Goal: Communication & Community: Answer question/provide support

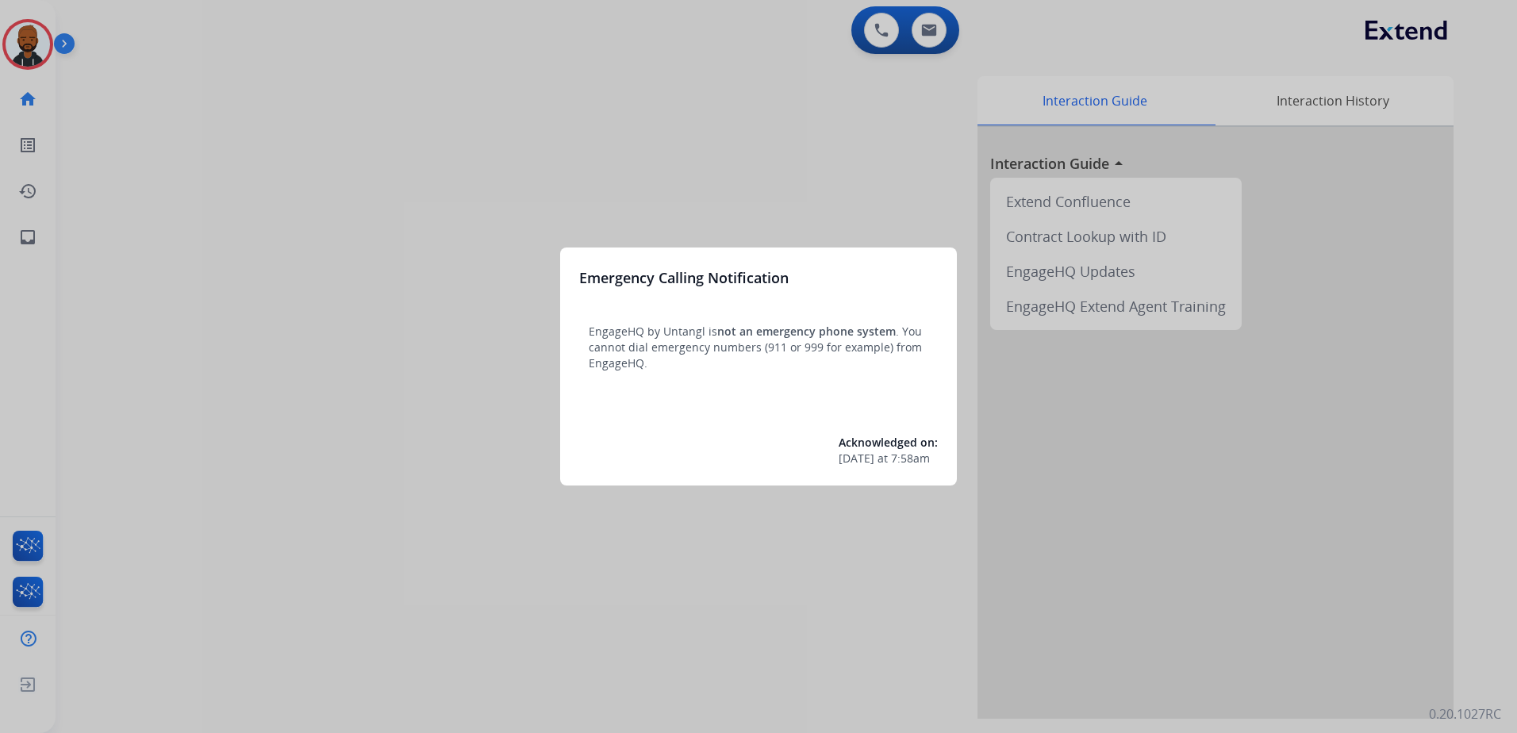
click at [36, 41] on div at bounding box center [758, 366] width 1517 height 733
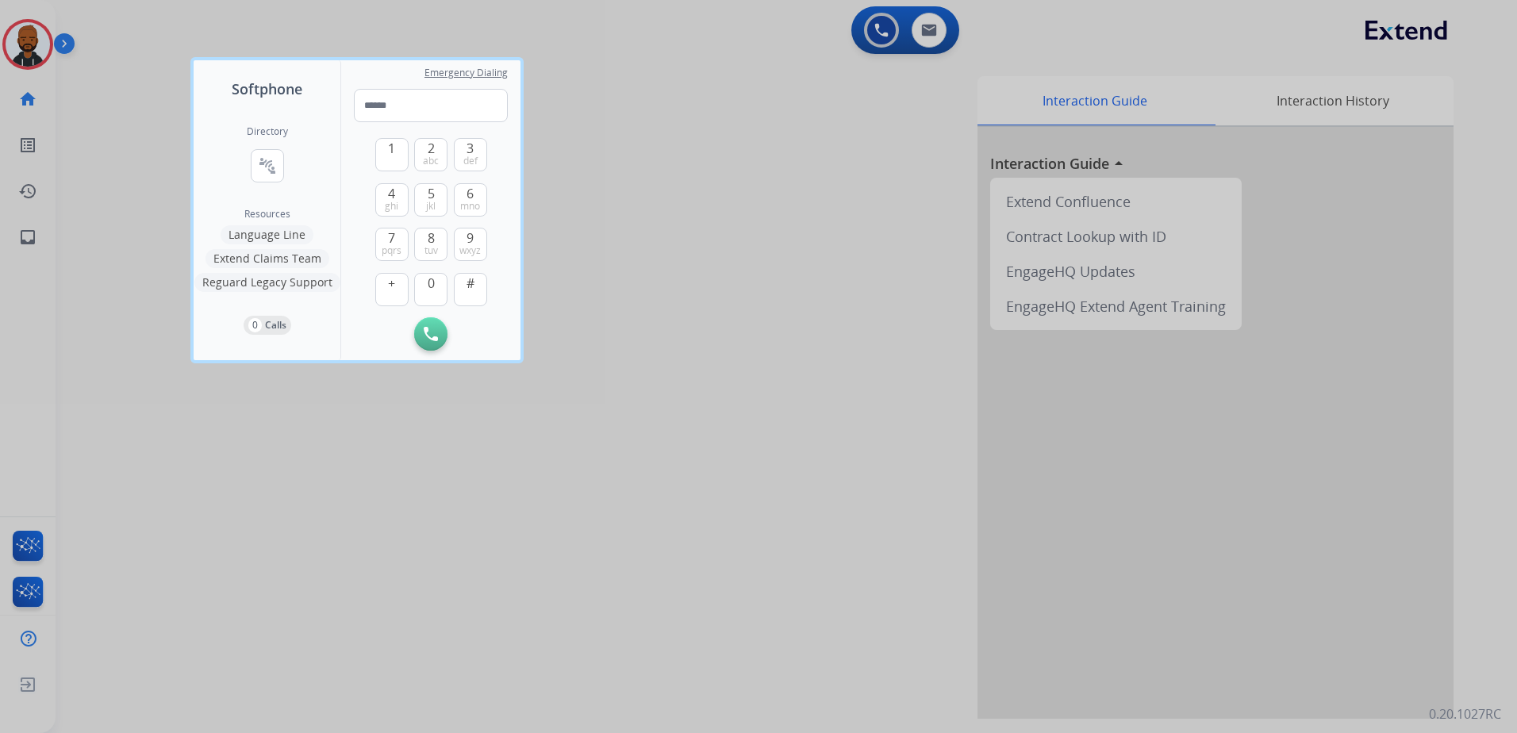
click at [17, 65] on div at bounding box center [758, 366] width 1517 height 733
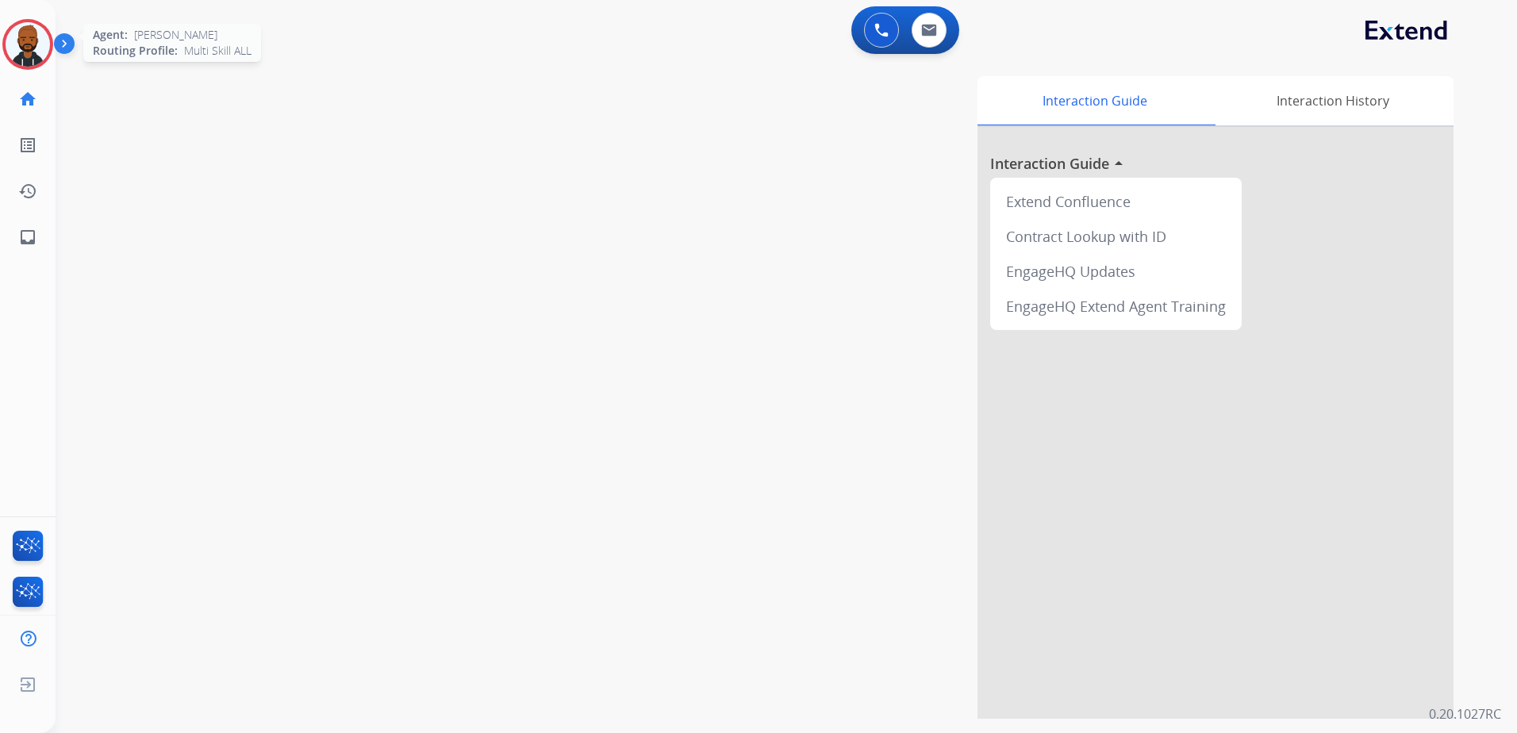
click at [45, 44] on img at bounding box center [28, 44] width 44 height 44
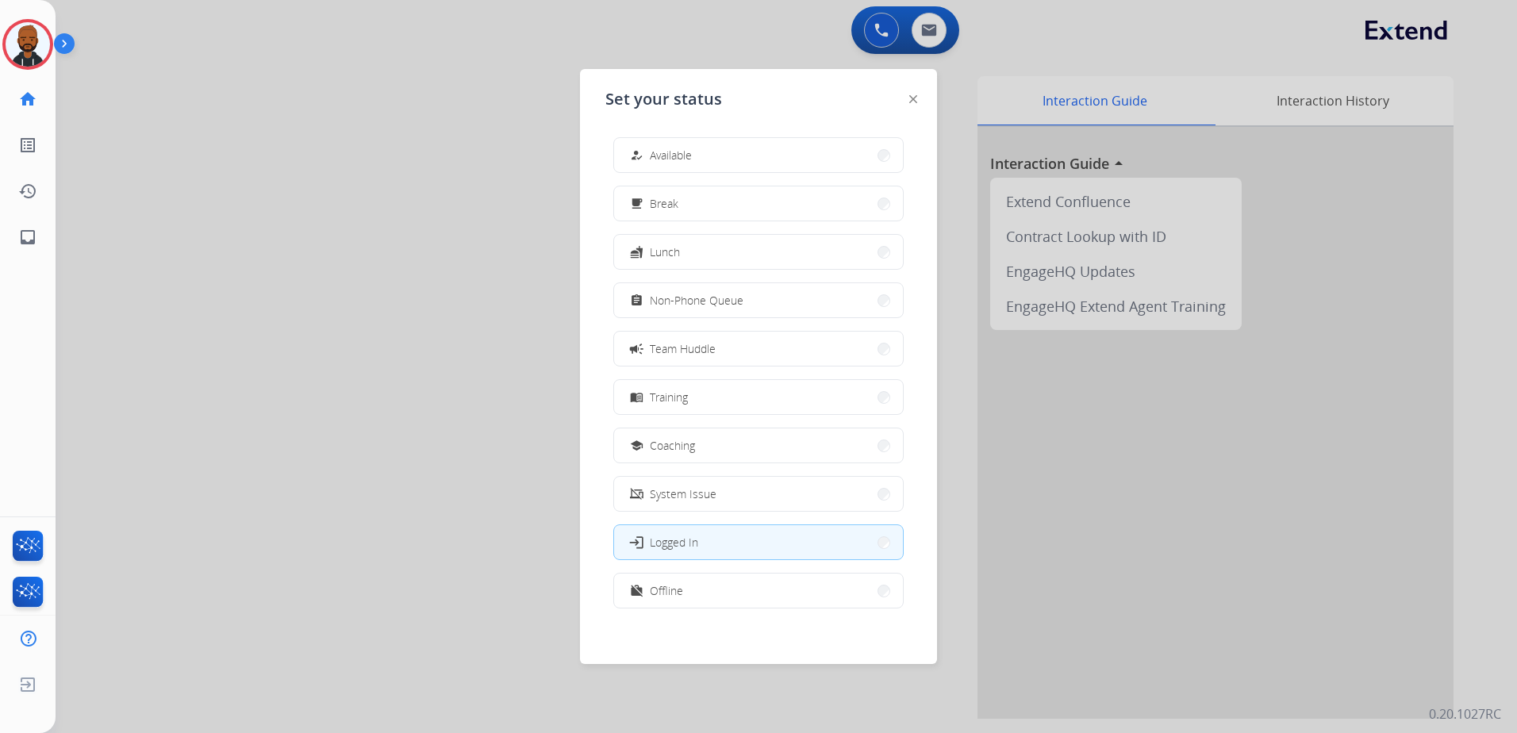
drag, startPoint x: 698, startPoint y: 152, endPoint x: 712, endPoint y: 145, distance: 16.0
click at [701, 152] on button "how_to_reg Available" at bounding box center [758, 155] width 289 height 34
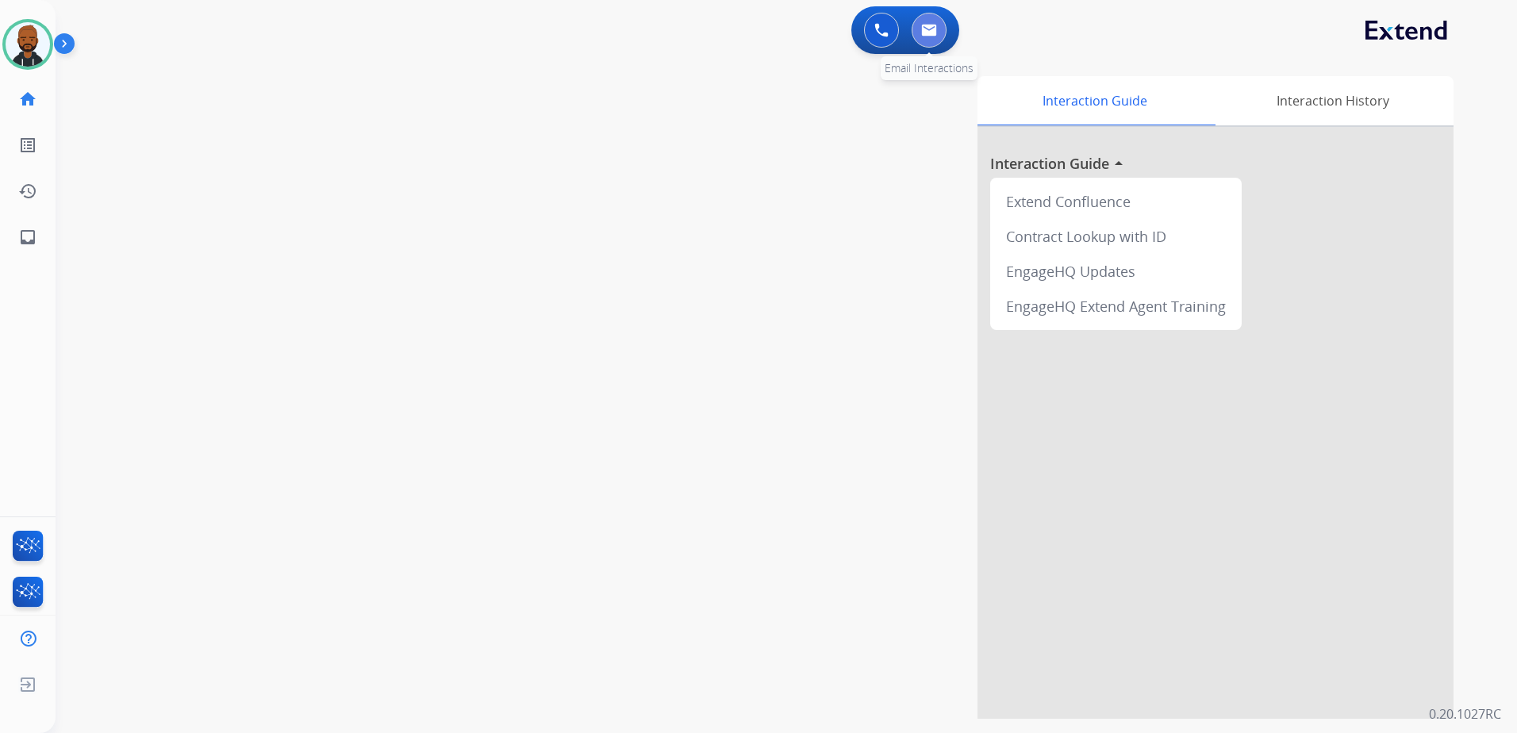
click at [942, 33] on button at bounding box center [928, 30] width 35 height 35
select select "**********"
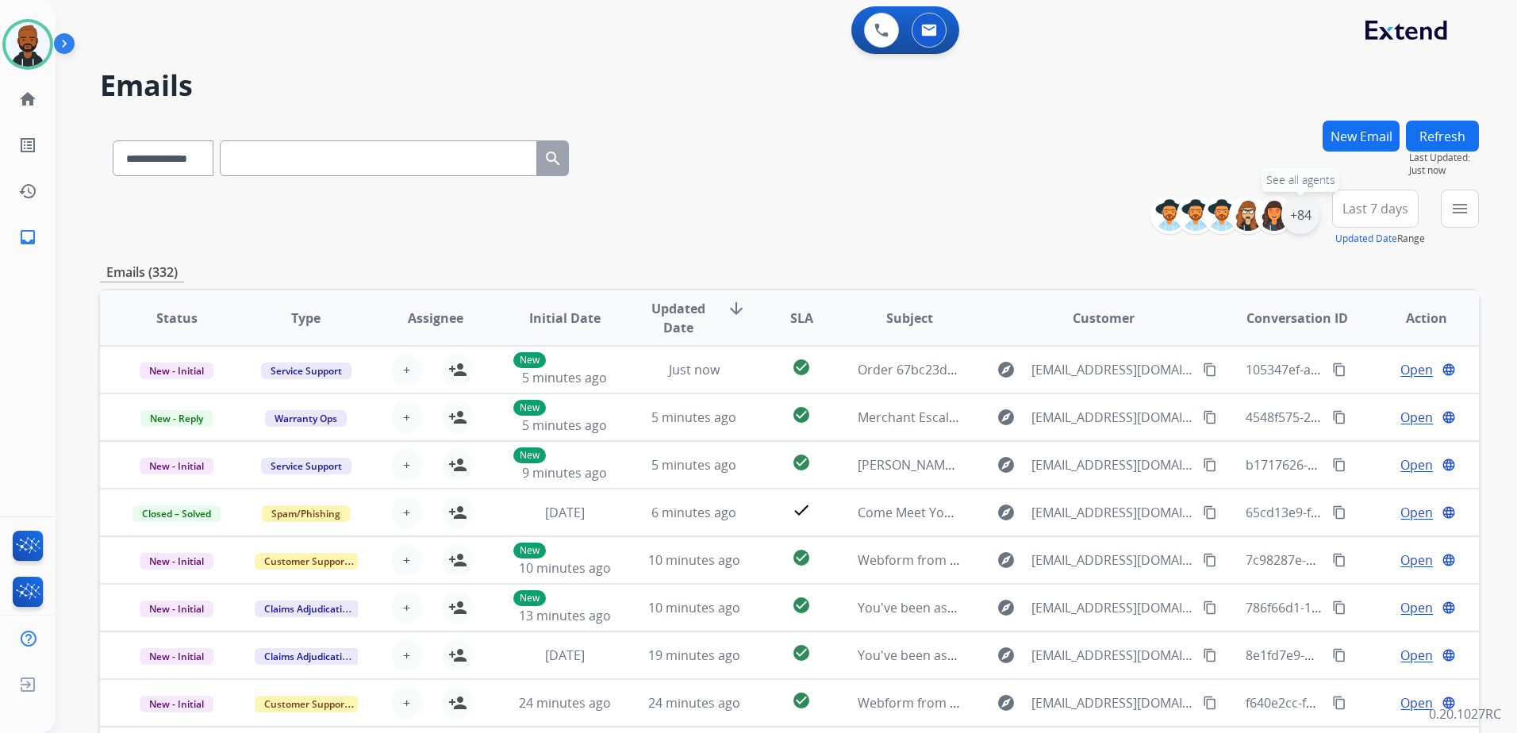
click at [1302, 218] on div "+84" at bounding box center [1300, 215] width 38 height 38
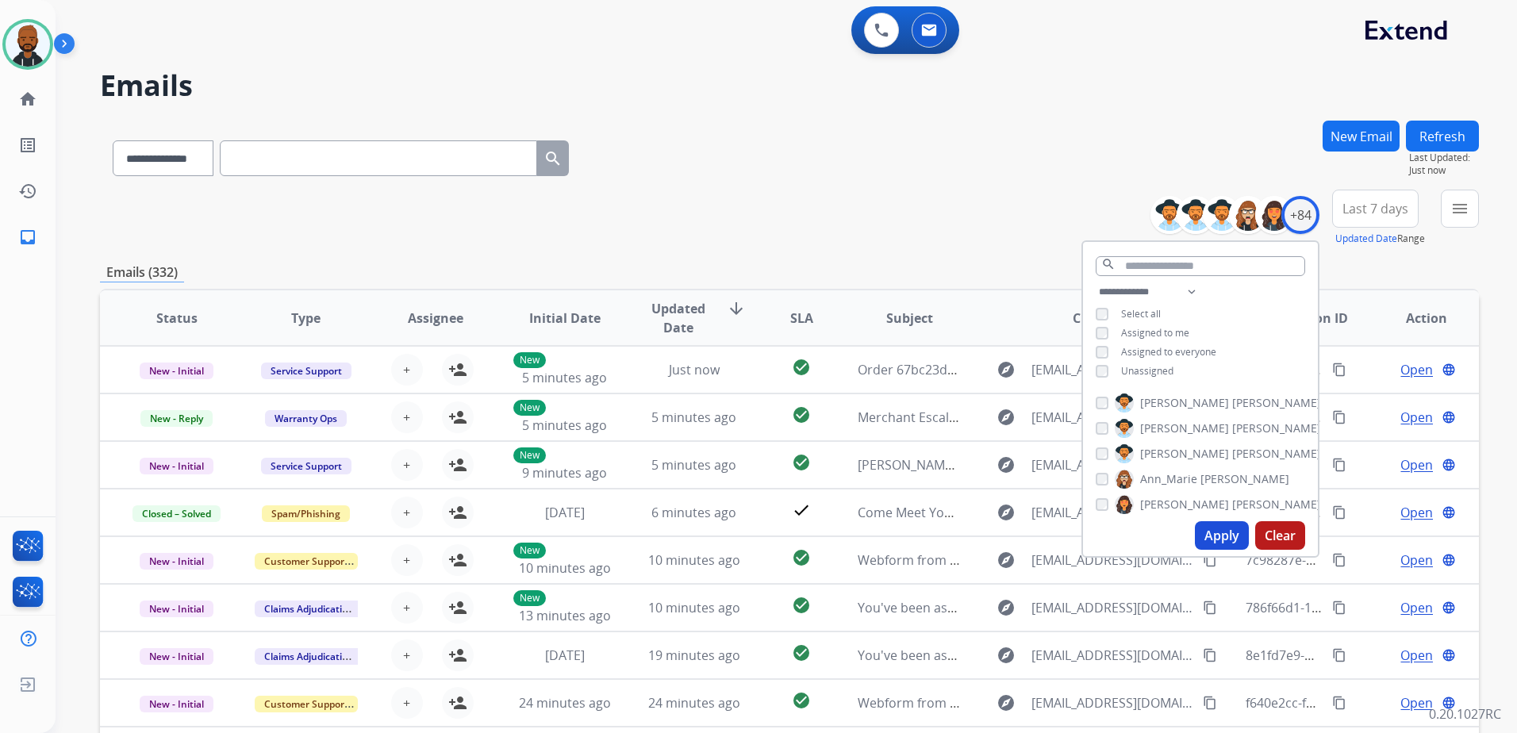
click at [1215, 535] on button "Apply" at bounding box center [1222, 535] width 54 height 29
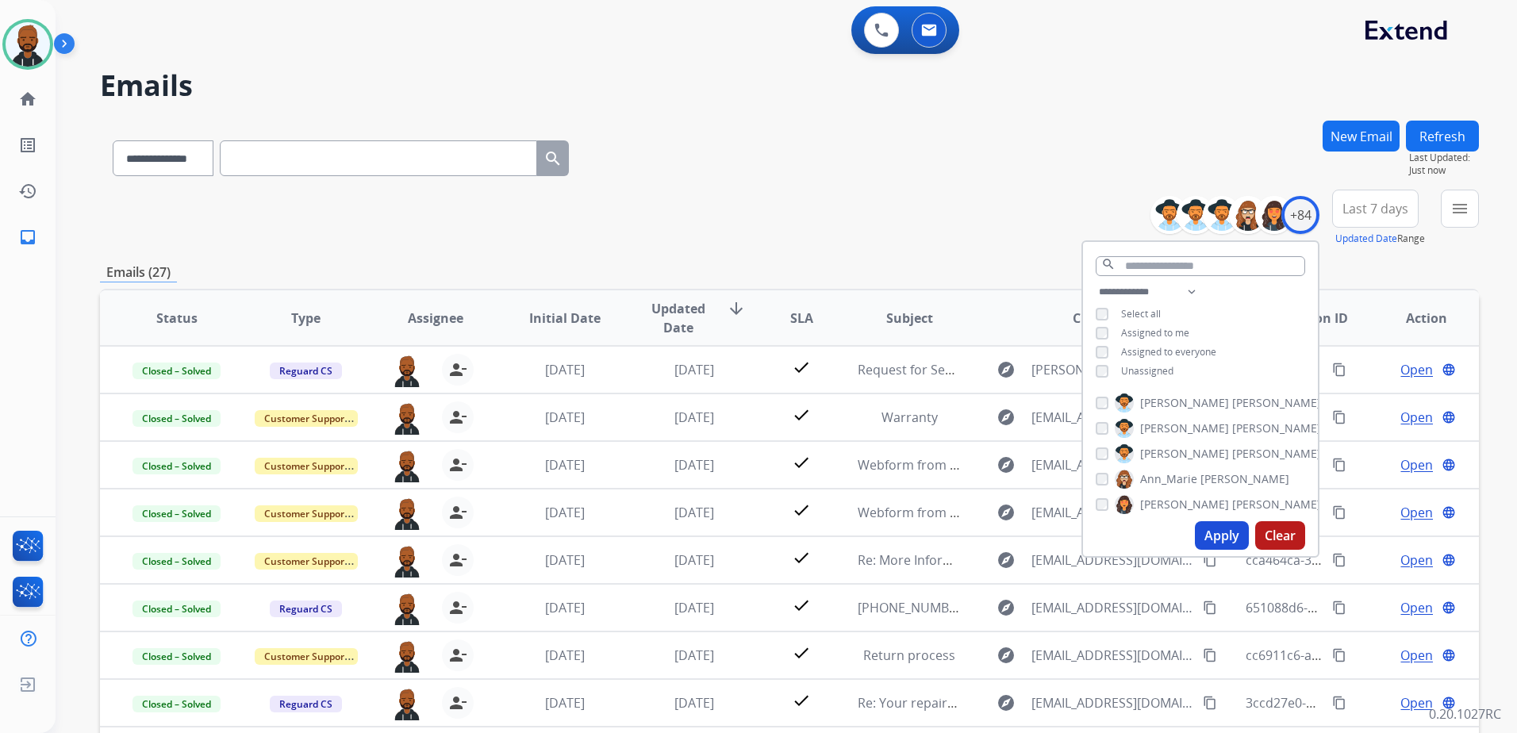
click at [964, 173] on div "**********" at bounding box center [789, 155] width 1379 height 69
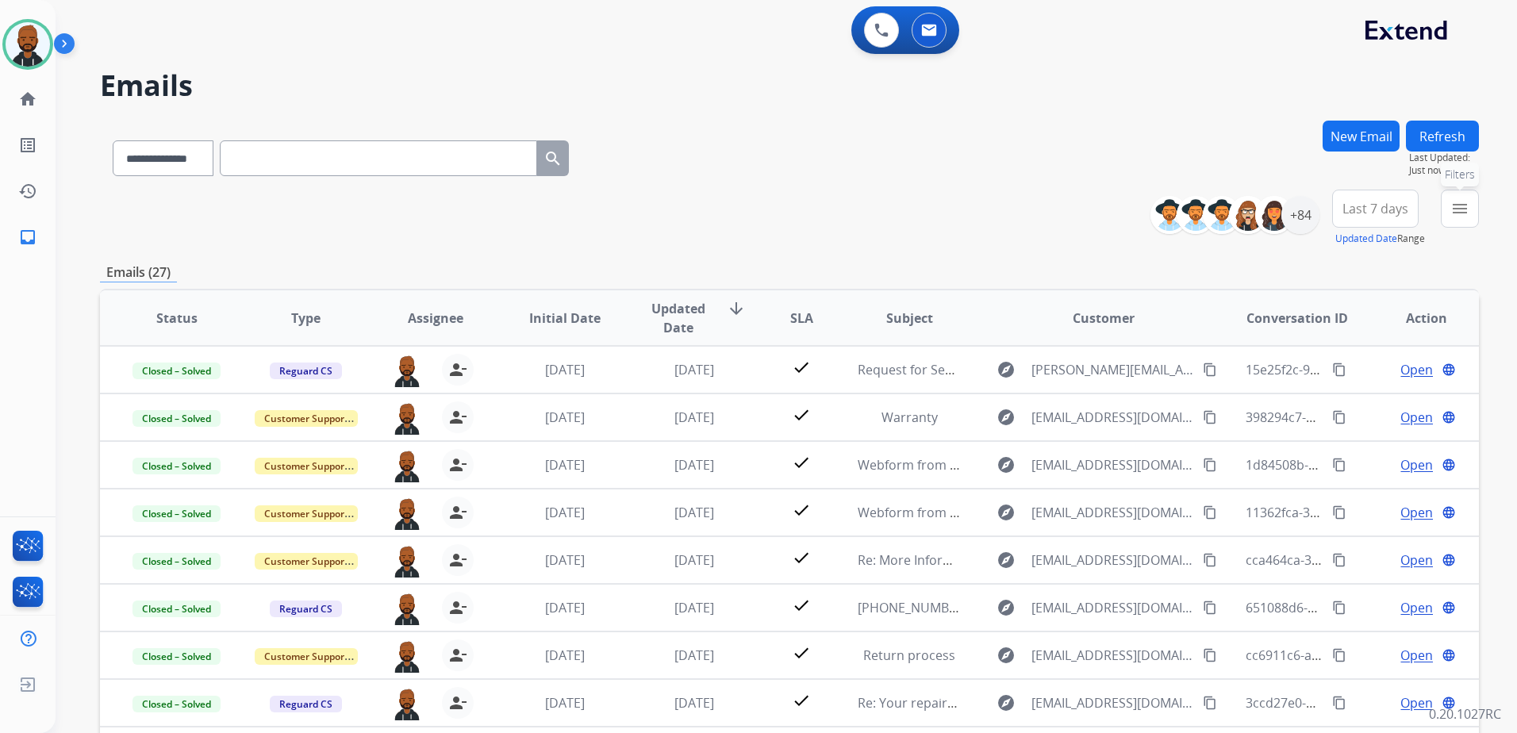
click at [1444, 221] on button "menu Filters" at bounding box center [1459, 209] width 38 height 38
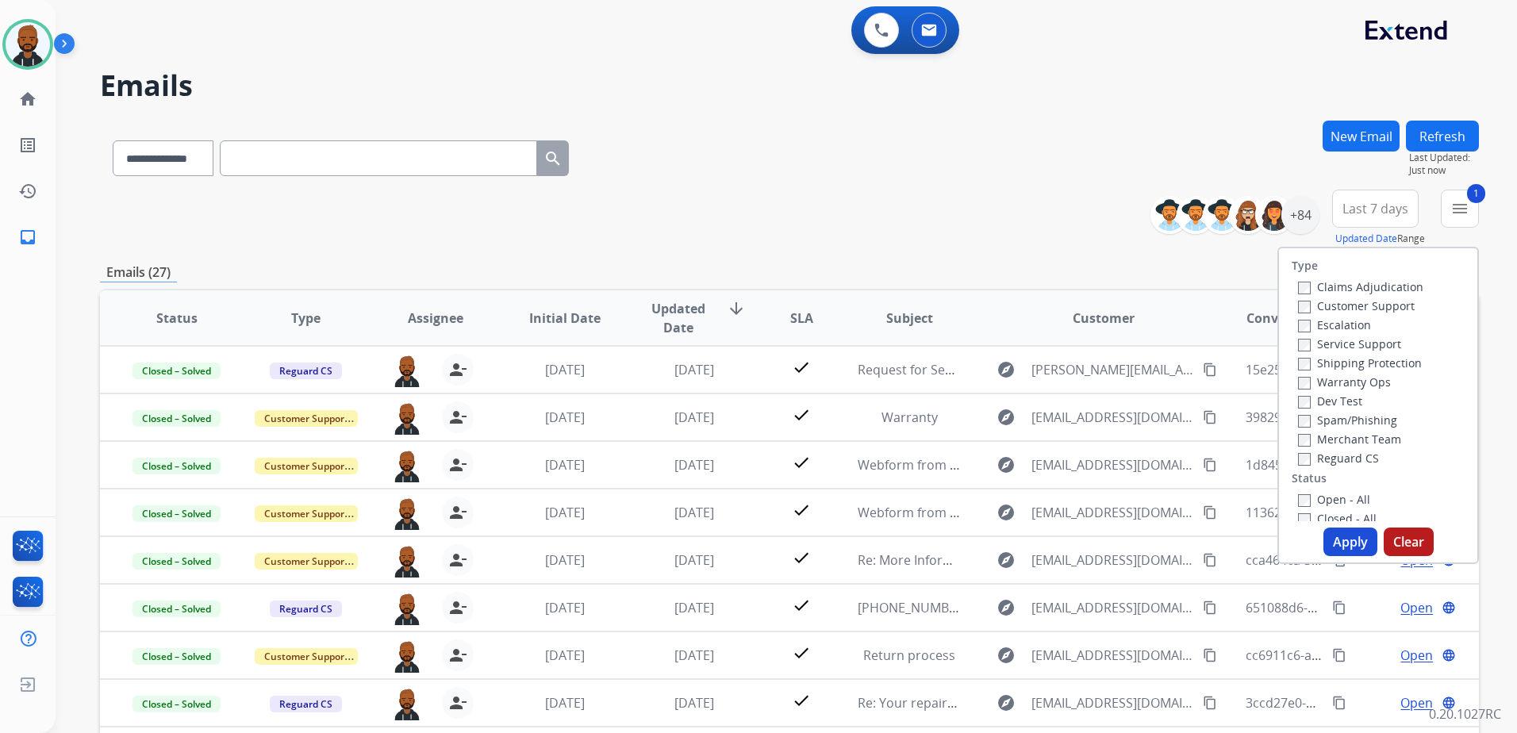
click at [1341, 530] on button "Apply" at bounding box center [1350, 541] width 54 height 29
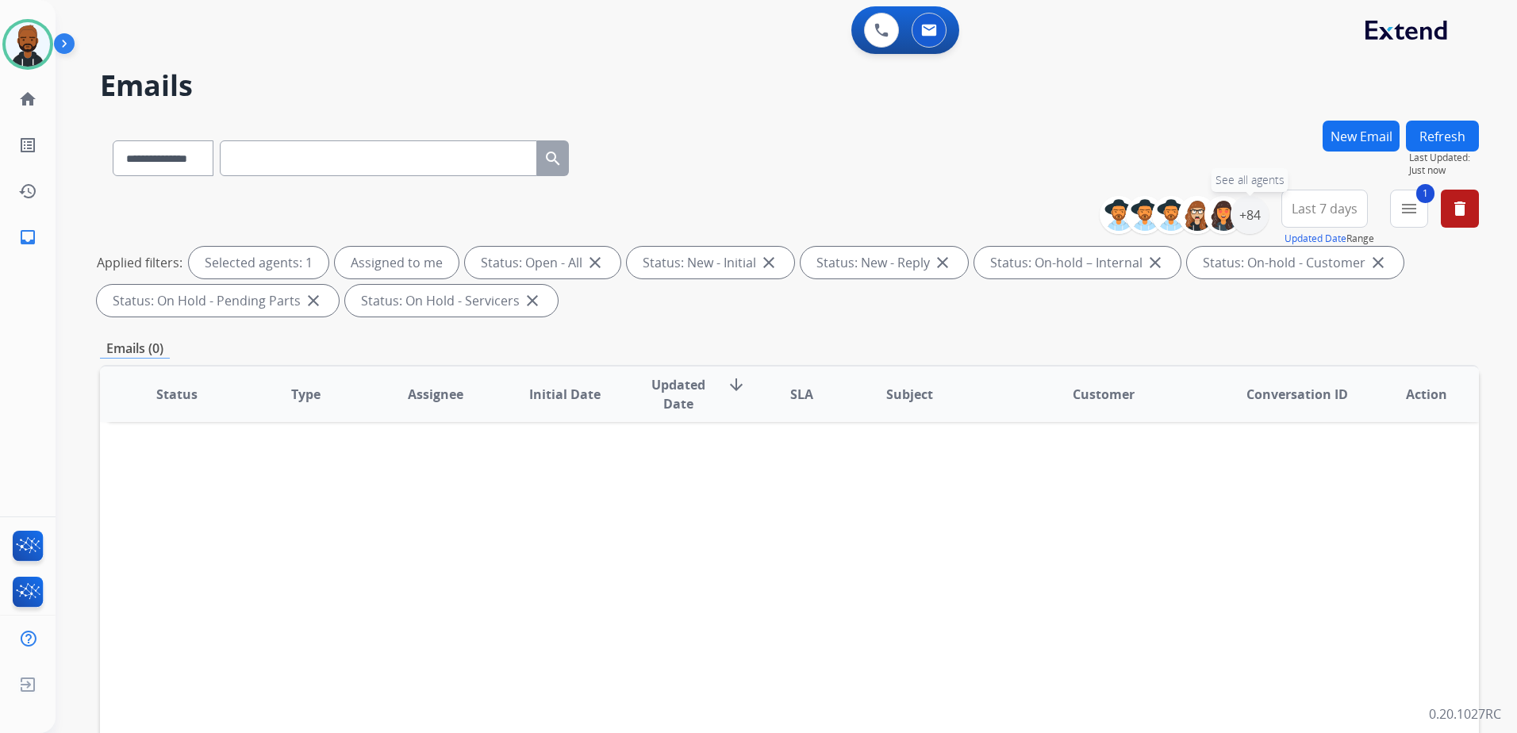
drag, startPoint x: 1250, startPoint y: 213, endPoint x: 1269, endPoint y: 232, distance: 26.4
click at [1250, 218] on div "+84" at bounding box center [1249, 215] width 38 height 38
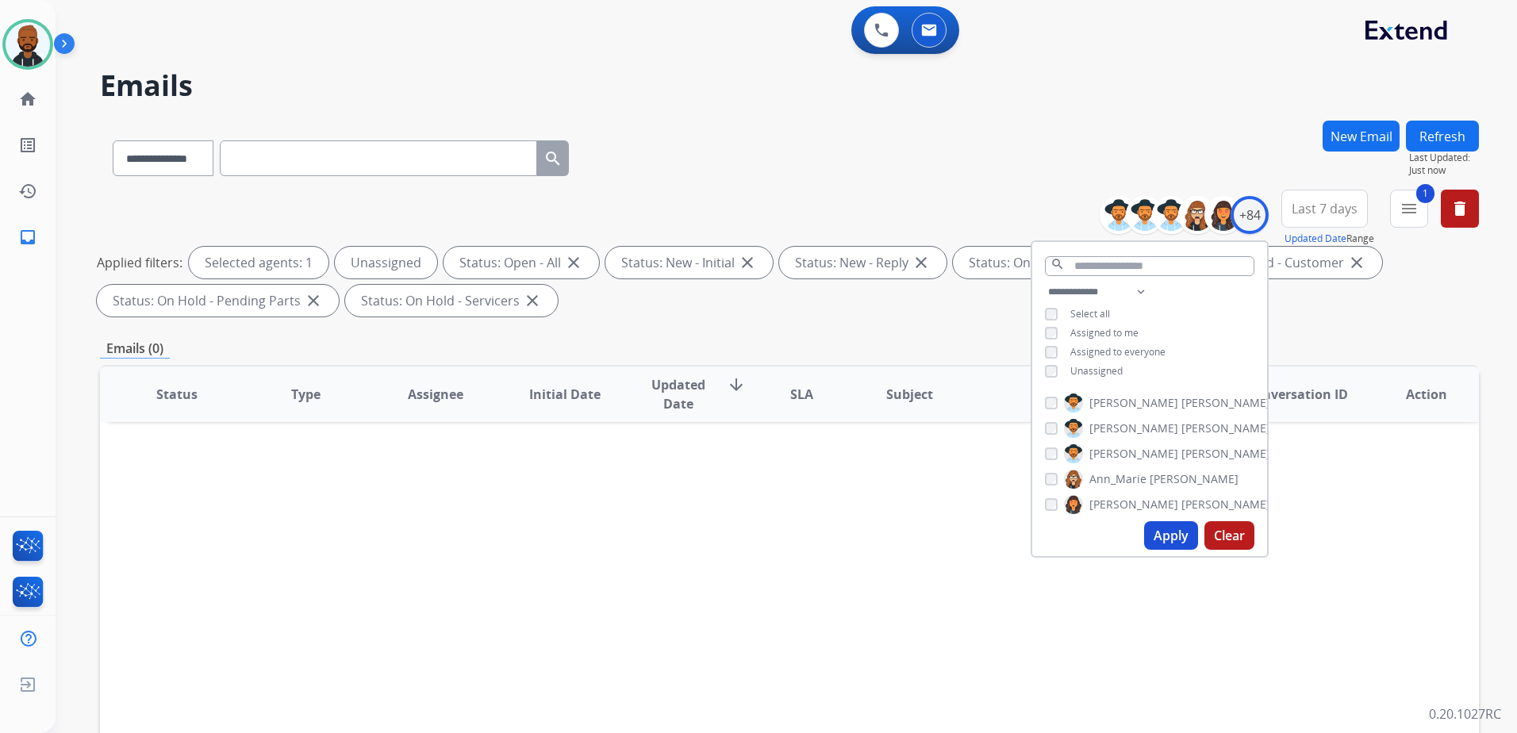
click at [1168, 536] on button "Apply" at bounding box center [1171, 535] width 54 height 29
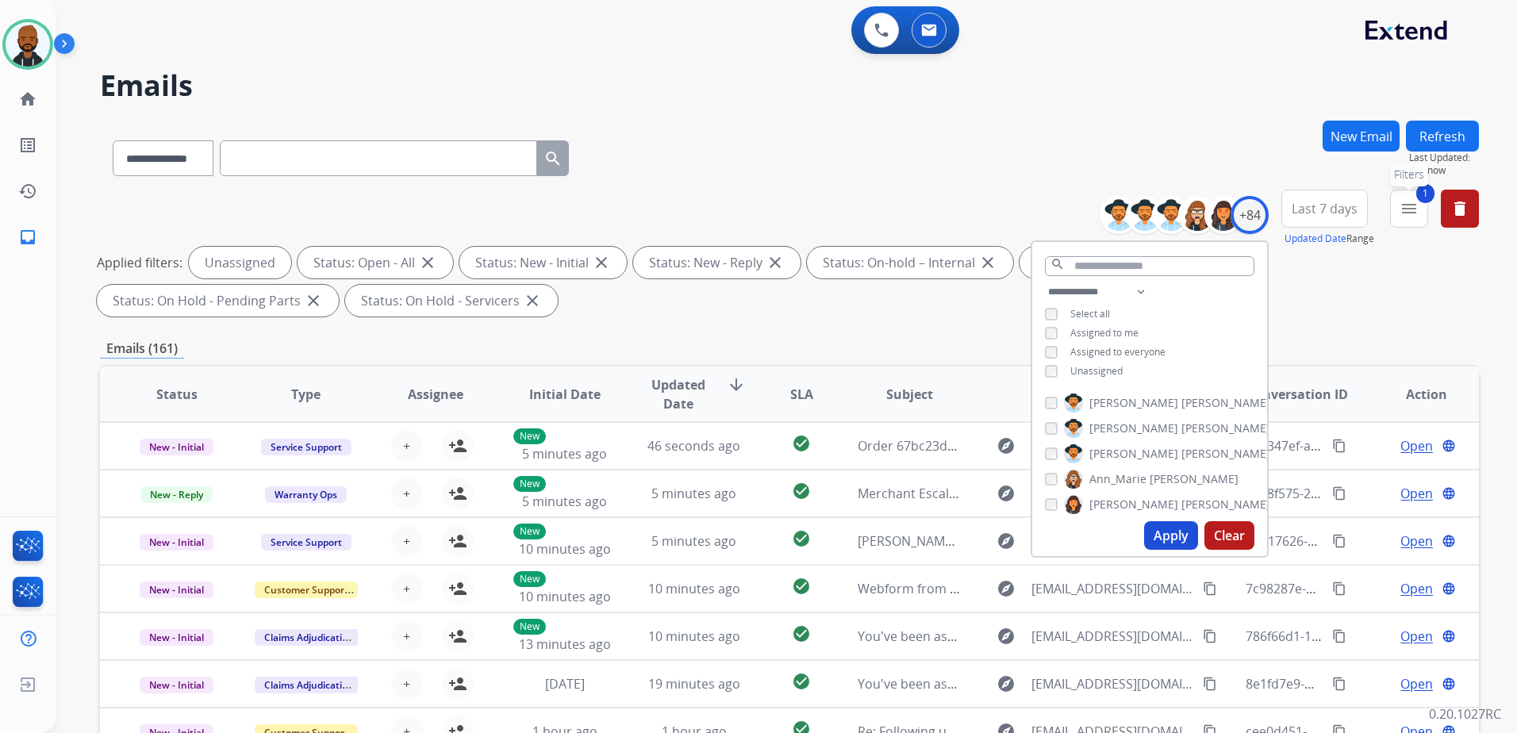
click at [1402, 211] on mat-icon "menu" at bounding box center [1408, 208] width 19 height 19
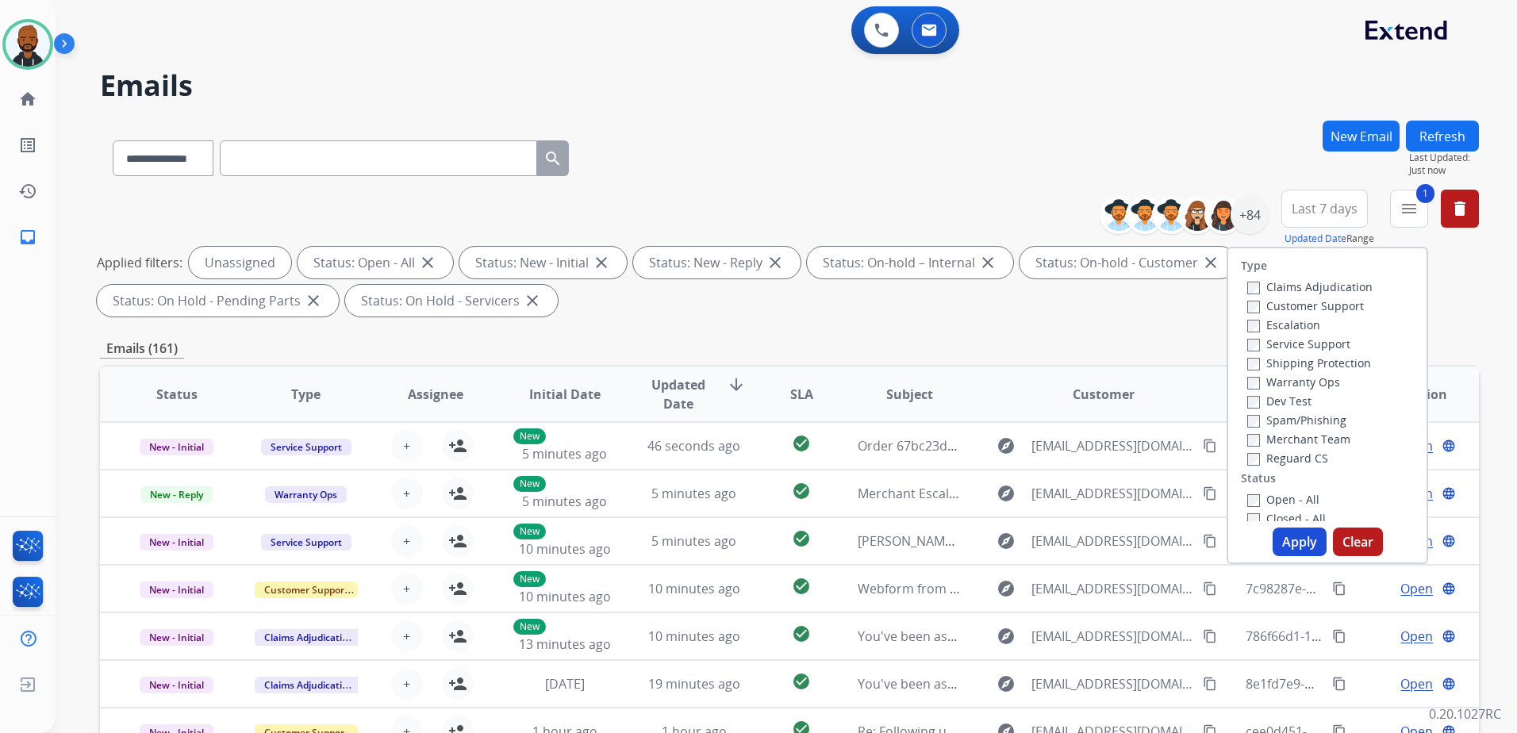
click at [1251, 301] on label "Customer Support" at bounding box center [1305, 305] width 117 height 15
click at [1249, 362] on label "Shipping Protection" at bounding box center [1309, 362] width 124 height 15
click at [1251, 455] on label "Reguard CS" at bounding box center [1287, 458] width 81 height 15
click at [1301, 538] on button "Apply" at bounding box center [1299, 541] width 54 height 29
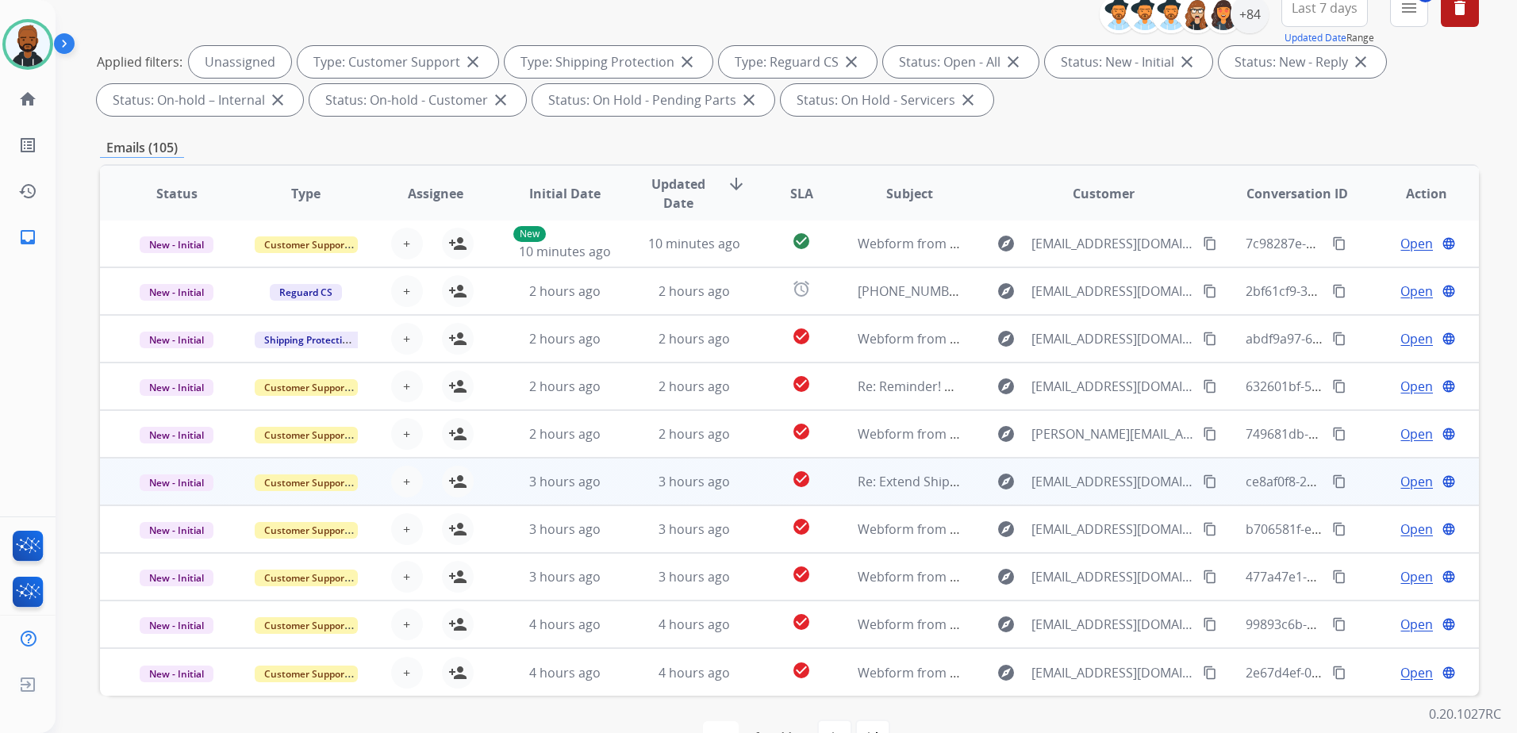
scroll to position [246, 0]
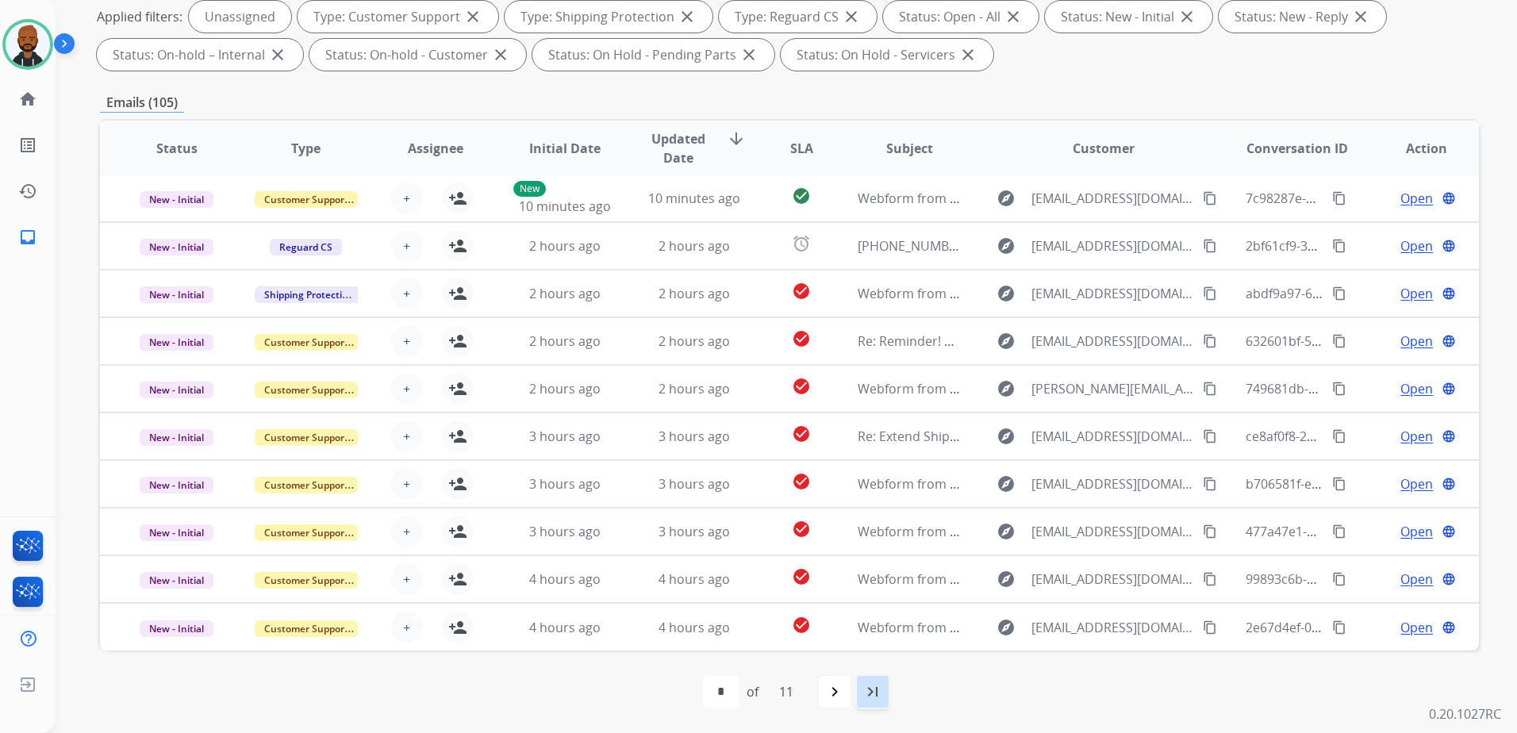
click at [867, 685] on mat-icon "last_page" at bounding box center [872, 691] width 19 height 19
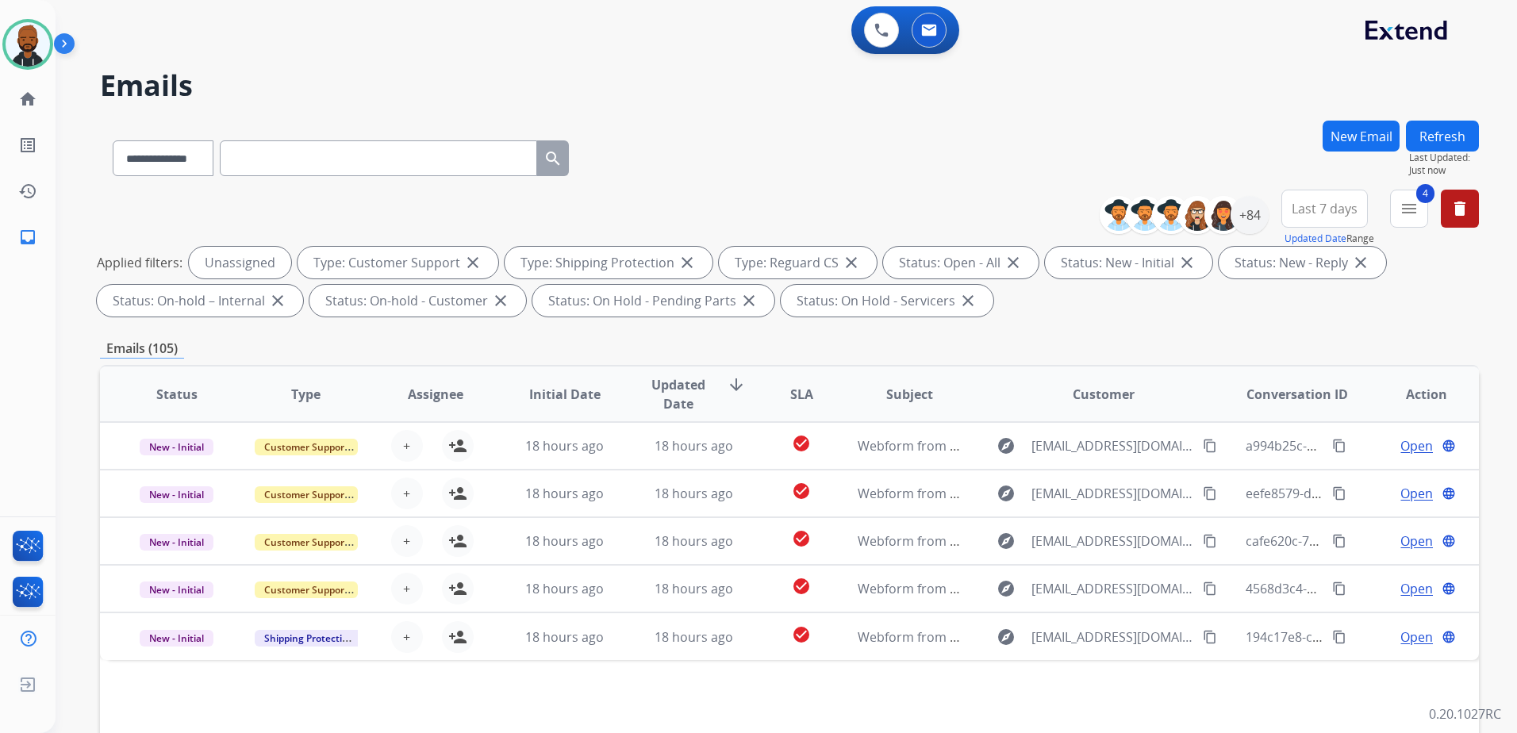
scroll to position [0, 0]
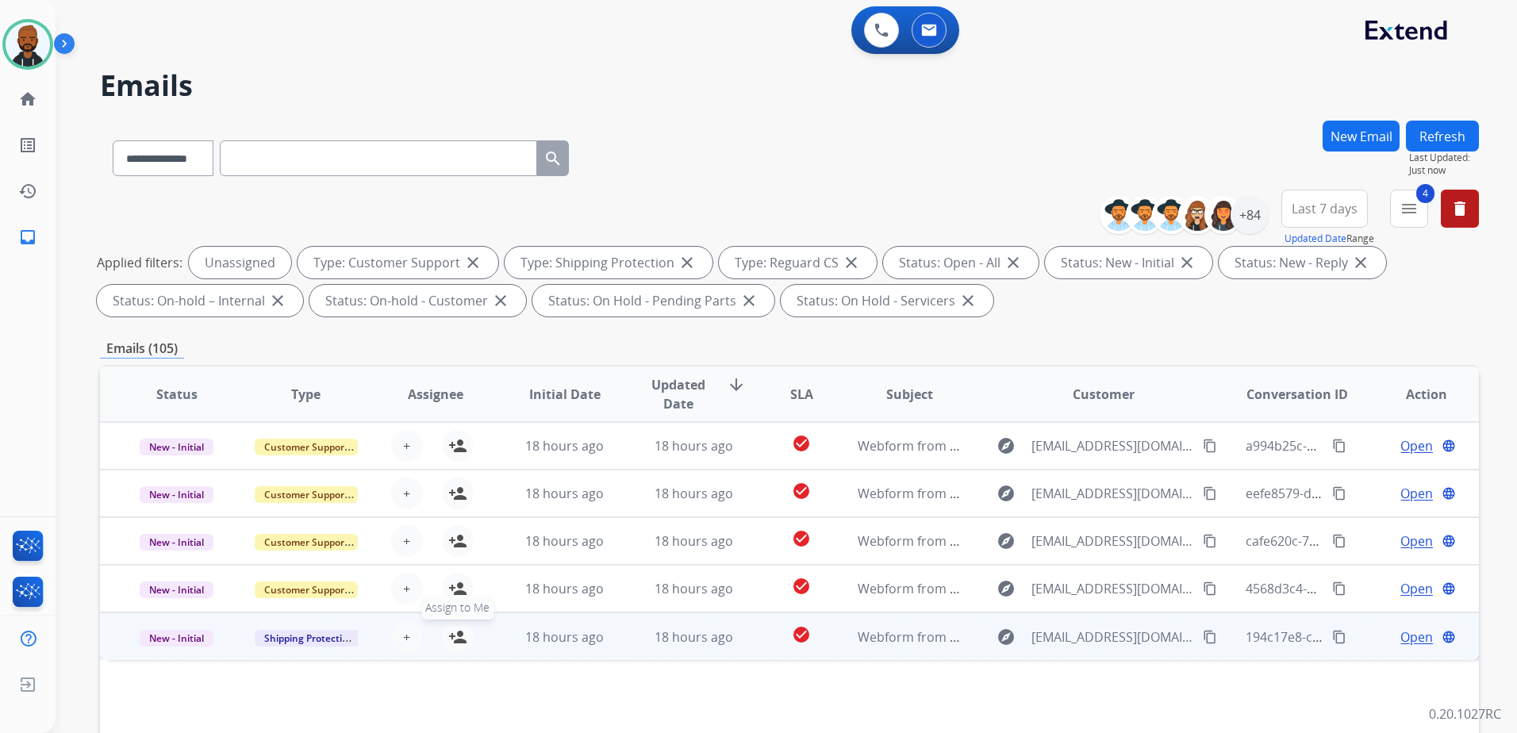
click at [456, 639] on mat-icon "person_add" at bounding box center [457, 636] width 19 height 19
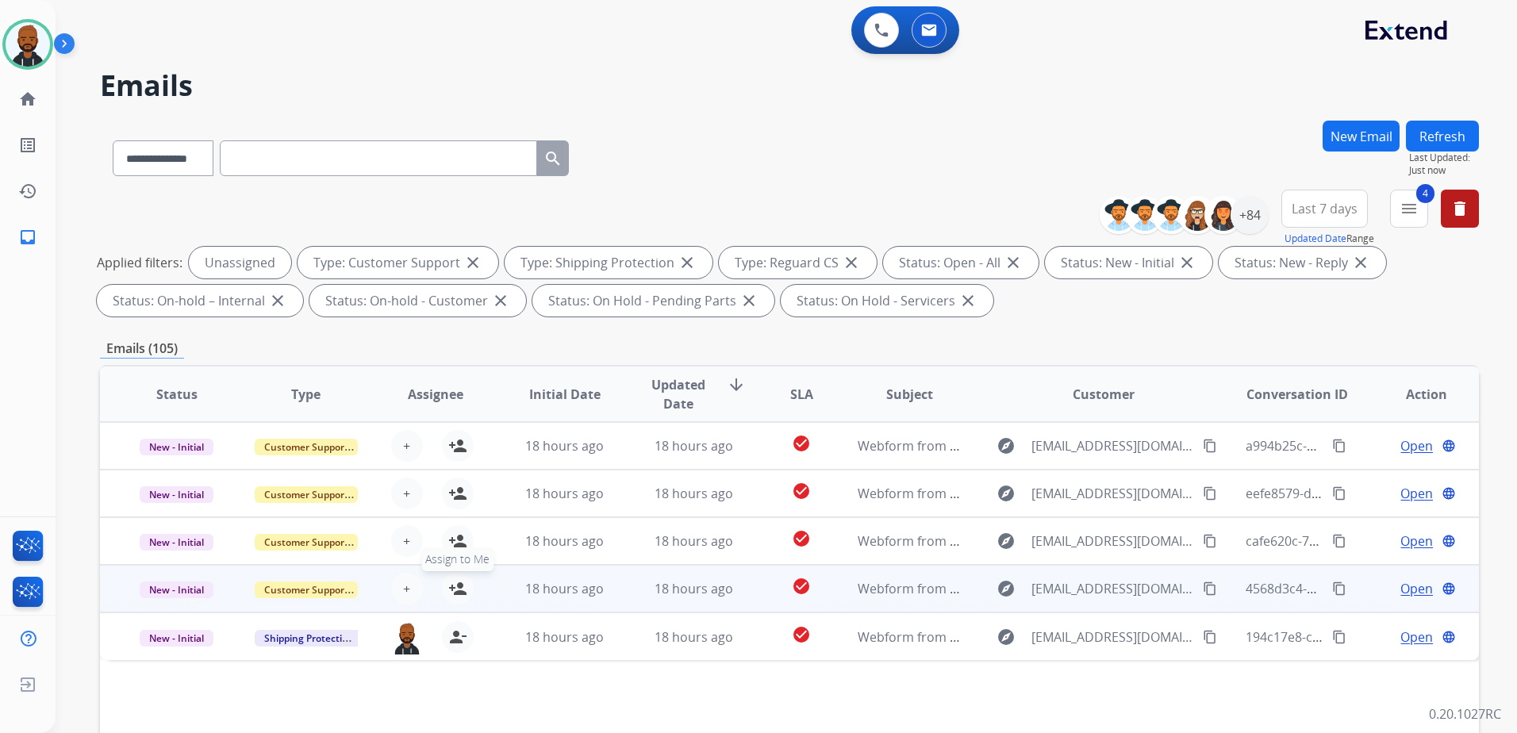
click at [451, 583] on mat-icon "person_add" at bounding box center [457, 588] width 19 height 19
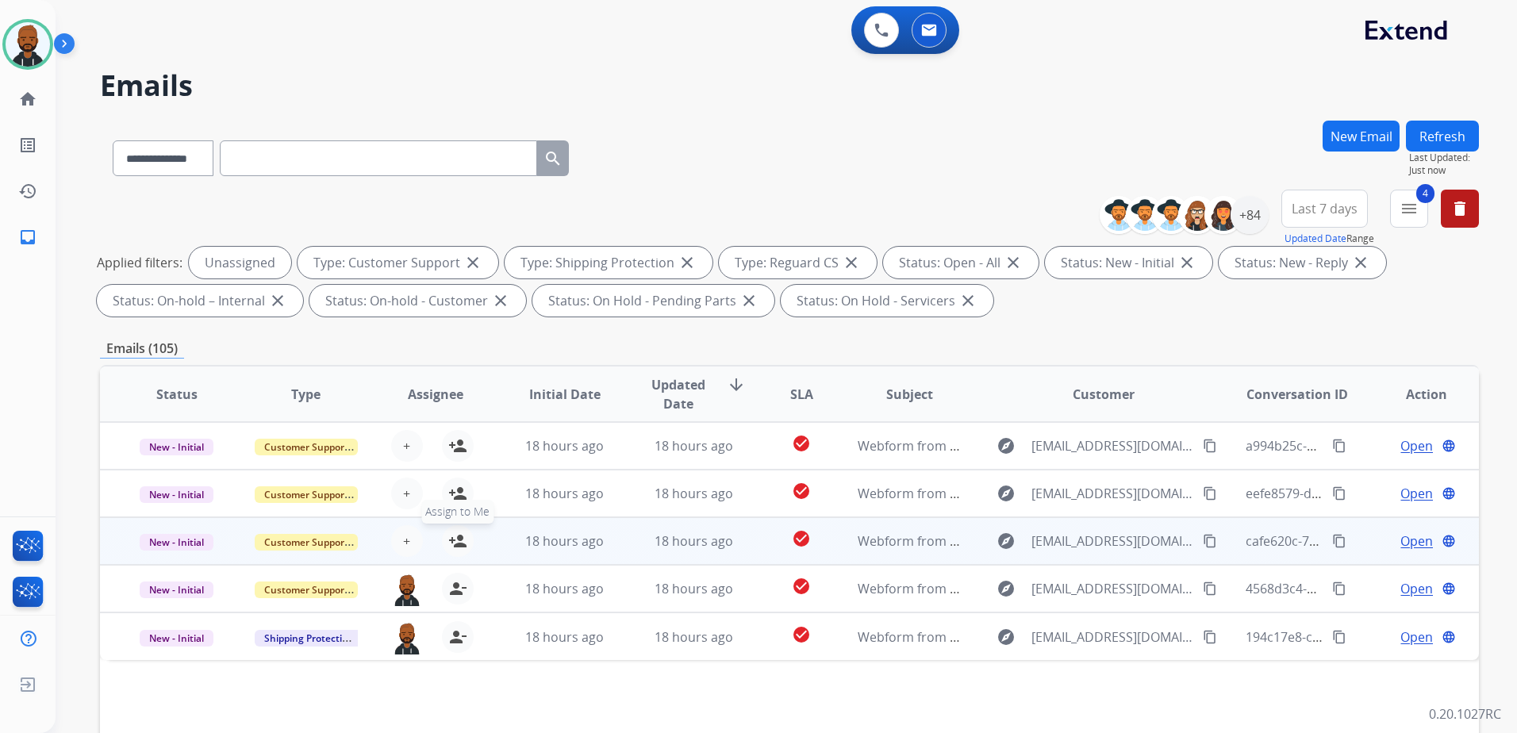
click at [451, 546] on mat-icon "person_add" at bounding box center [457, 540] width 19 height 19
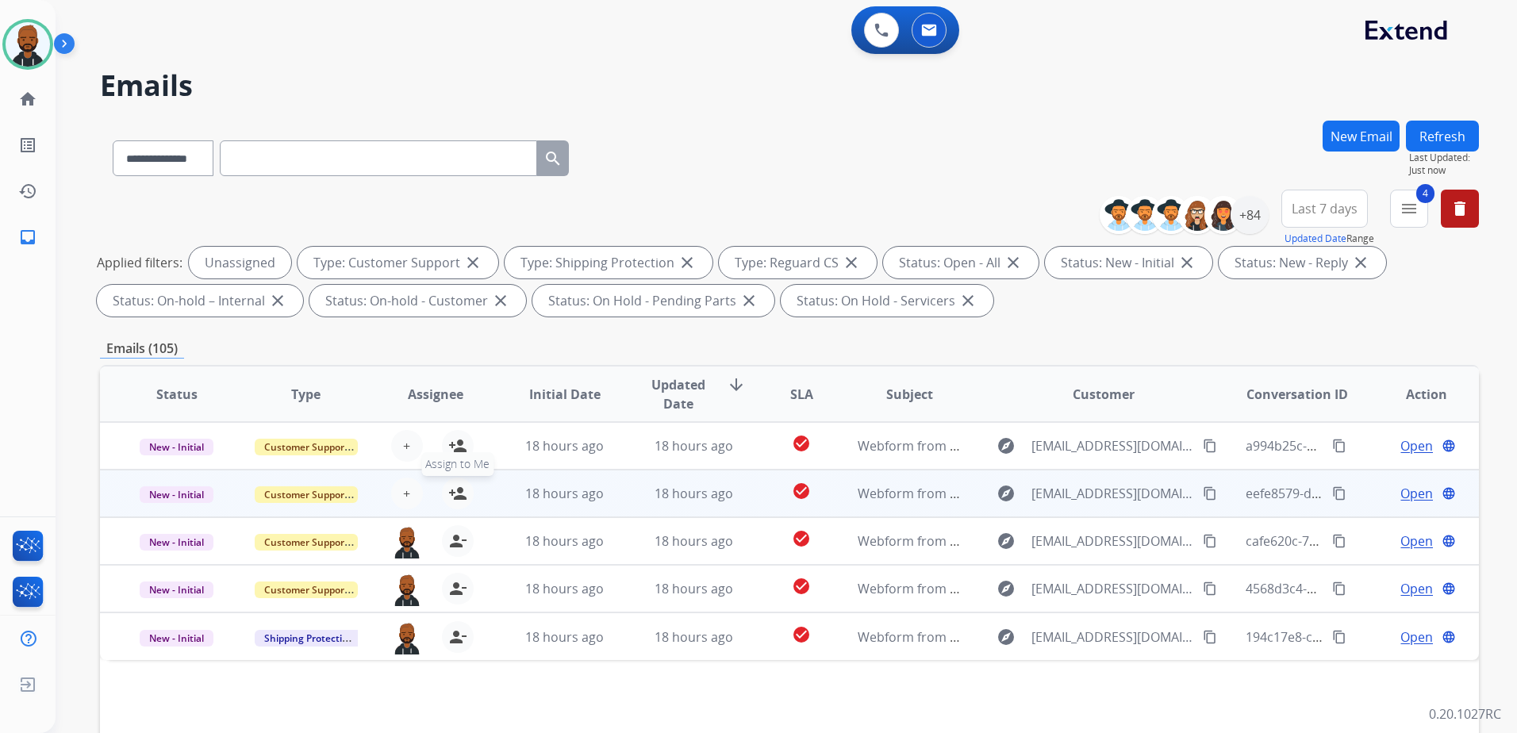
click at [453, 490] on mat-icon "person_add" at bounding box center [457, 493] width 19 height 19
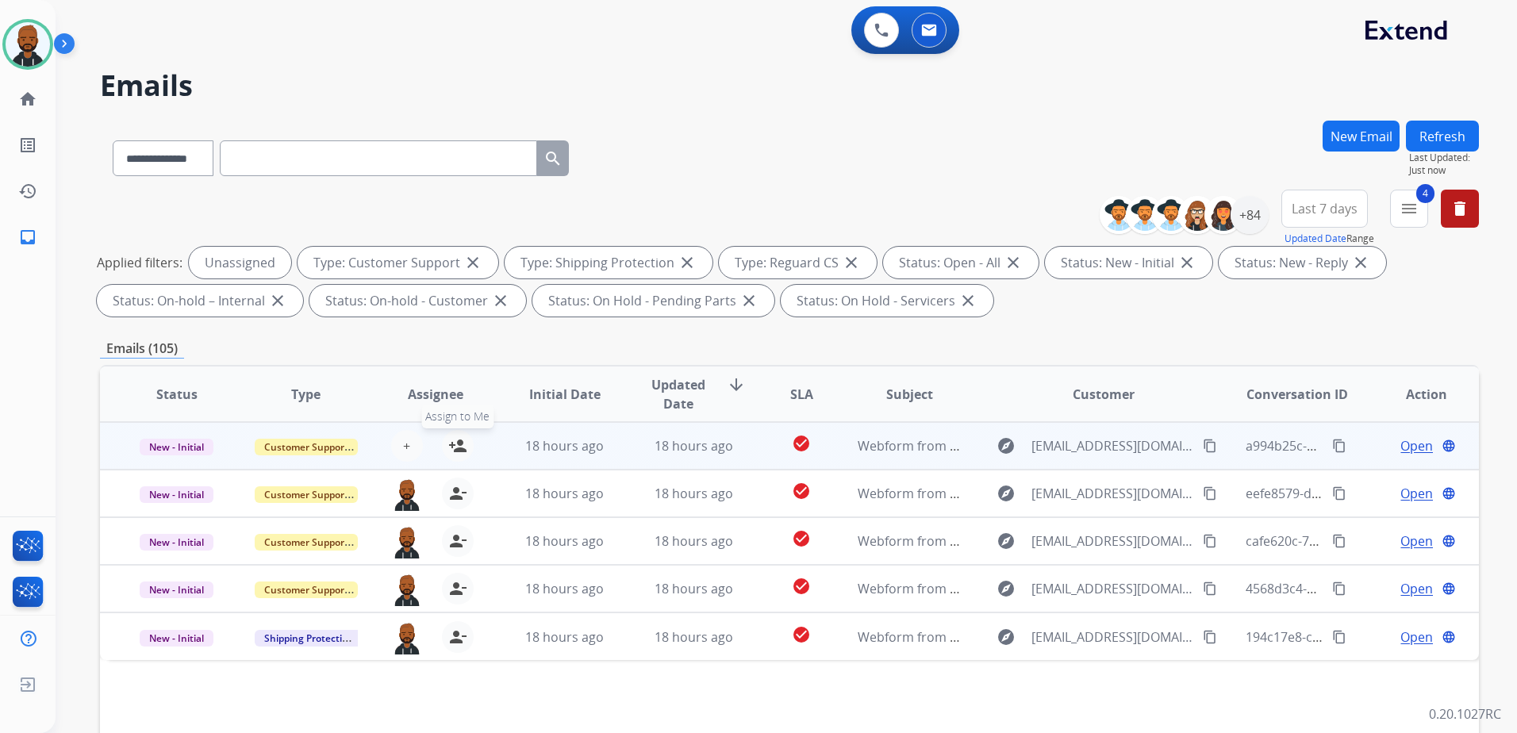
click at [461, 446] on mat-icon "person_add" at bounding box center [457, 445] width 19 height 19
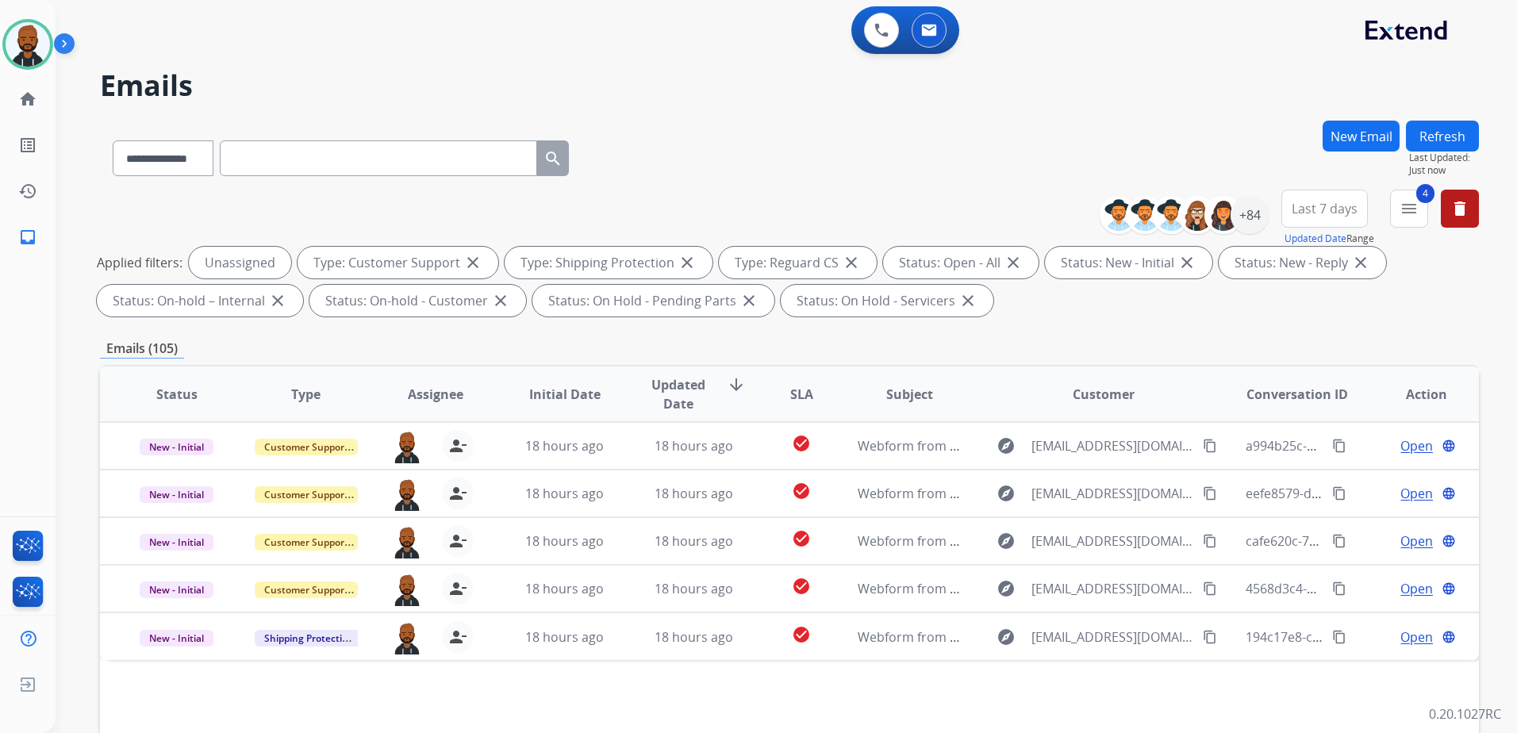
scroll to position [246, 0]
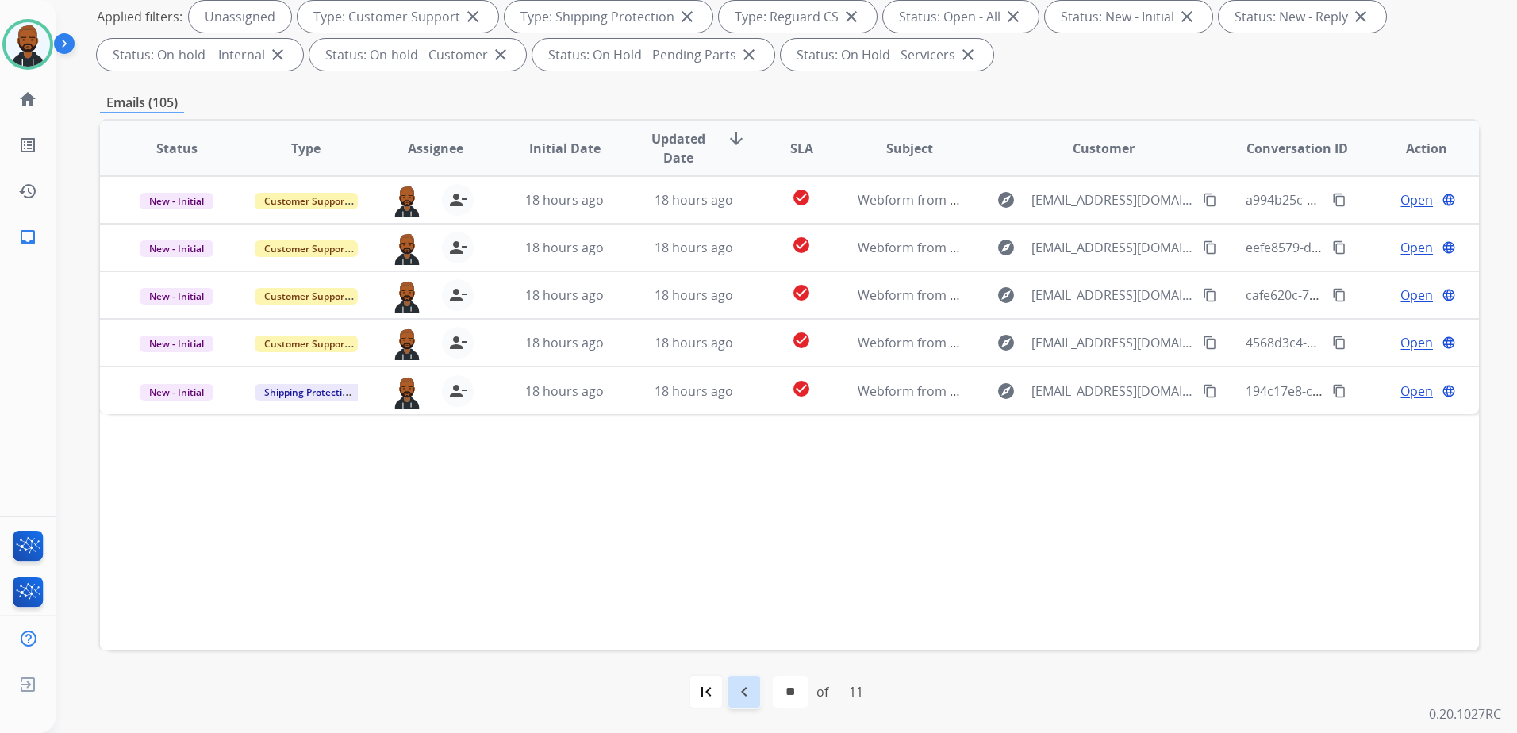
click at [739, 696] on mat-icon "navigate_before" at bounding box center [743, 691] width 19 height 19
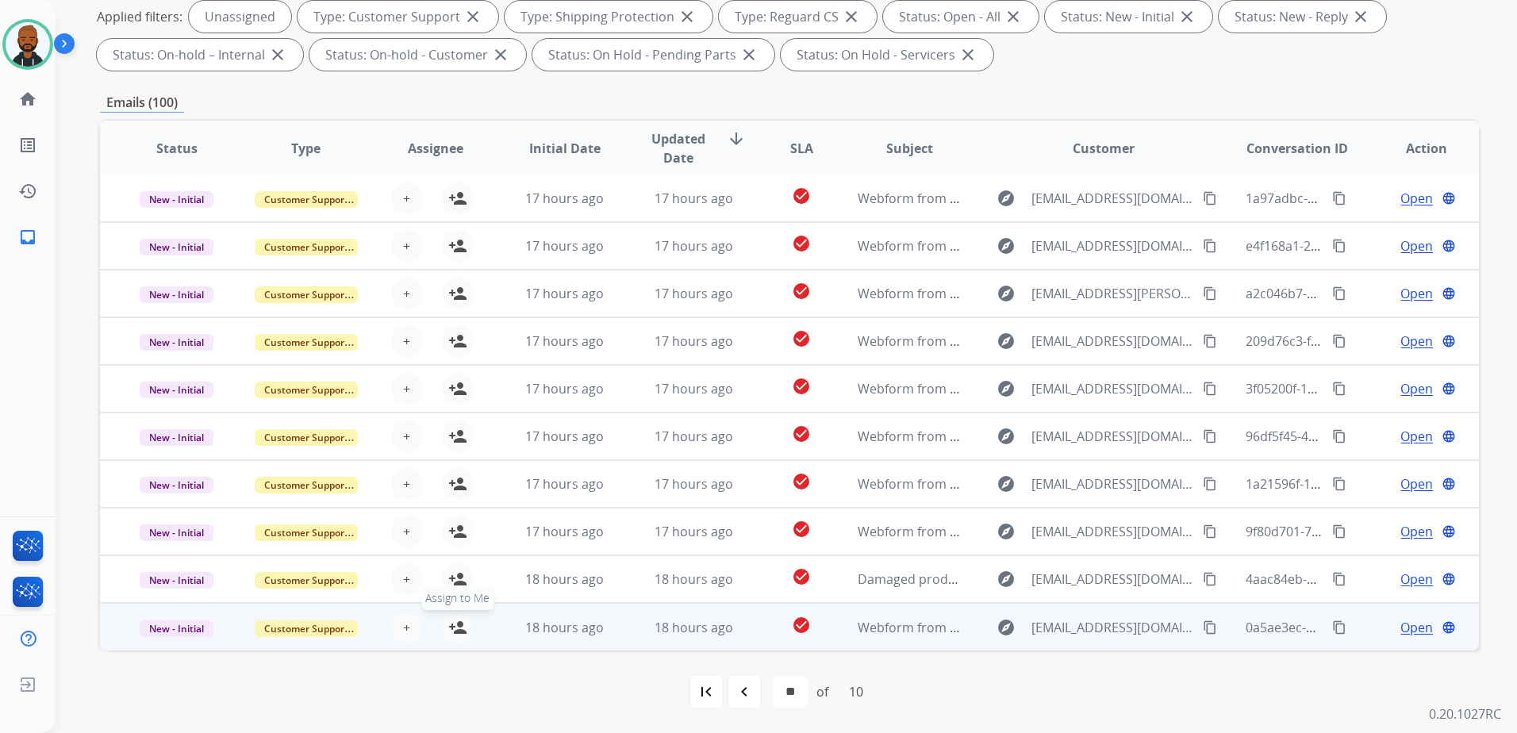
click at [459, 628] on mat-icon "person_add" at bounding box center [457, 627] width 19 height 19
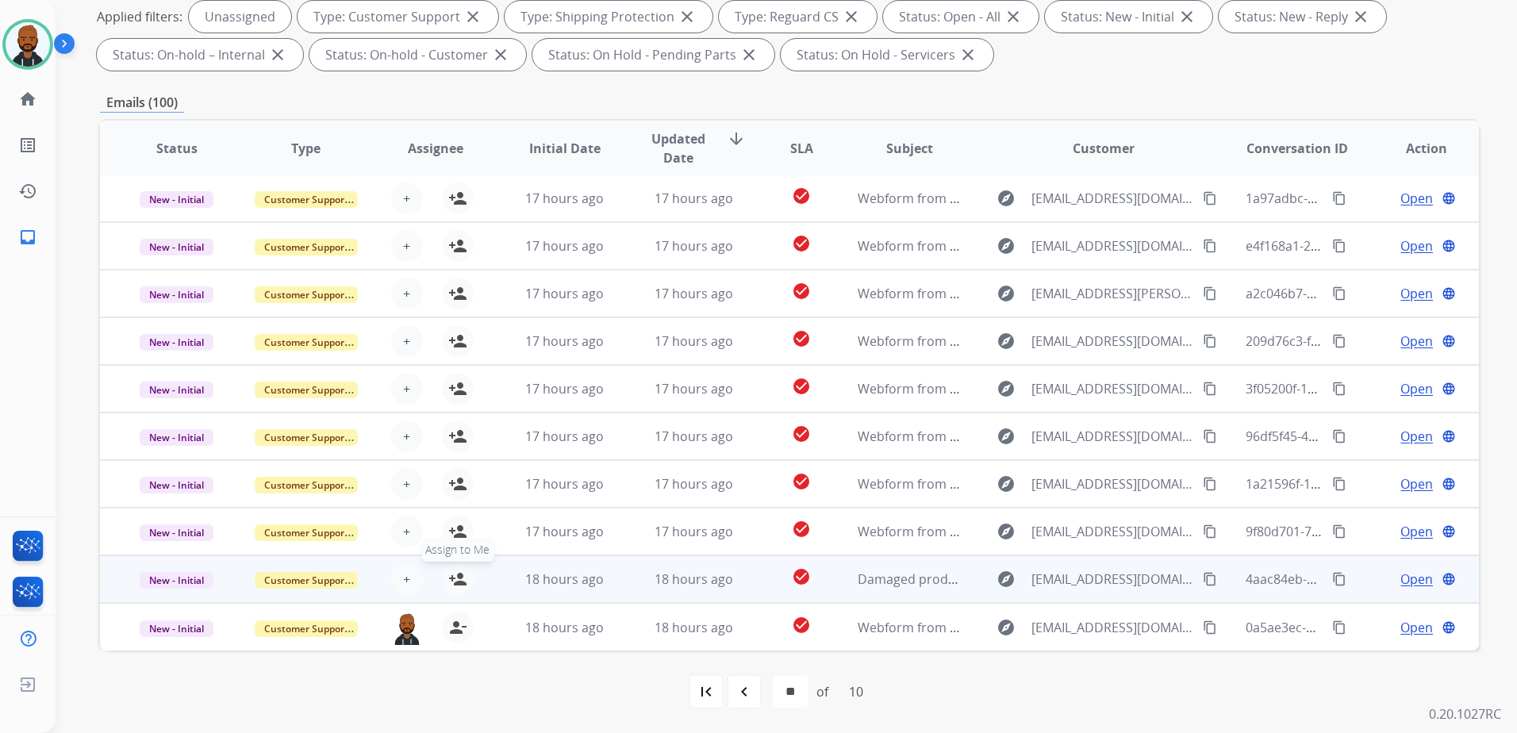
click at [455, 592] on button "person_add Assign to Me" at bounding box center [458, 579] width 32 height 32
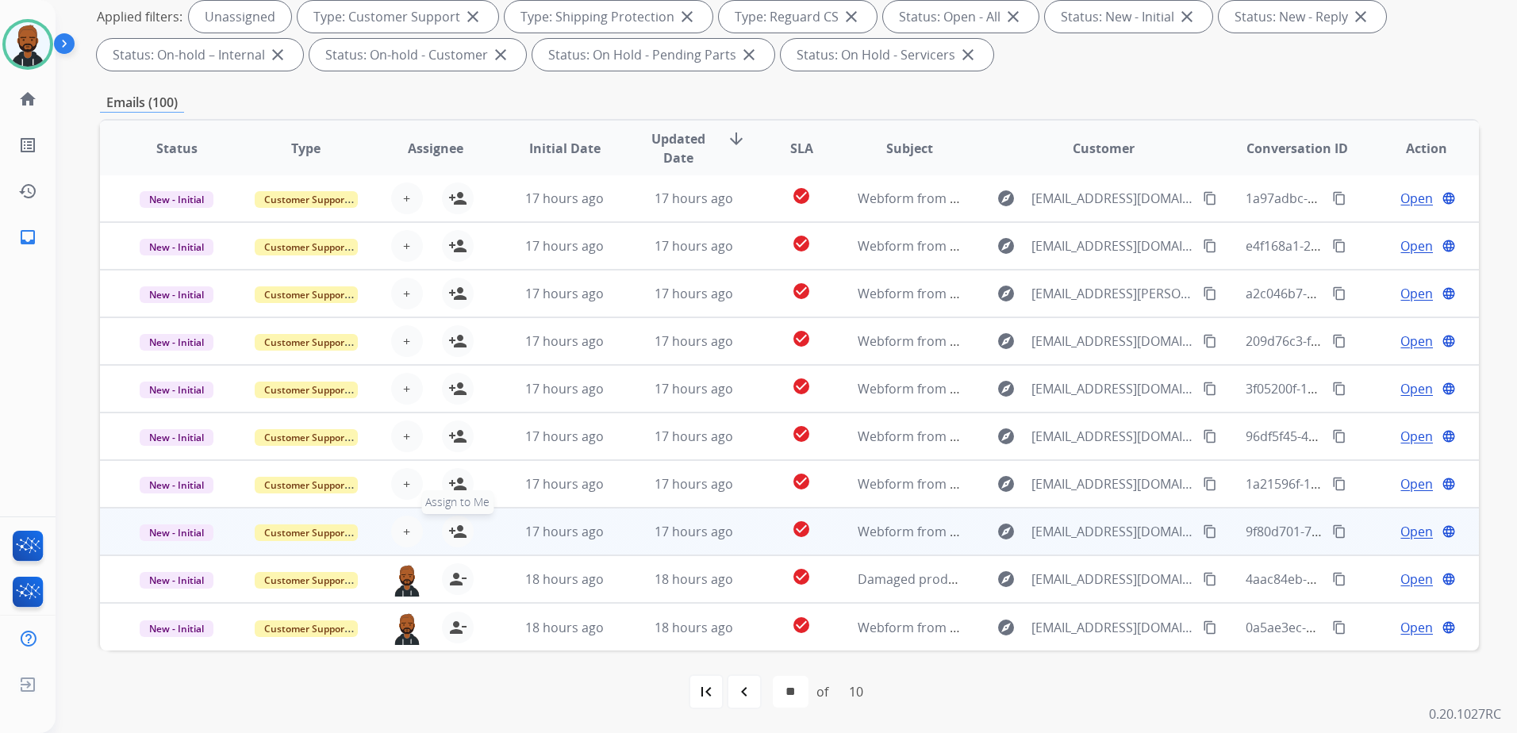
click at [456, 535] on mat-icon "person_add" at bounding box center [457, 531] width 19 height 19
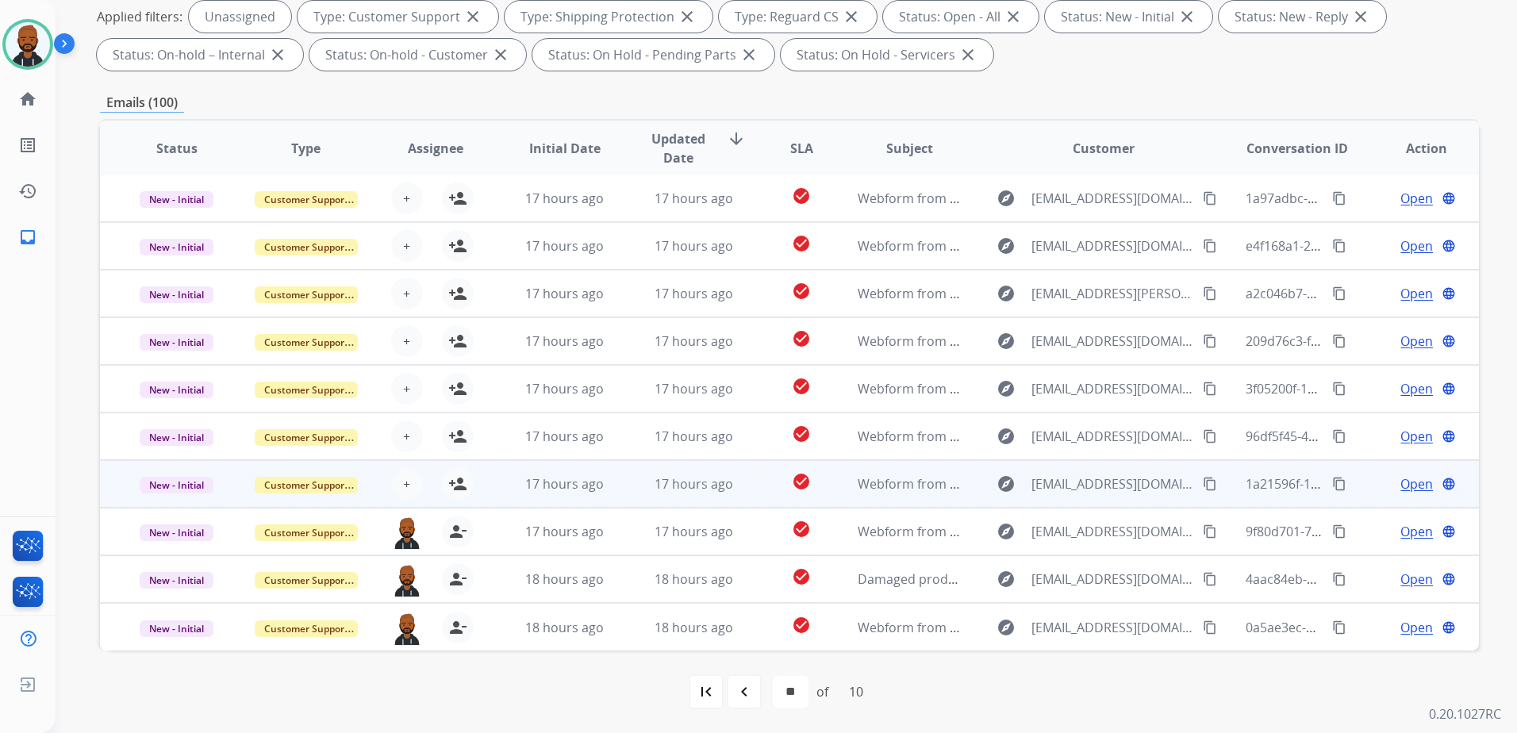
click at [466, 497] on div "+ Select agent person_add Assign to Me" at bounding box center [423, 484] width 102 height 32
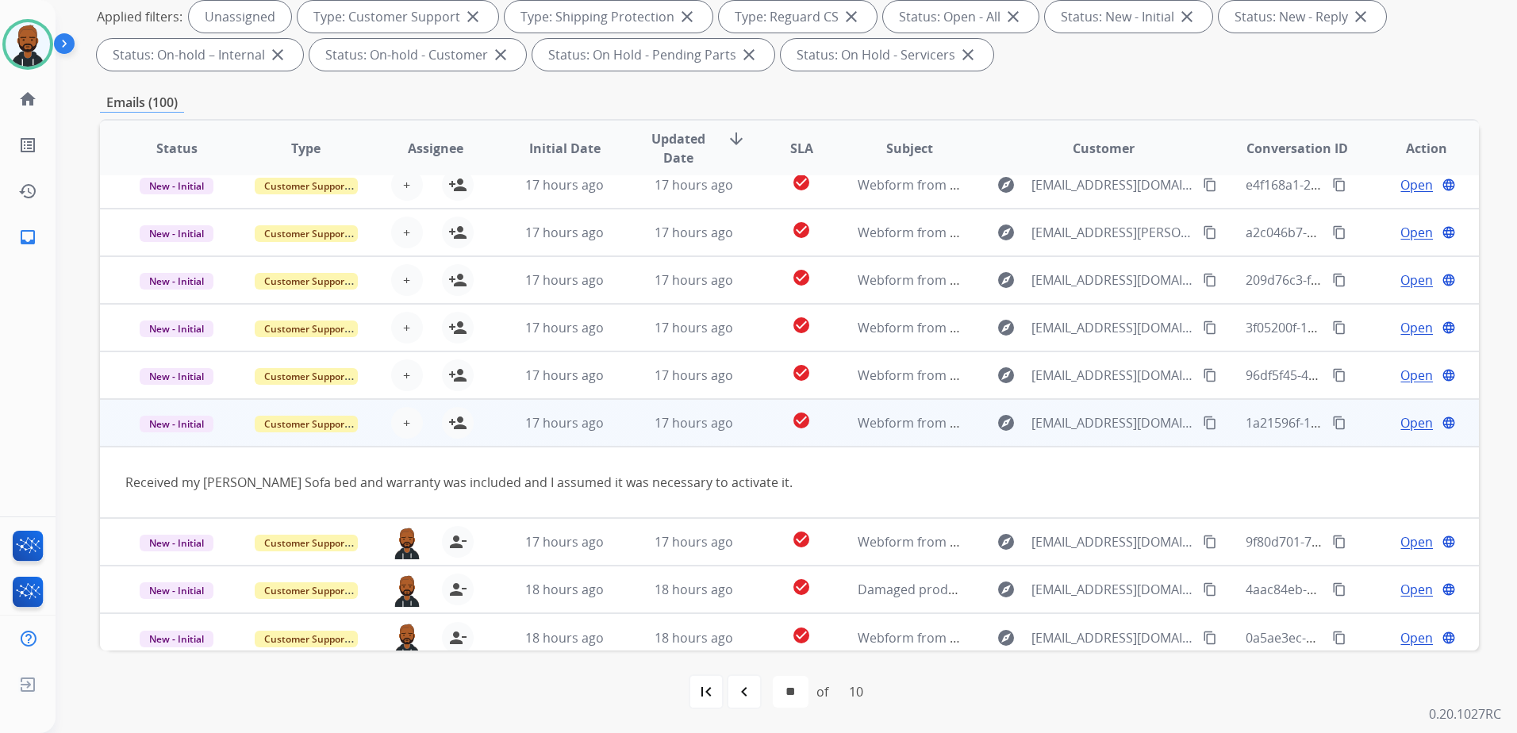
scroll to position [73, 0]
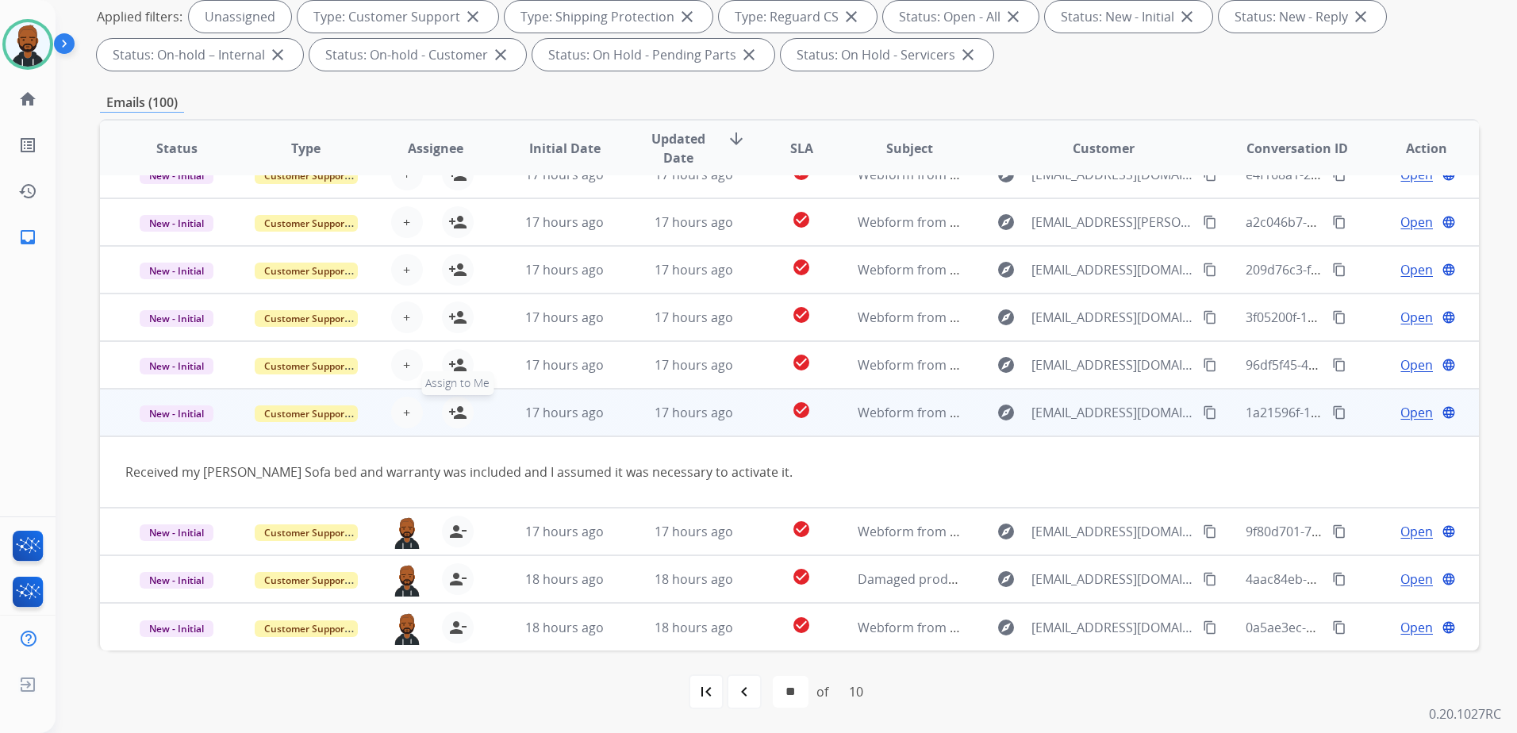
click at [455, 428] on div "+ Select agent person_add Assign to Me" at bounding box center [423, 413] width 102 height 32
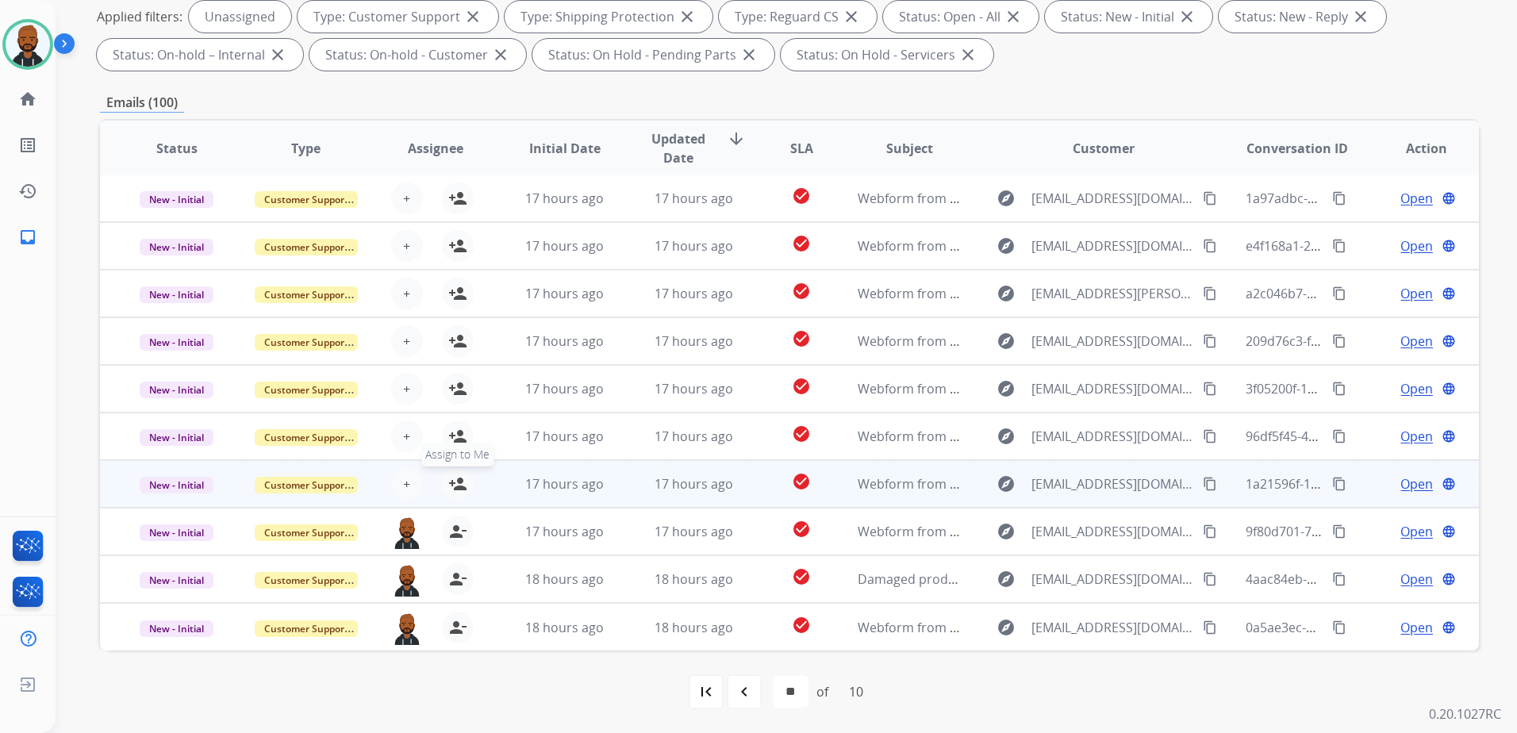
scroll to position [2, 0]
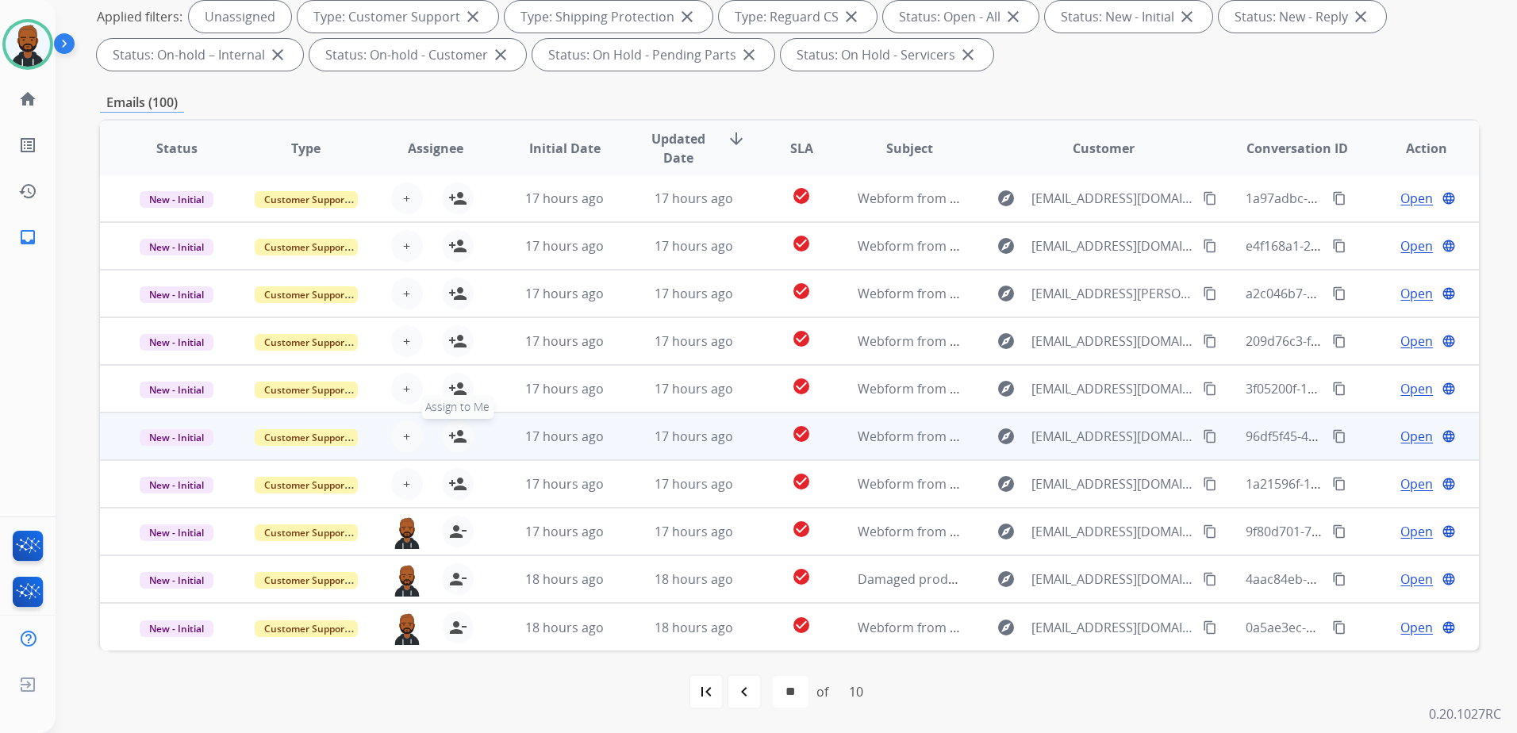
click at [453, 430] on mat-icon "person_add" at bounding box center [457, 436] width 19 height 19
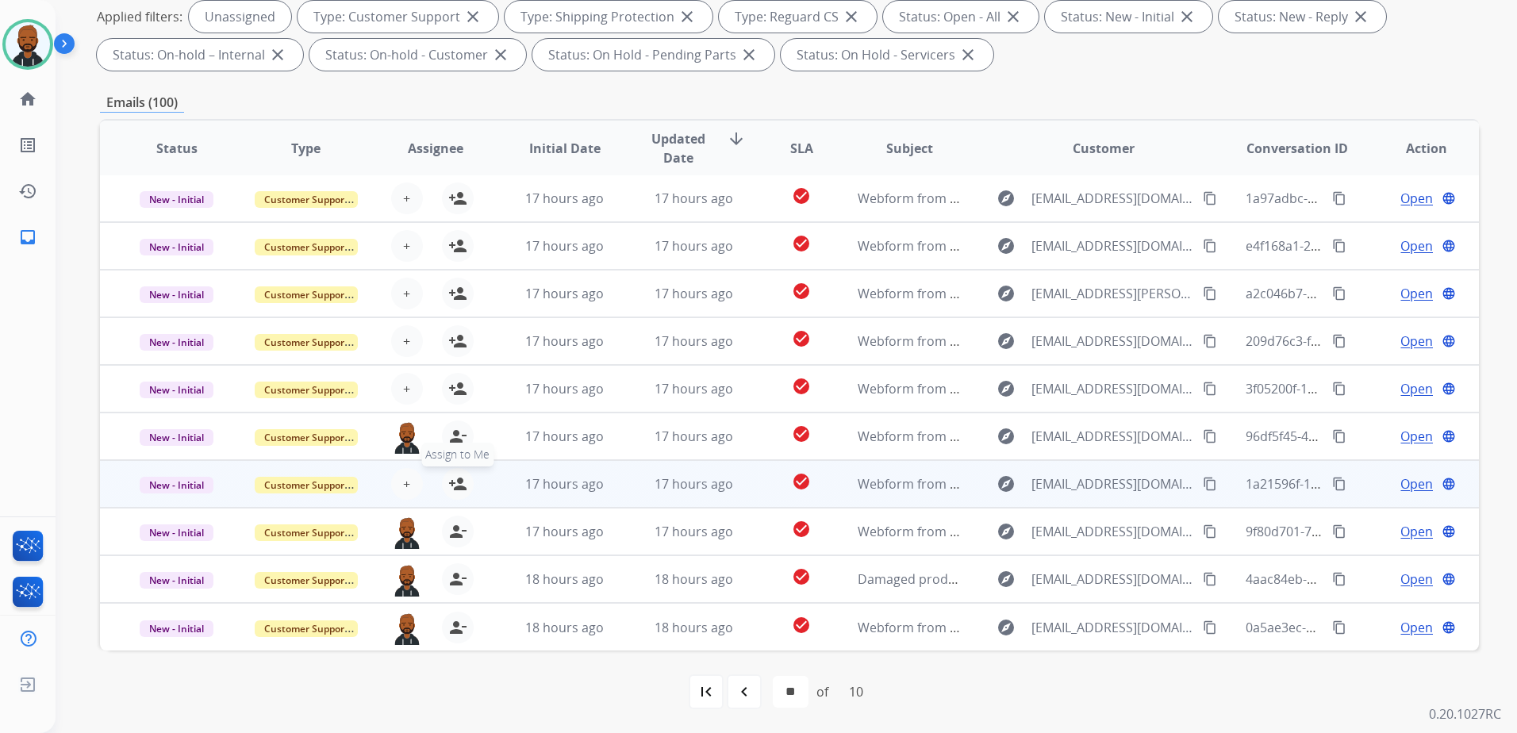
click at [452, 489] on mat-icon "person_add" at bounding box center [457, 483] width 19 height 19
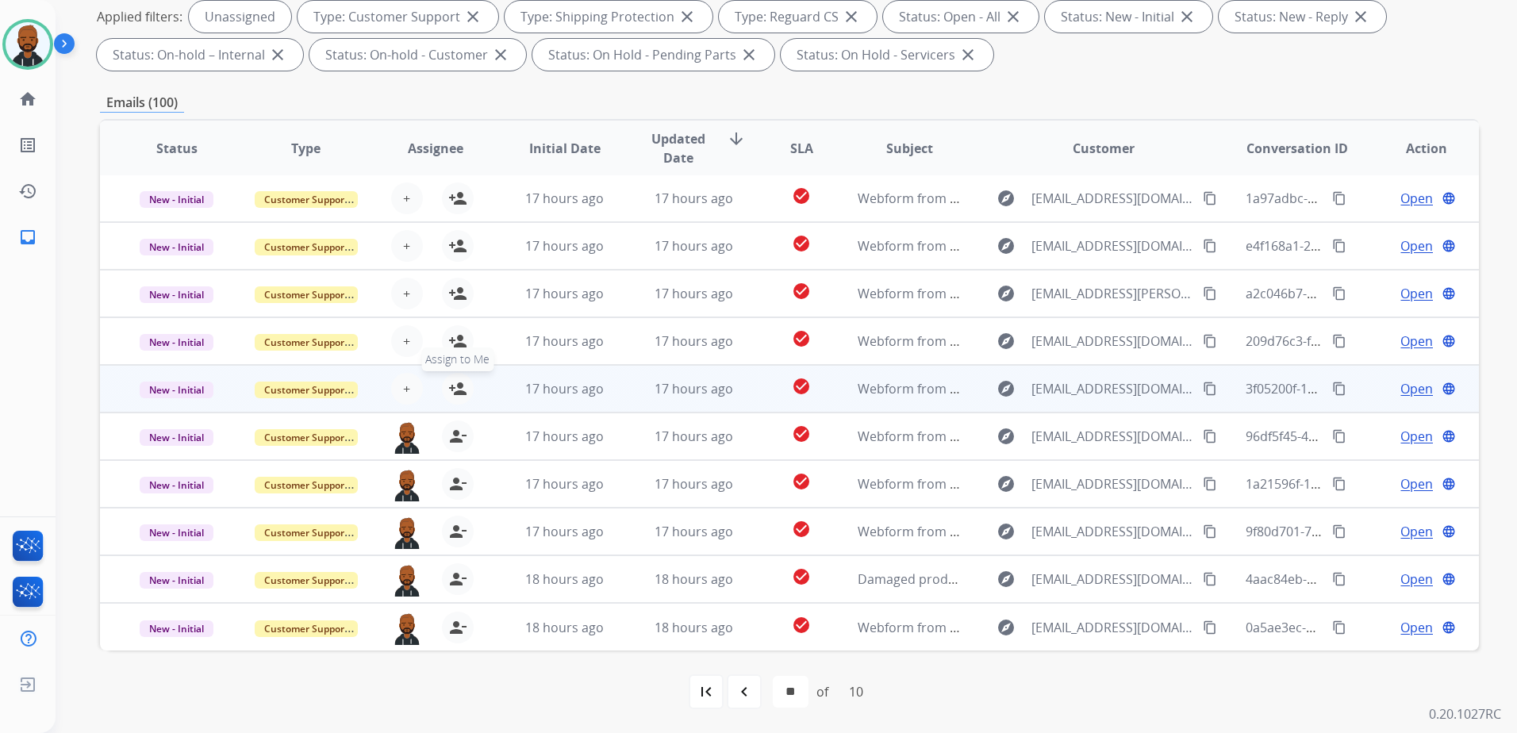
click at [458, 395] on mat-icon "person_add" at bounding box center [457, 388] width 19 height 19
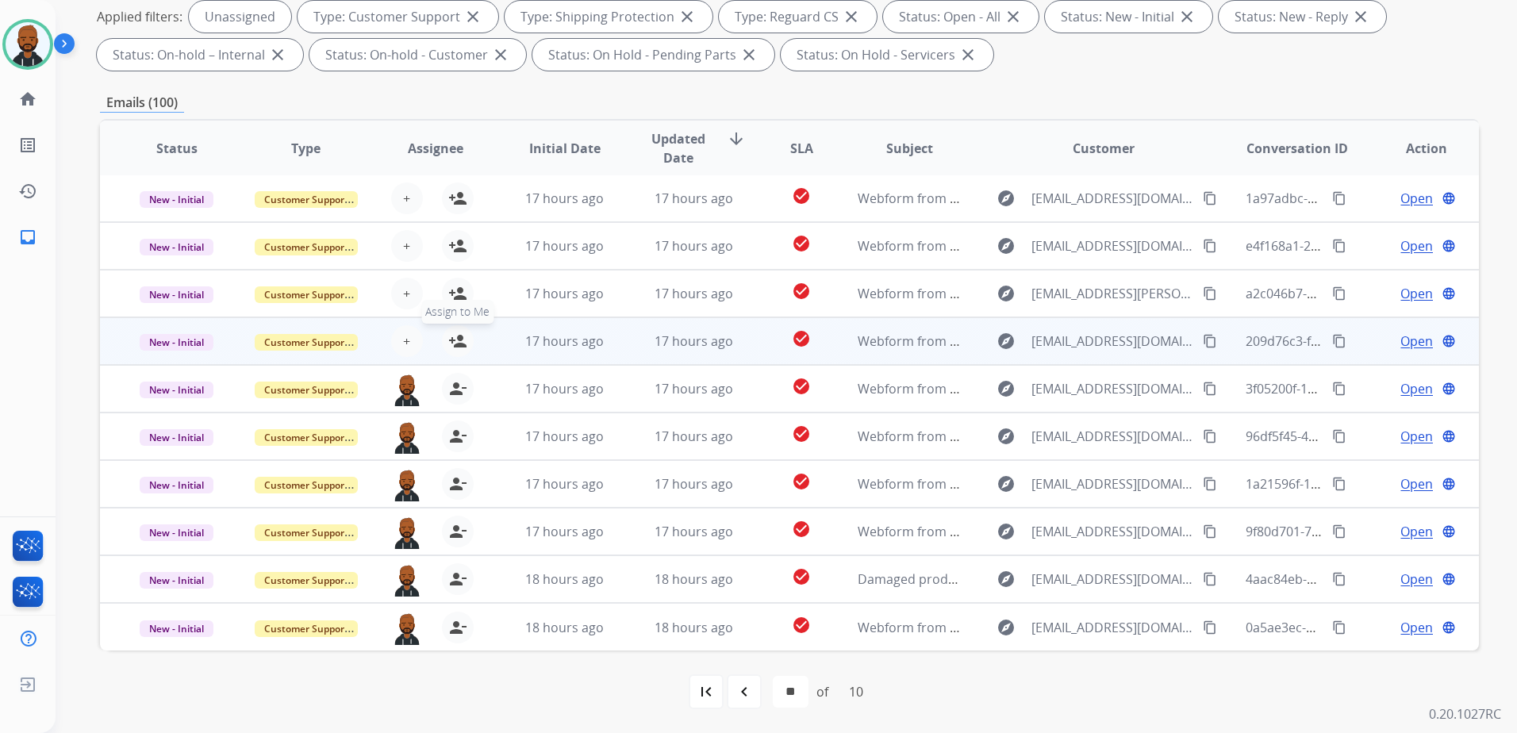
click at [458, 334] on mat-icon "person_add" at bounding box center [457, 341] width 19 height 19
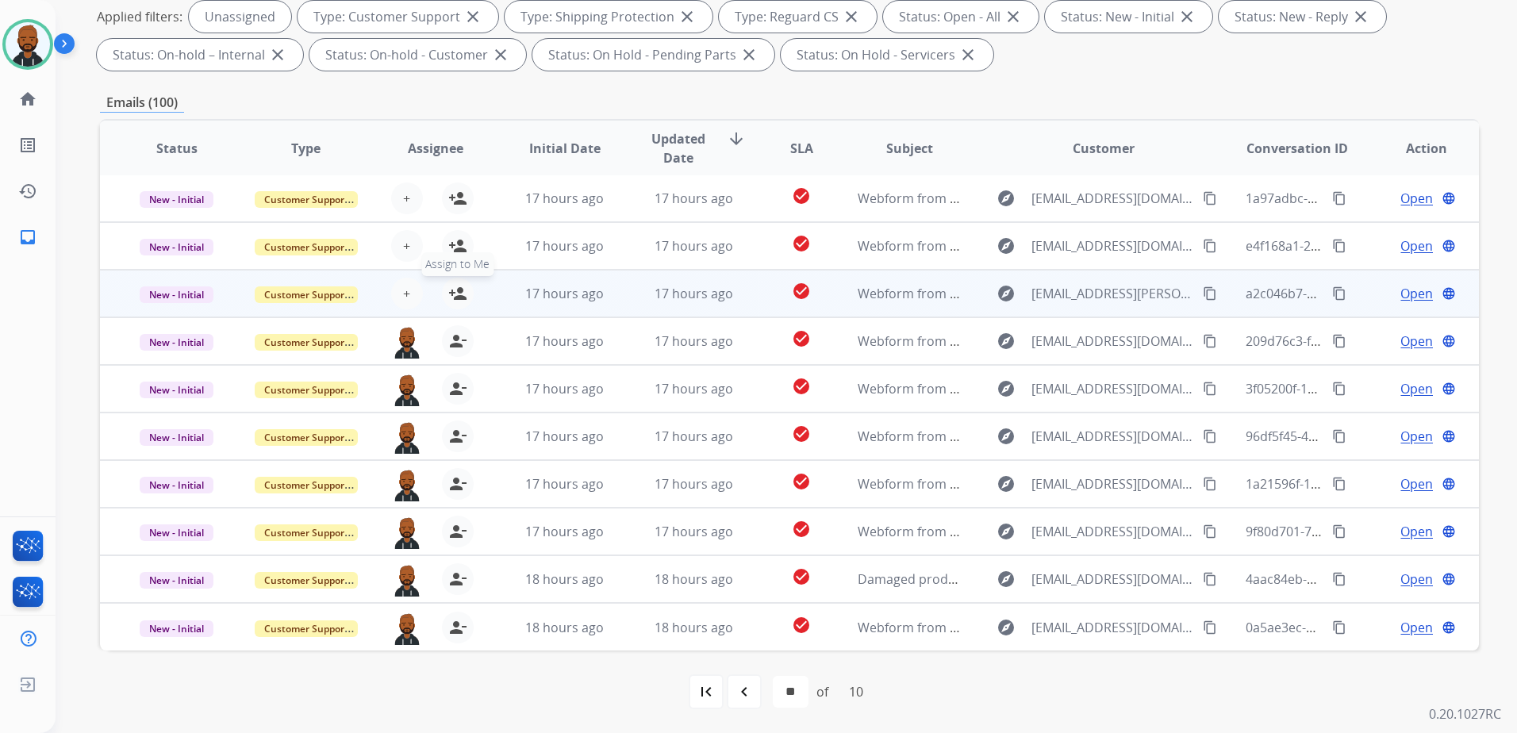
click at [457, 297] on mat-icon "person_add" at bounding box center [457, 293] width 19 height 19
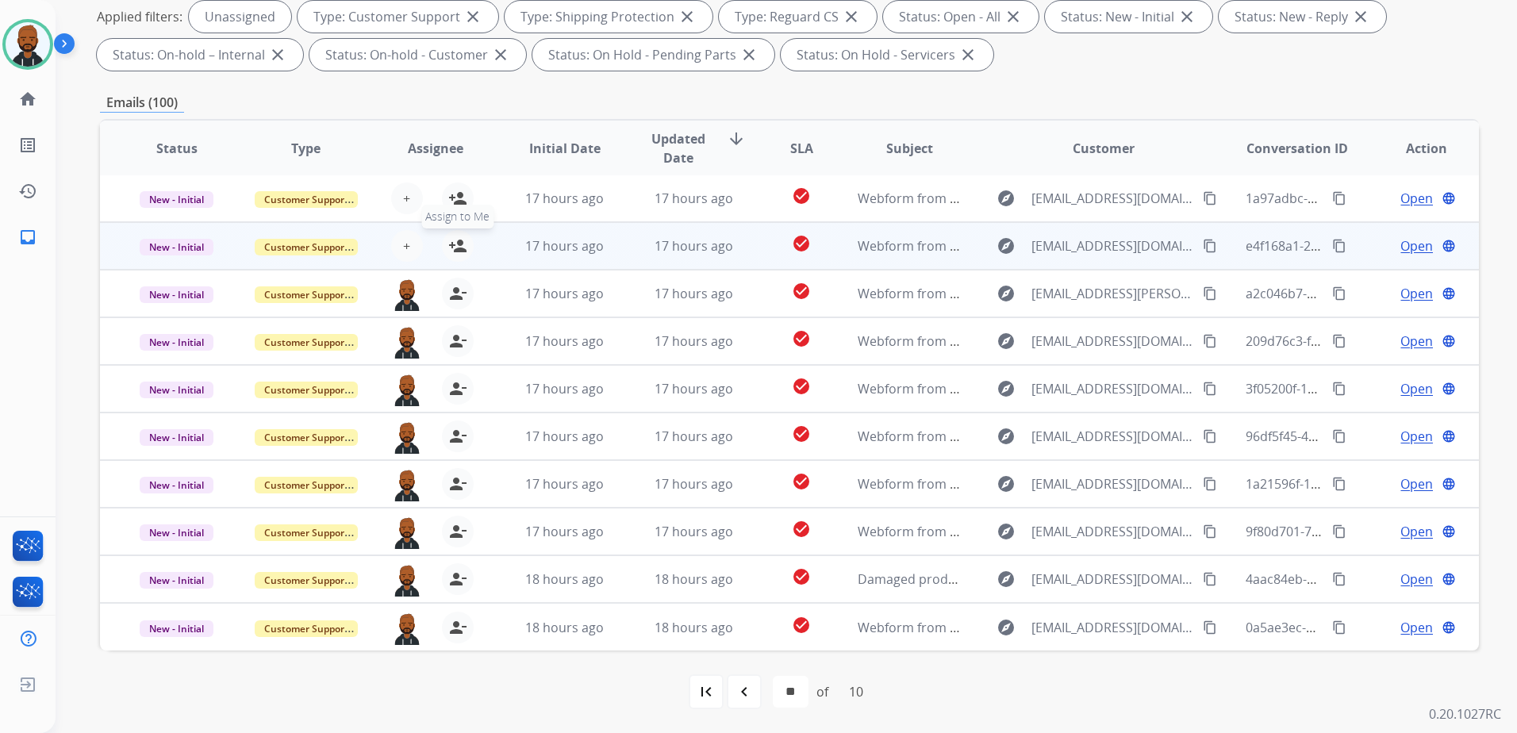
click at [454, 254] on mat-icon "person_add" at bounding box center [457, 245] width 19 height 19
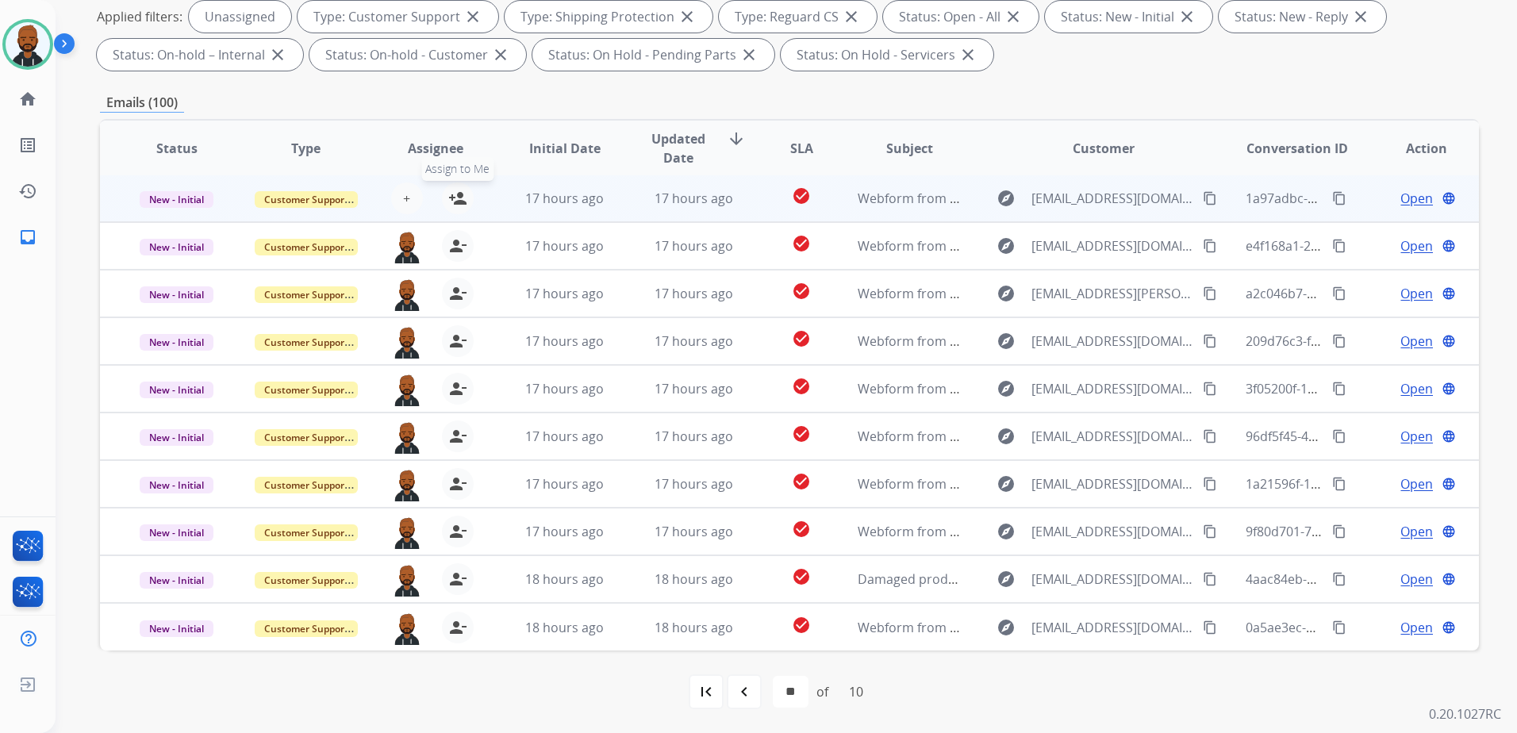
click at [460, 198] on mat-icon "person_add" at bounding box center [457, 198] width 19 height 19
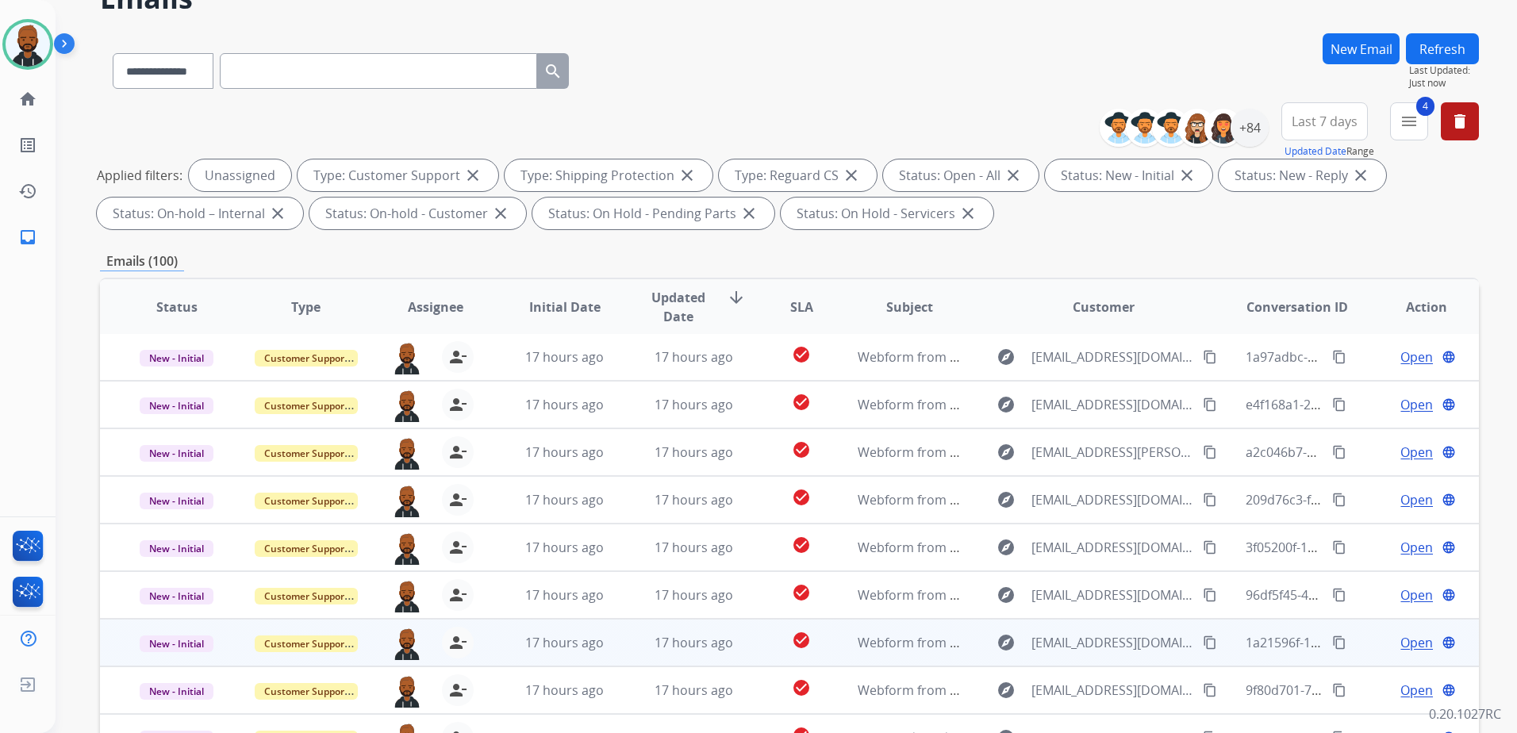
scroll to position [0, 0]
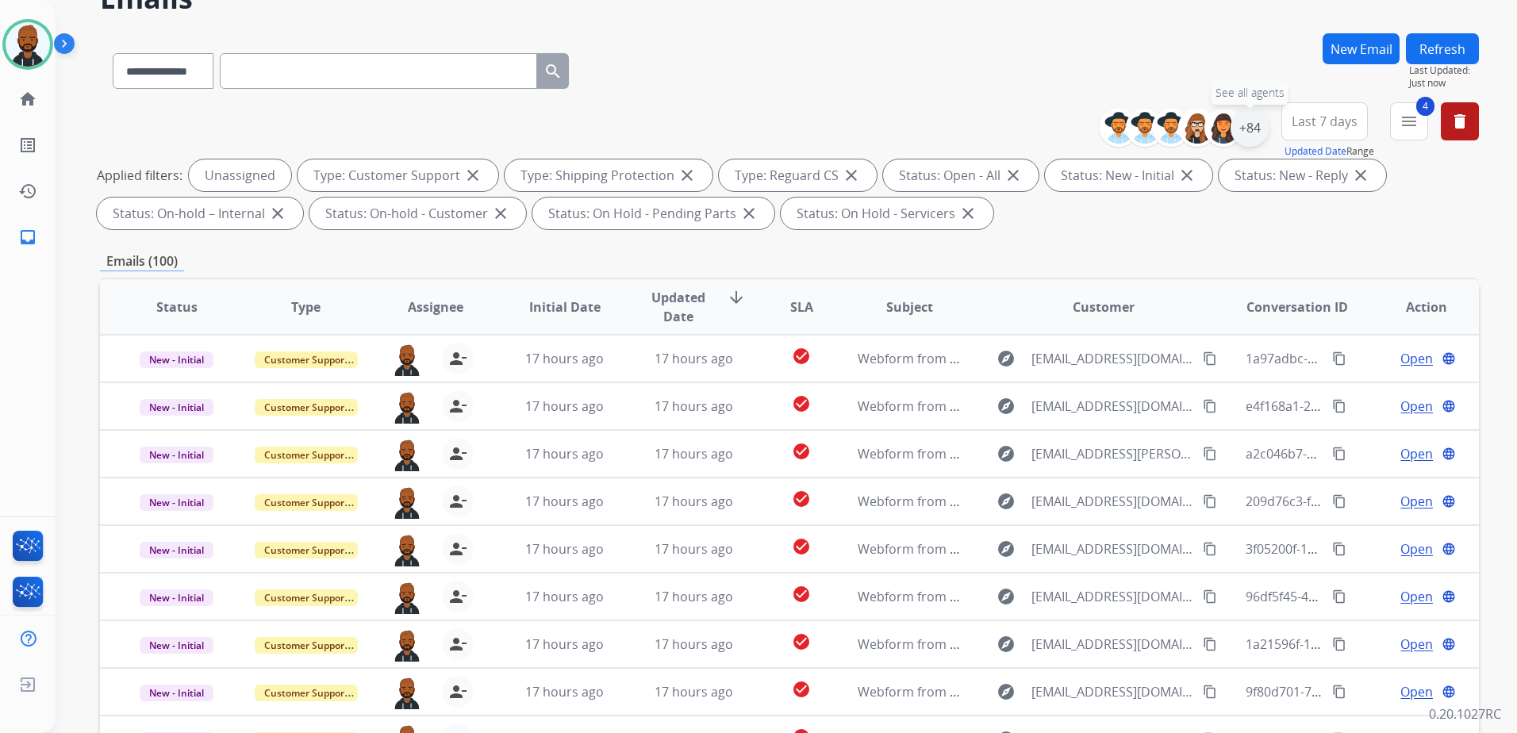
click at [1241, 136] on div "+84" at bounding box center [1249, 128] width 38 height 38
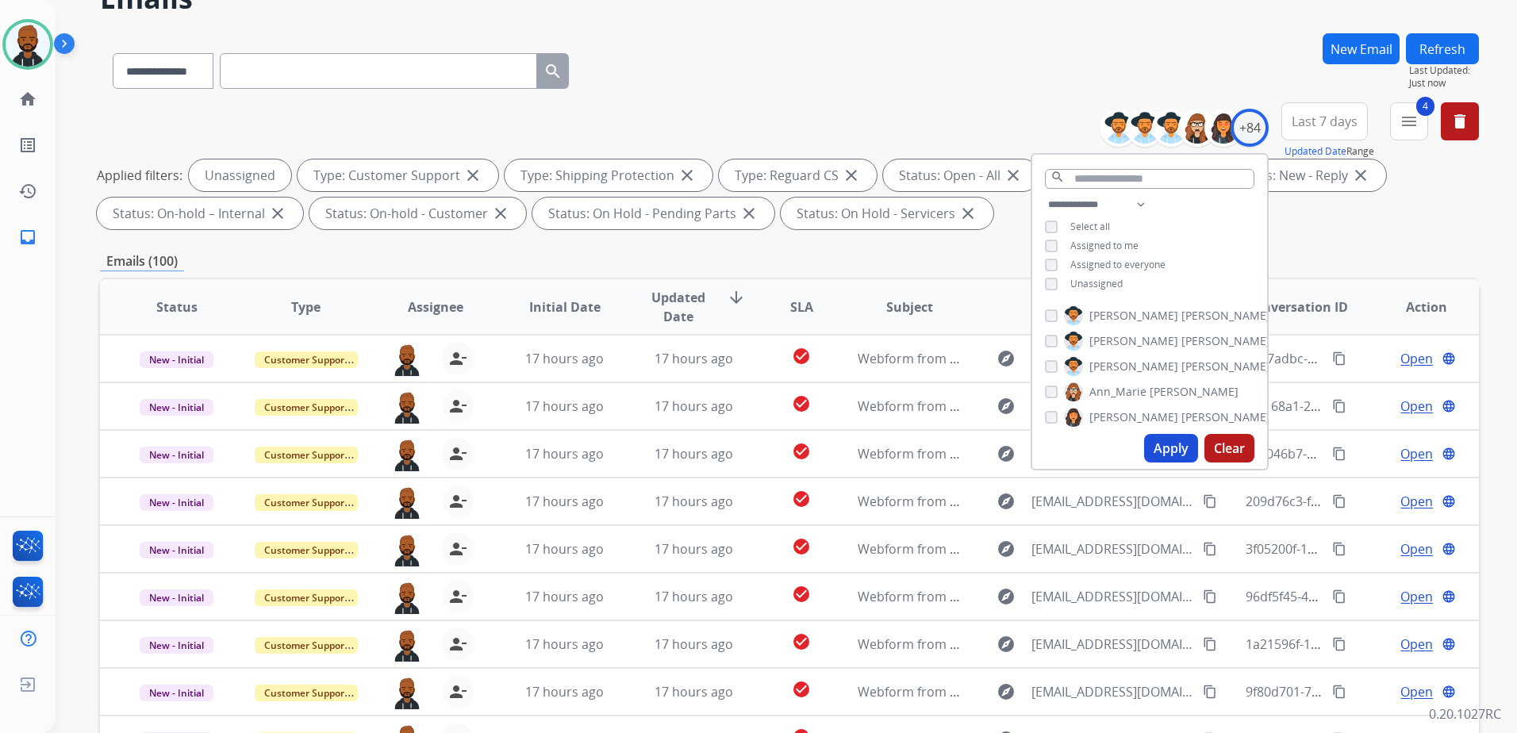
click at [1041, 285] on div "**********" at bounding box center [1149, 246] width 235 height 102
click at [1169, 451] on button "Apply" at bounding box center [1171, 448] width 54 height 29
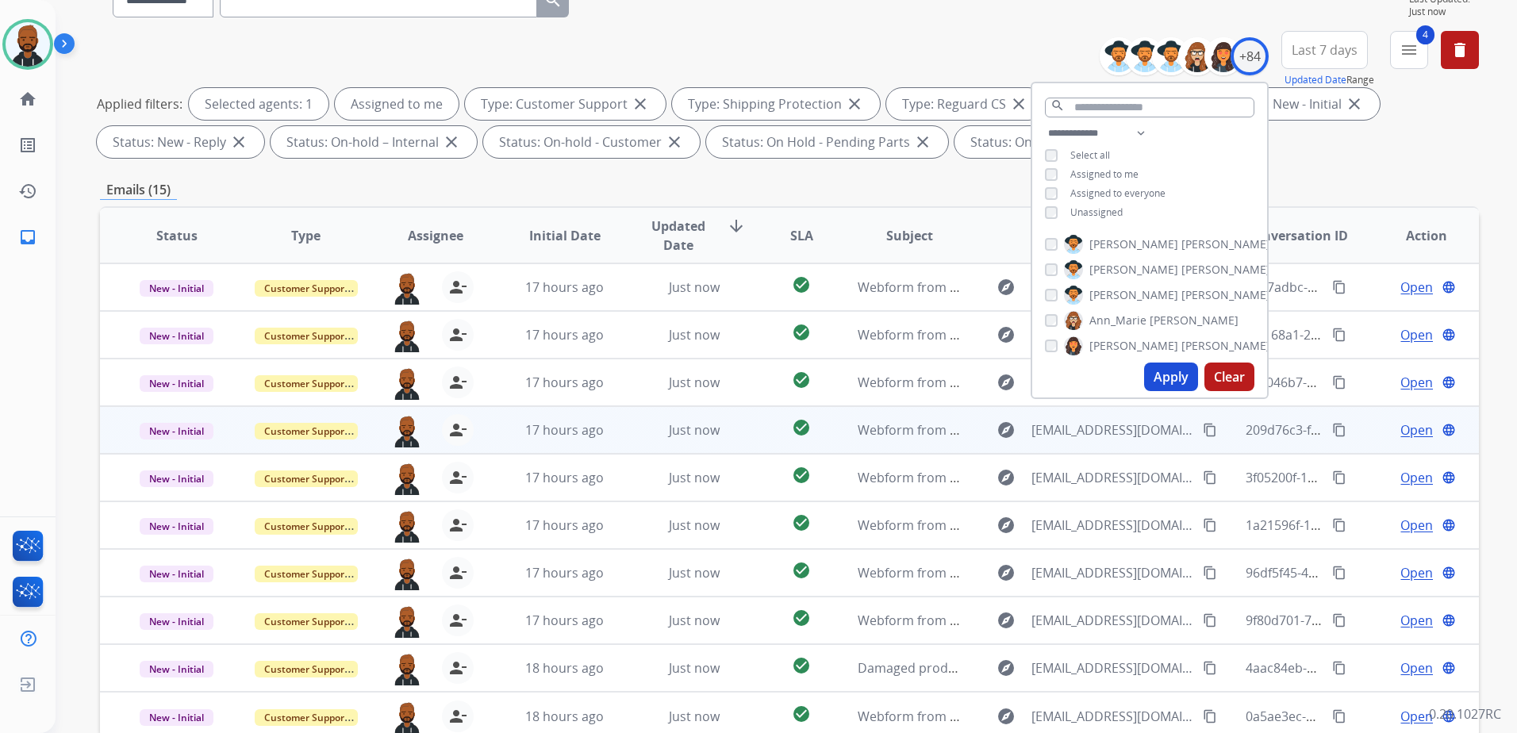
scroll to position [2, 0]
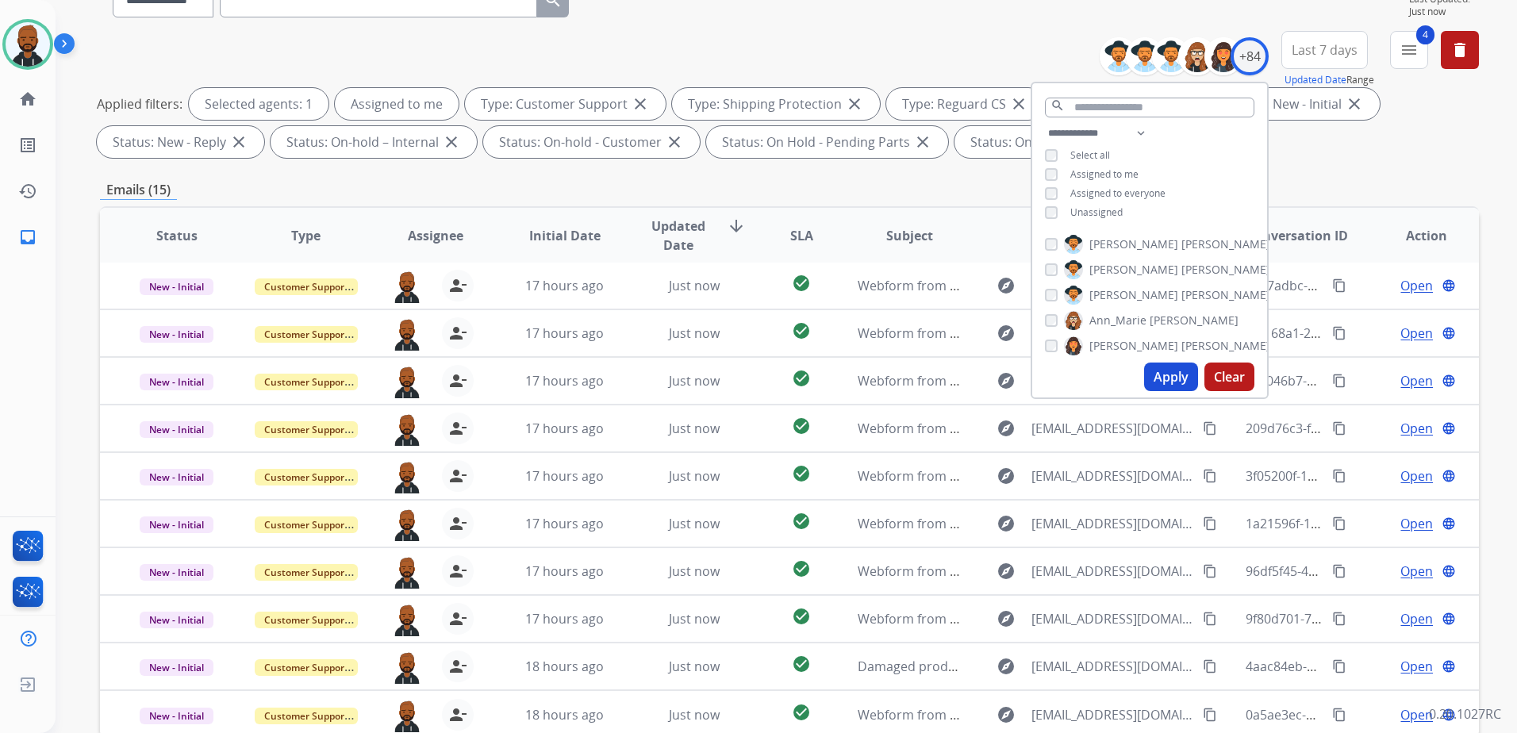
click at [1397, 198] on div "Emails (15)" at bounding box center [789, 190] width 1379 height 20
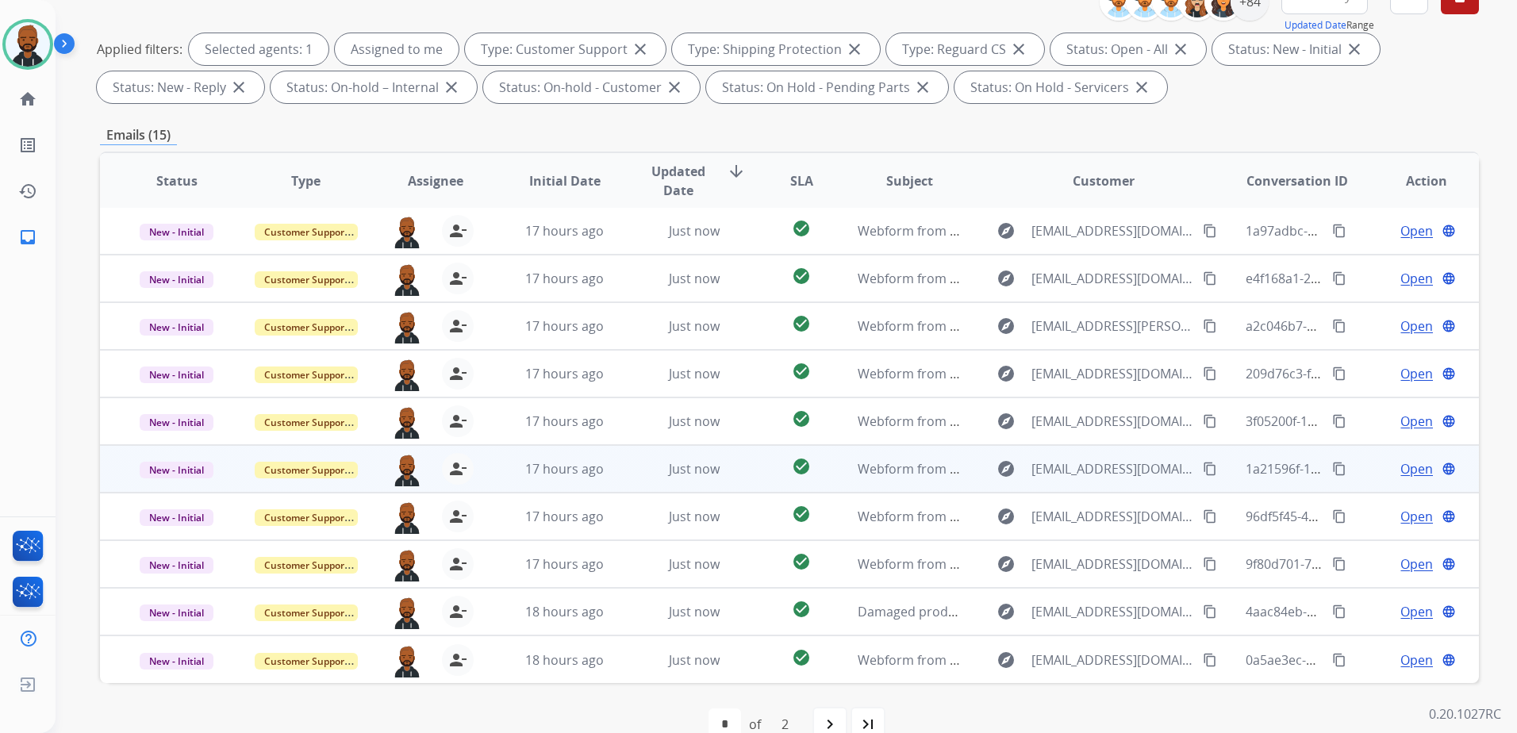
scroll to position [246, 0]
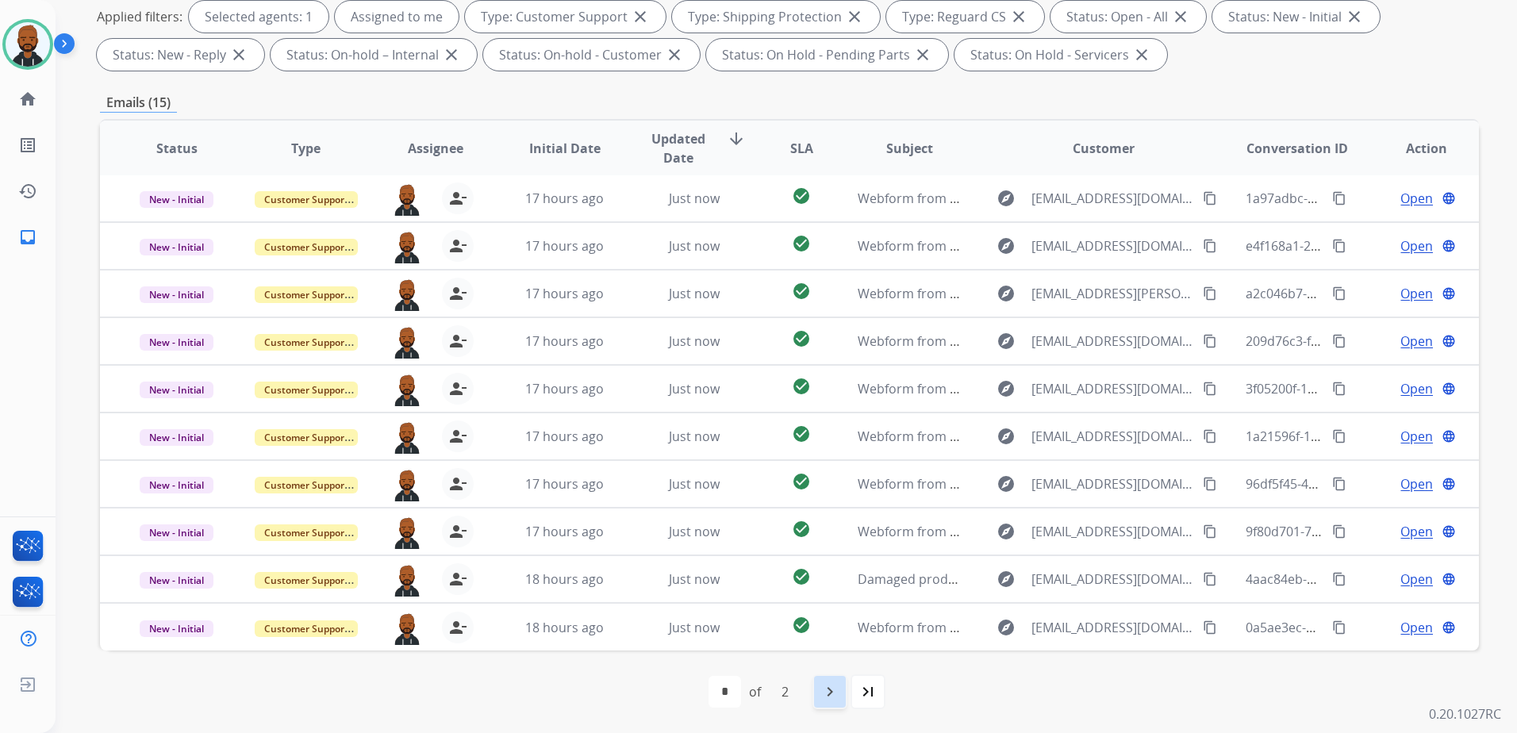
click at [827, 690] on mat-icon "navigate_next" at bounding box center [829, 691] width 19 height 19
select select "*"
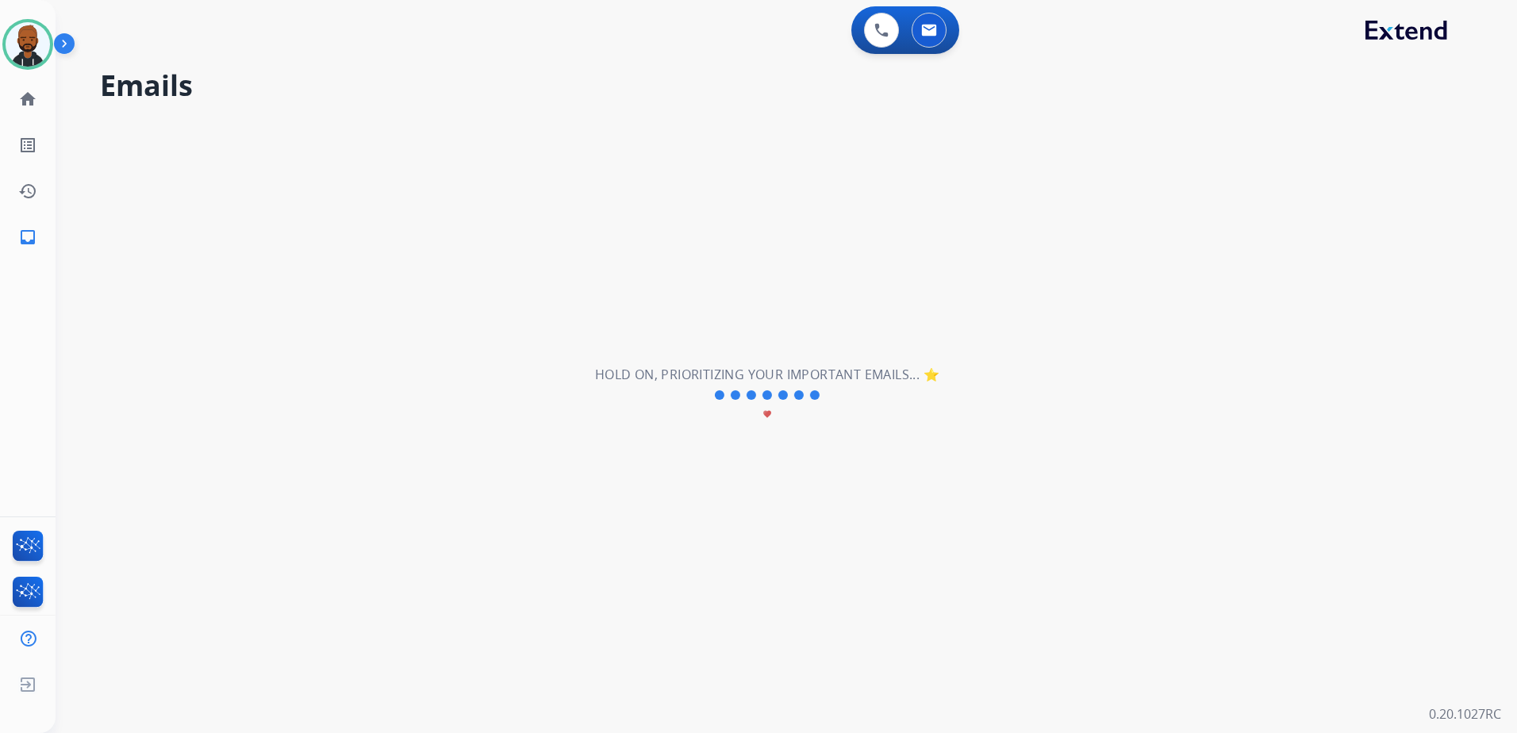
scroll to position [0, 0]
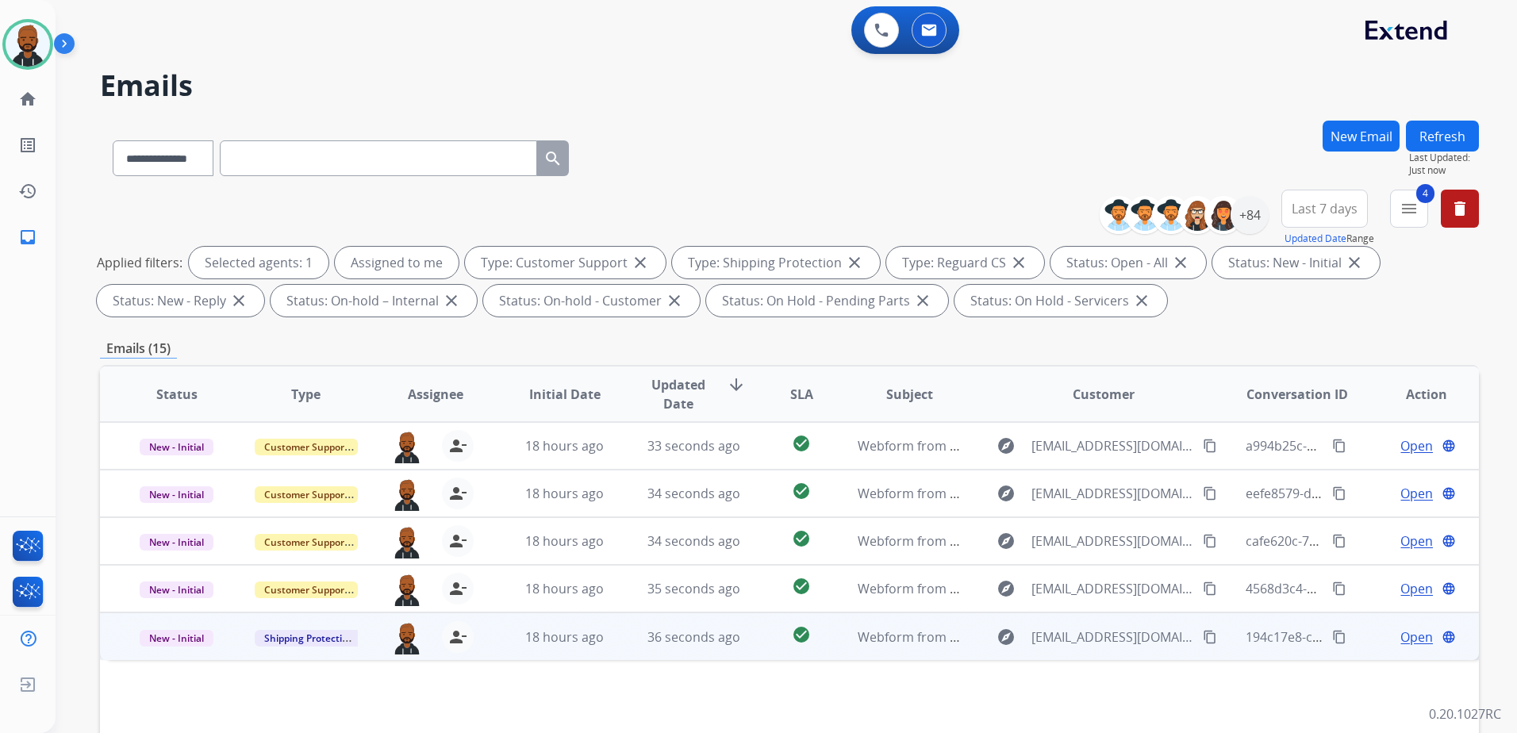
click at [1400, 635] on span "Open" at bounding box center [1416, 636] width 33 height 19
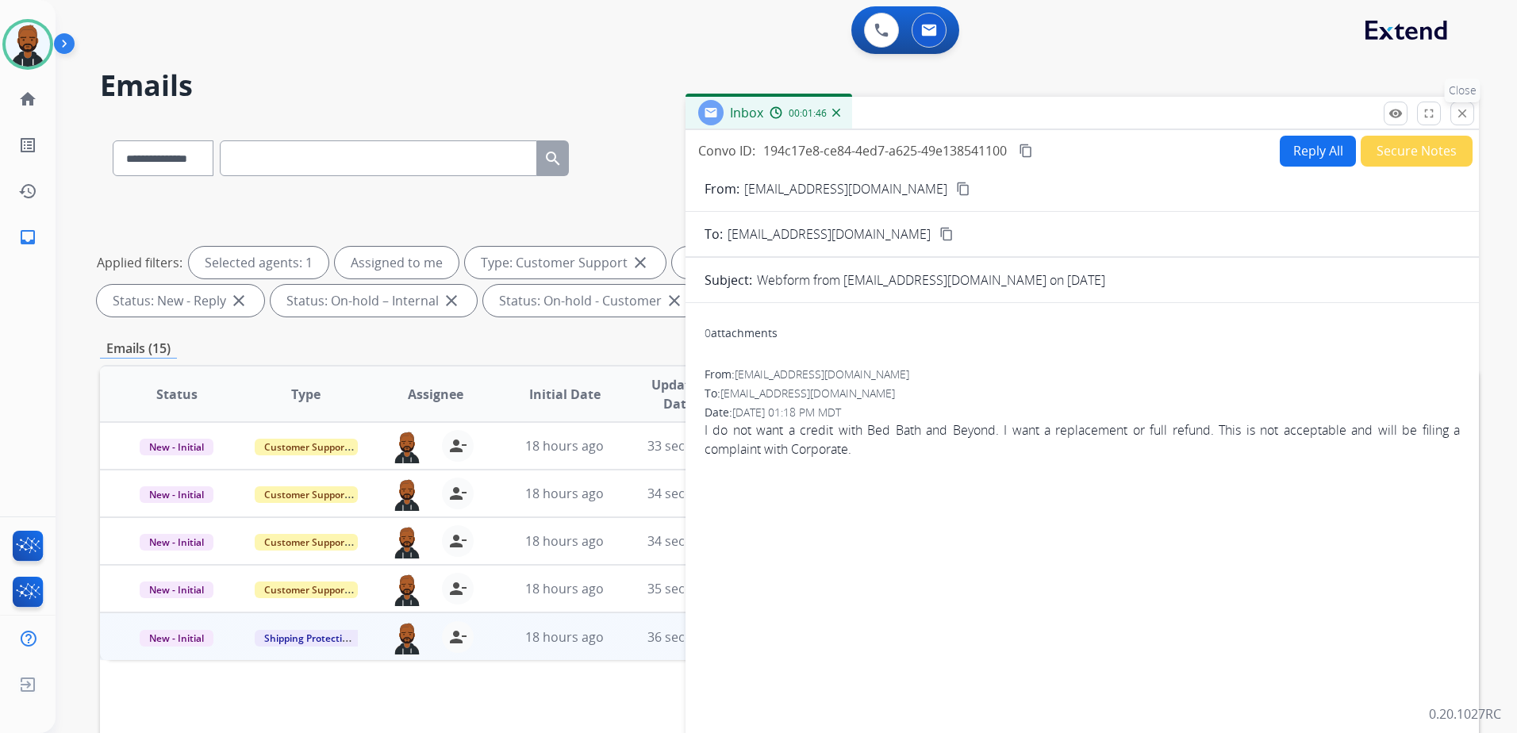
click at [1461, 114] on mat-icon "close" at bounding box center [1462, 113] width 14 height 14
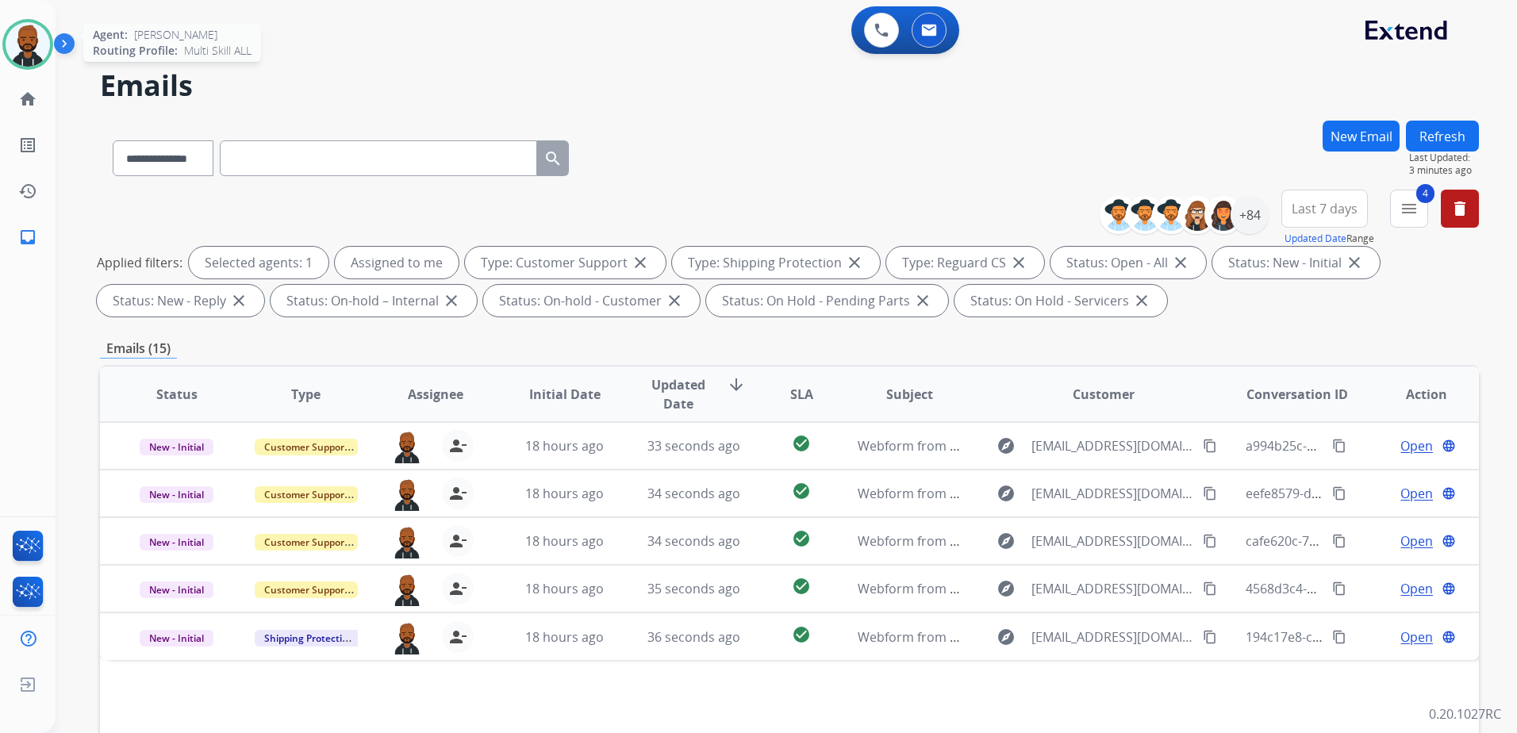
drag, startPoint x: 29, startPoint y: 47, endPoint x: 44, endPoint y: 52, distance: 15.3
click at [30, 46] on img at bounding box center [28, 44] width 44 height 44
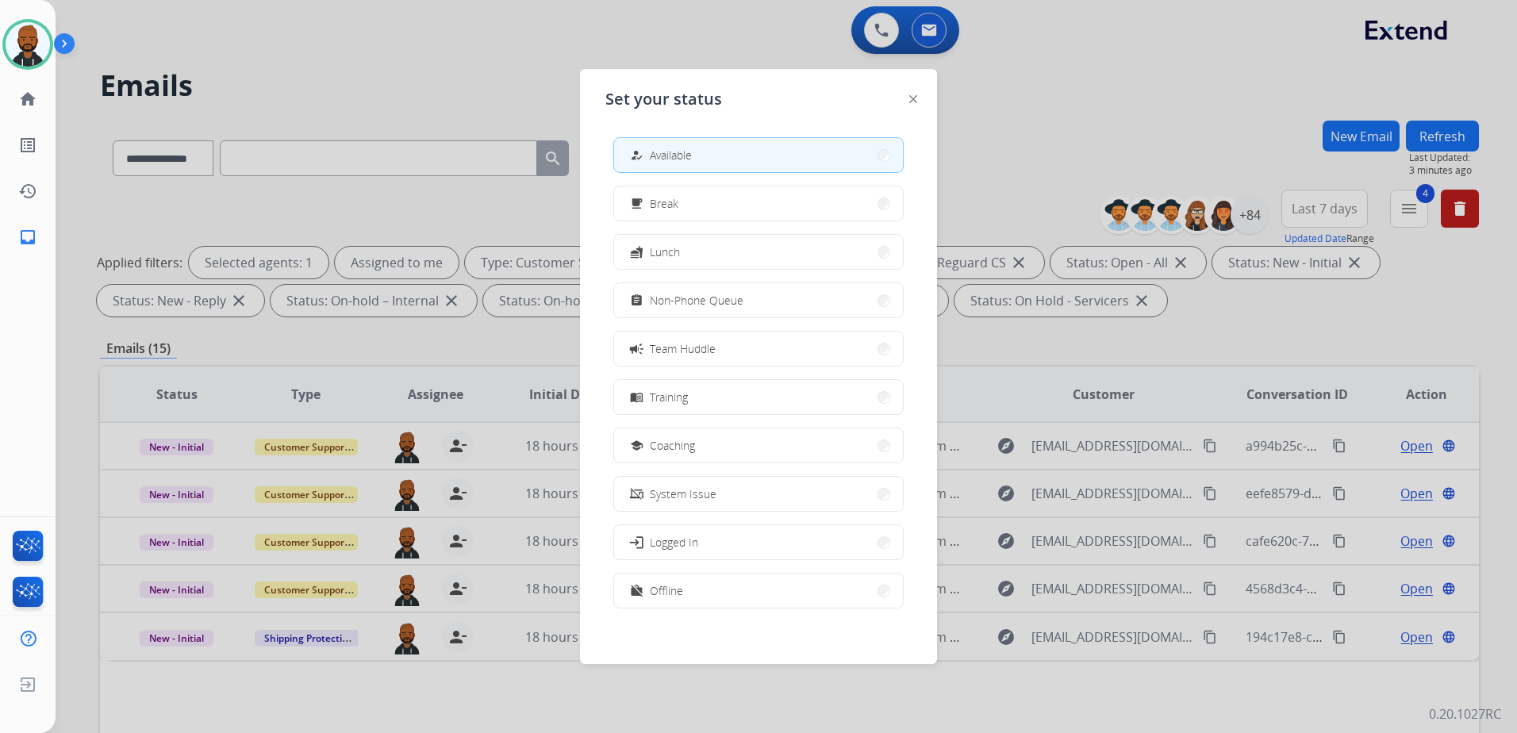
click at [1277, 343] on div at bounding box center [758, 366] width 1517 height 733
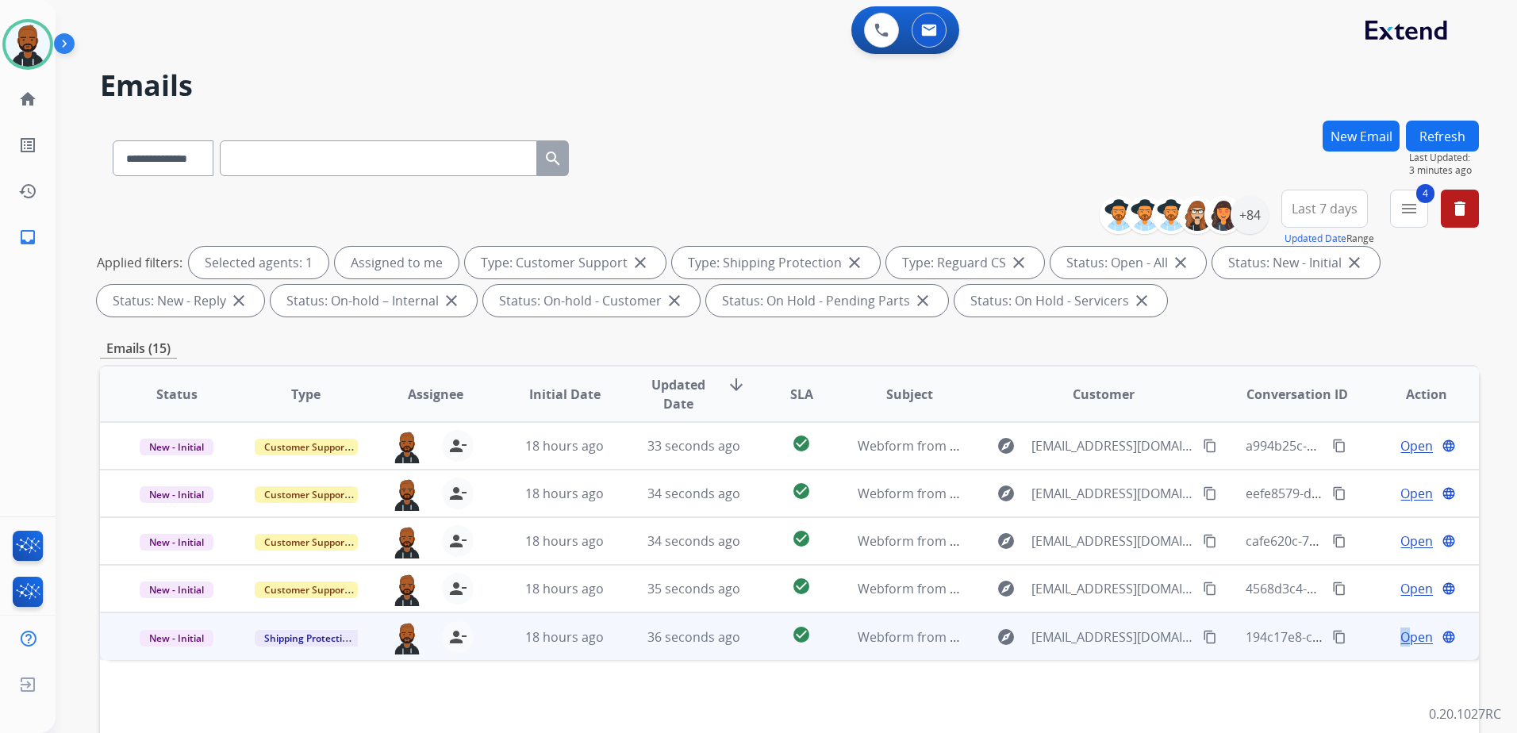
click at [1400, 642] on span "Open" at bounding box center [1416, 636] width 33 height 19
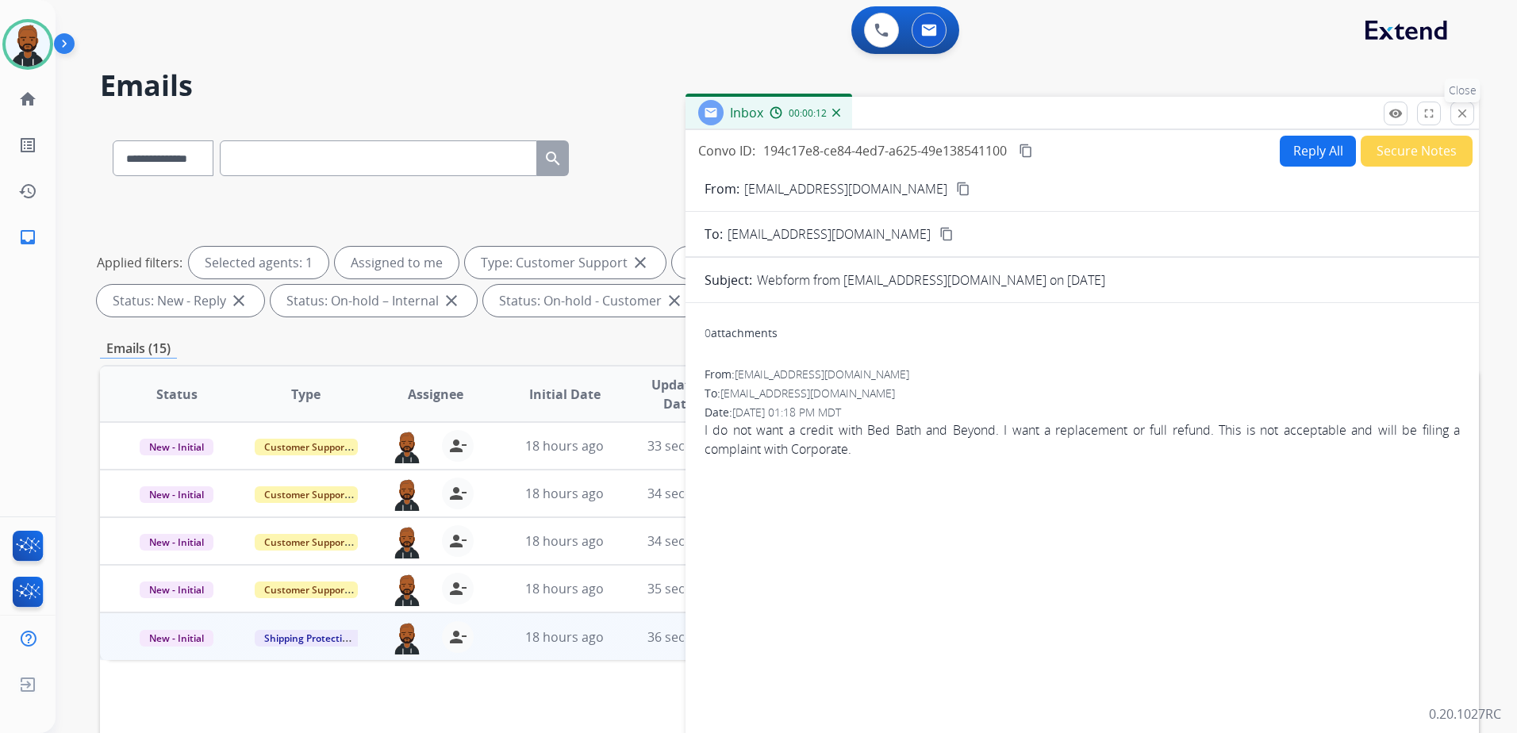
click at [1467, 110] on mat-icon "close" at bounding box center [1462, 113] width 14 height 14
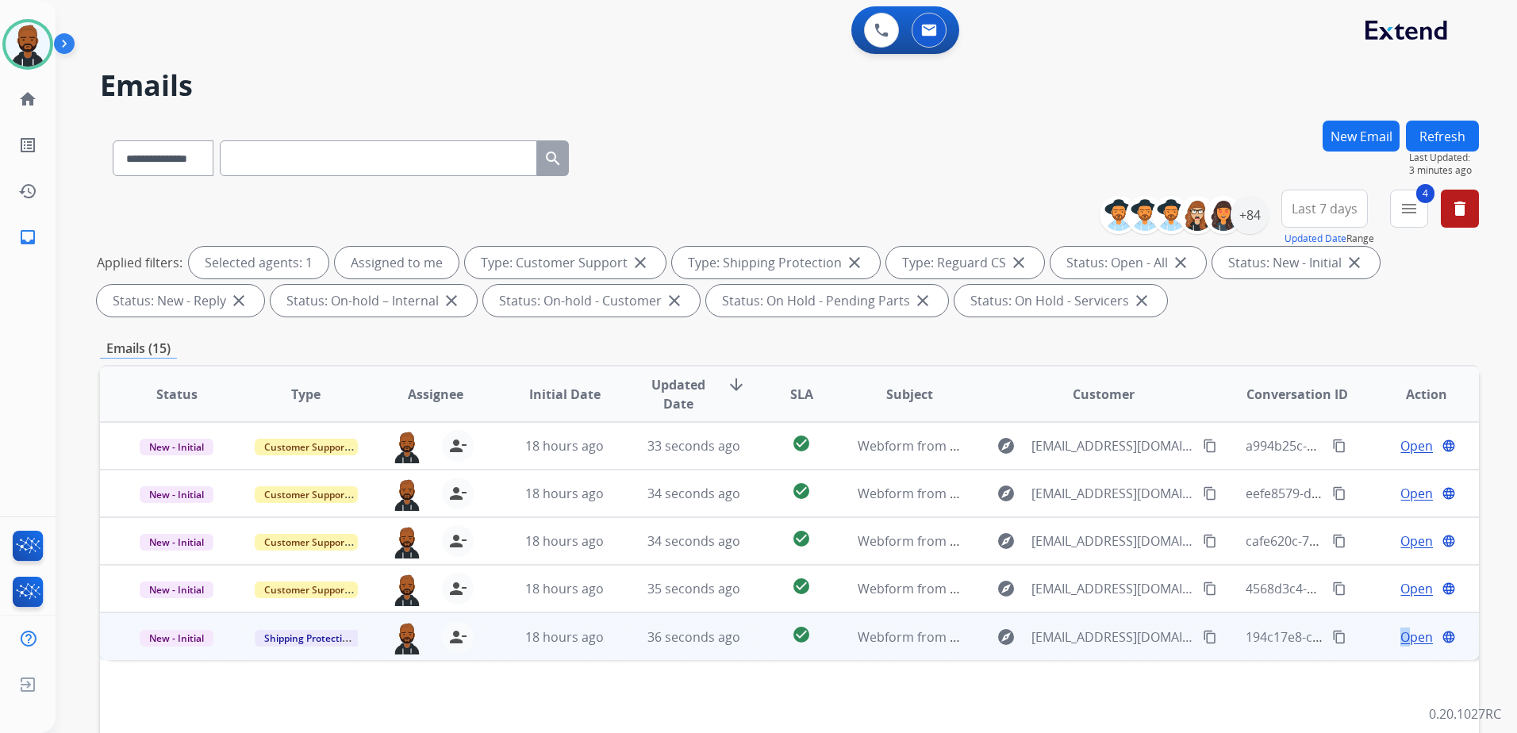
click at [1202, 637] on mat-icon "content_copy" at bounding box center [1209, 637] width 14 height 14
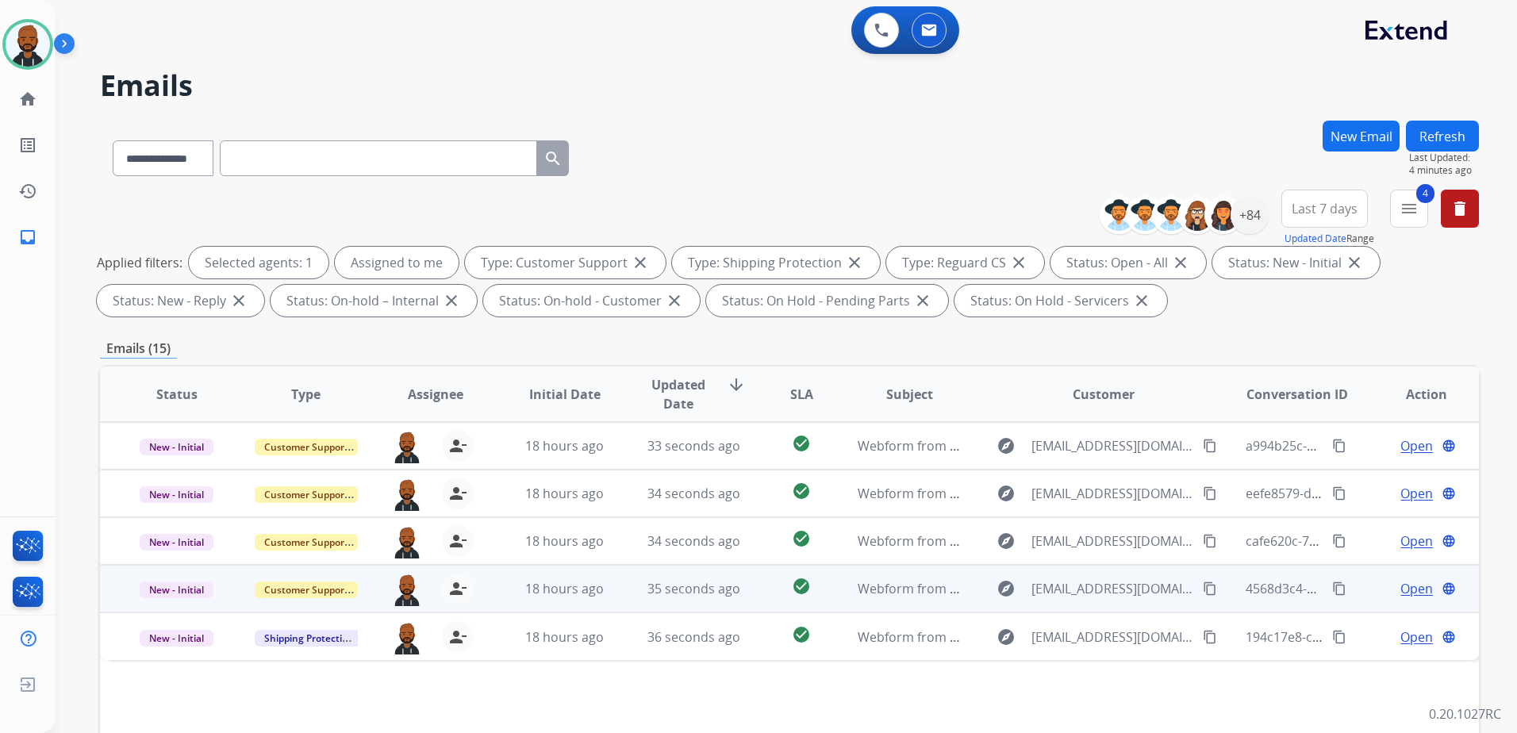
click at [1415, 588] on span "Open" at bounding box center [1416, 588] width 33 height 19
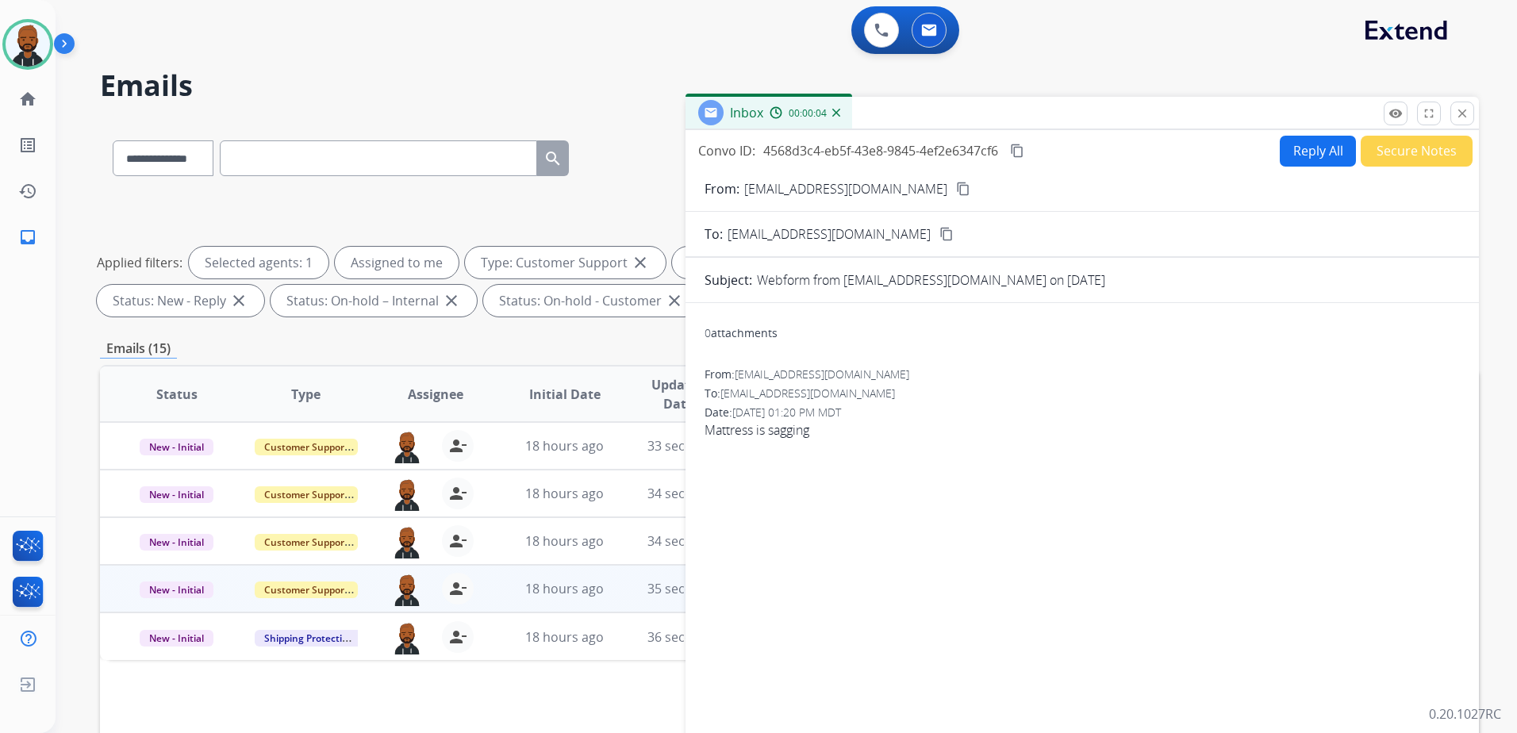
click at [956, 195] on mat-icon "content_copy" at bounding box center [963, 189] width 14 height 14
click at [1291, 163] on button "Reply All" at bounding box center [1317, 151] width 76 height 31
select select "**********"
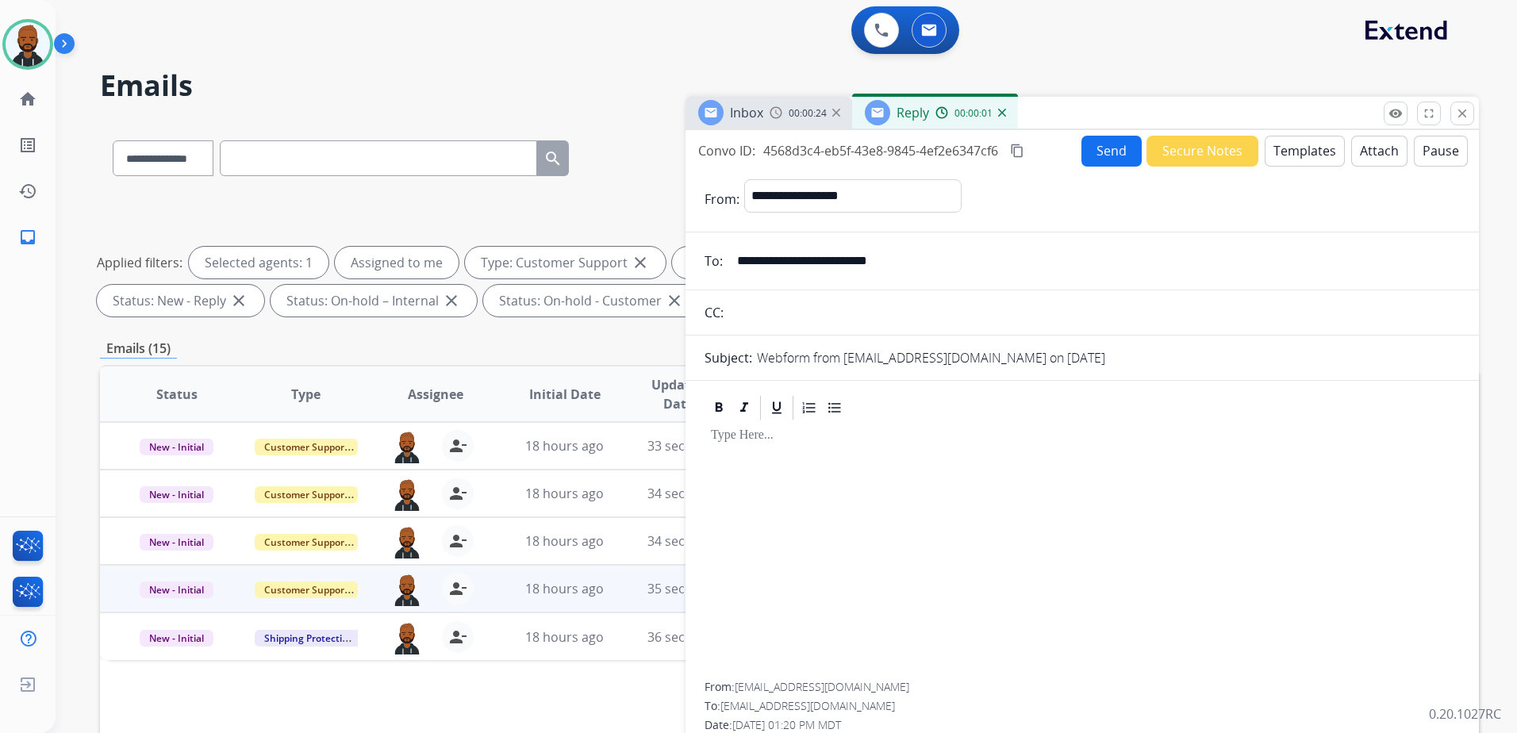
click at [1280, 162] on button "Templates" at bounding box center [1304, 151] width 80 height 31
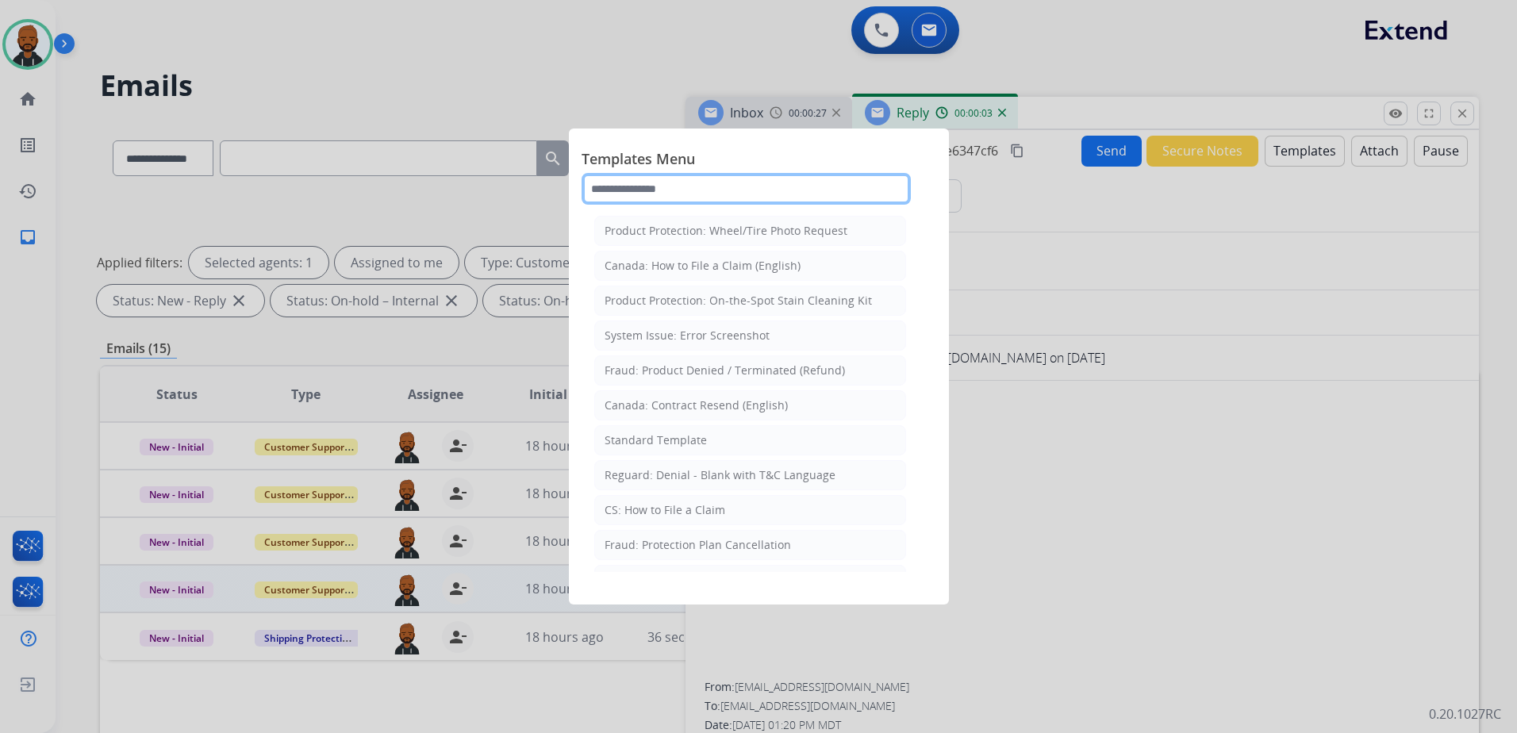
click at [759, 193] on input "text" at bounding box center [745, 189] width 329 height 32
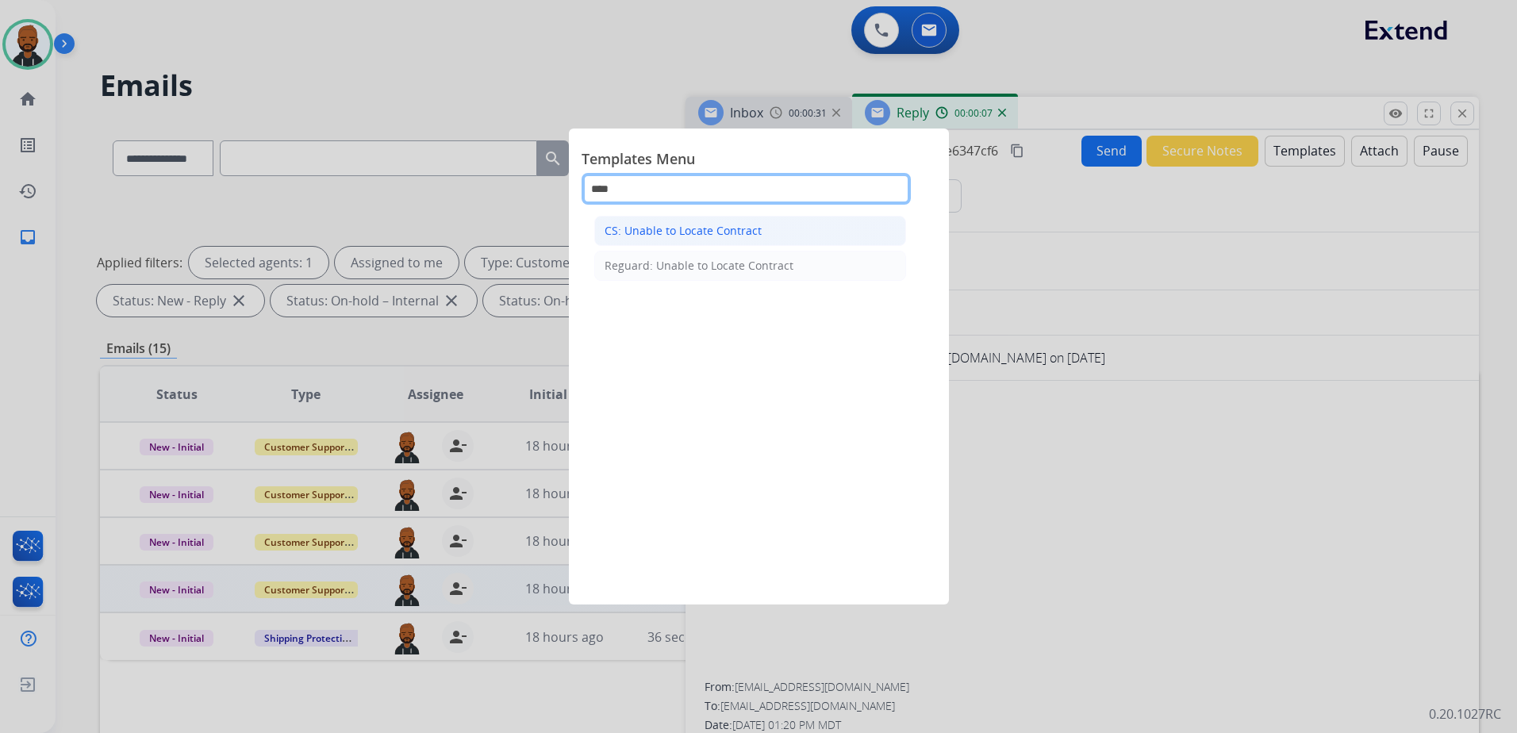
type input "****"
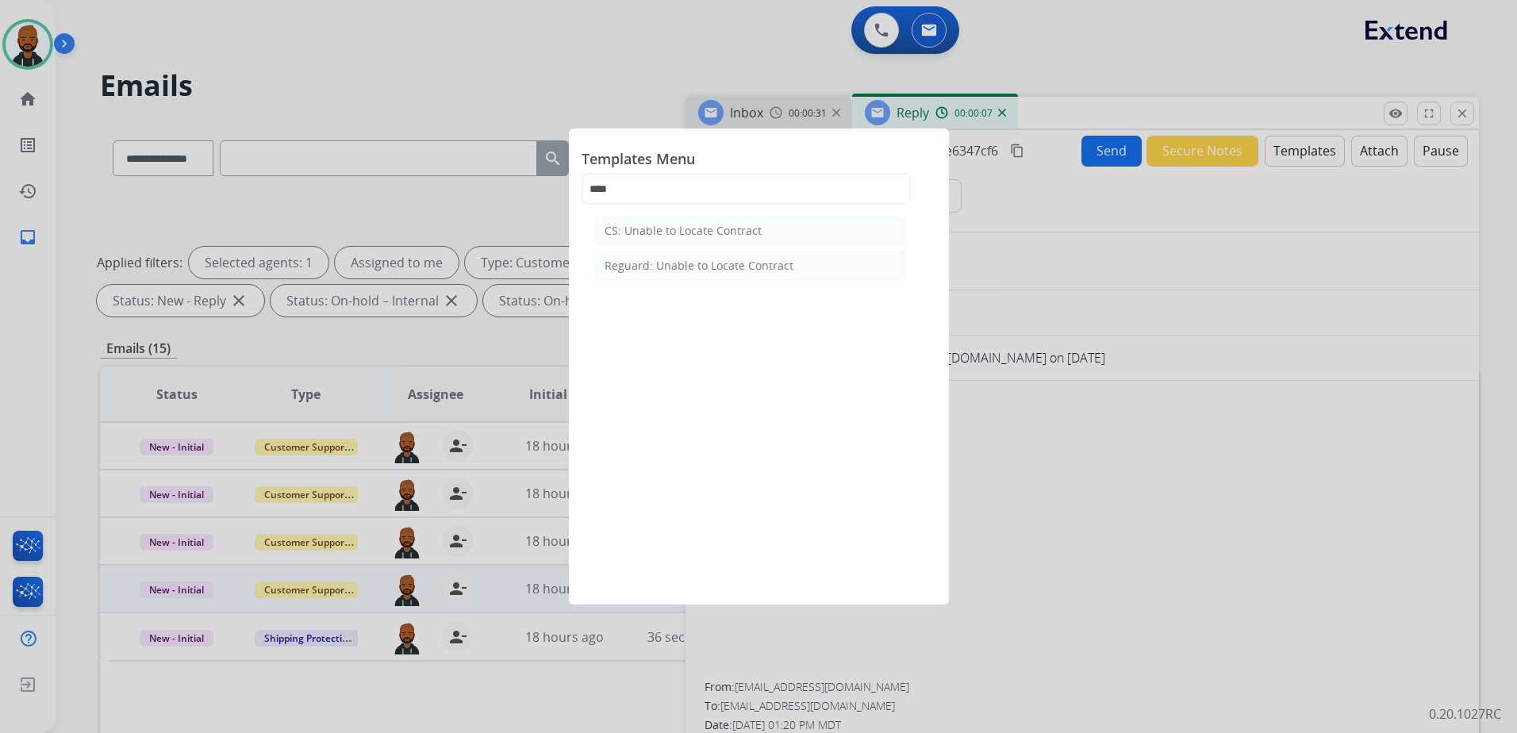
click at [703, 234] on div "CS: Unable to Locate Contract" at bounding box center [682, 231] width 157 height 16
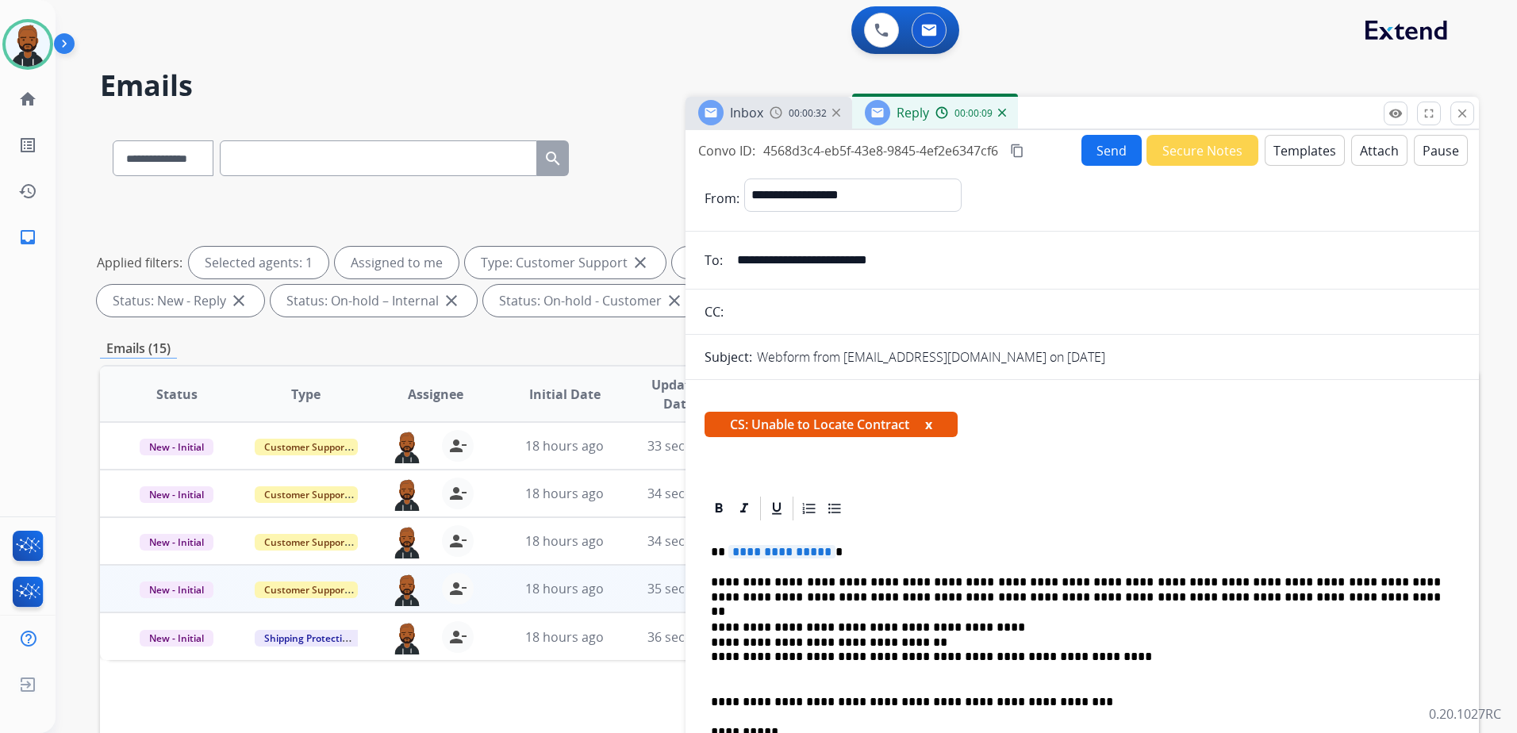
click at [823, 552] on span "**********" at bounding box center [781, 551] width 107 height 13
click at [1105, 152] on button "Send" at bounding box center [1111, 150] width 60 height 31
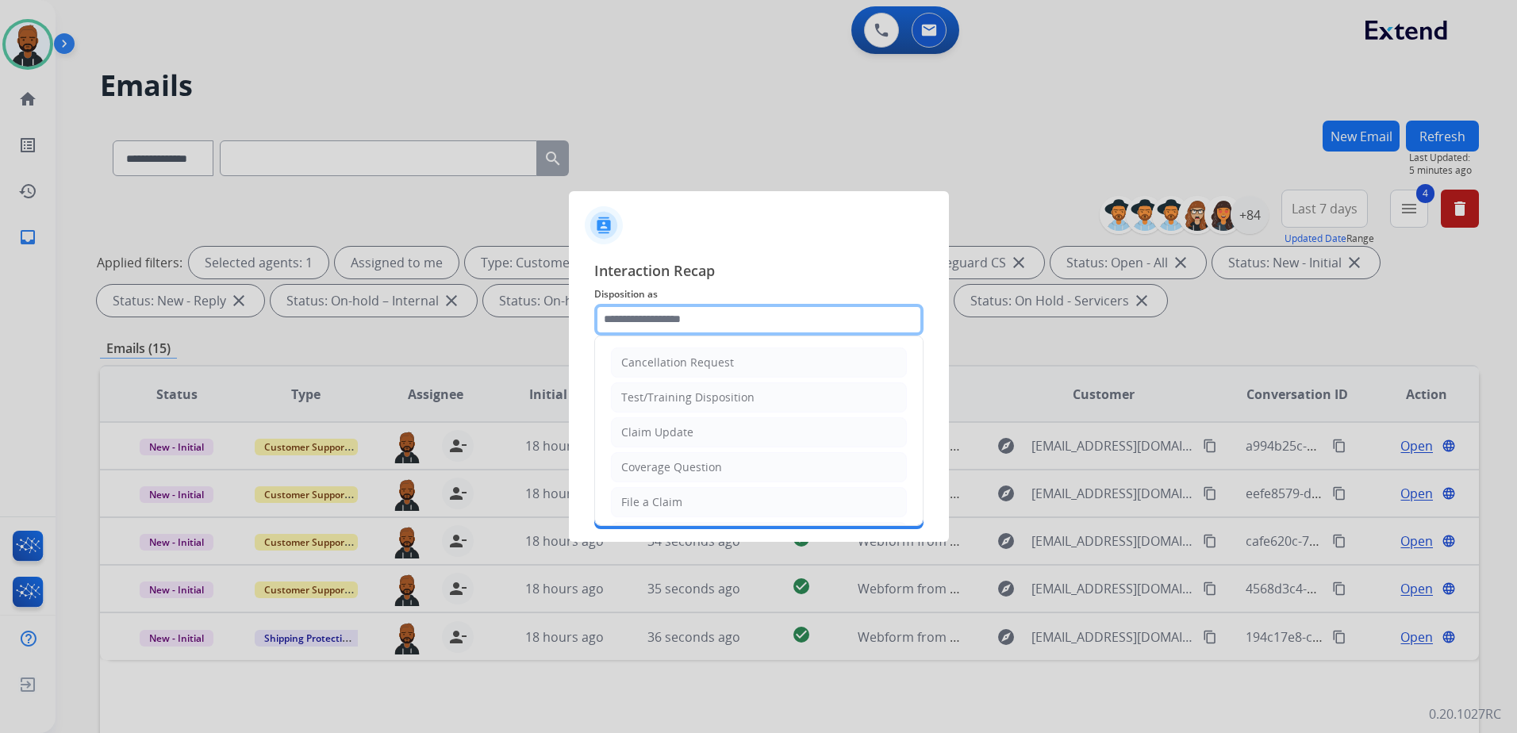
click at [714, 321] on input "text" at bounding box center [758, 320] width 329 height 32
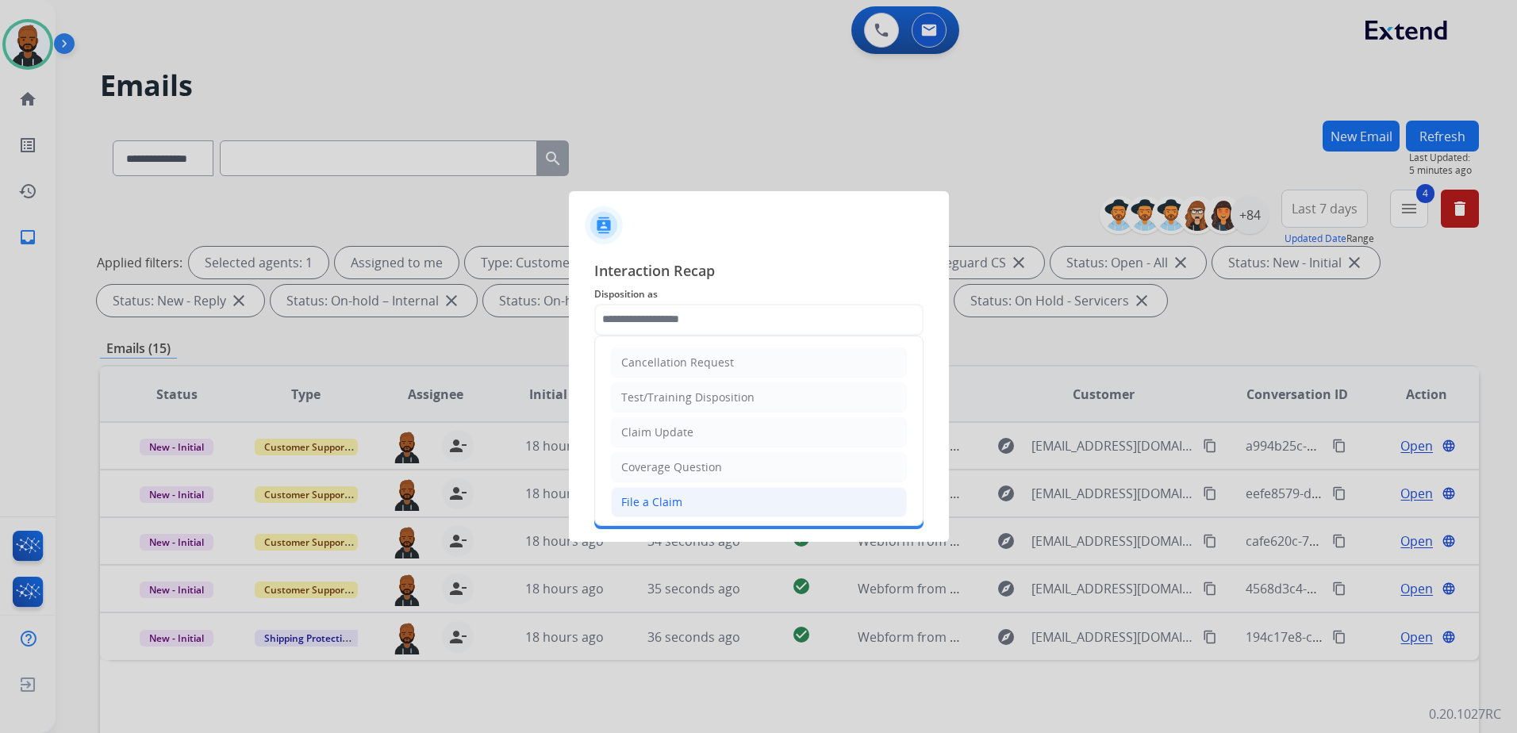
click at [683, 495] on li "File a Claim" at bounding box center [759, 502] width 296 height 30
type input "**********"
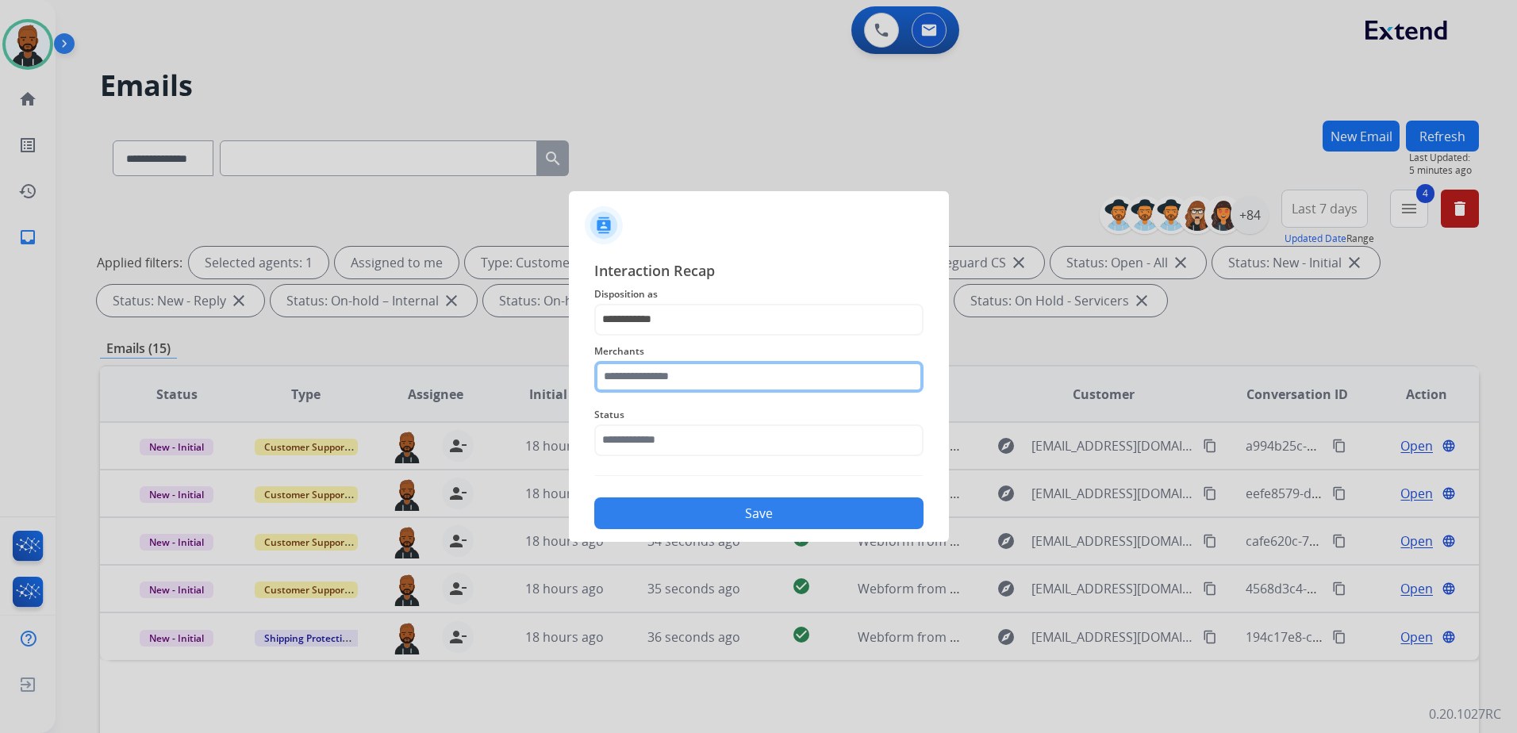
click at [700, 382] on input "text" at bounding box center [758, 377] width 329 height 32
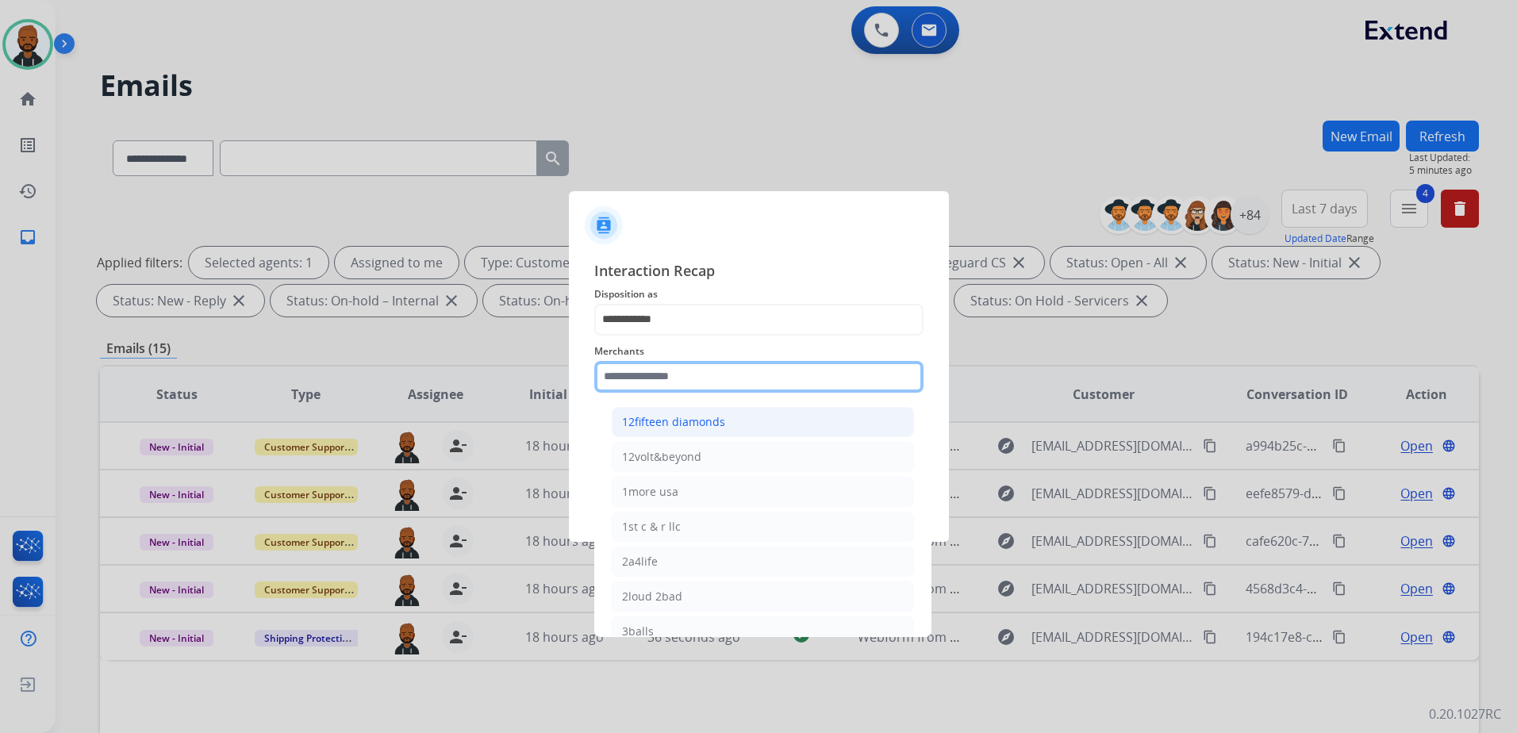
type input "*"
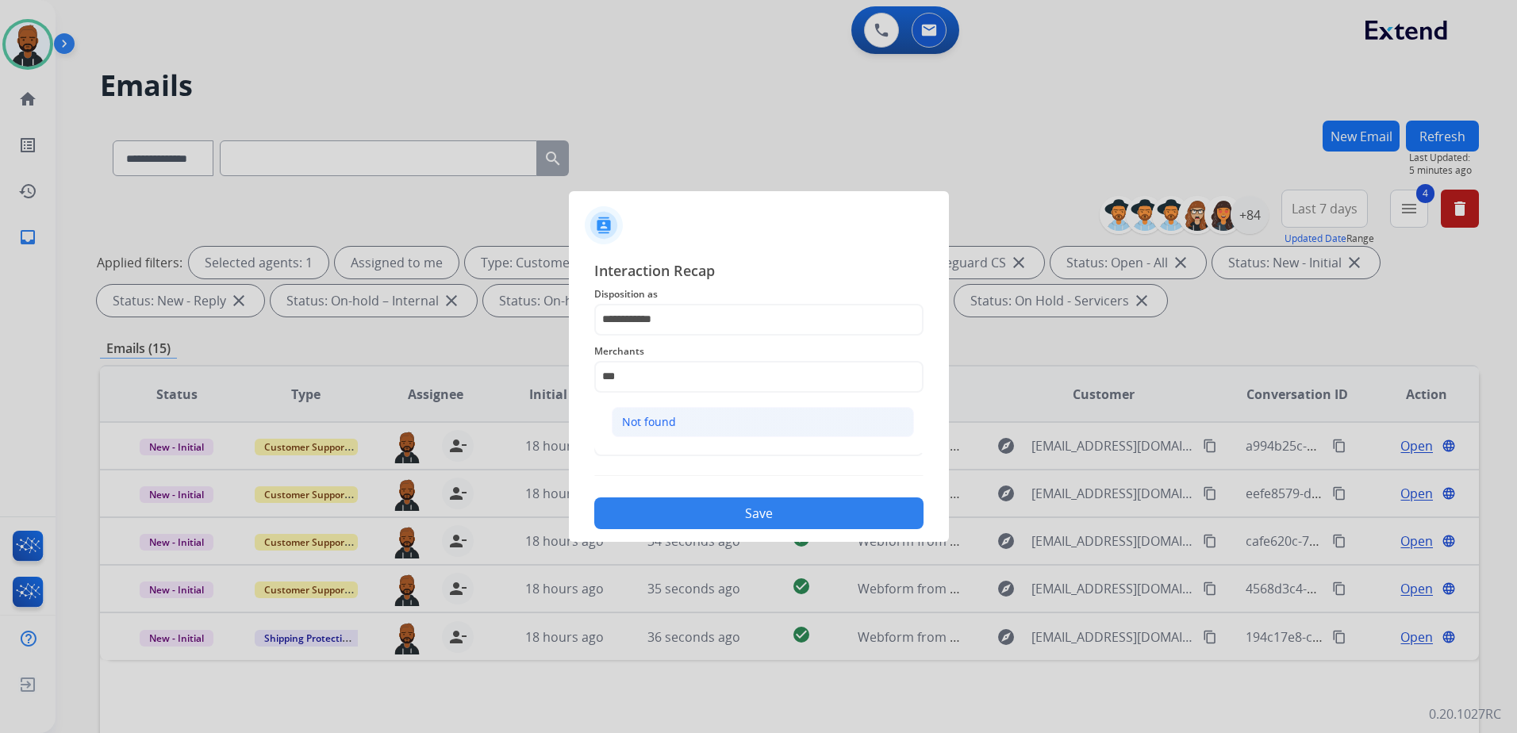
click at [718, 409] on li "Not found" at bounding box center [763, 422] width 302 height 30
type input "*********"
drag, startPoint x: 723, startPoint y: 430, endPoint x: 723, endPoint y: 439, distance: 8.7
click at [723, 436] on input "text" at bounding box center [758, 440] width 329 height 32
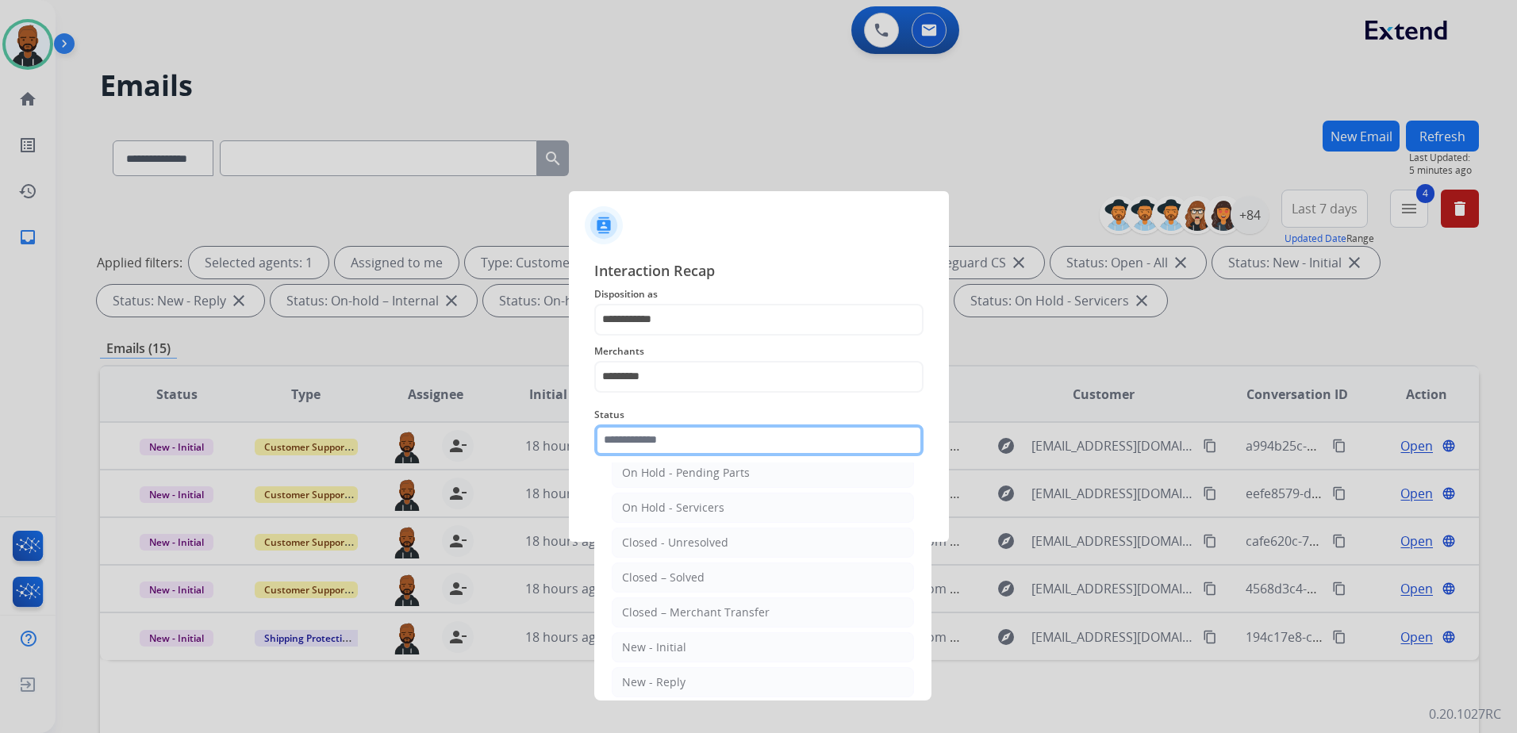
scroll to position [95, 0]
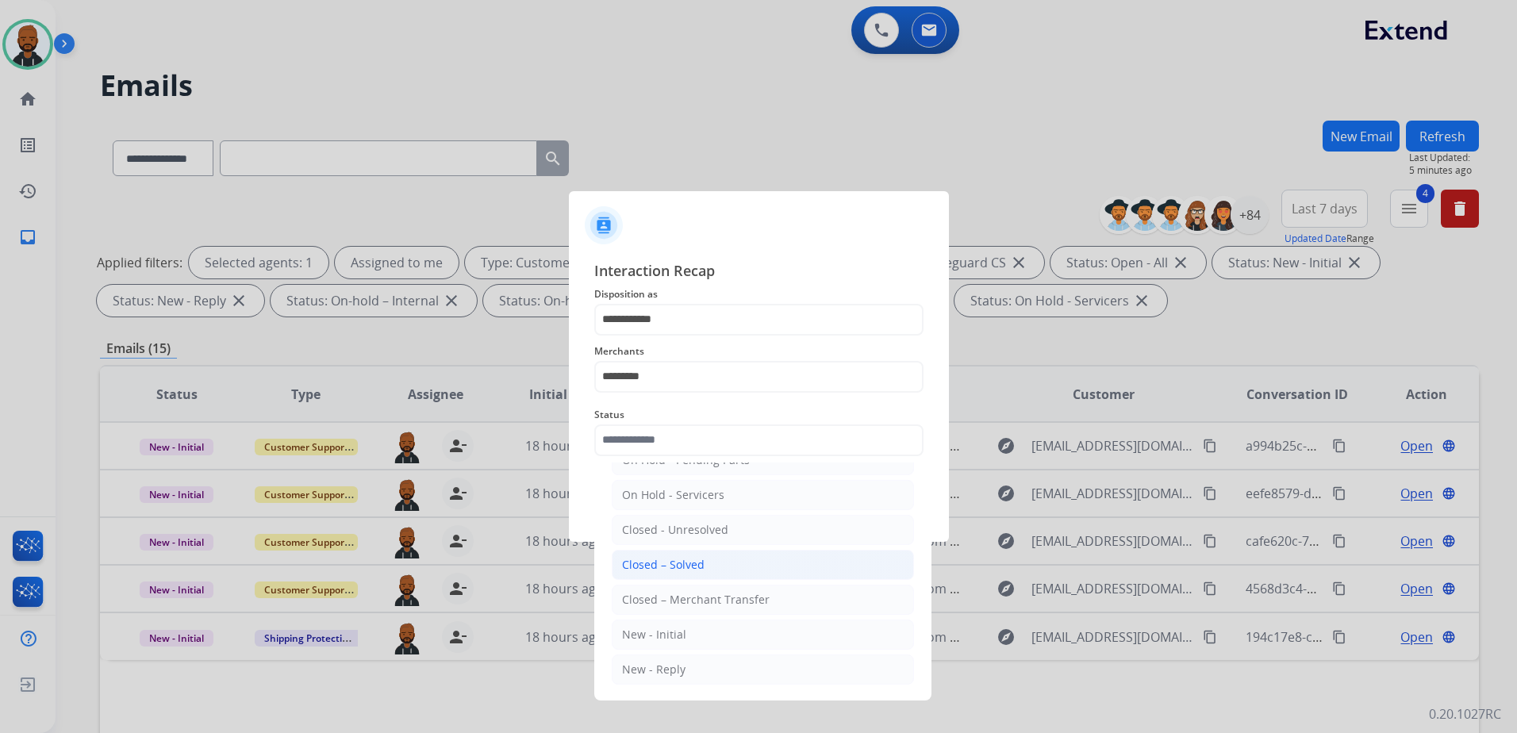
click at [688, 573] on li "Closed – Solved" at bounding box center [763, 565] width 302 height 30
type input "**********"
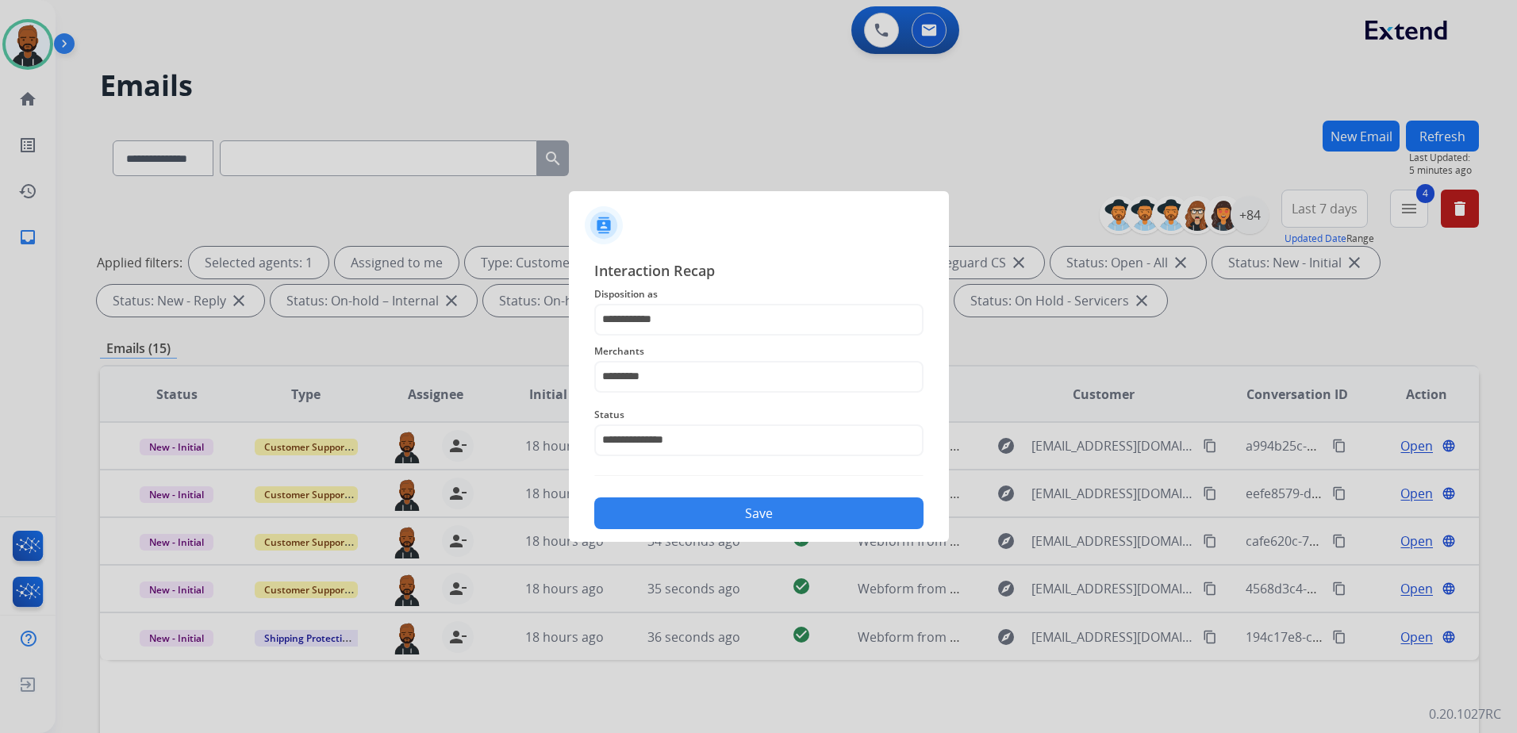
click at [731, 516] on button "Save" at bounding box center [758, 513] width 329 height 32
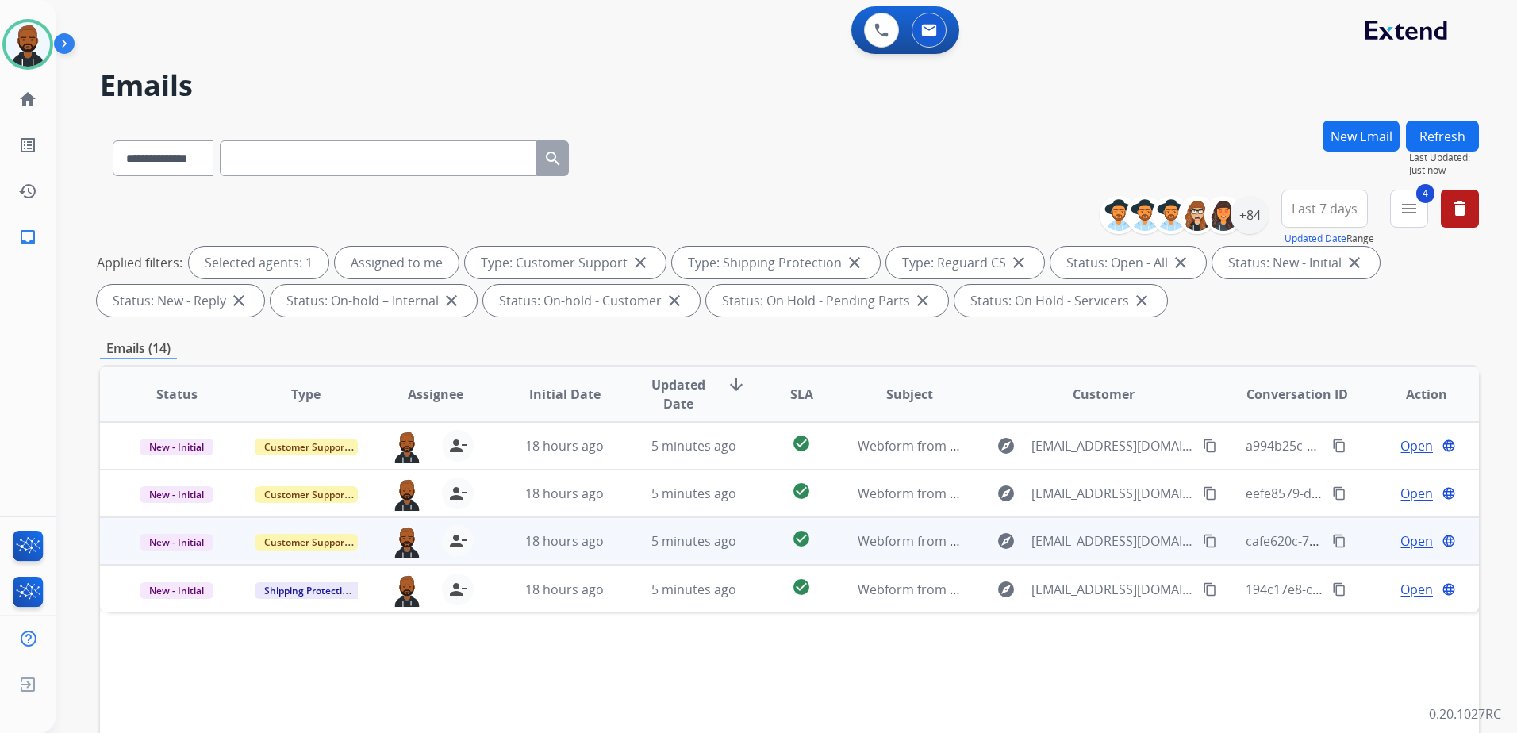
click at [1401, 537] on span "Open" at bounding box center [1416, 540] width 33 height 19
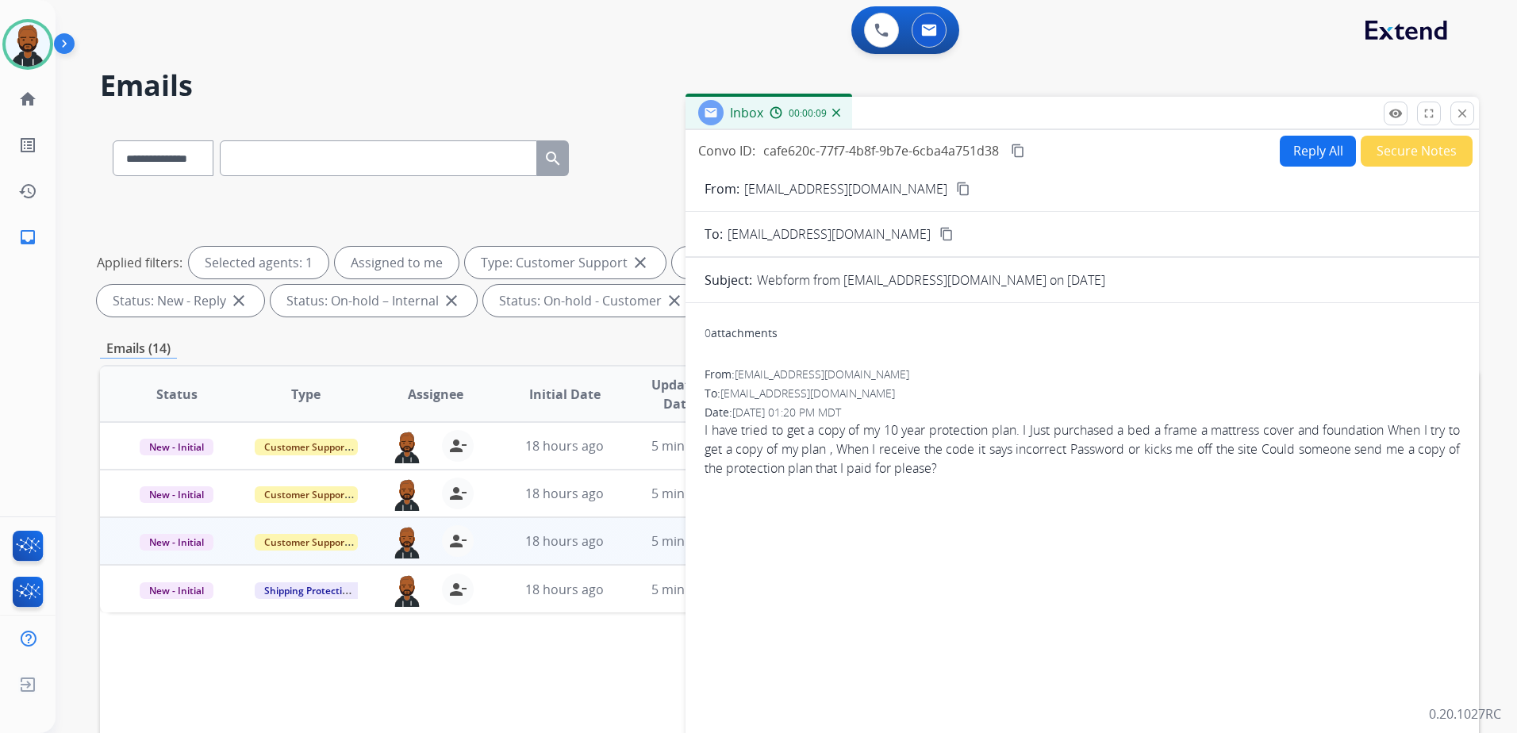
click at [956, 187] on mat-icon "content_copy" at bounding box center [963, 189] width 14 height 14
click at [1360, 148] on button "Secure Notes" at bounding box center [1416, 151] width 112 height 31
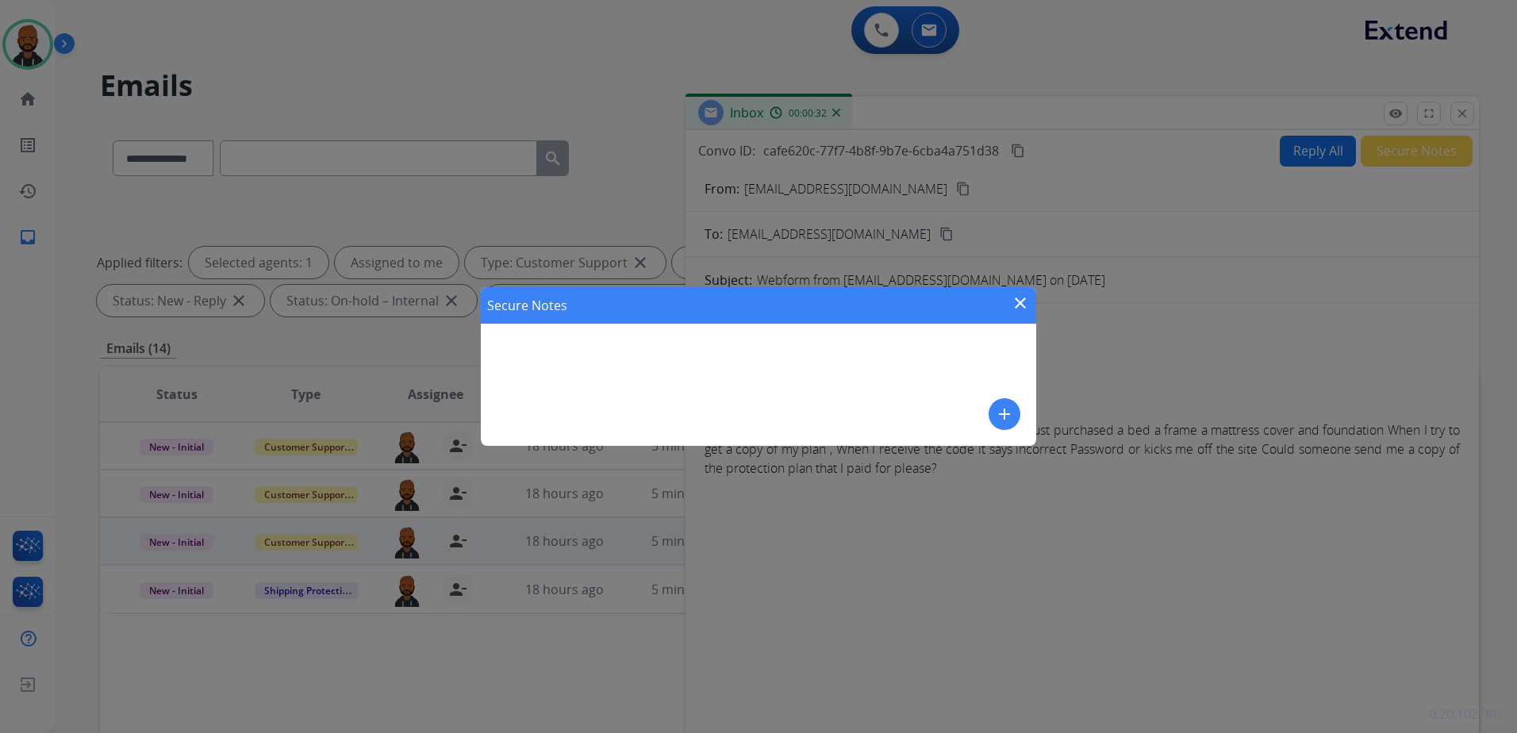
click at [1011, 416] on mat-icon "add" at bounding box center [1004, 414] width 19 height 19
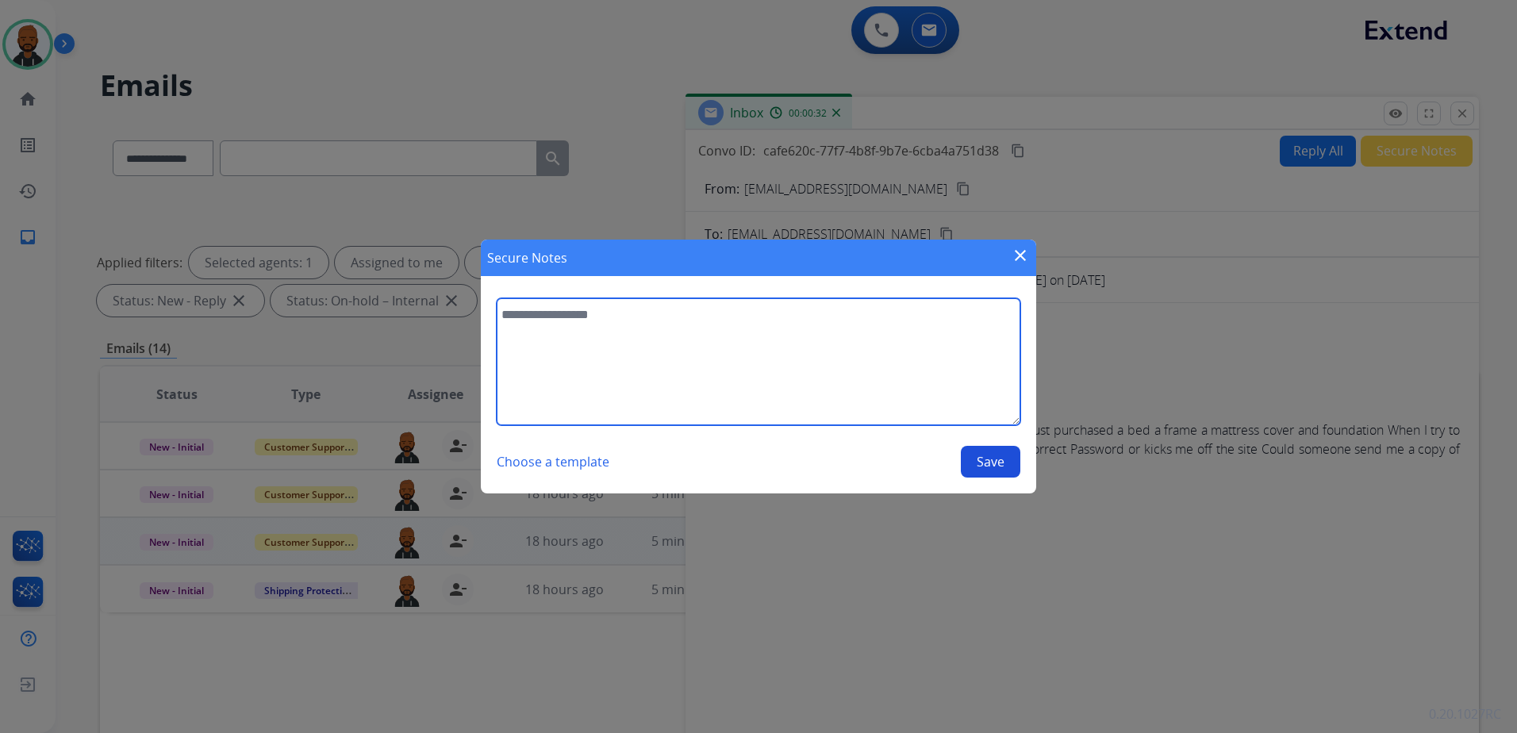
click at [961, 401] on textarea at bounding box center [759, 361] width 524 height 127
type textarea "**********"
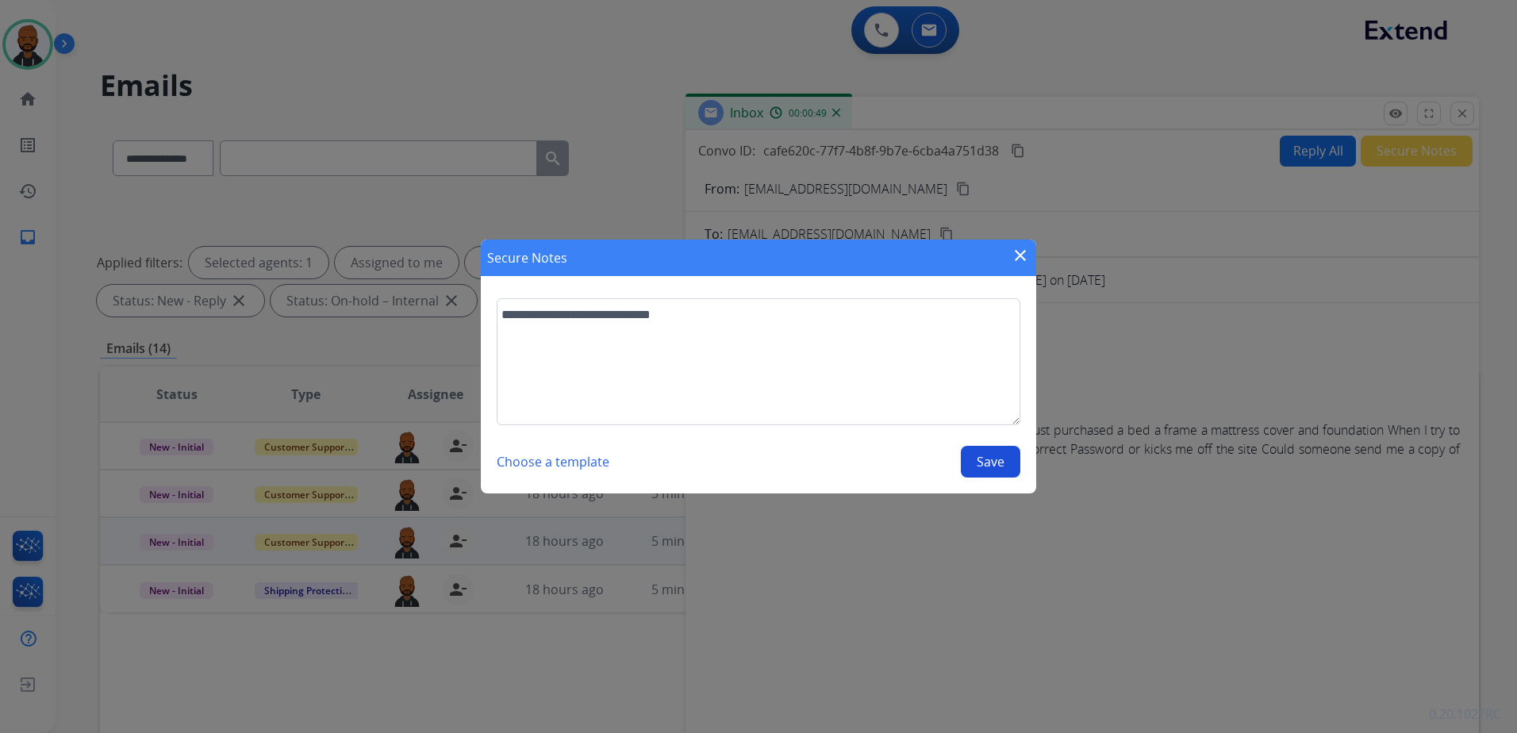
click at [986, 461] on button "Save" at bounding box center [990, 462] width 59 height 32
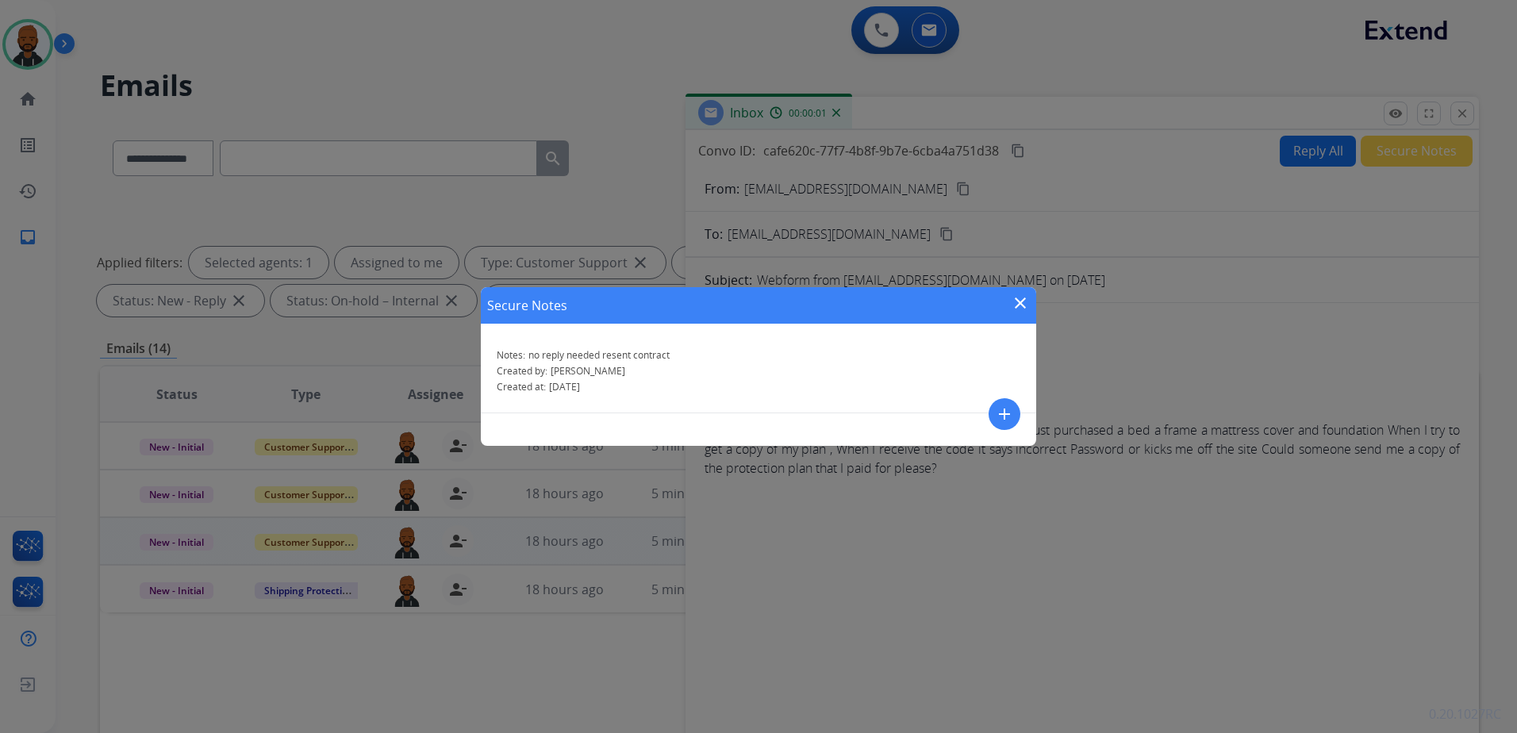
click at [1011, 308] on mat-icon "close" at bounding box center [1020, 302] width 19 height 19
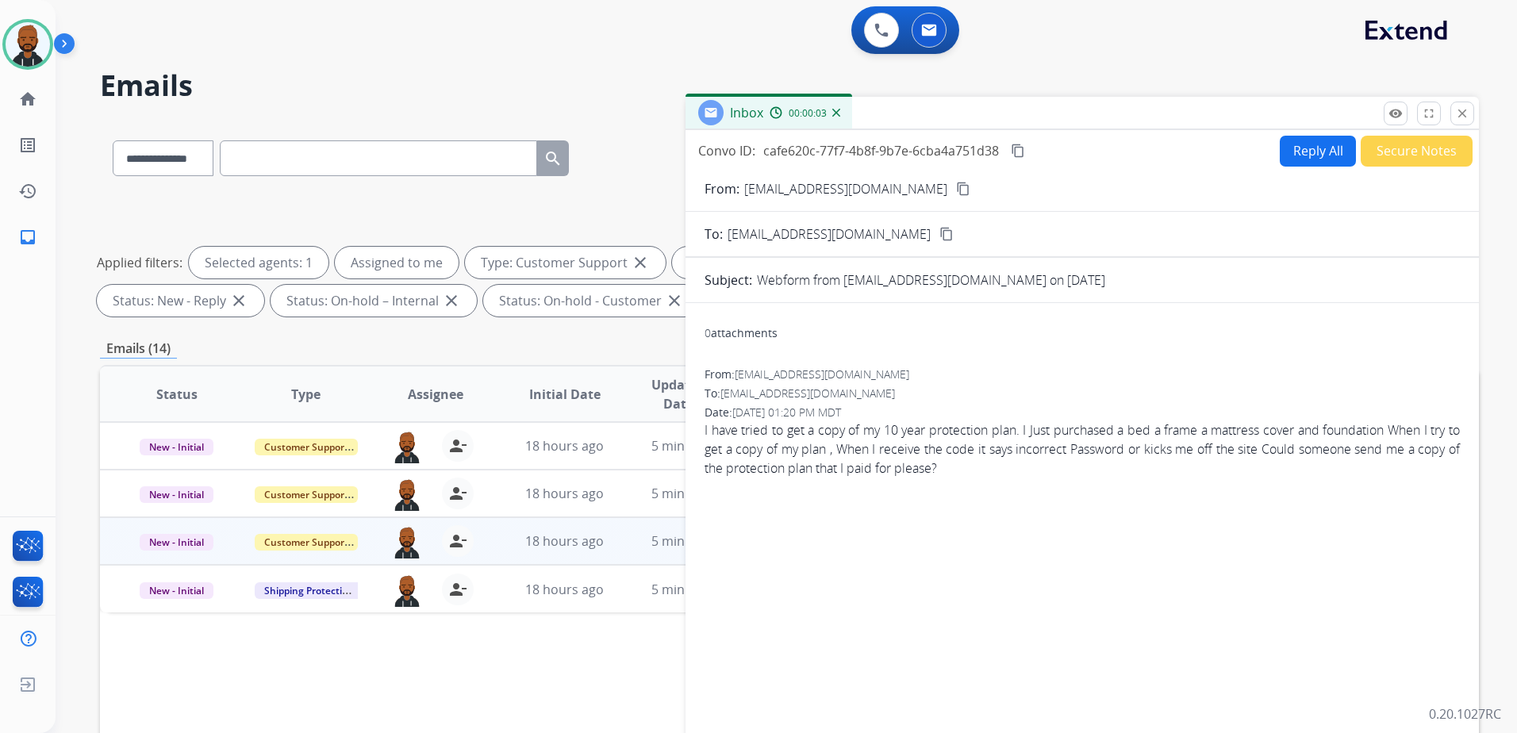
click at [1461, 113] on mat-icon "close" at bounding box center [1462, 113] width 14 height 14
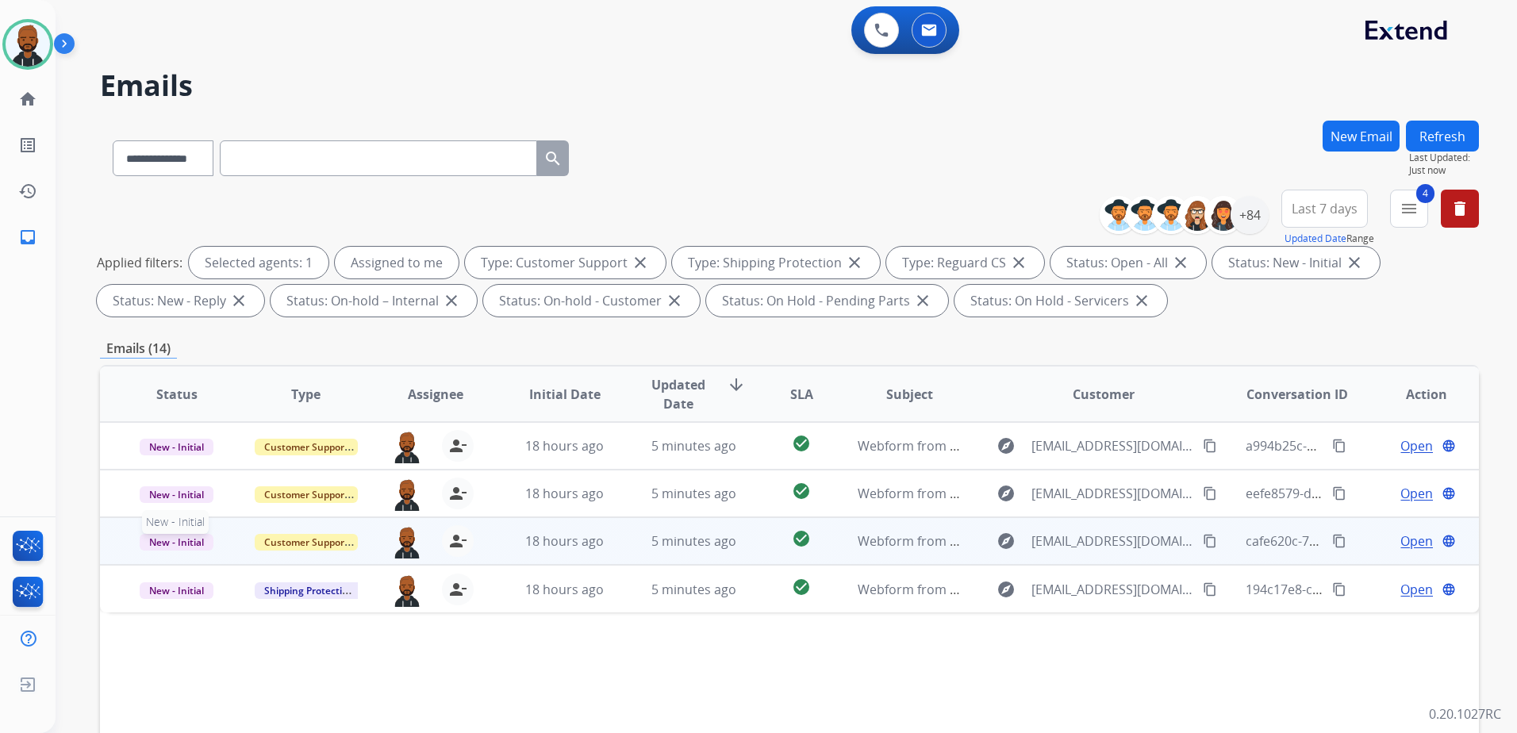
click at [165, 536] on span "New - Initial" at bounding box center [177, 542] width 74 height 17
click at [252, 683] on p "Closed – Solved" at bounding box center [261, 690] width 91 height 22
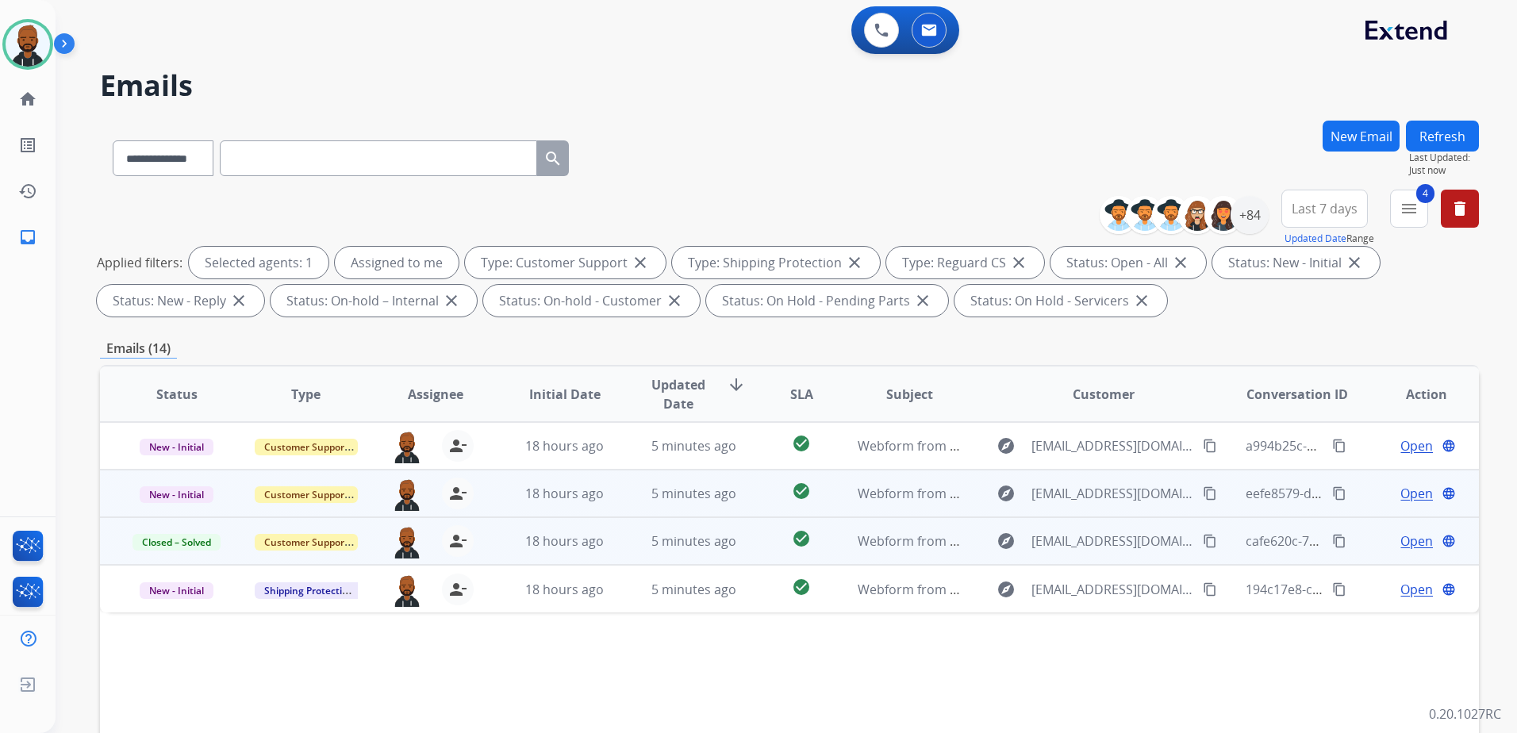
click at [1406, 493] on span "Open" at bounding box center [1416, 493] width 33 height 19
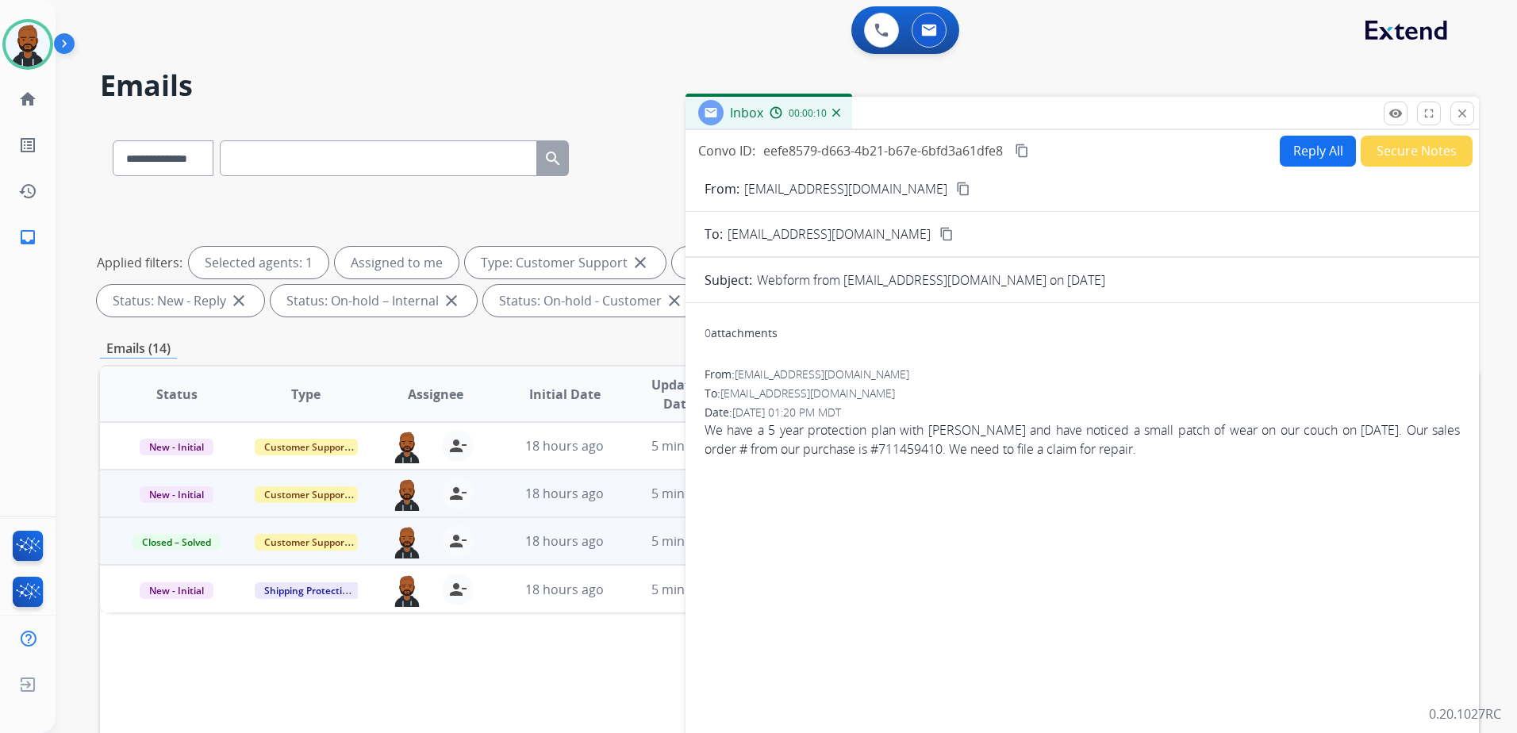
click at [956, 189] on mat-icon "content_copy" at bounding box center [963, 189] width 14 height 14
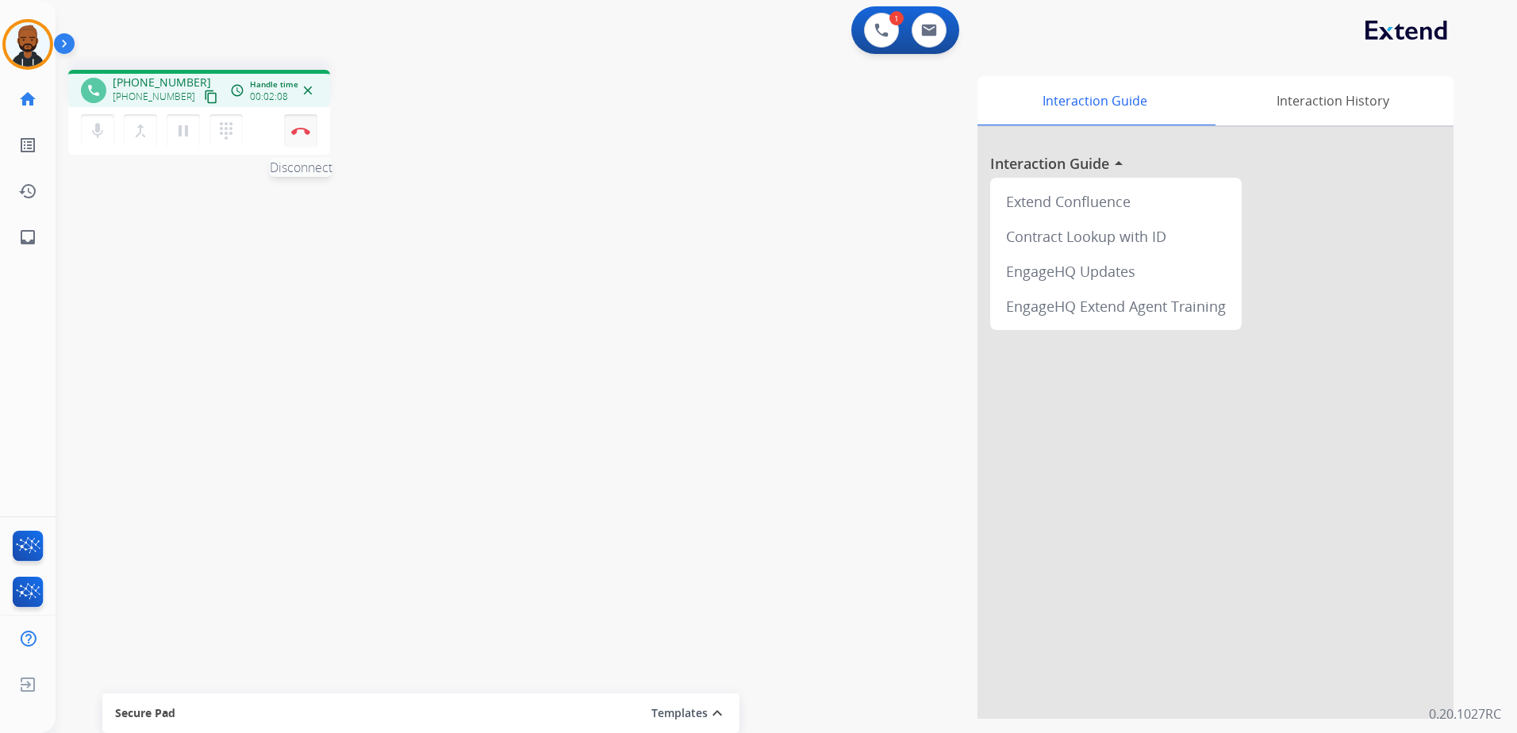
click at [303, 125] on button "Disconnect" at bounding box center [300, 130] width 33 height 33
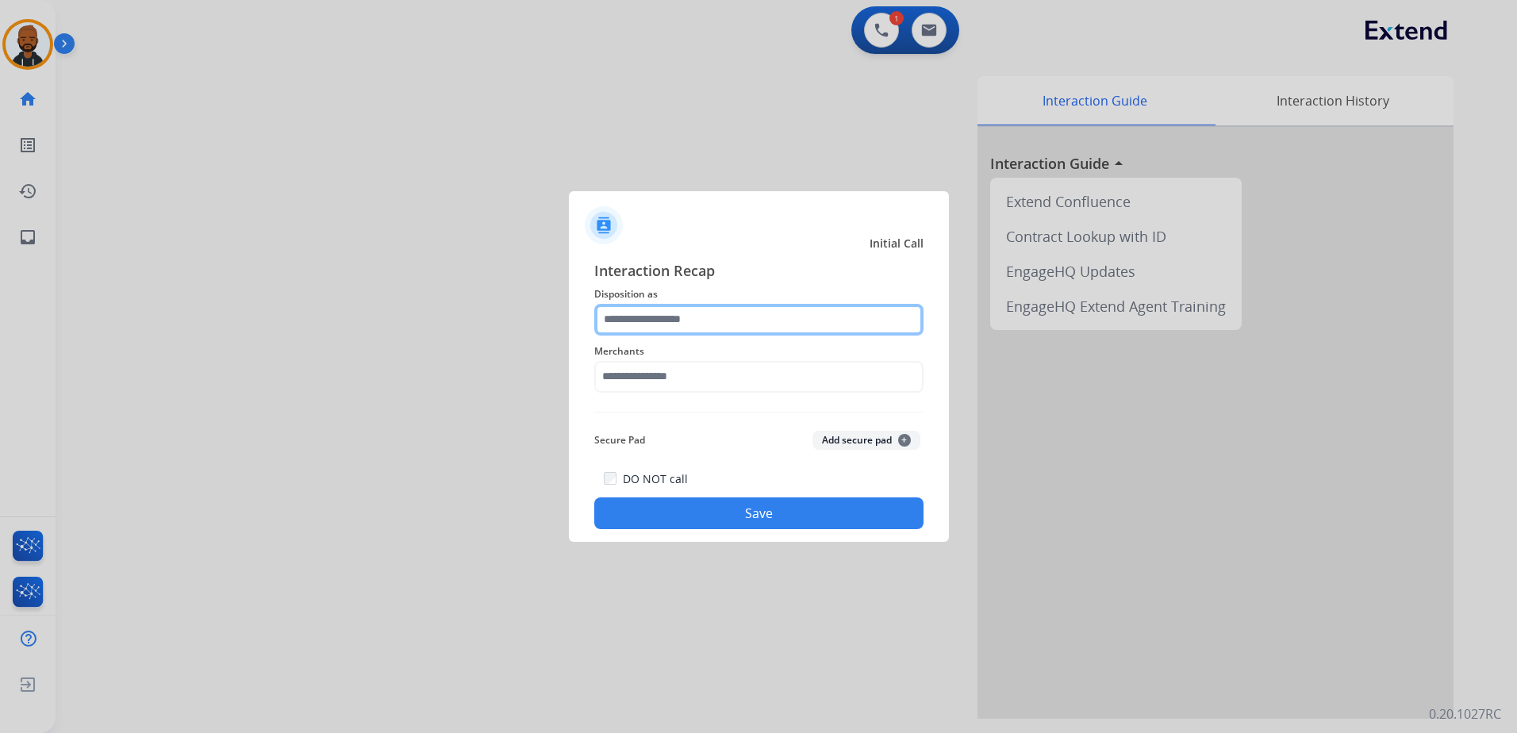
click at [736, 328] on input "text" at bounding box center [758, 320] width 329 height 32
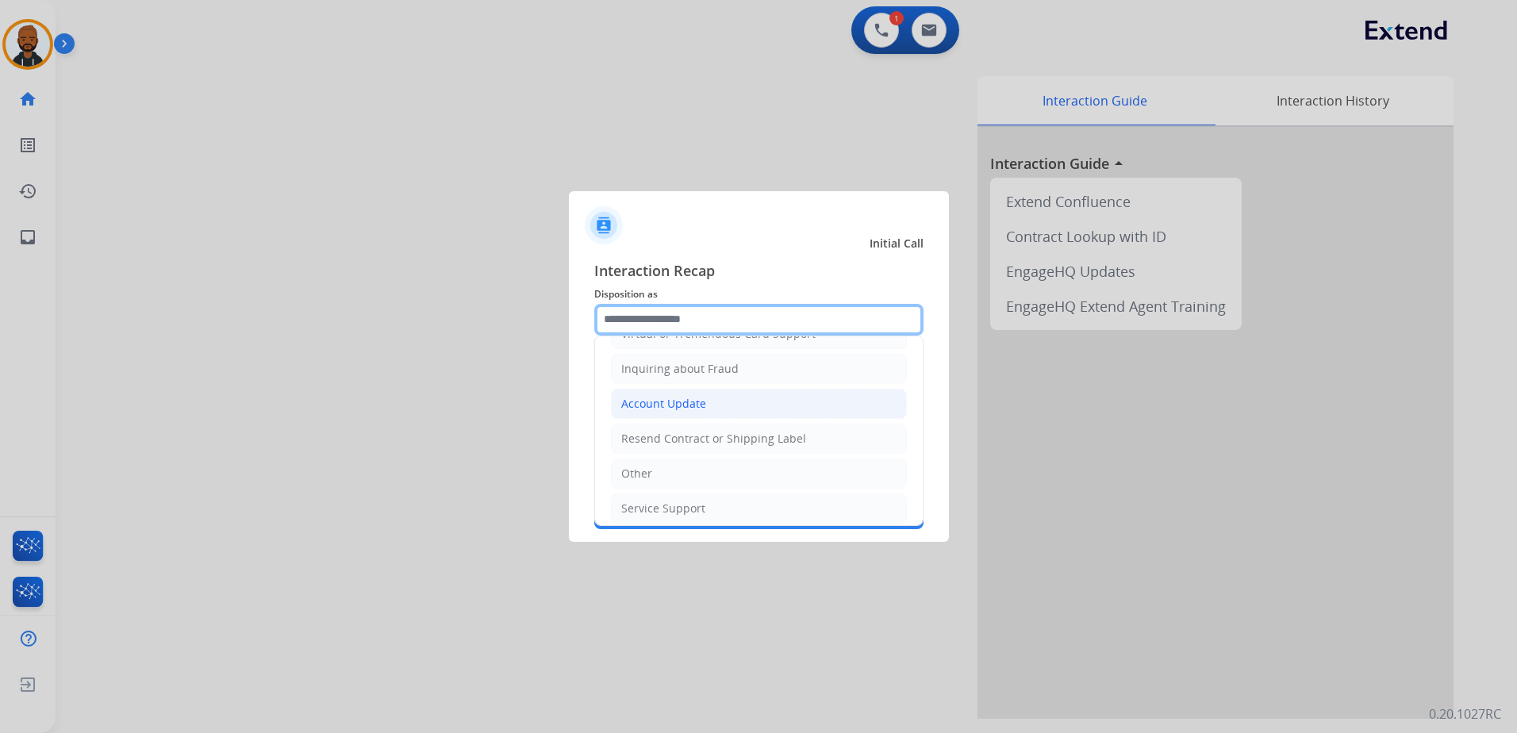
scroll to position [159, 0]
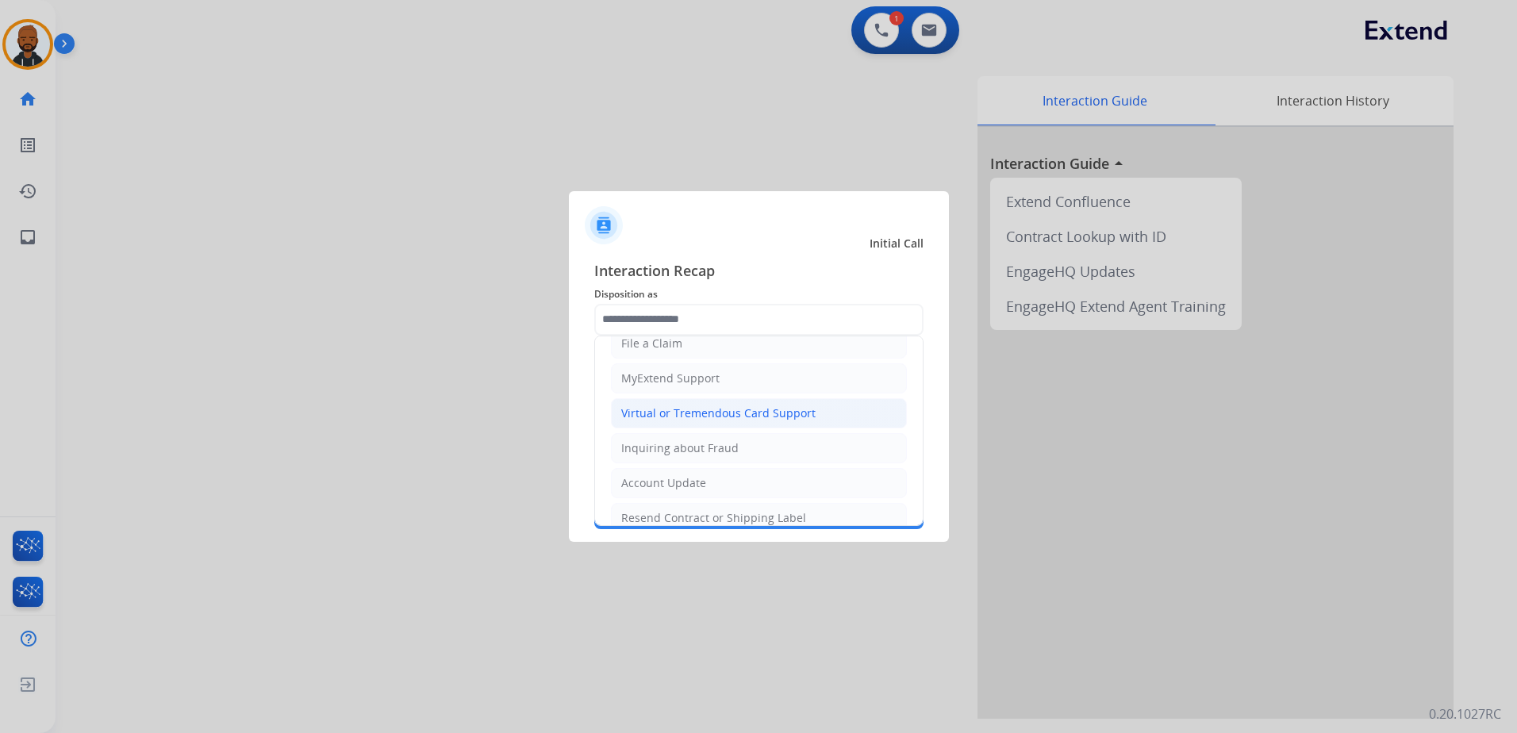
click at [719, 413] on div "Virtual or Tremendous Card Support" at bounding box center [718, 413] width 194 height 16
type input "**********"
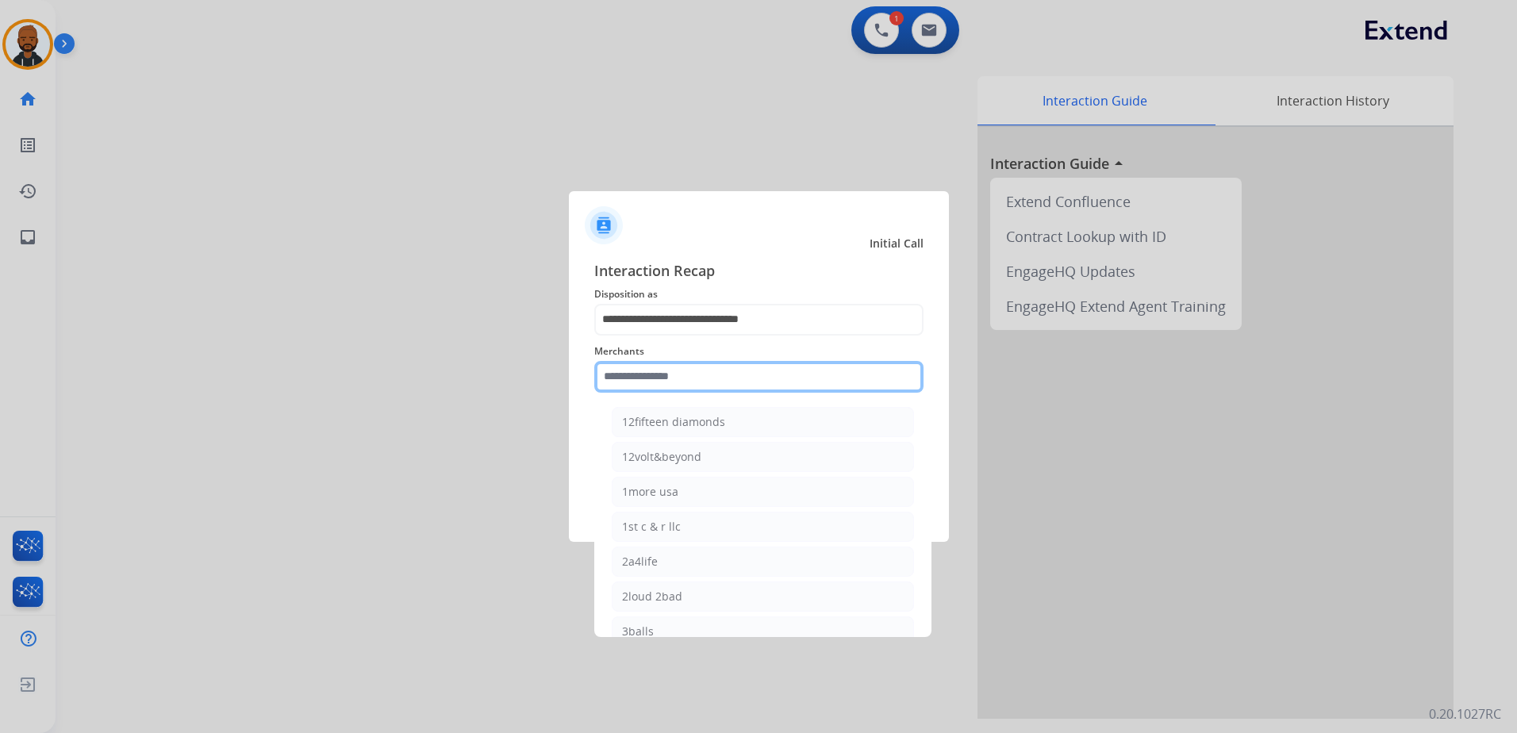
click at [710, 382] on input "text" at bounding box center [758, 377] width 329 height 32
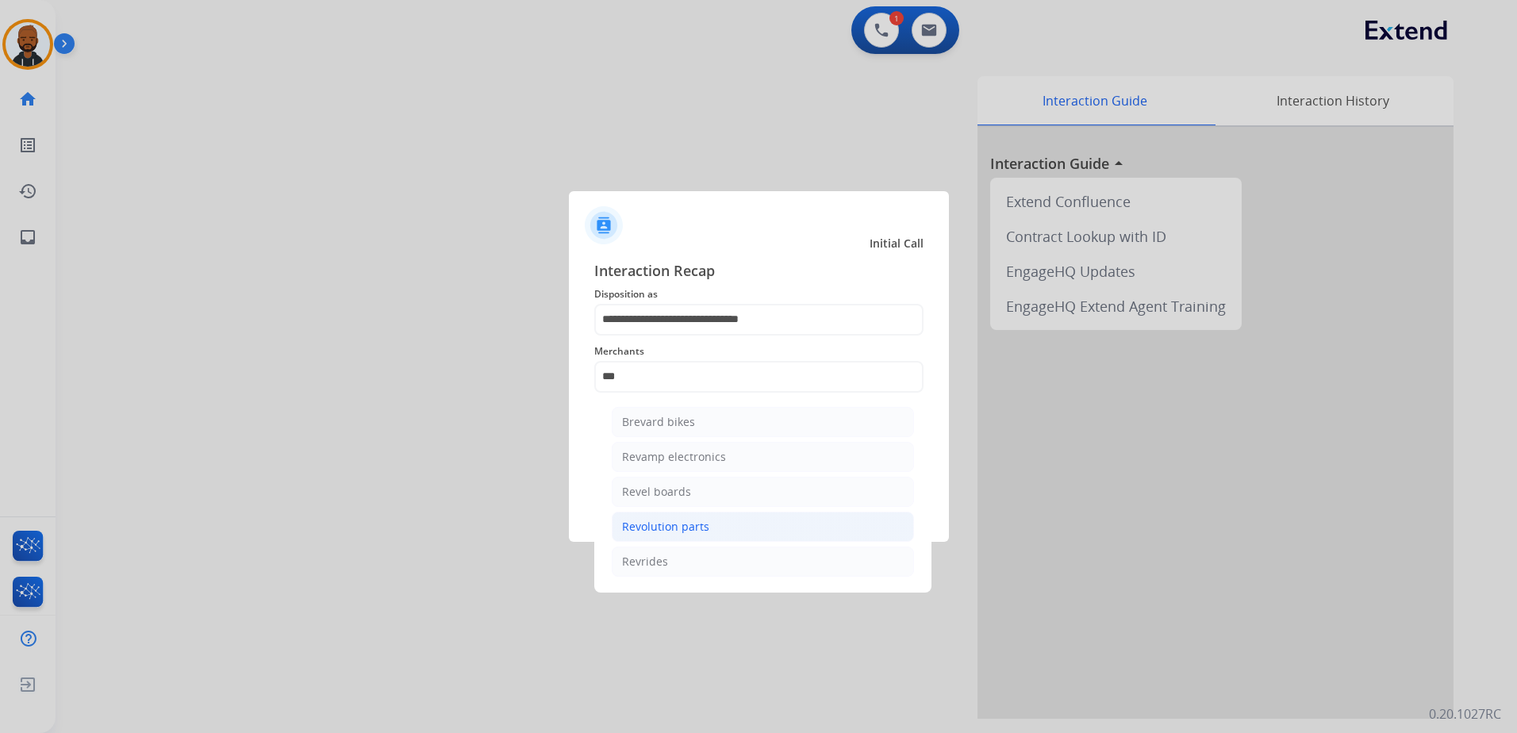
click at [750, 533] on li "Revolution parts" at bounding box center [763, 527] width 302 height 30
type input "**********"
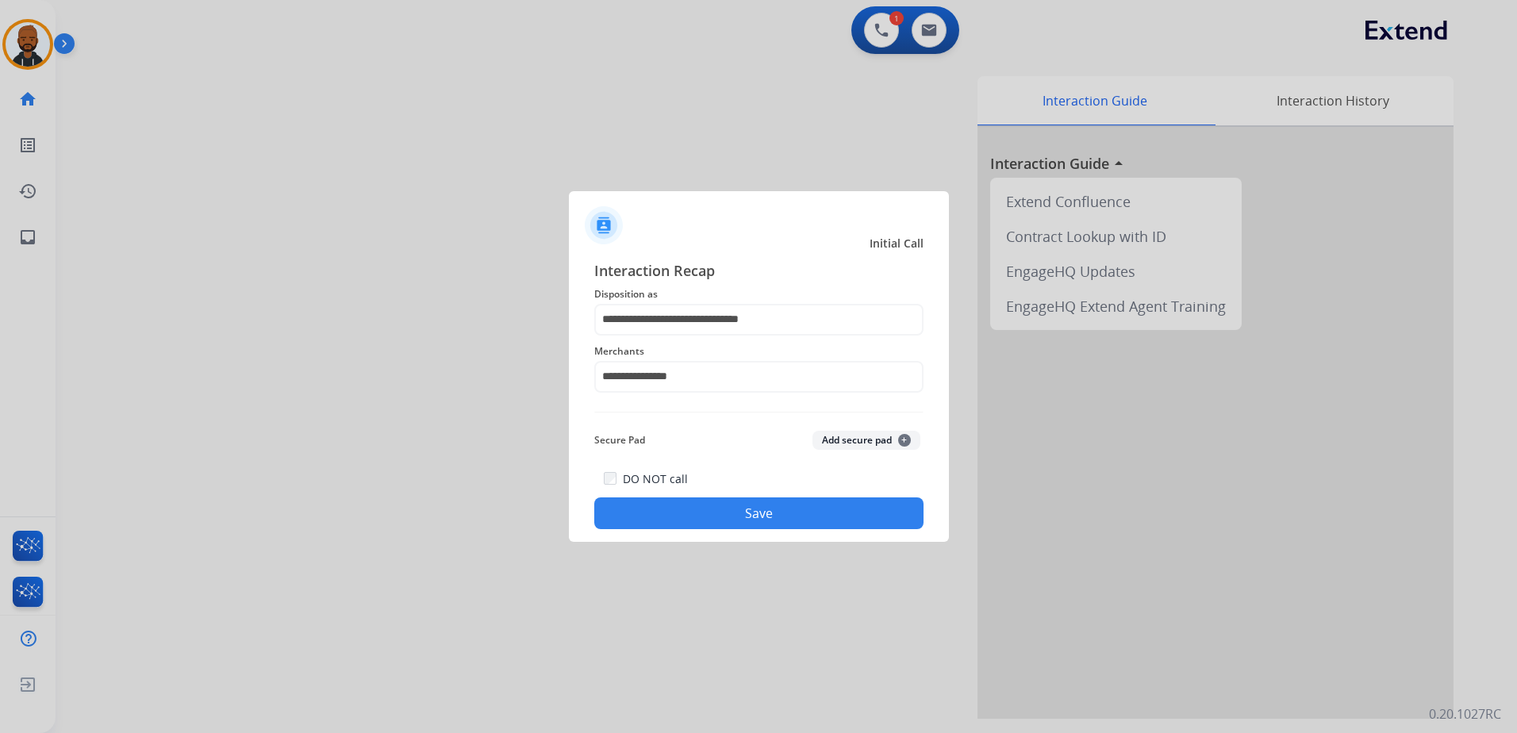
click at [708, 495] on div "DO NOT call Save" at bounding box center [758, 499] width 329 height 60
click at [727, 501] on button "Save" at bounding box center [758, 513] width 329 height 32
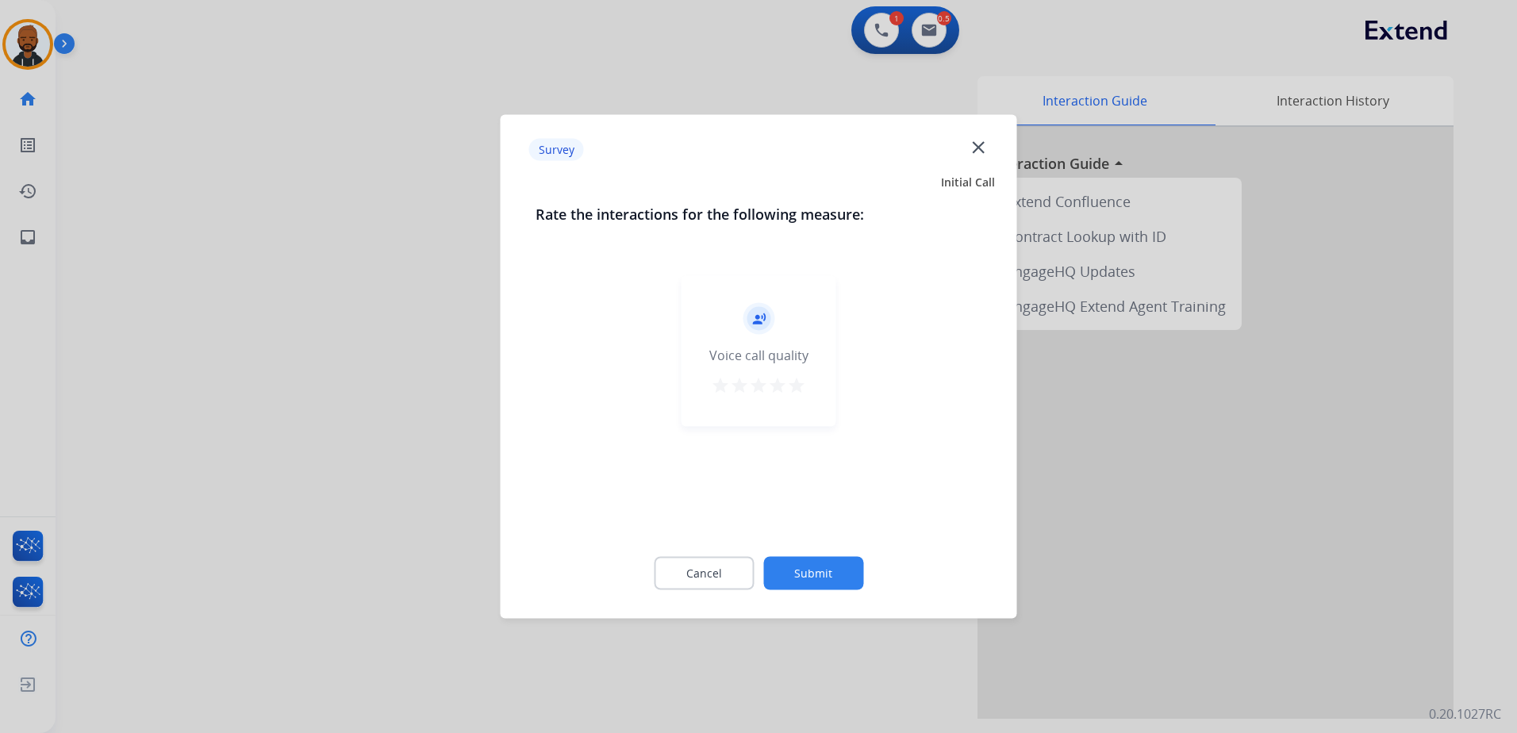
click at [798, 410] on div "record_voice_over Voice call quality star star star star star" at bounding box center [758, 351] width 155 height 151
click at [796, 393] on mat-icon "star" at bounding box center [796, 385] width 19 height 19
click at [799, 571] on button "Submit" at bounding box center [813, 573] width 100 height 33
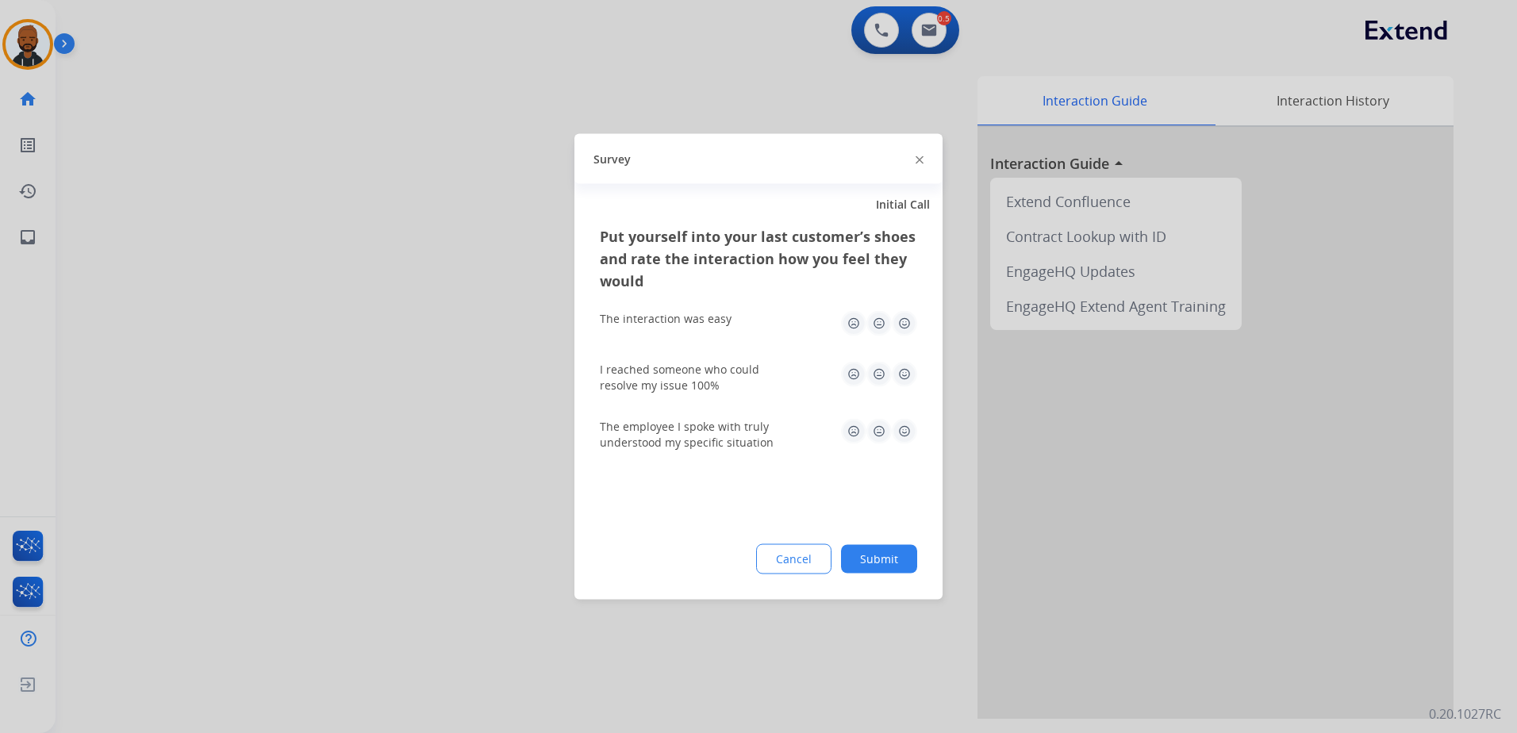
drag, startPoint x: 906, startPoint y: 320, endPoint x: 905, endPoint y: 343, distance: 22.2
click at [906, 321] on img at bounding box center [904, 323] width 25 height 25
click at [903, 382] on img at bounding box center [904, 374] width 25 height 25
click at [898, 432] on img at bounding box center [904, 431] width 25 height 25
click at [875, 557] on button "Submit" at bounding box center [879, 559] width 76 height 29
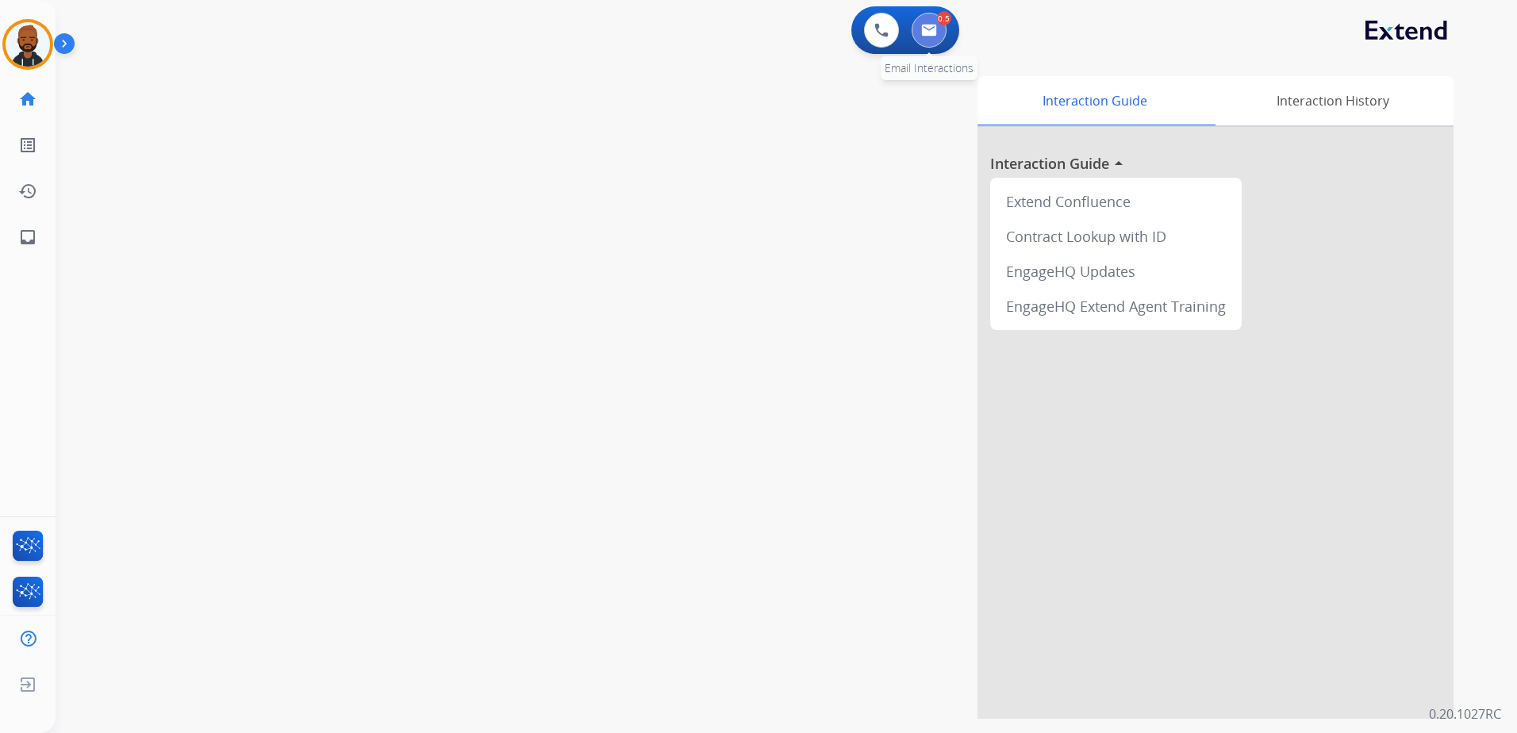
click at [928, 39] on button at bounding box center [928, 30] width 35 height 35
select select "**********"
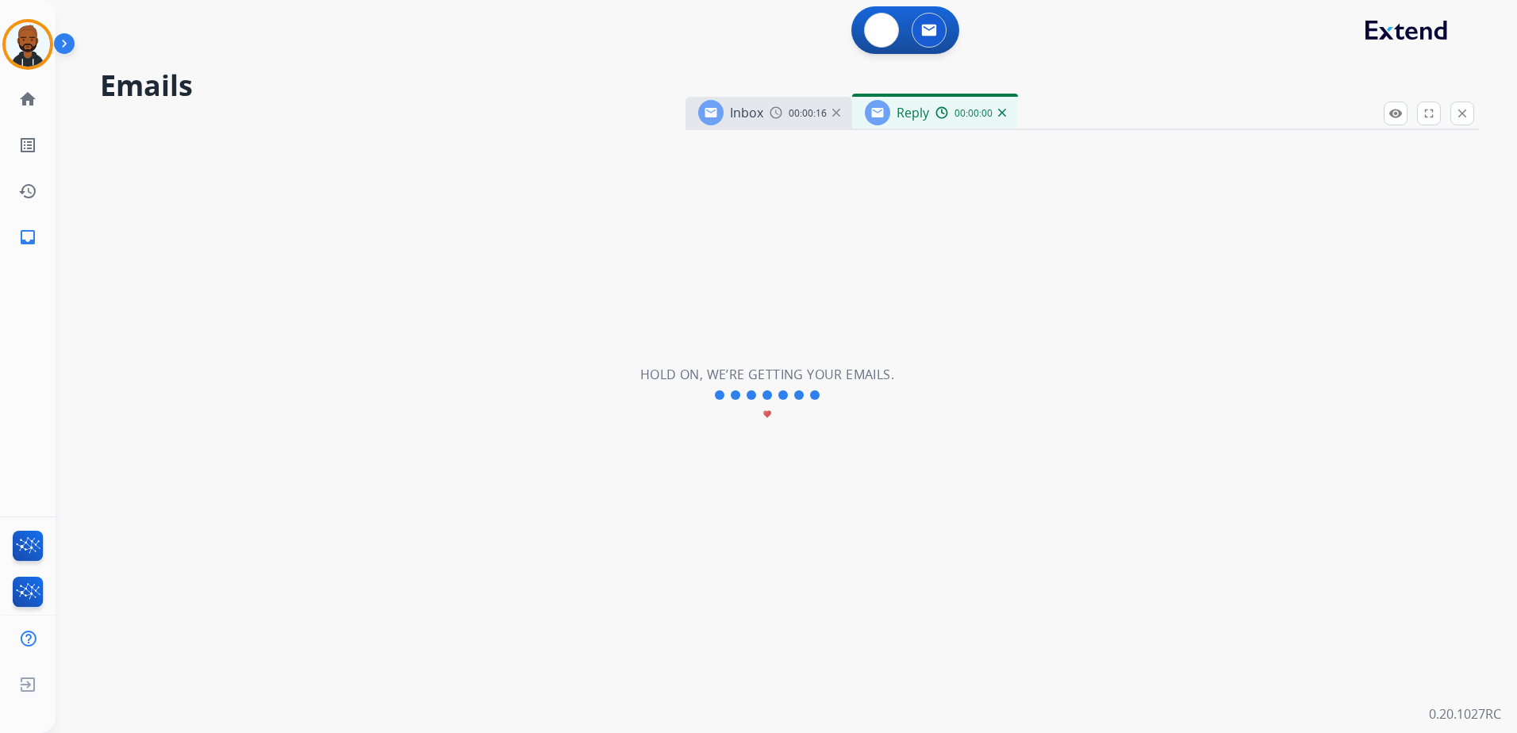
select select "**********"
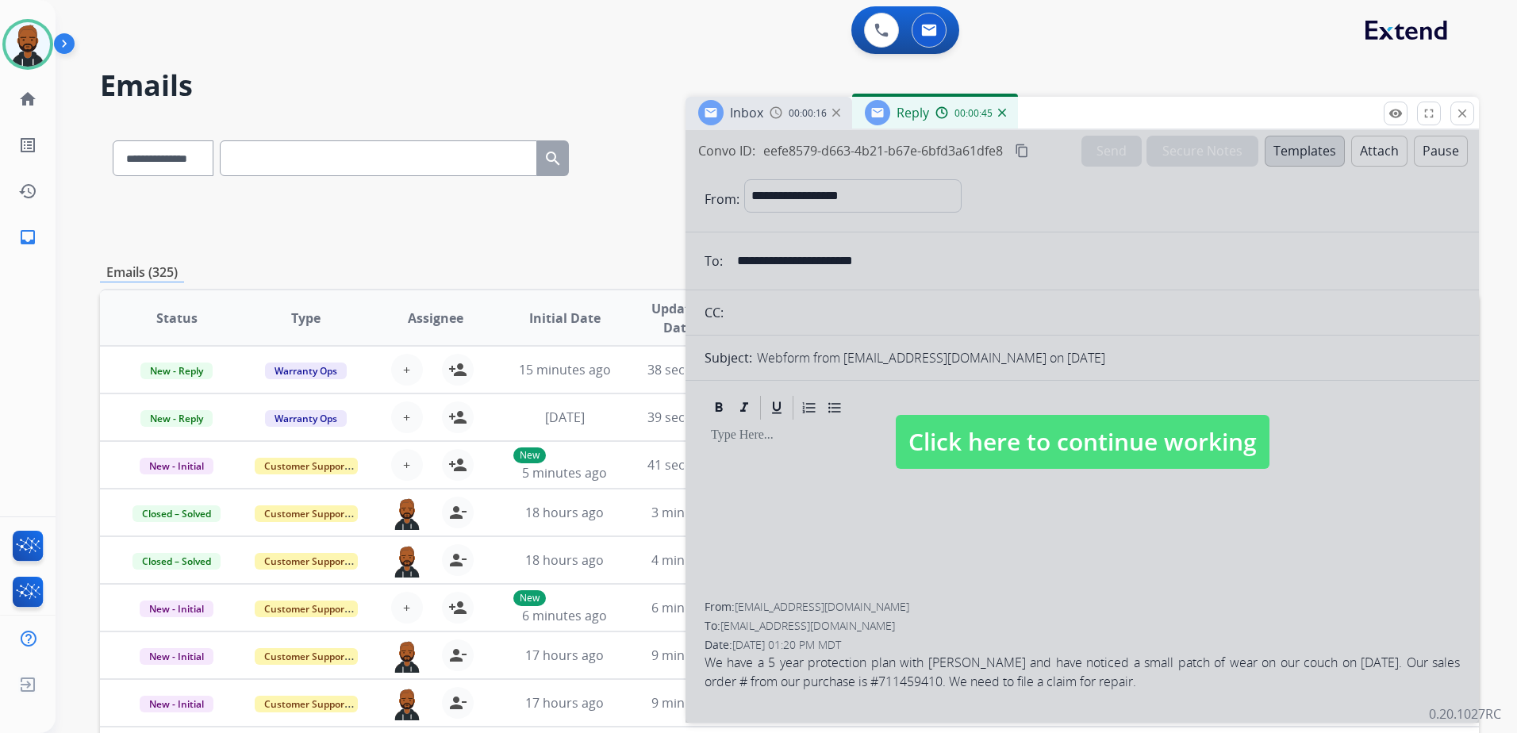
click at [1467, 125] on div "Inbox 00:00:16 Reply 00:00:45" at bounding box center [1081, 113] width 793 height 33
click at [1464, 123] on button "close Close" at bounding box center [1462, 114] width 24 height 24
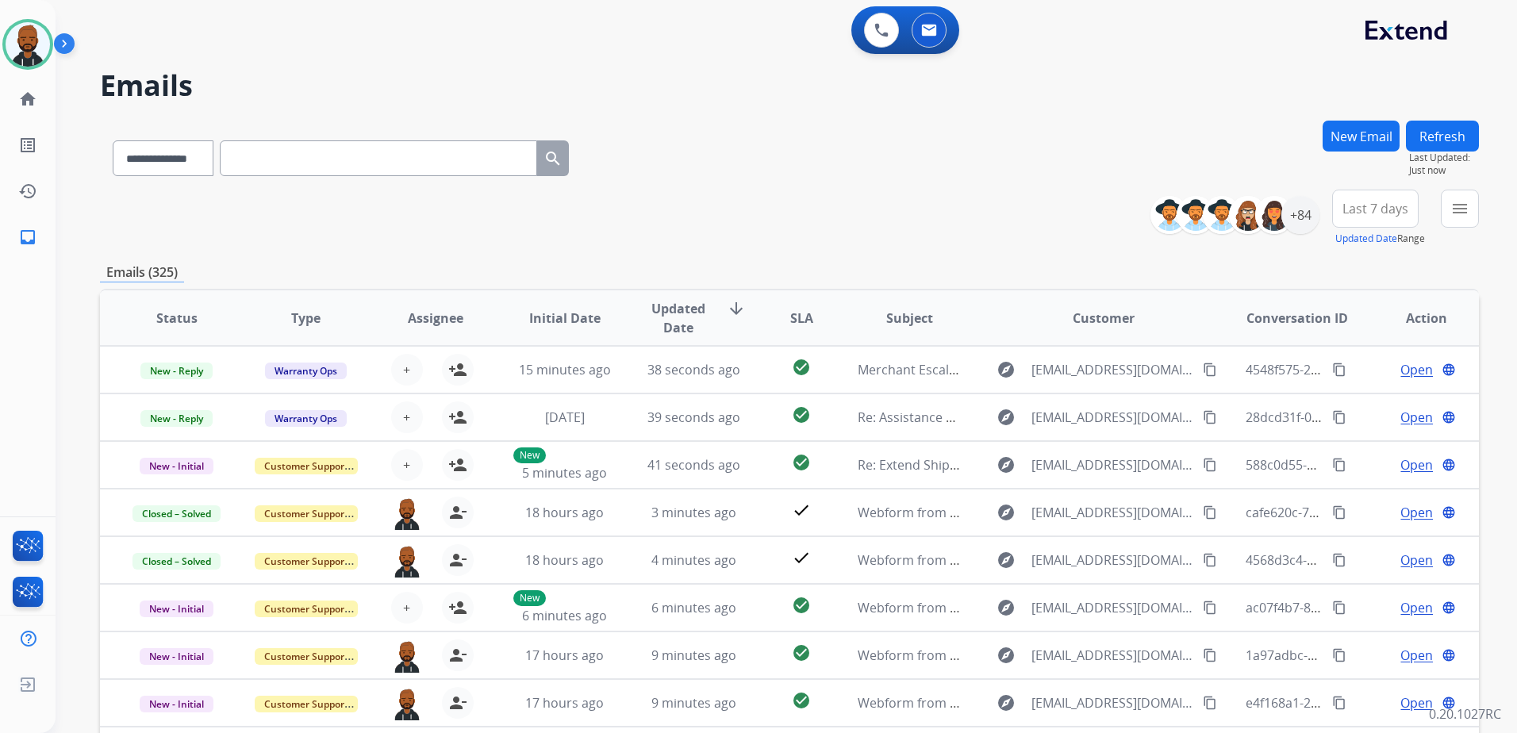
drag, startPoint x: 25, startPoint y: 35, endPoint x: 0, endPoint y: 58, distance: 34.3
click at [27, 35] on img at bounding box center [28, 44] width 44 height 44
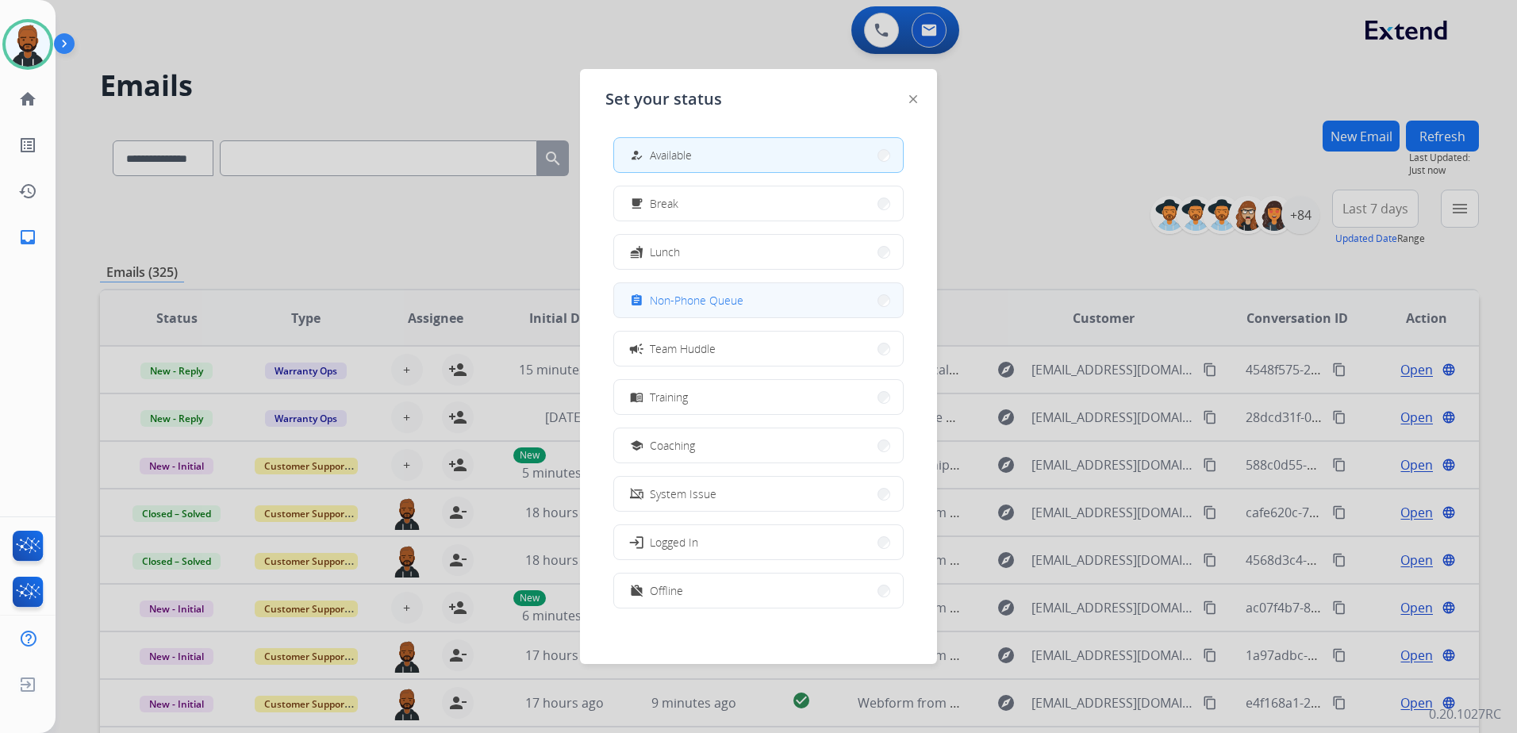
click at [714, 306] on span "Non-Phone Queue" at bounding box center [697, 300] width 94 height 17
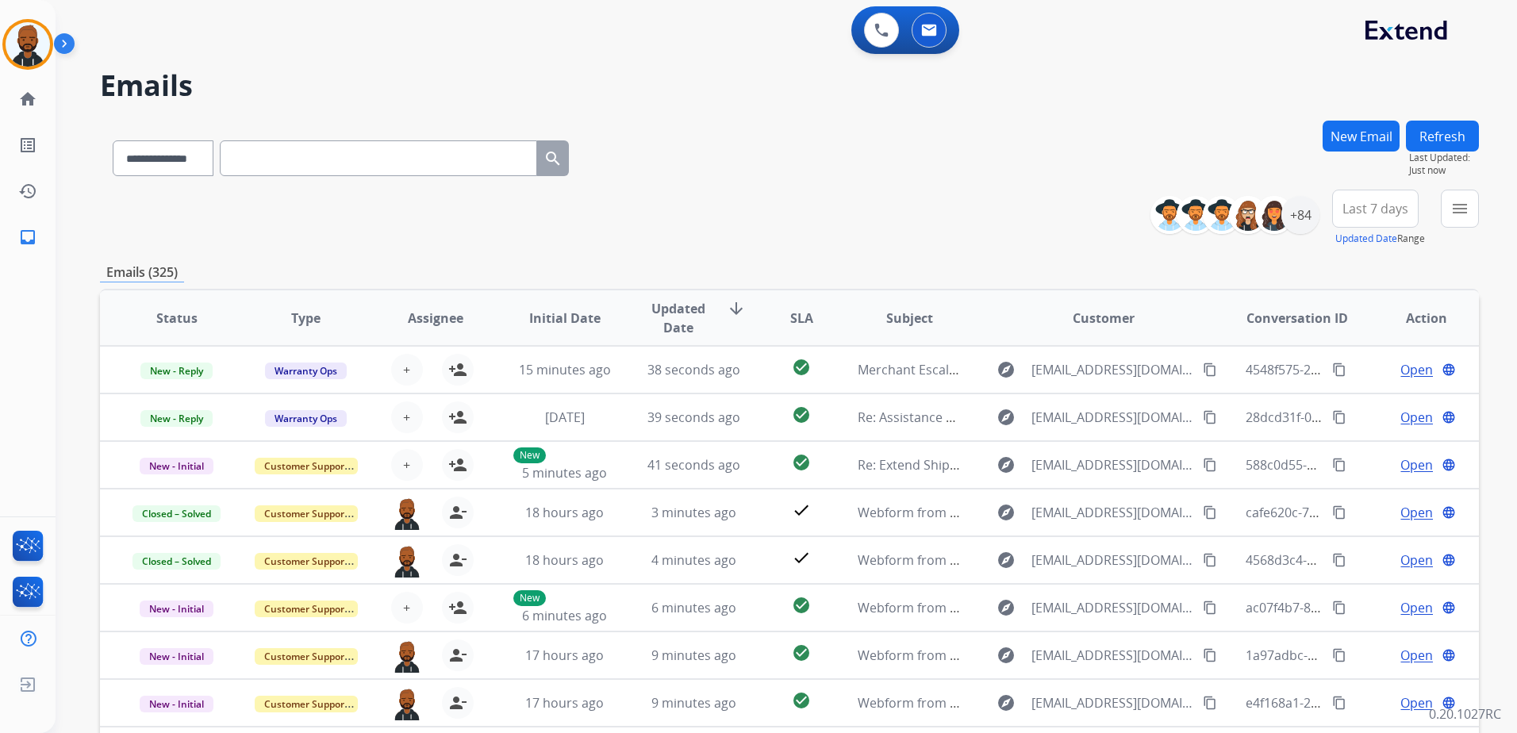
click at [795, 11] on div "0 Voice Interactions 0 Email Interactions" at bounding box center [777, 31] width 1404 height 51
click at [9, 47] on div at bounding box center [27, 44] width 51 height 51
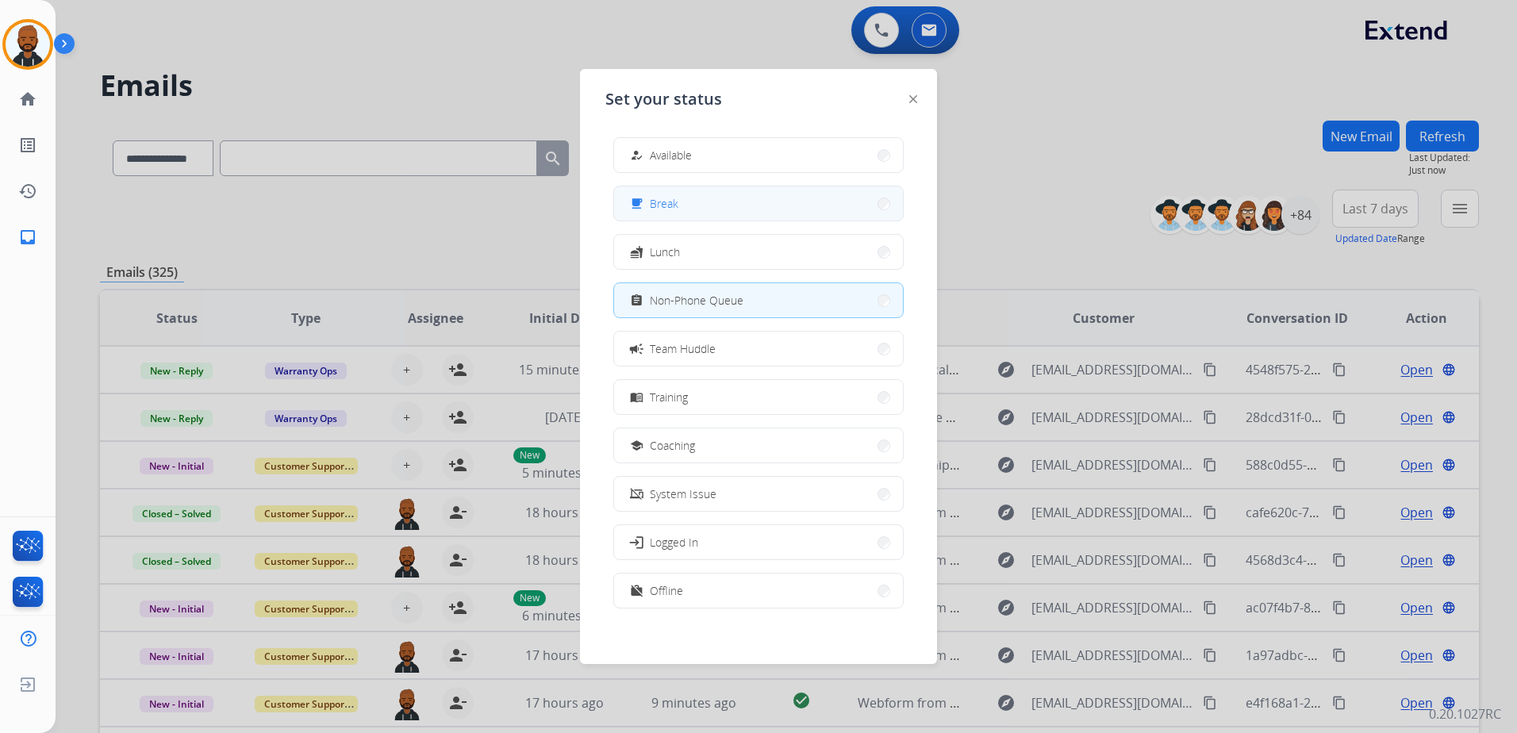
click at [678, 211] on span "Break" at bounding box center [664, 203] width 29 height 17
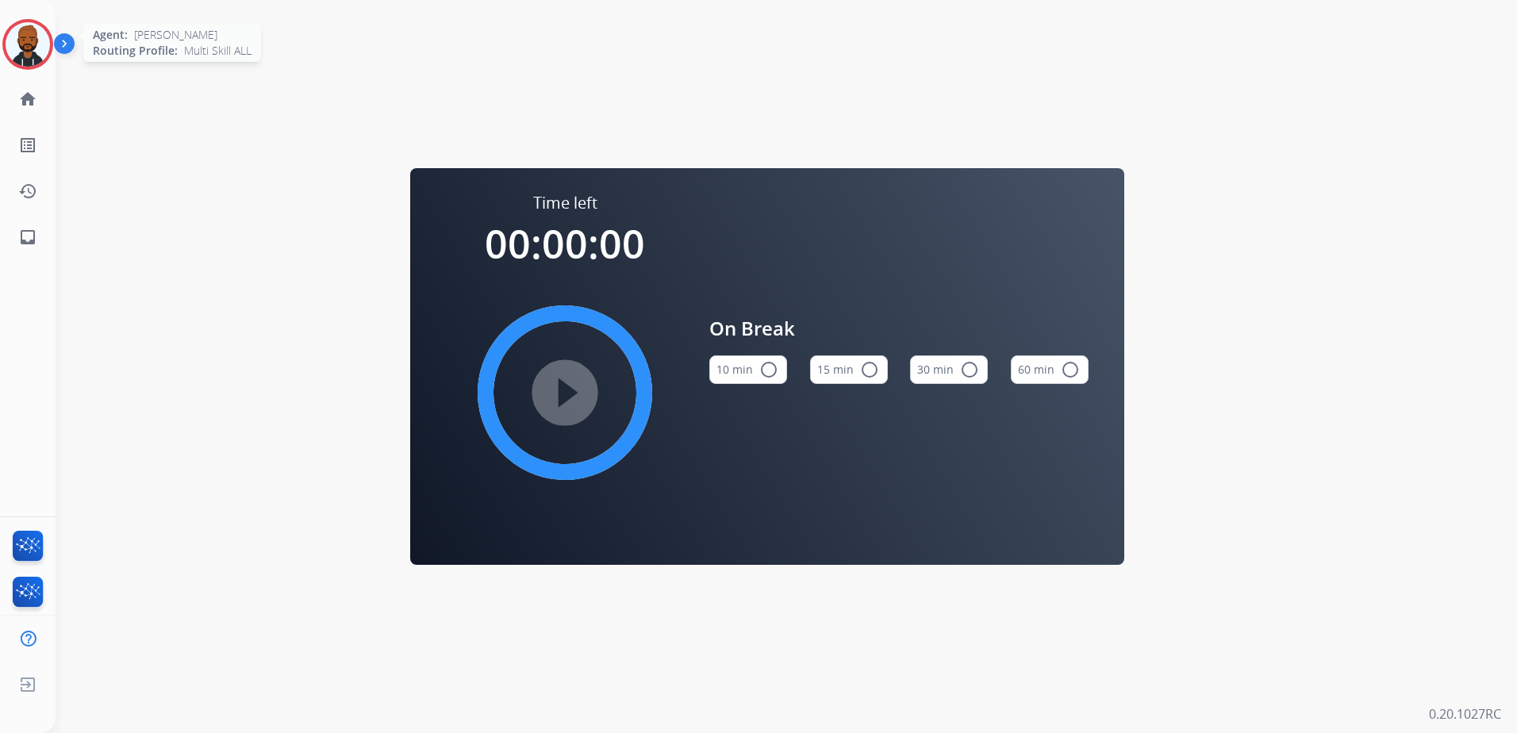
drag, startPoint x: 17, startPoint y: 42, endPoint x: 21, endPoint y: 52, distance: 11.4
click at [18, 43] on img at bounding box center [28, 44] width 44 height 44
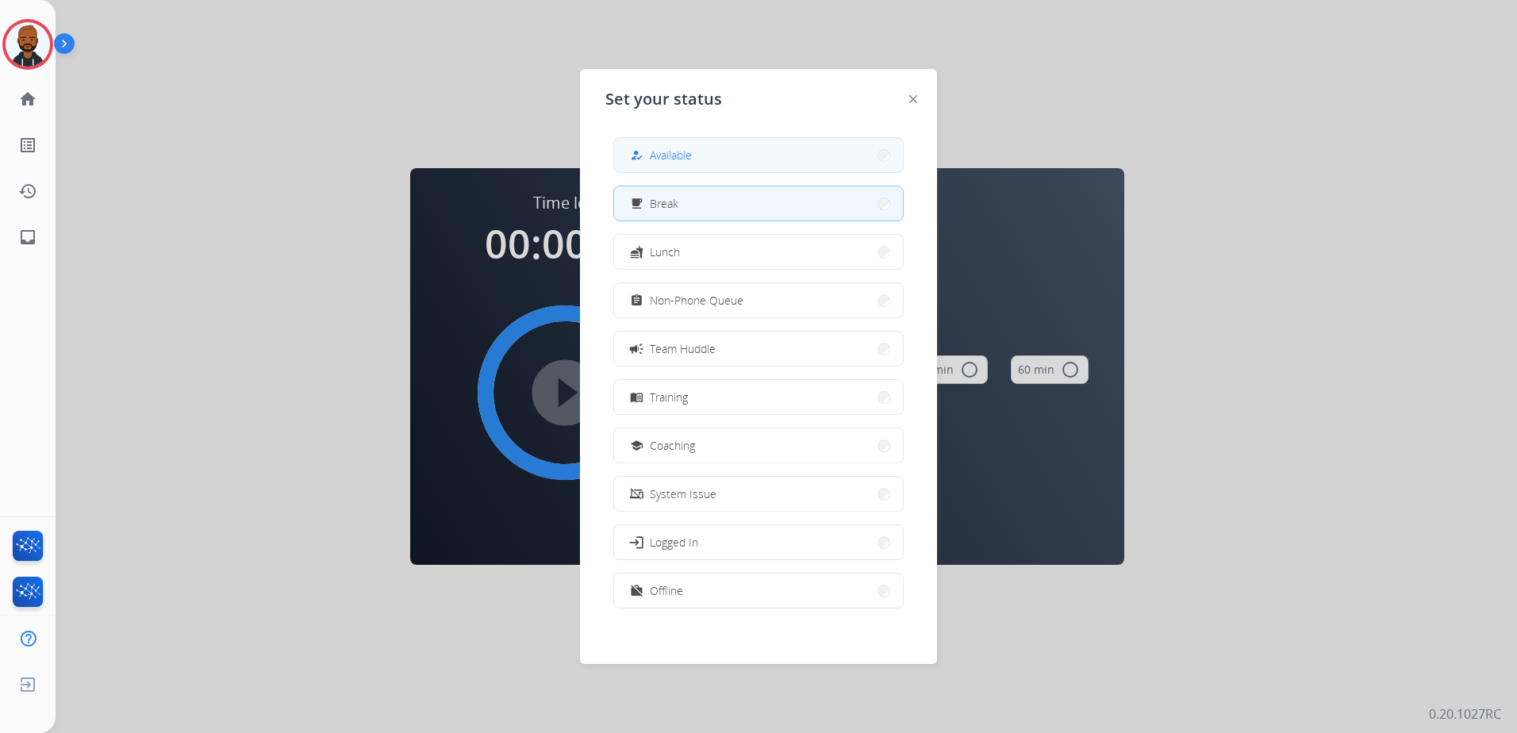
click at [665, 171] on button "how_to_reg Available" at bounding box center [758, 155] width 289 height 34
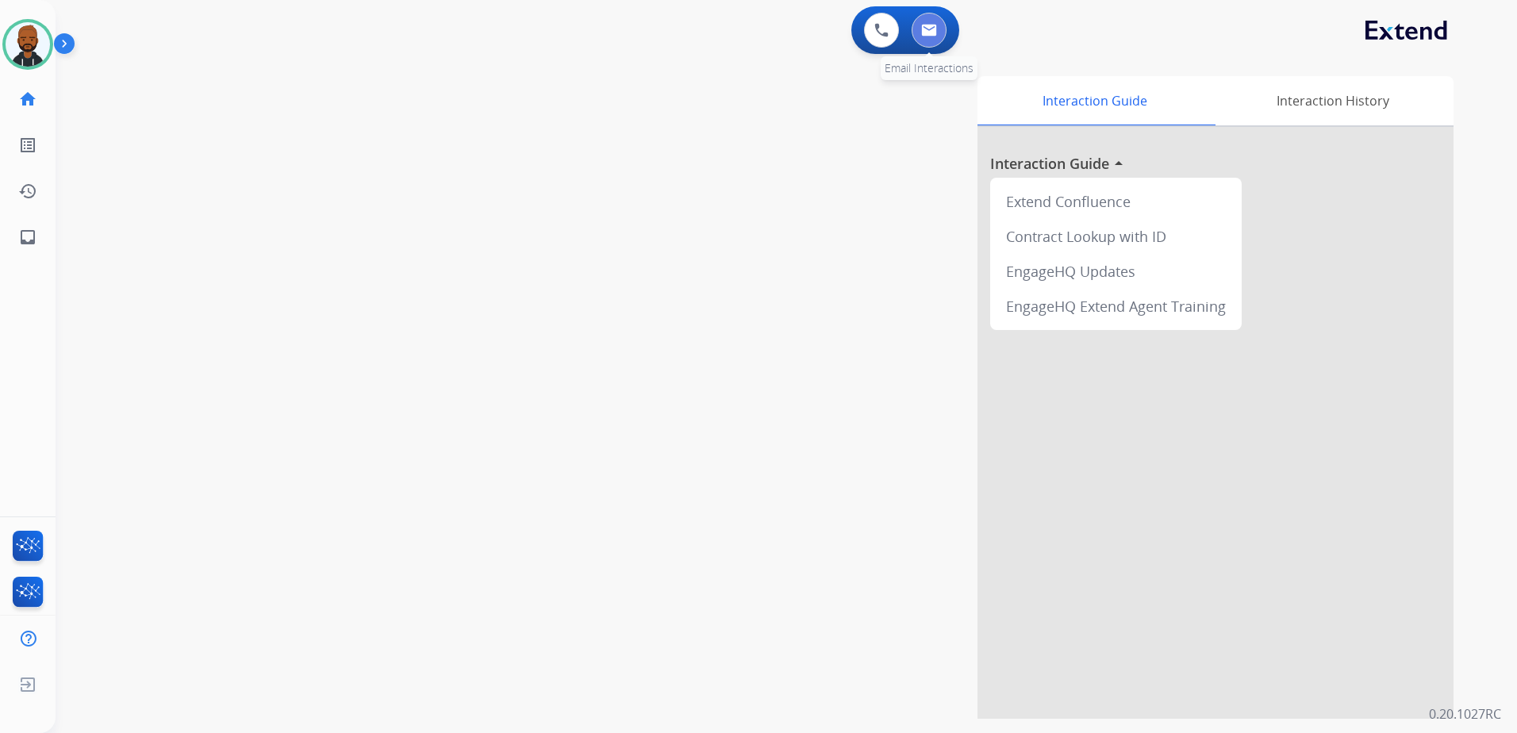
click at [937, 24] on button at bounding box center [928, 30] width 35 height 35
select select "**********"
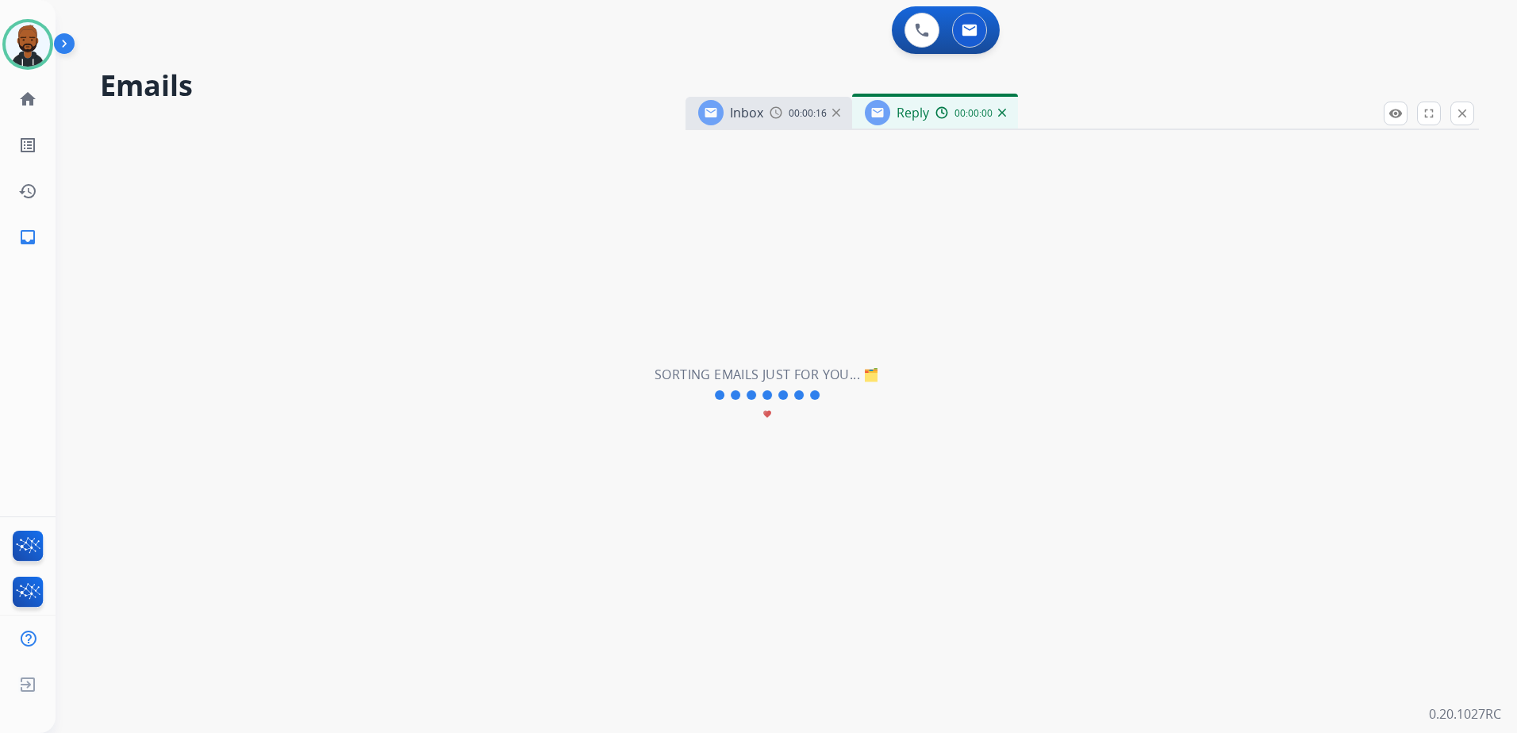
select select "**********"
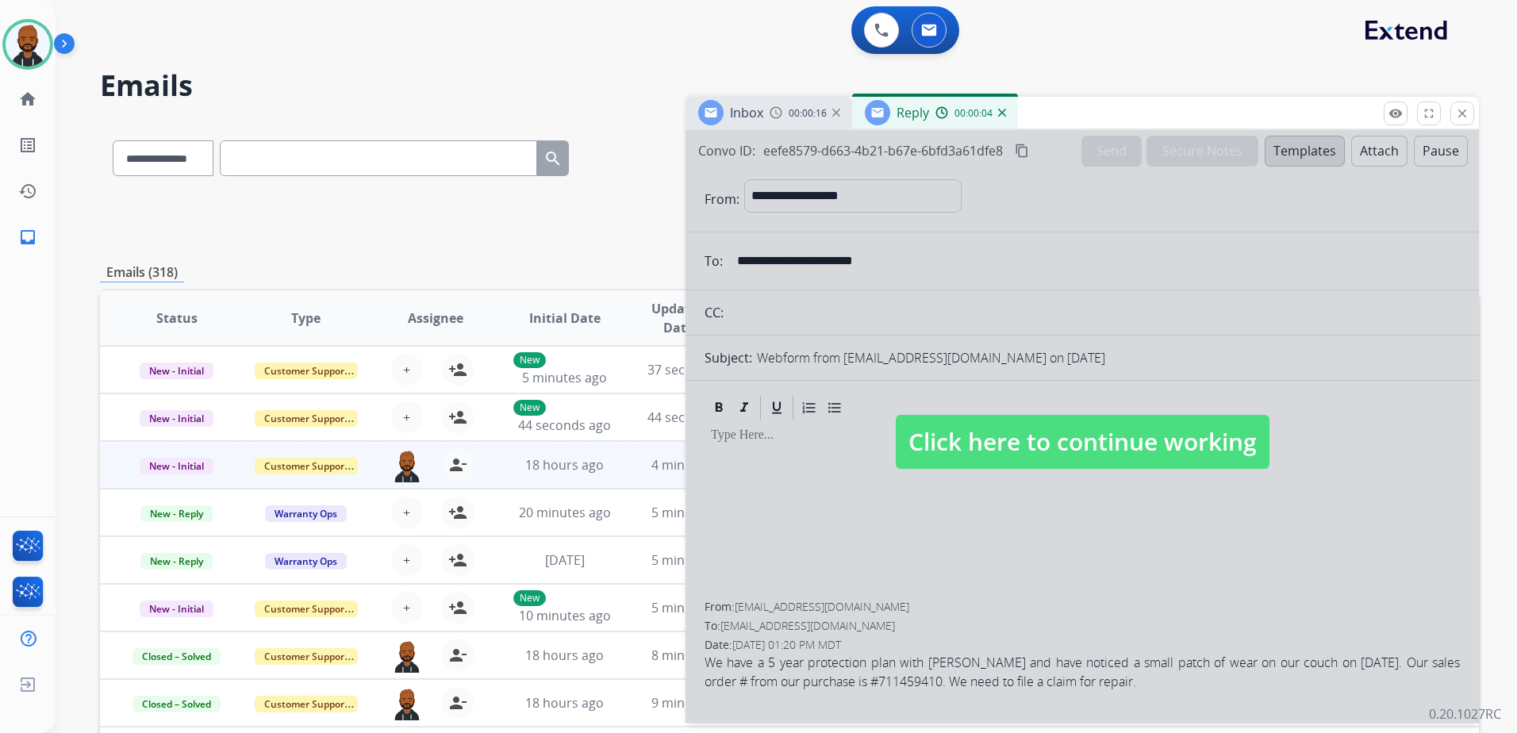
click at [998, 115] on img at bounding box center [1002, 113] width 8 height 8
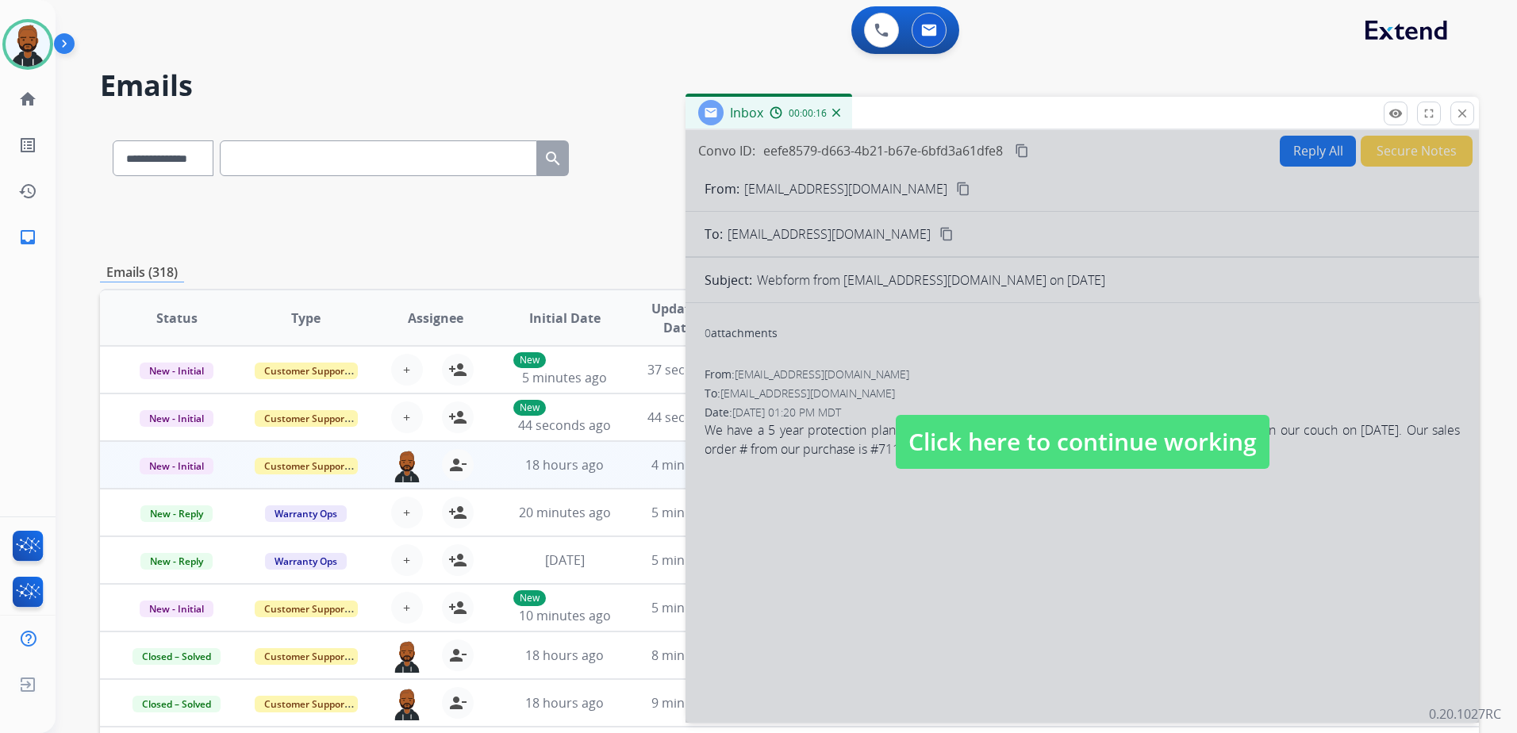
click at [841, 116] on div "Inbox 00:00:16" at bounding box center [768, 113] width 167 height 32
click at [837, 117] on div "00:00:16" at bounding box center [804, 112] width 70 height 14
click at [834, 117] on div "00:00:16" at bounding box center [804, 112] width 70 height 14
click at [830, 115] on div "00:00:16" at bounding box center [804, 112] width 70 height 14
click at [834, 110] on img at bounding box center [836, 113] width 8 height 8
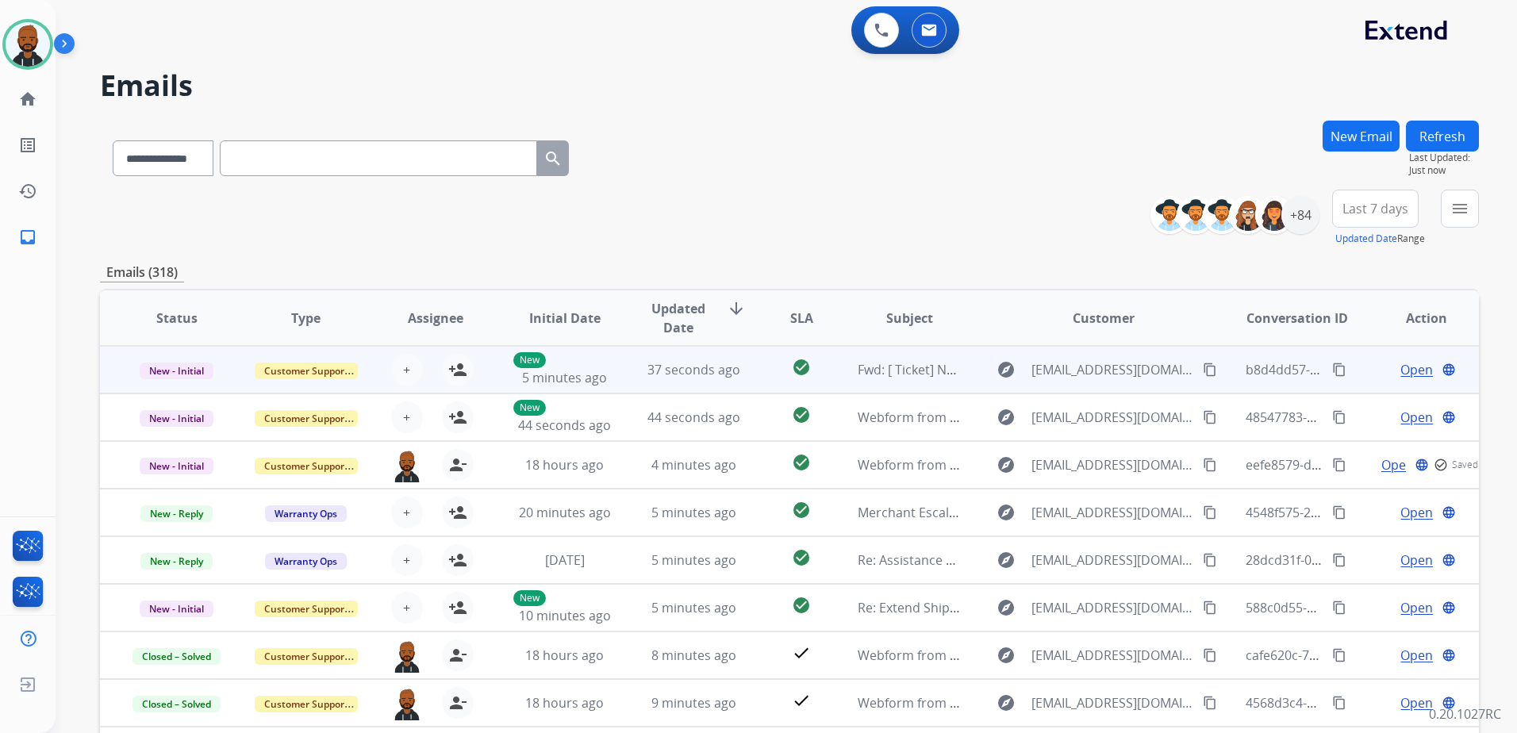
scroll to position [2, 0]
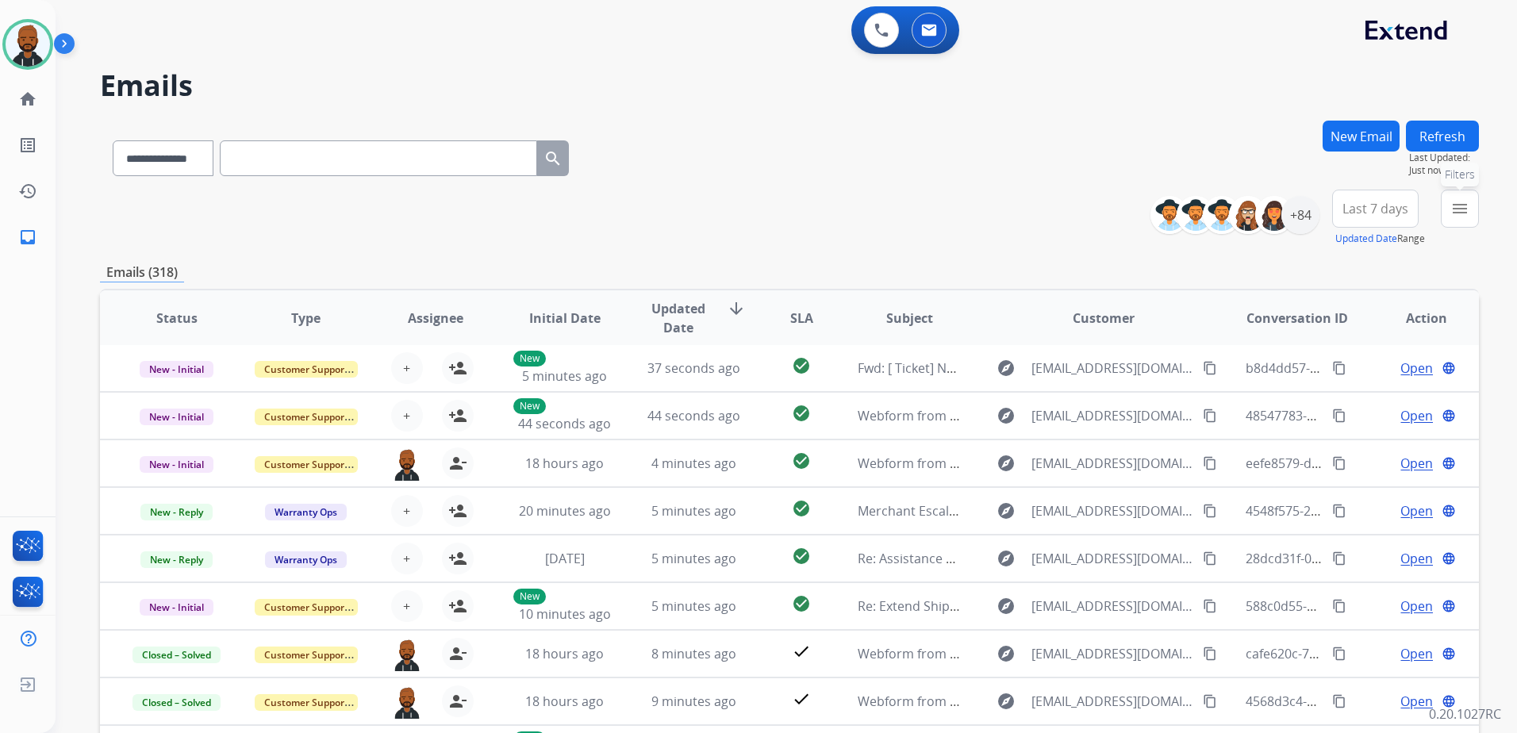
click at [1469, 217] on button "menu Filters" at bounding box center [1459, 209] width 38 height 38
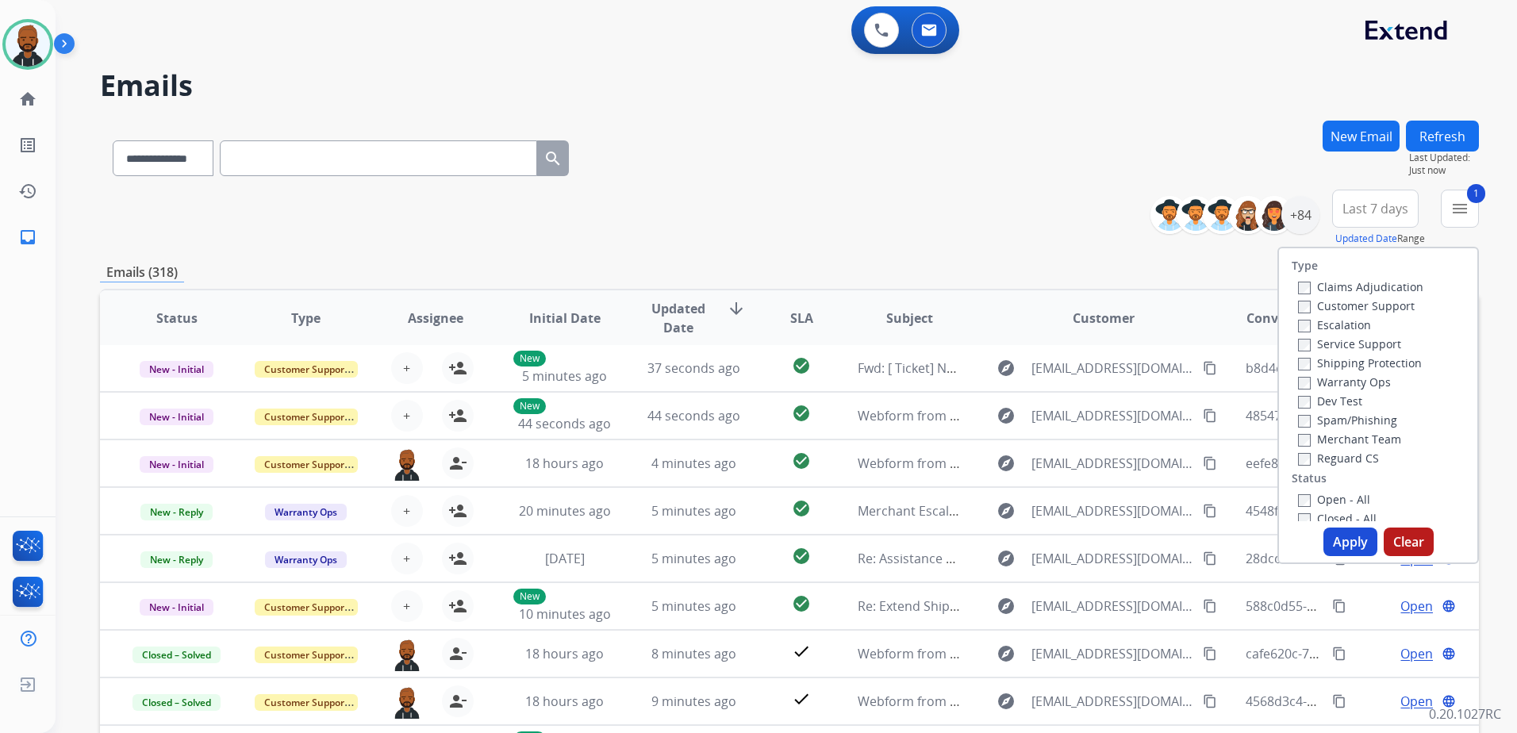
click at [1342, 535] on button "Apply" at bounding box center [1350, 541] width 54 height 29
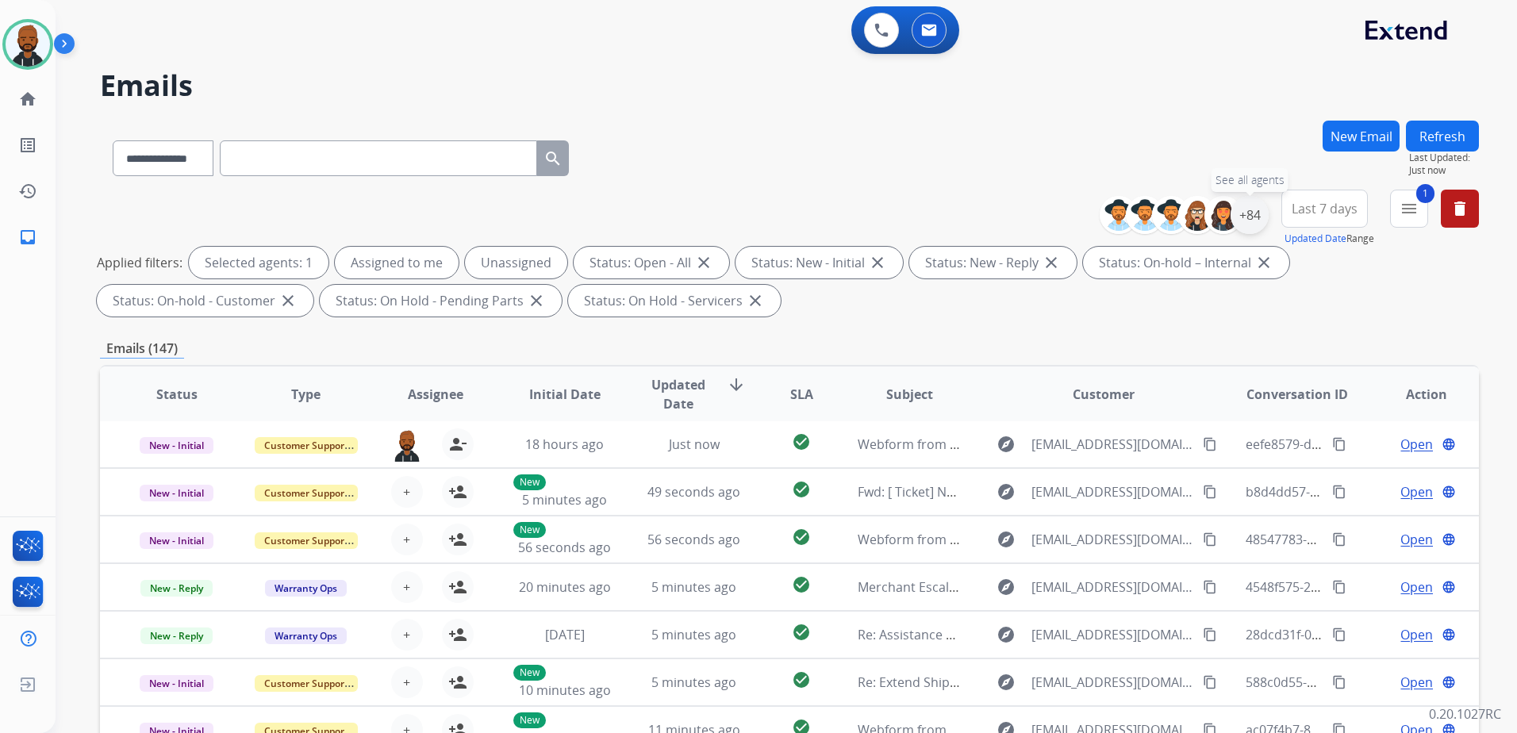
click at [1254, 213] on div "+84" at bounding box center [1249, 215] width 38 height 38
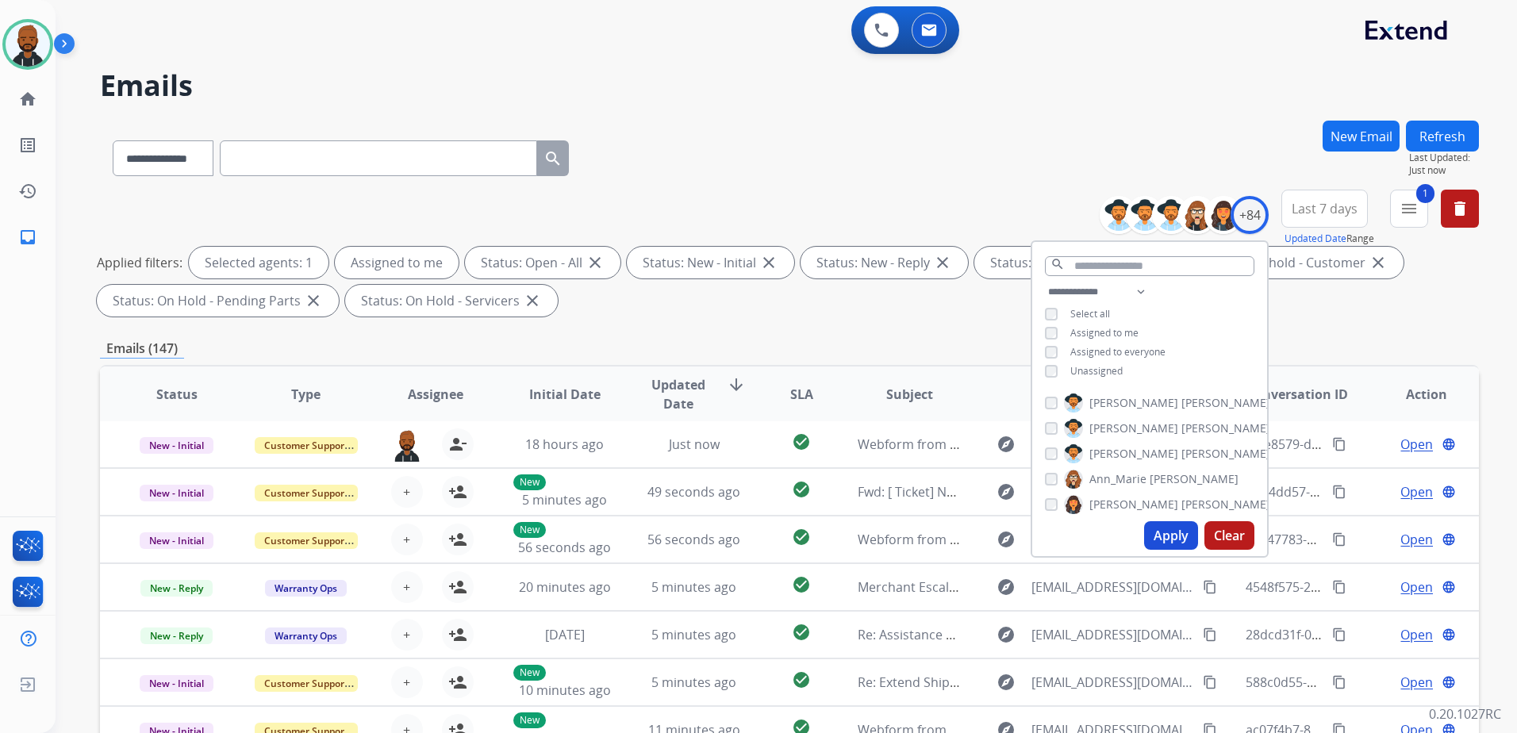
click at [1164, 527] on button "Apply" at bounding box center [1171, 535] width 54 height 29
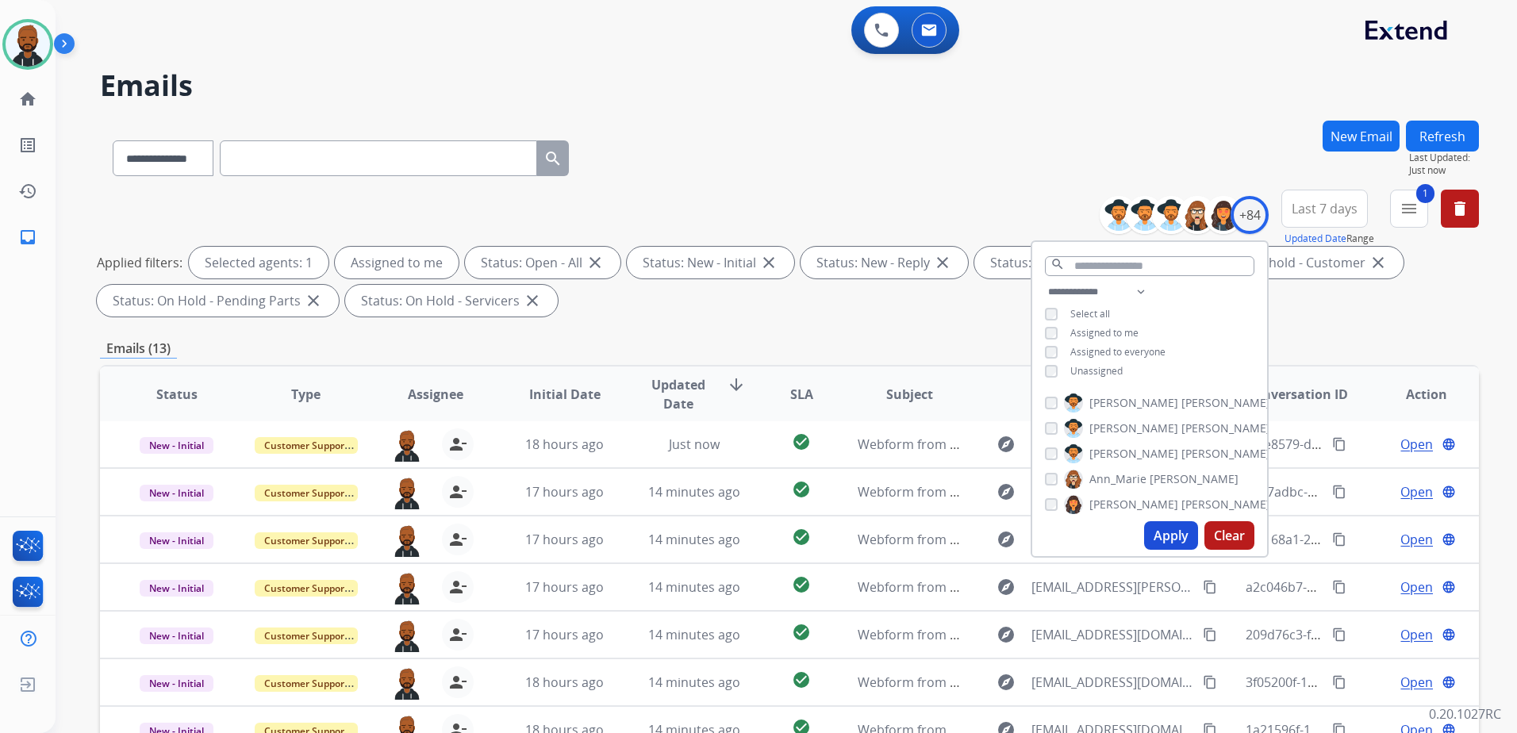
click at [886, 318] on div "**********" at bounding box center [789, 256] width 1379 height 133
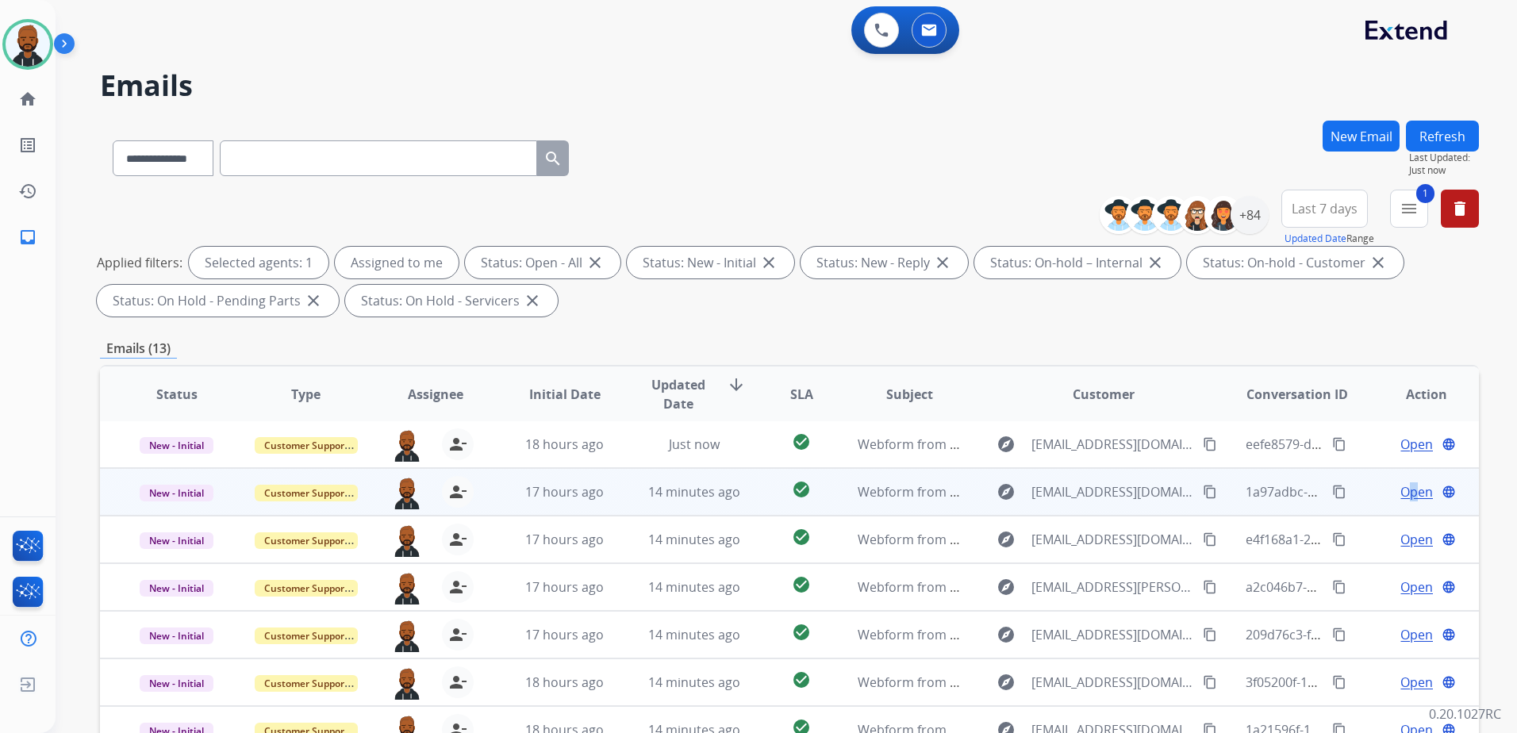
click at [1406, 491] on span "Open" at bounding box center [1416, 491] width 33 height 19
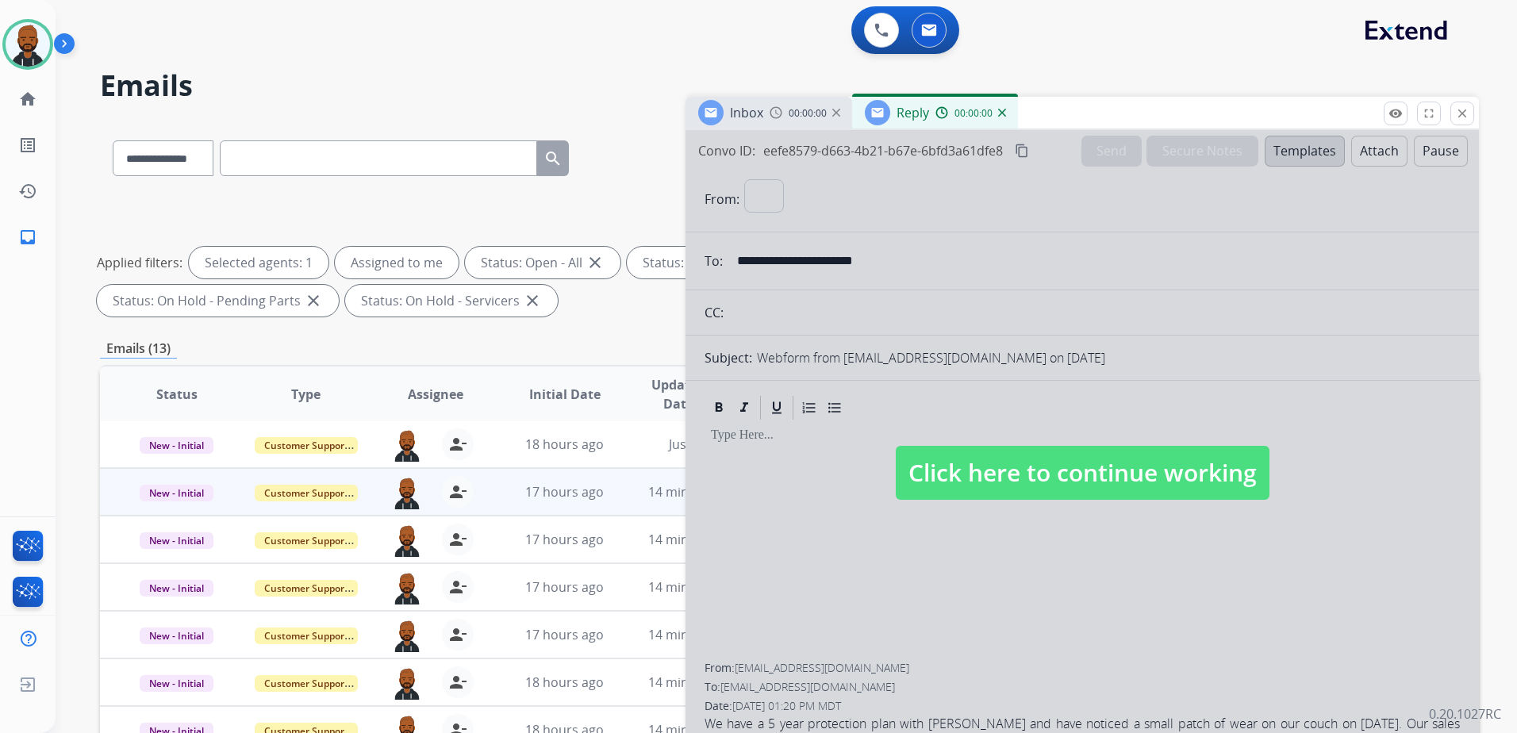
select select "**********"
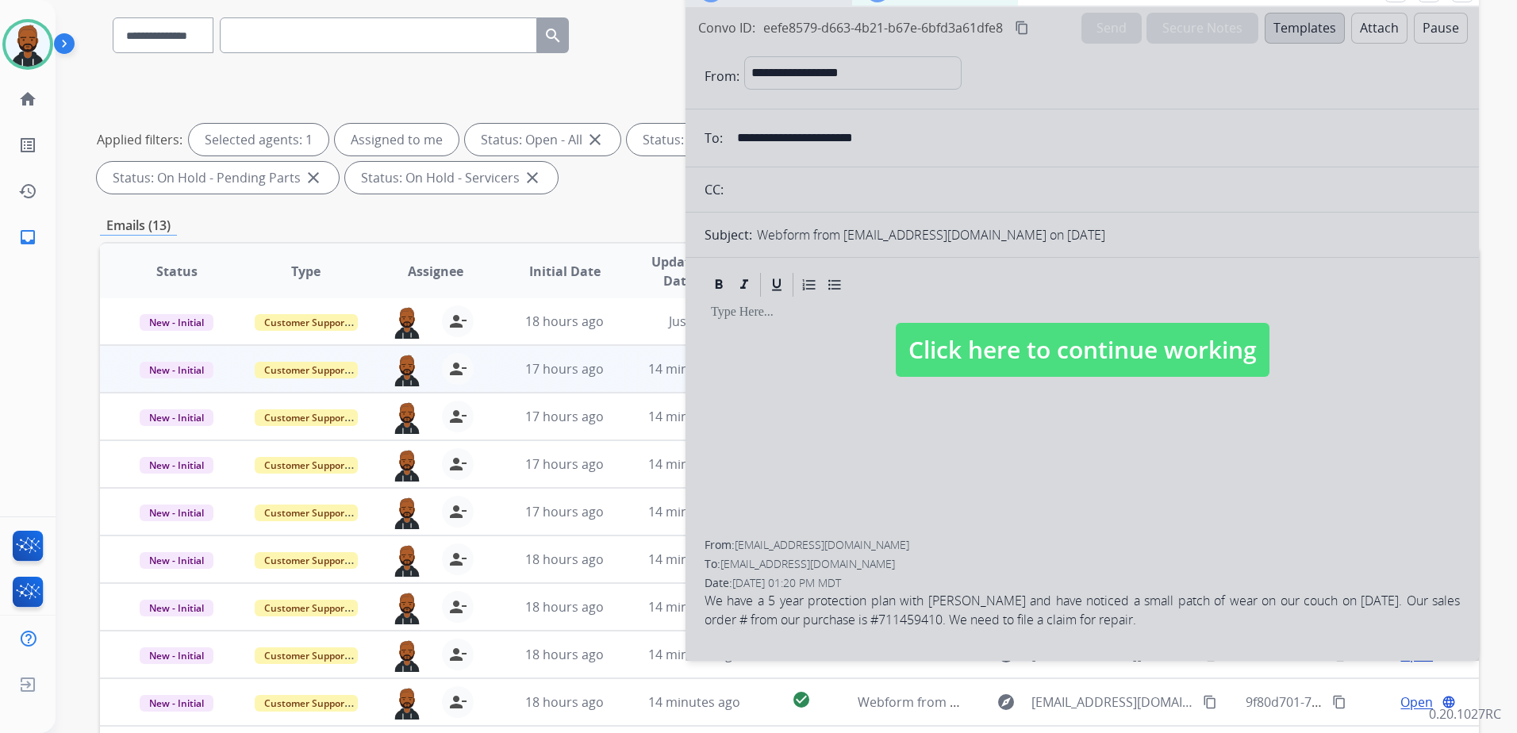
scroll to position [0, 0]
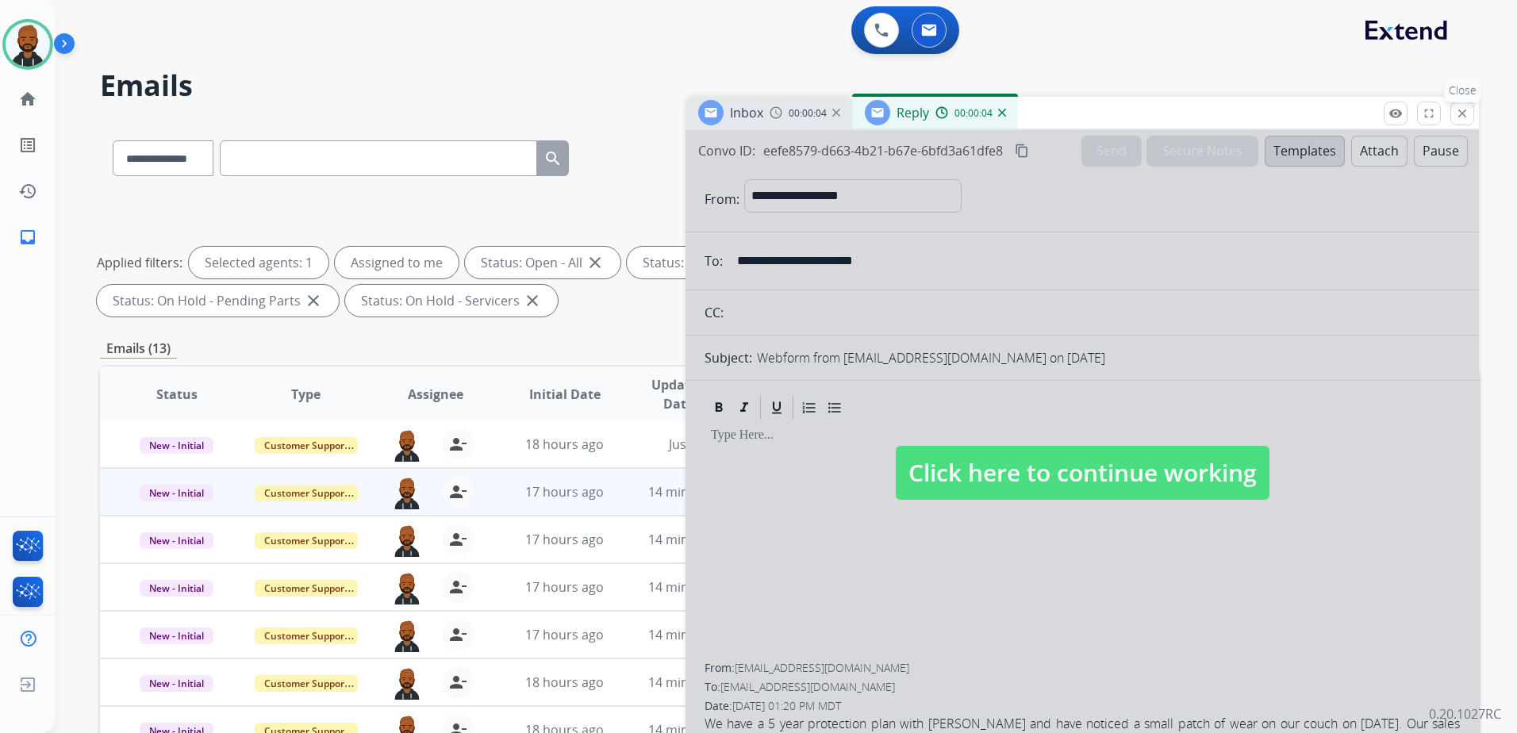
click at [1455, 119] on mat-icon "close" at bounding box center [1462, 113] width 14 height 14
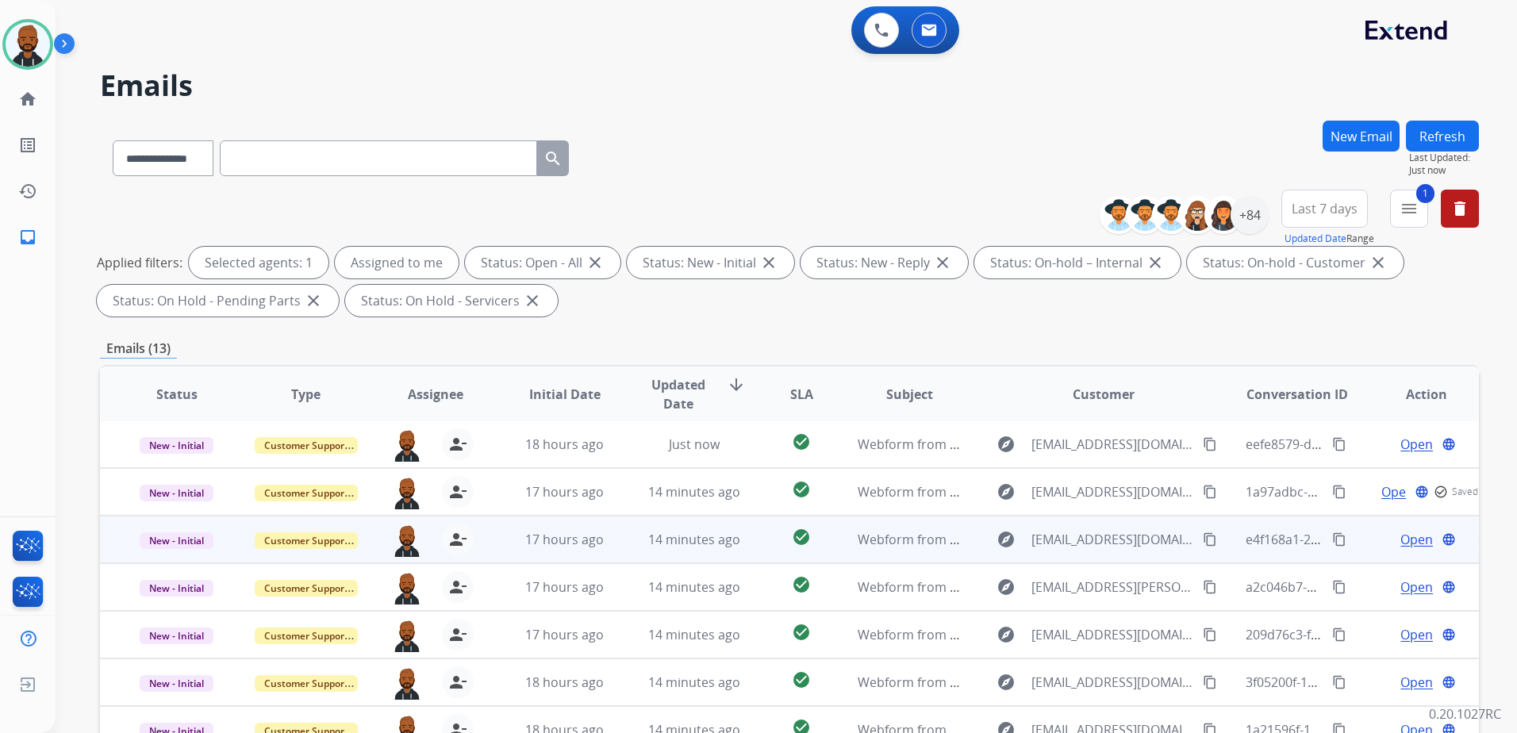
click at [1408, 539] on span "Open" at bounding box center [1416, 539] width 33 height 19
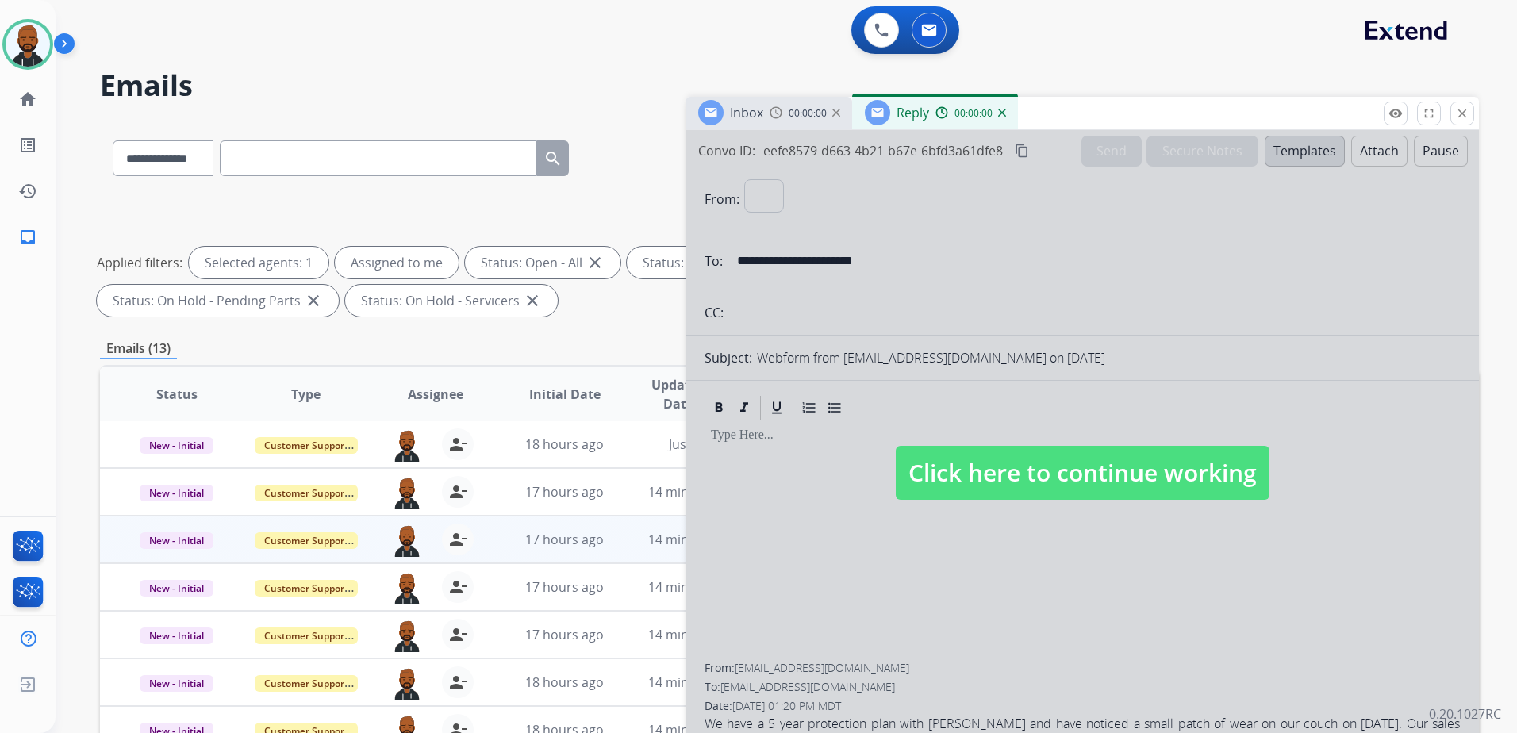
select select "**********"
click at [1463, 126] on div "Inbox 00:00:03 Reply 00:00:03" at bounding box center [1081, 113] width 793 height 33
click at [1463, 122] on button "close Close" at bounding box center [1462, 114] width 24 height 24
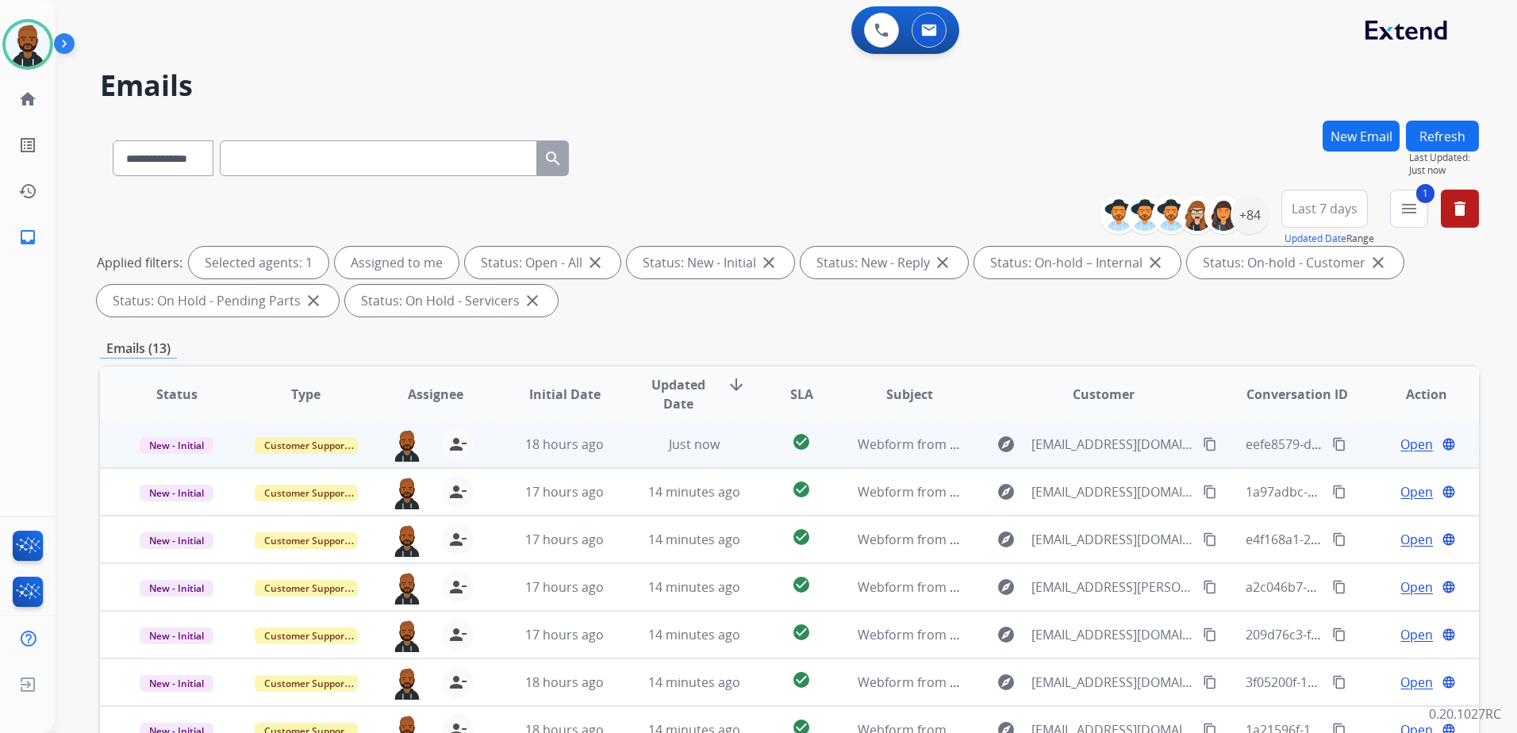
click at [1400, 440] on span "Open" at bounding box center [1416, 444] width 33 height 19
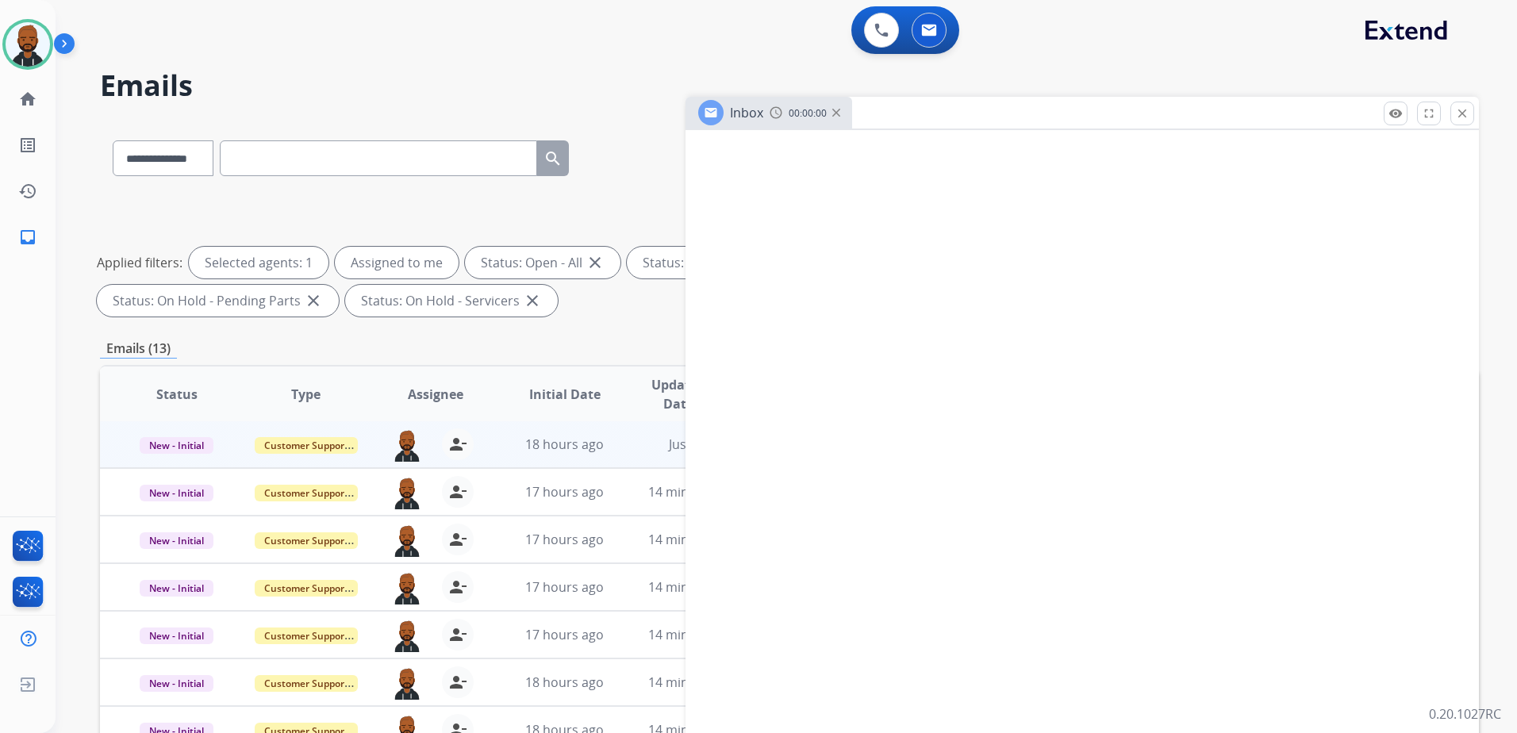
select select "**********"
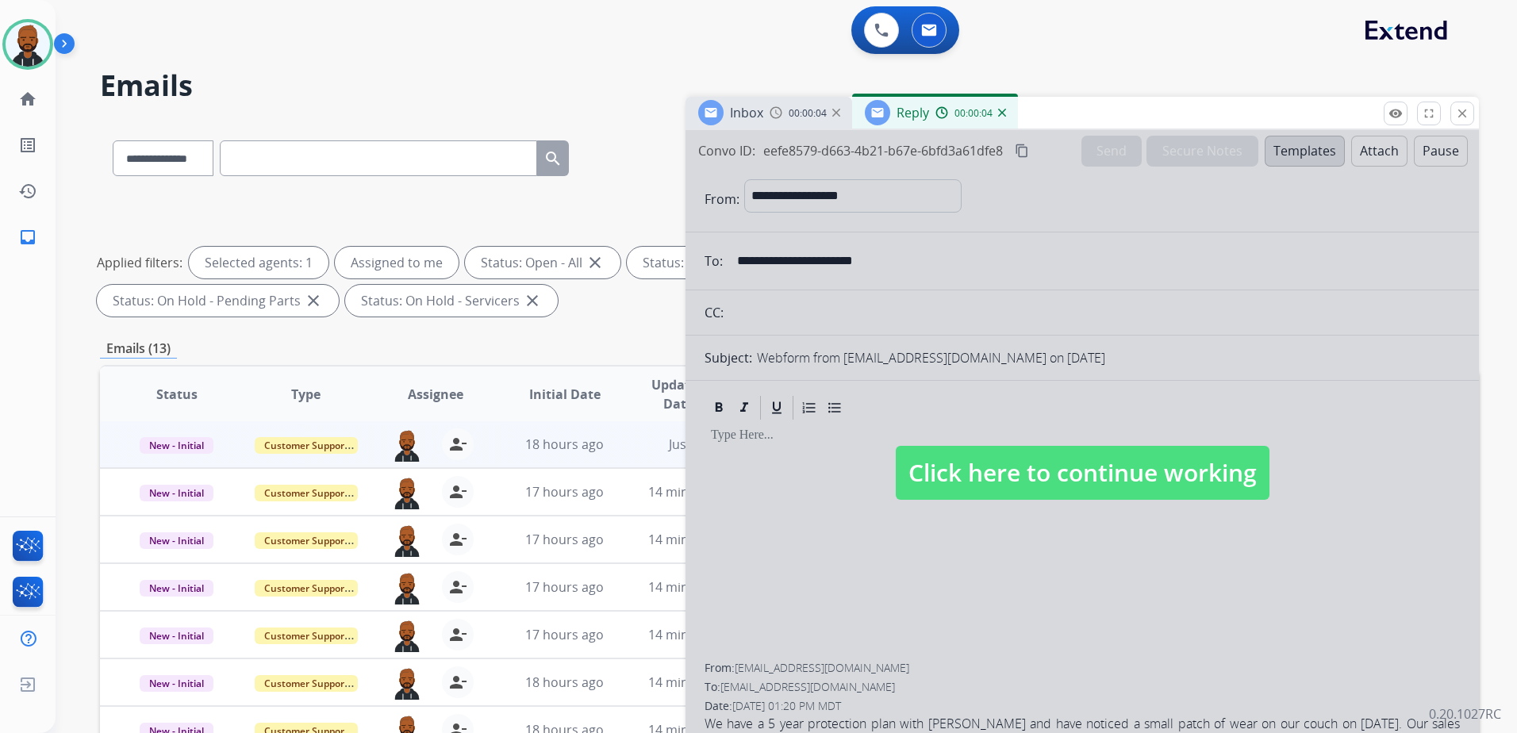
click at [1470, 117] on button "close Close" at bounding box center [1462, 114] width 24 height 24
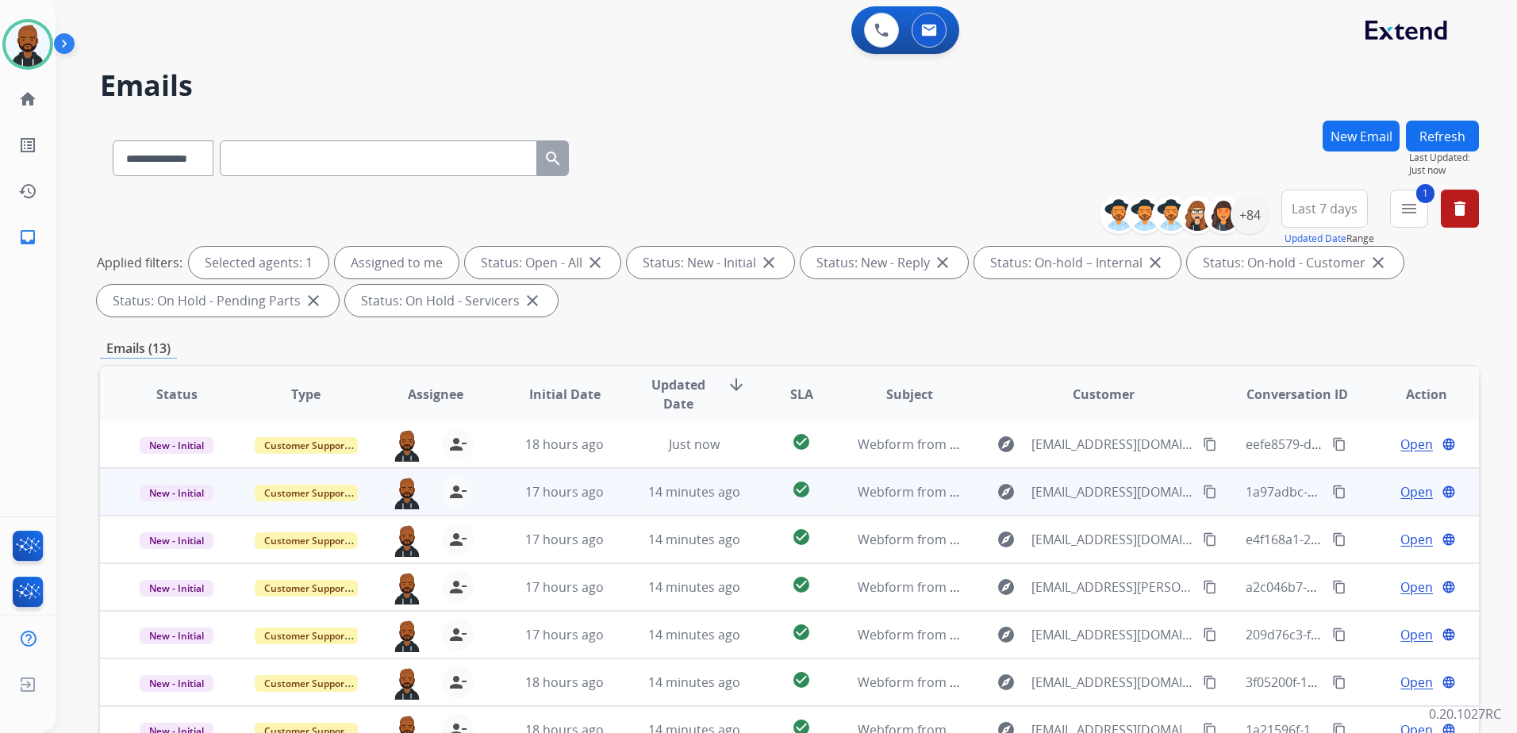
click at [1400, 493] on span "Open" at bounding box center [1416, 491] width 33 height 19
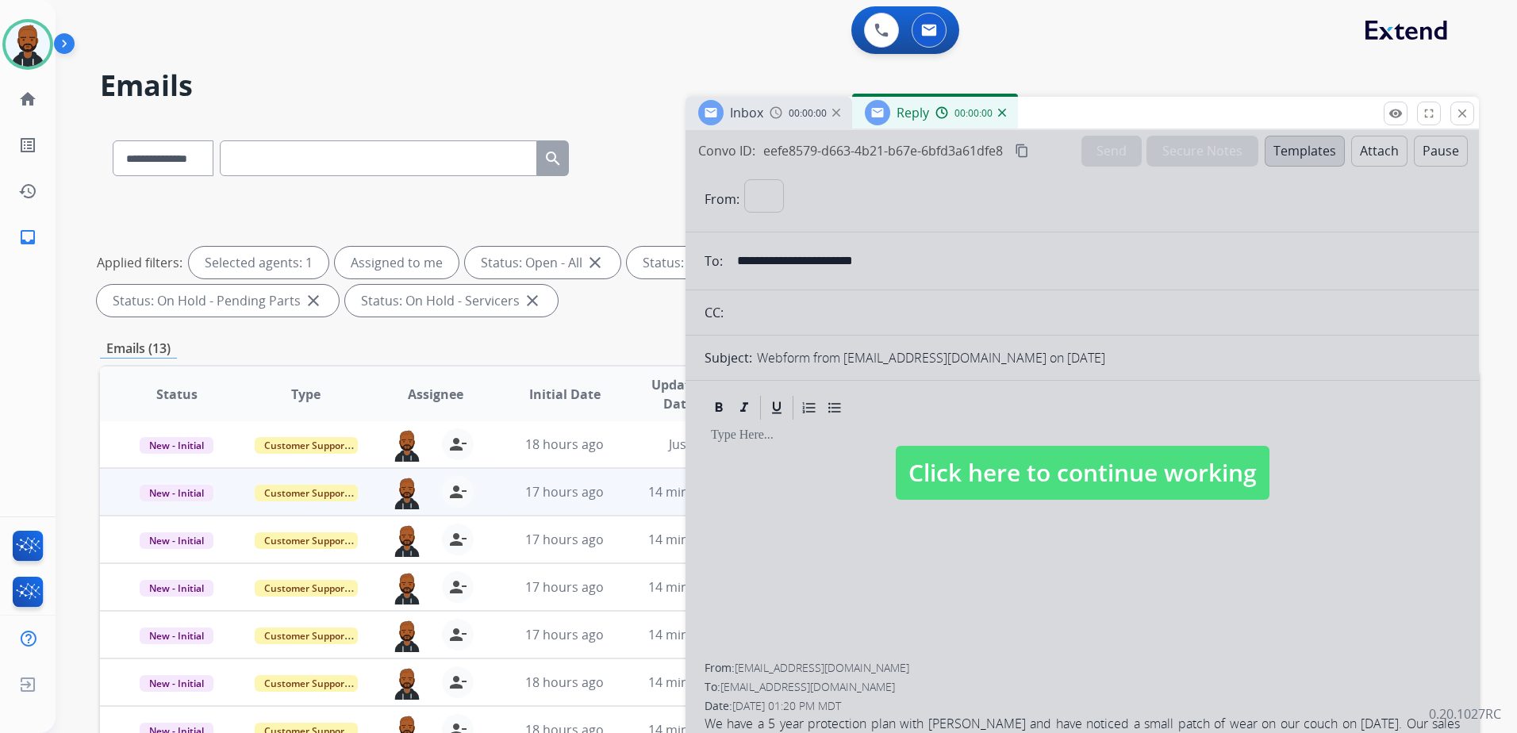
select select "**********"
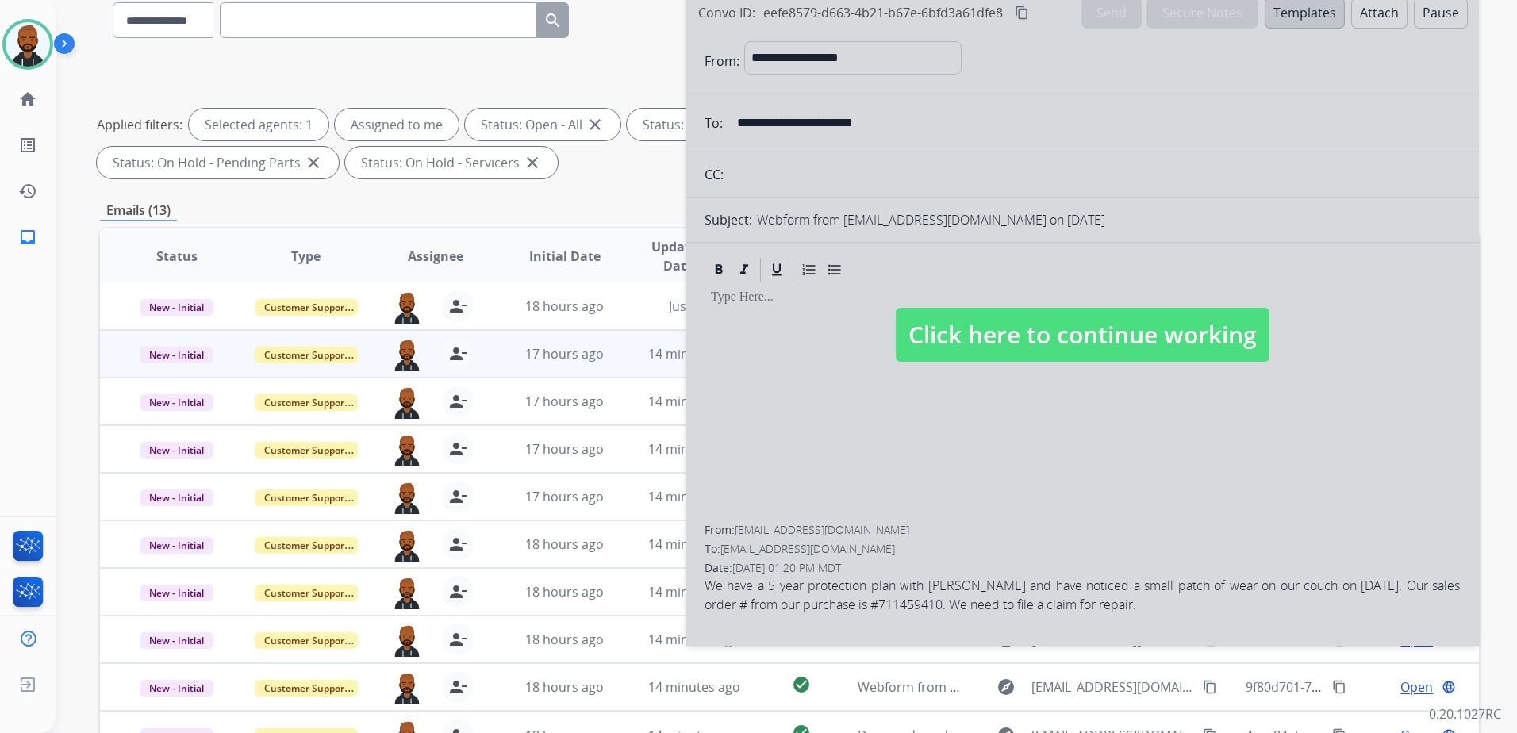
scroll to position [159, 0]
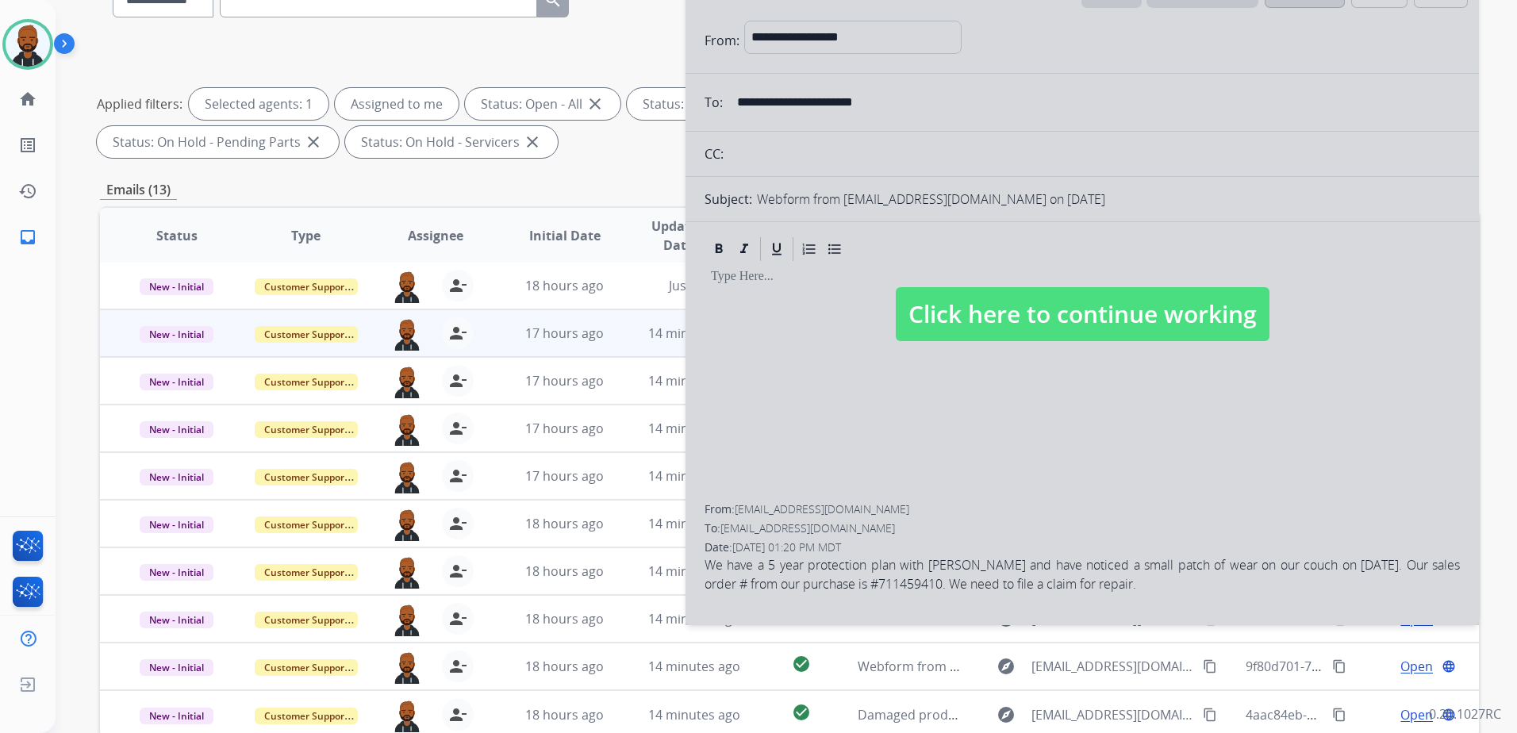
click at [1165, 319] on span "Click here to continue working" at bounding box center [1083, 314] width 374 height 54
select select
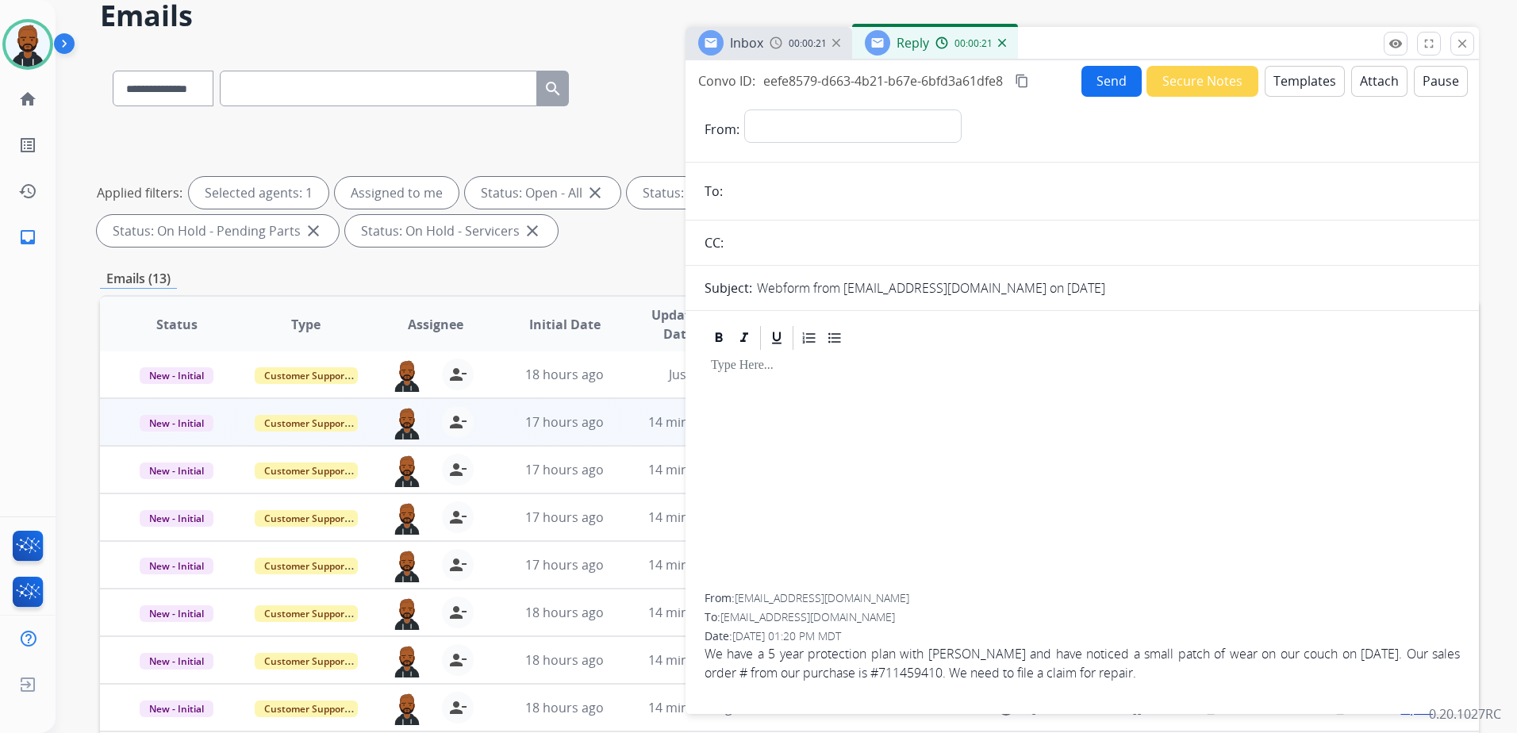
scroll to position [0, 0]
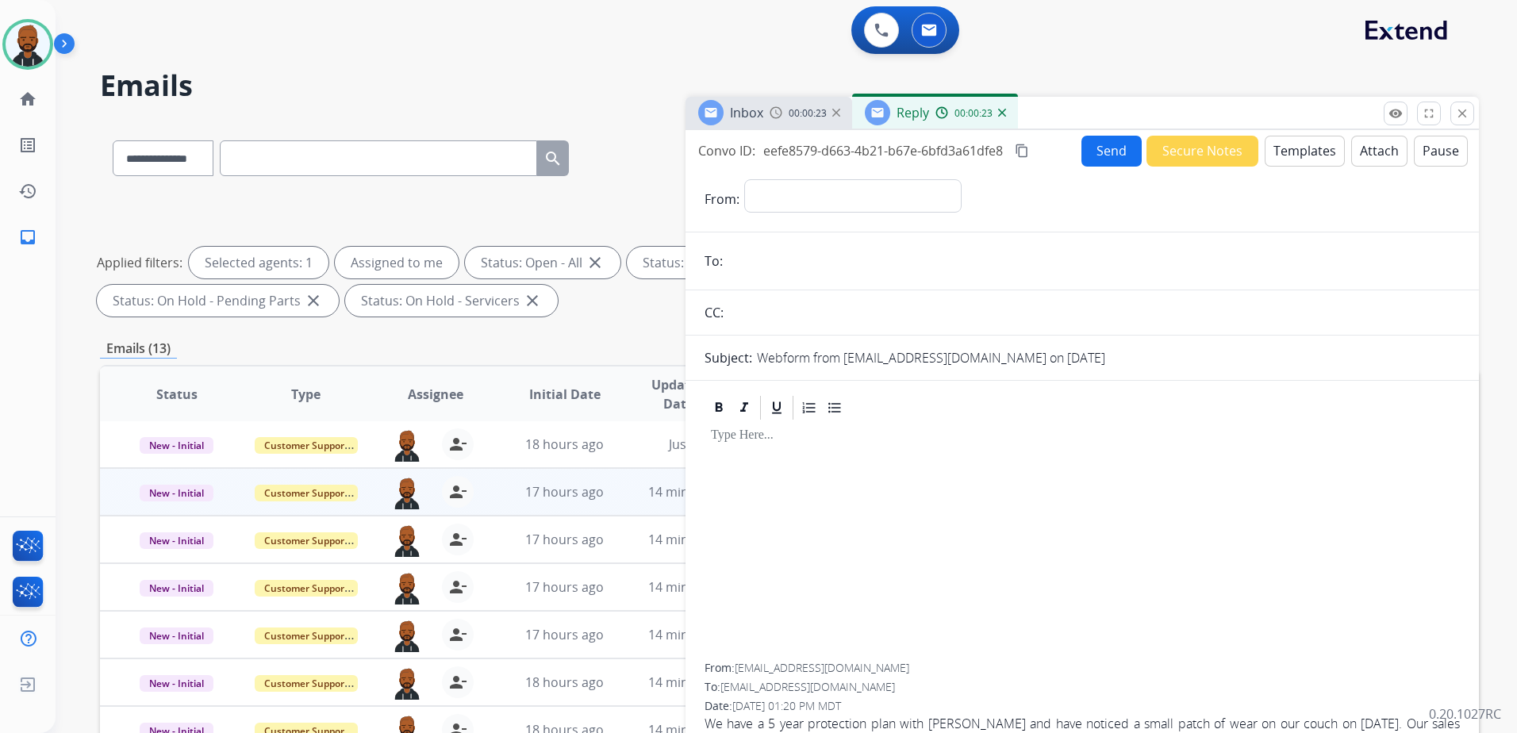
click at [1005, 112] on div "Reply 00:00:23" at bounding box center [935, 113] width 166 height 32
click at [998, 114] on img at bounding box center [1002, 113] width 8 height 8
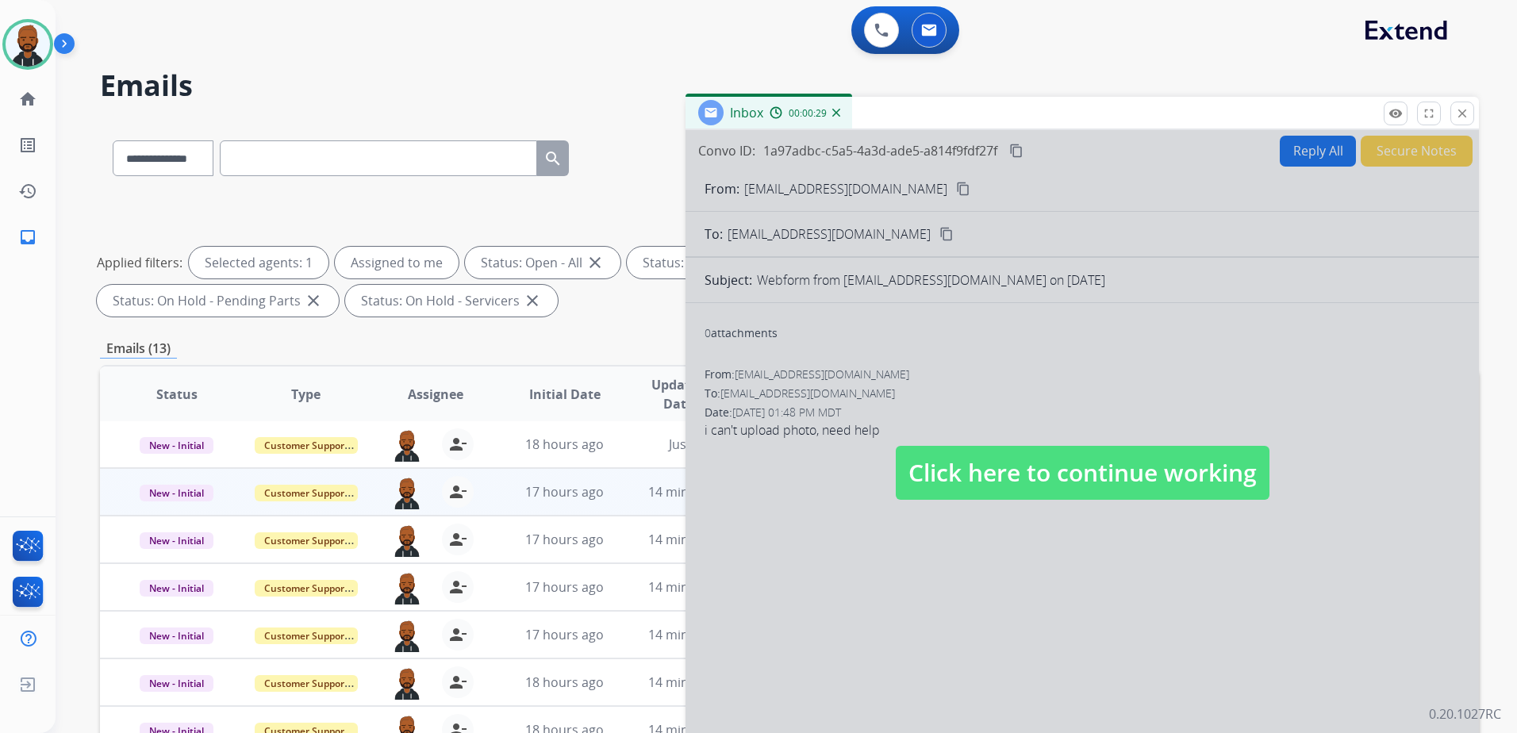
click at [987, 471] on span "Click here to continue working" at bounding box center [1083, 473] width 374 height 54
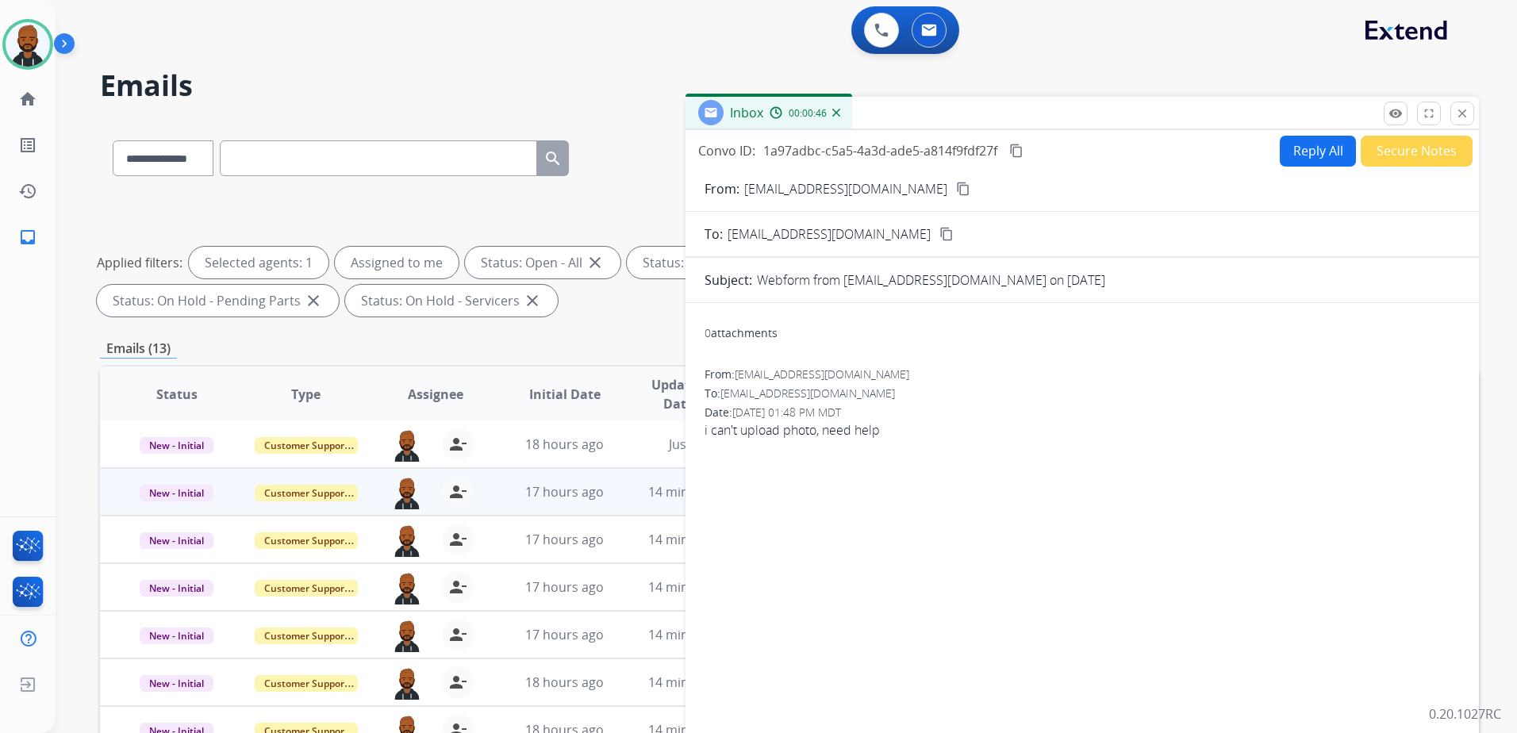
click at [953, 187] on button "content_copy" at bounding box center [962, 188] width 19 height 19
click at [1469, 114] on button "close Close" at bounding box center [1462, 114] width 24 height 24
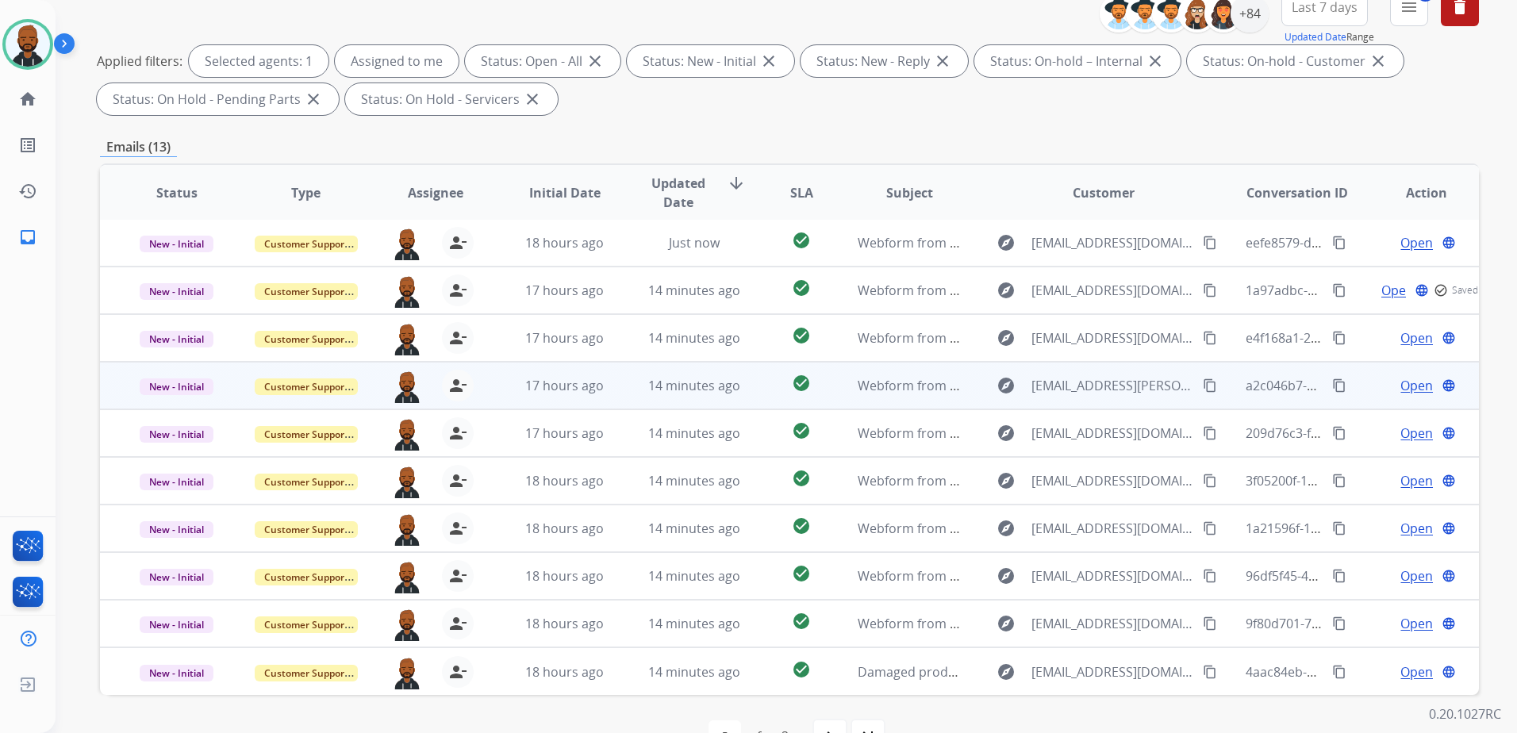
scroll to position [246, 0]
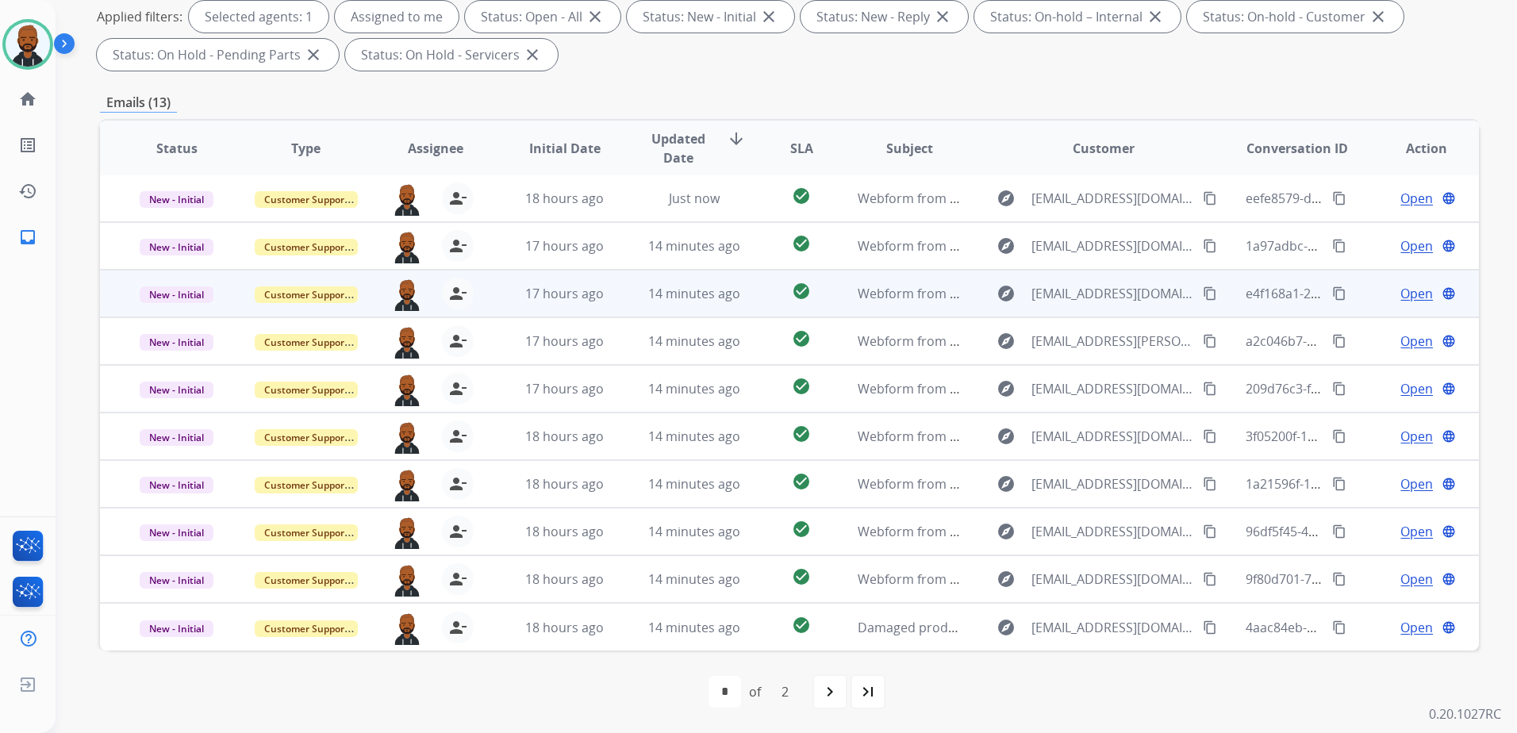
click at [1388, 293] on div "Open language" at bounding box center [1426, 293] width 103 height 19
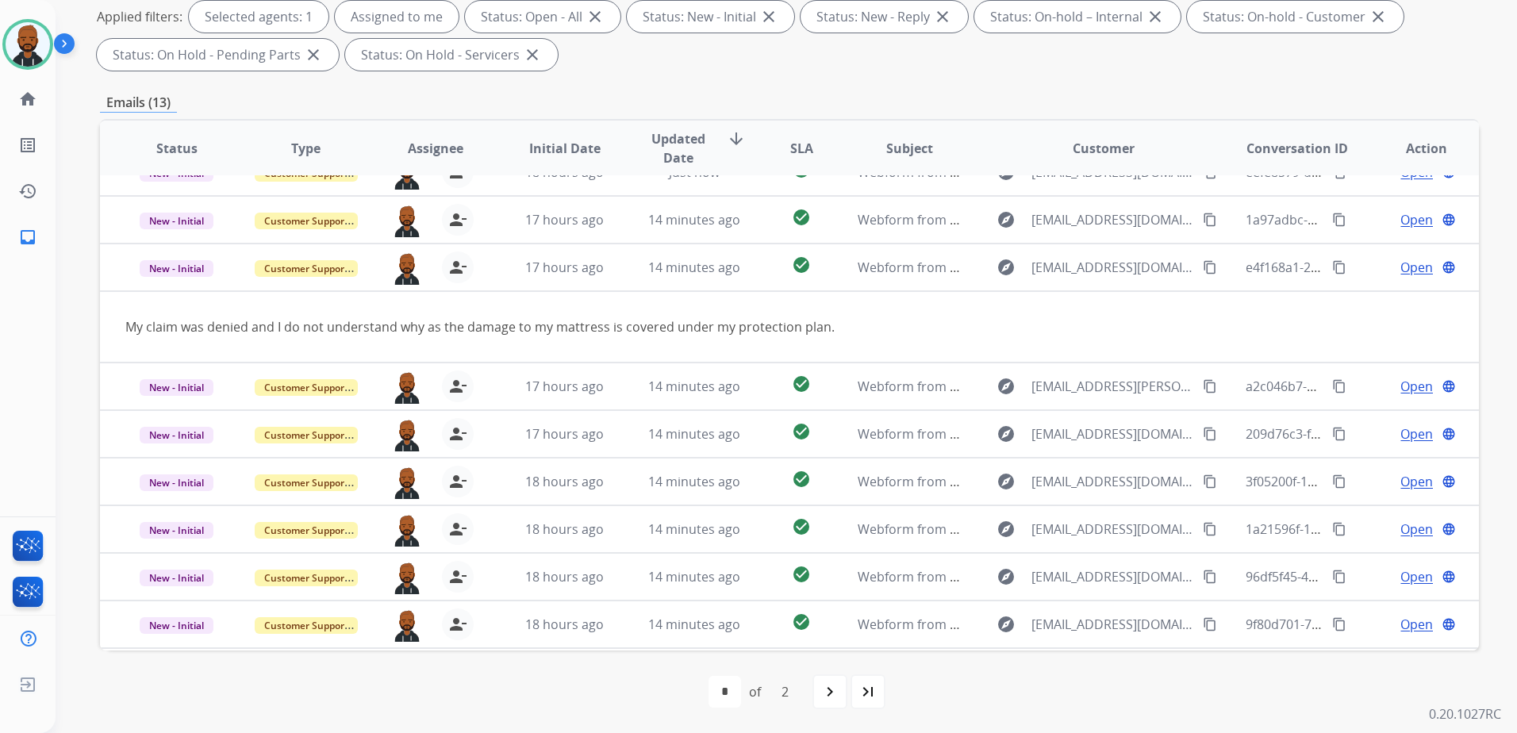
scroll to position [73, 0]
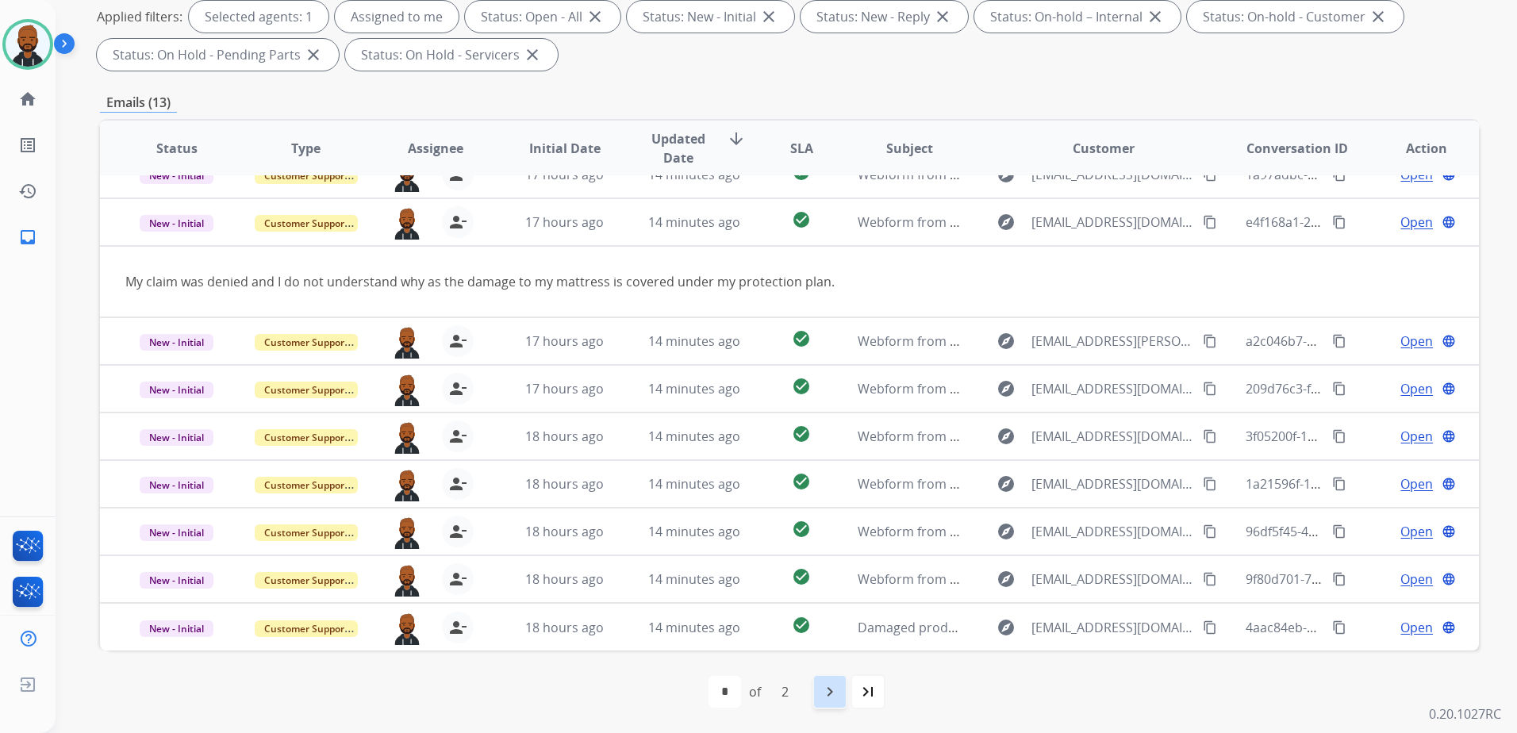
click at [842, 694] on div "navigate_next" at bounding box center [829, 691] width 35 height 35
select select "*"
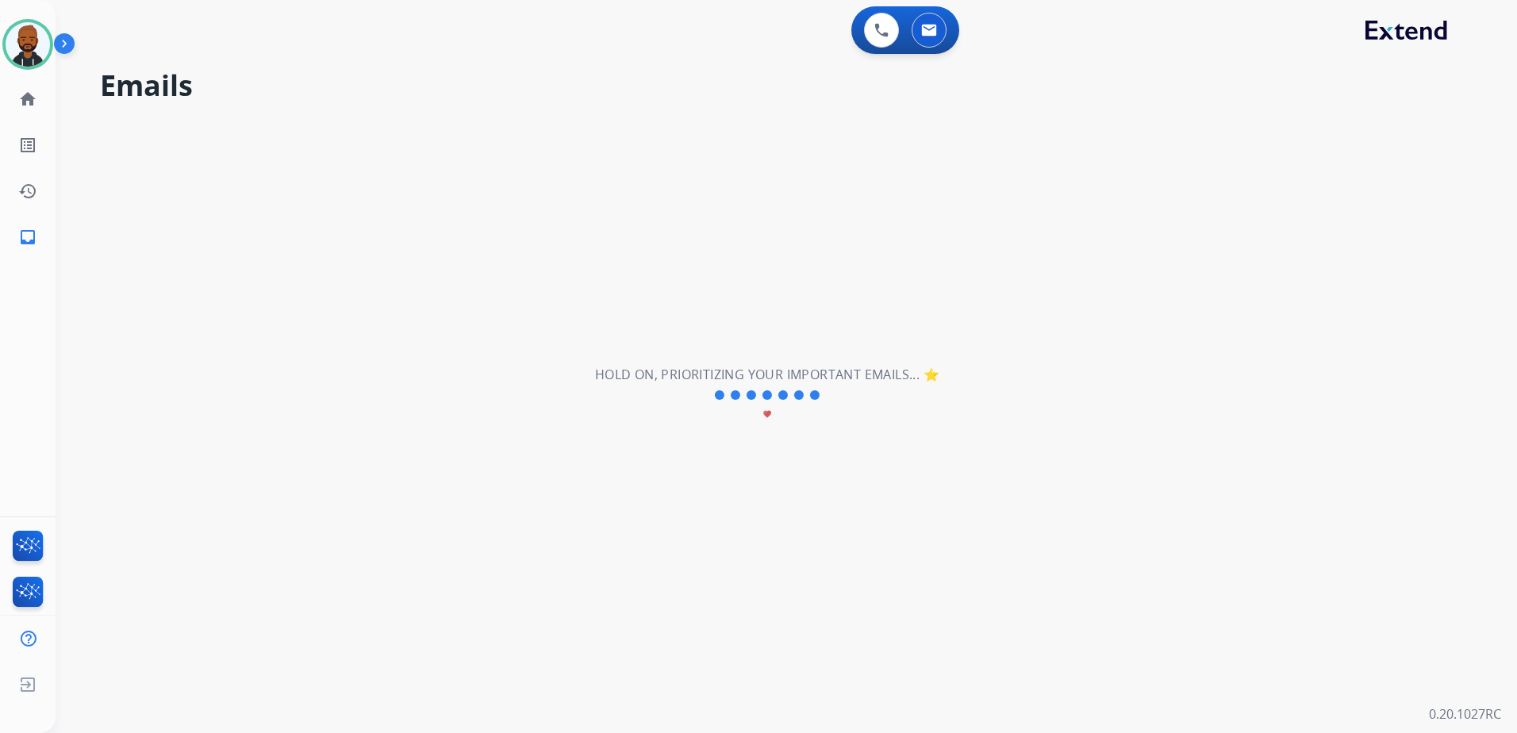
scroll to position [0, 0]
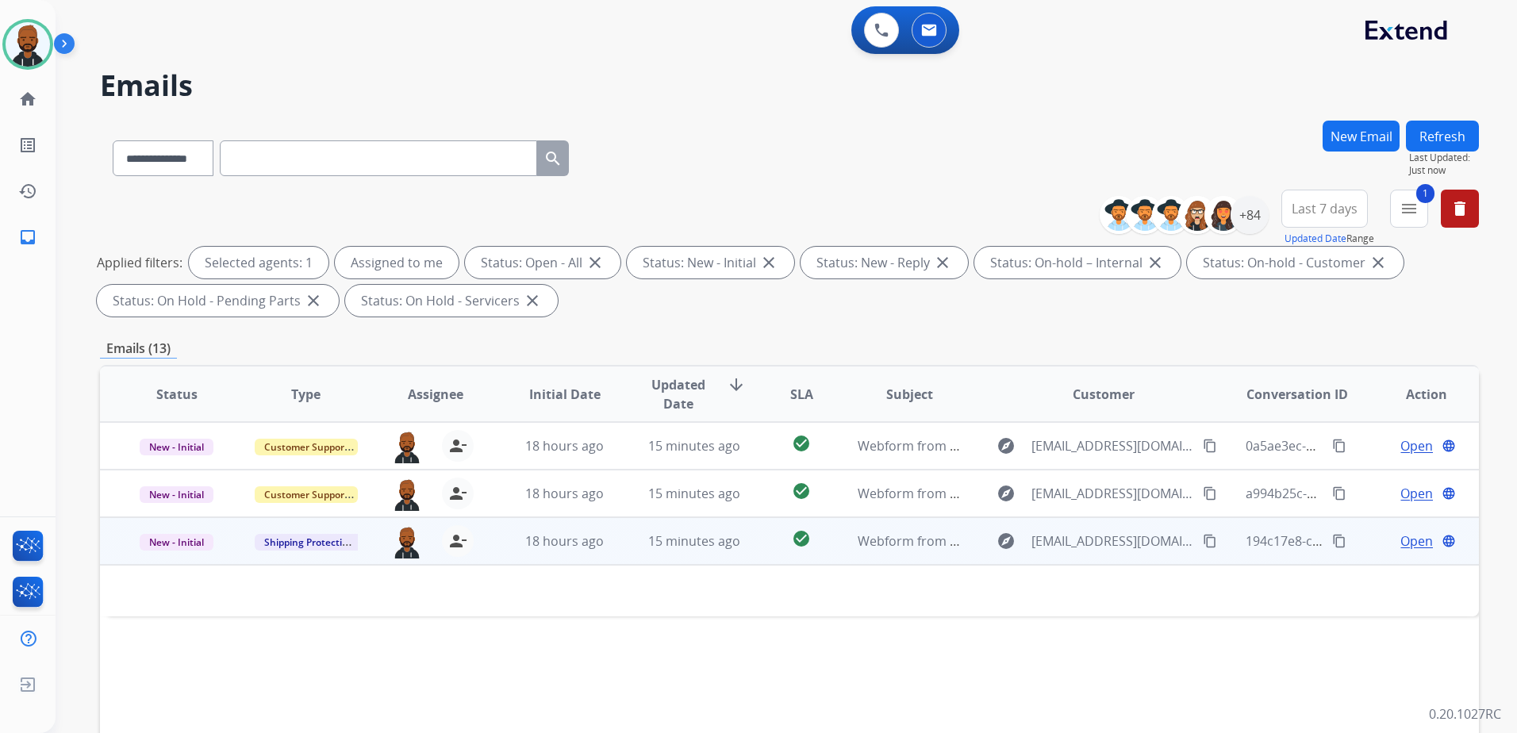
click at [1402, 548] on span "Open" at bounding box center [1416, 540] width 33 height 19
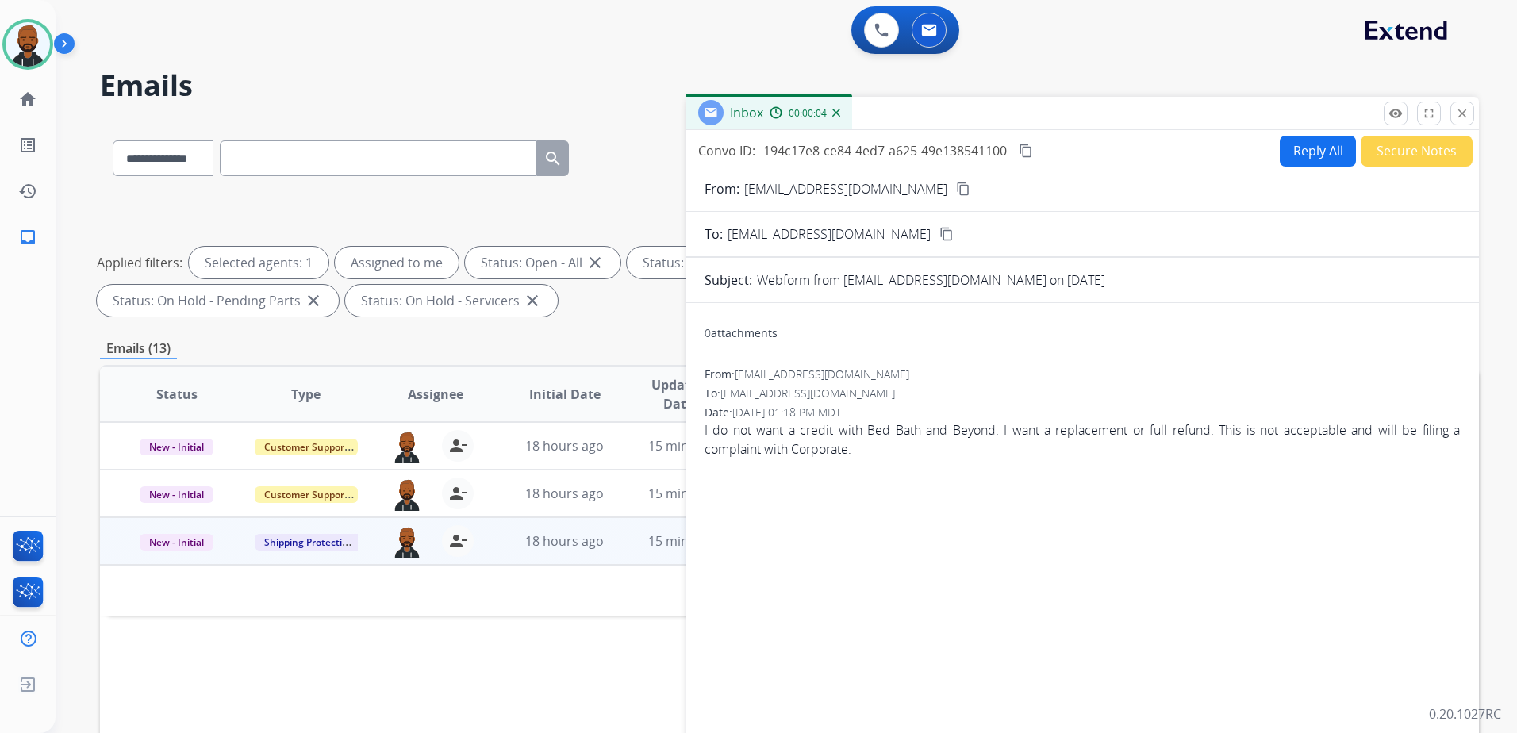
click at [1309, 160] on button "Reply All" at bounding box center [1317, 151] width 76 height 31
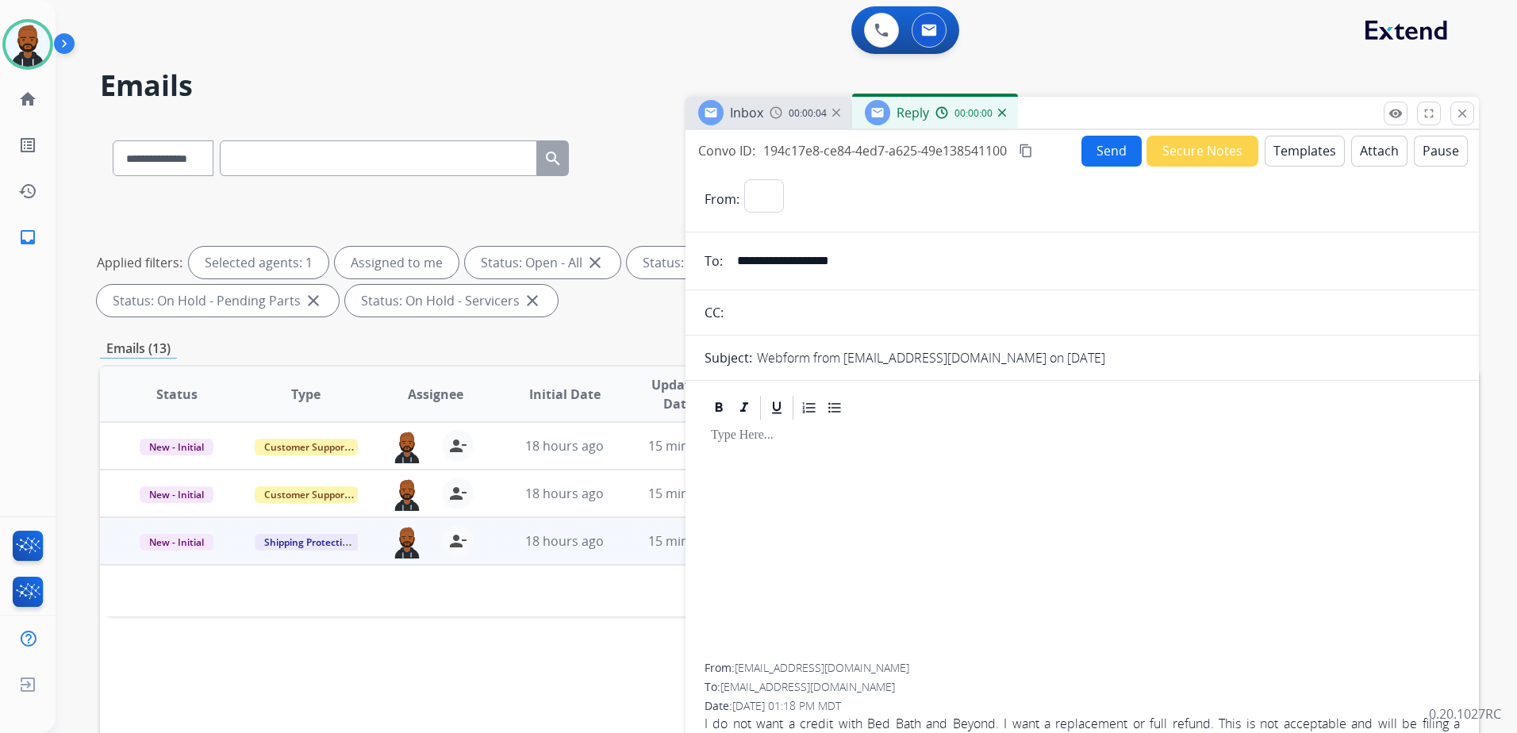
select select "**********"
click at [1302, 155] on button "Templates" at bounding box center [1304, 151] width 80 height 31
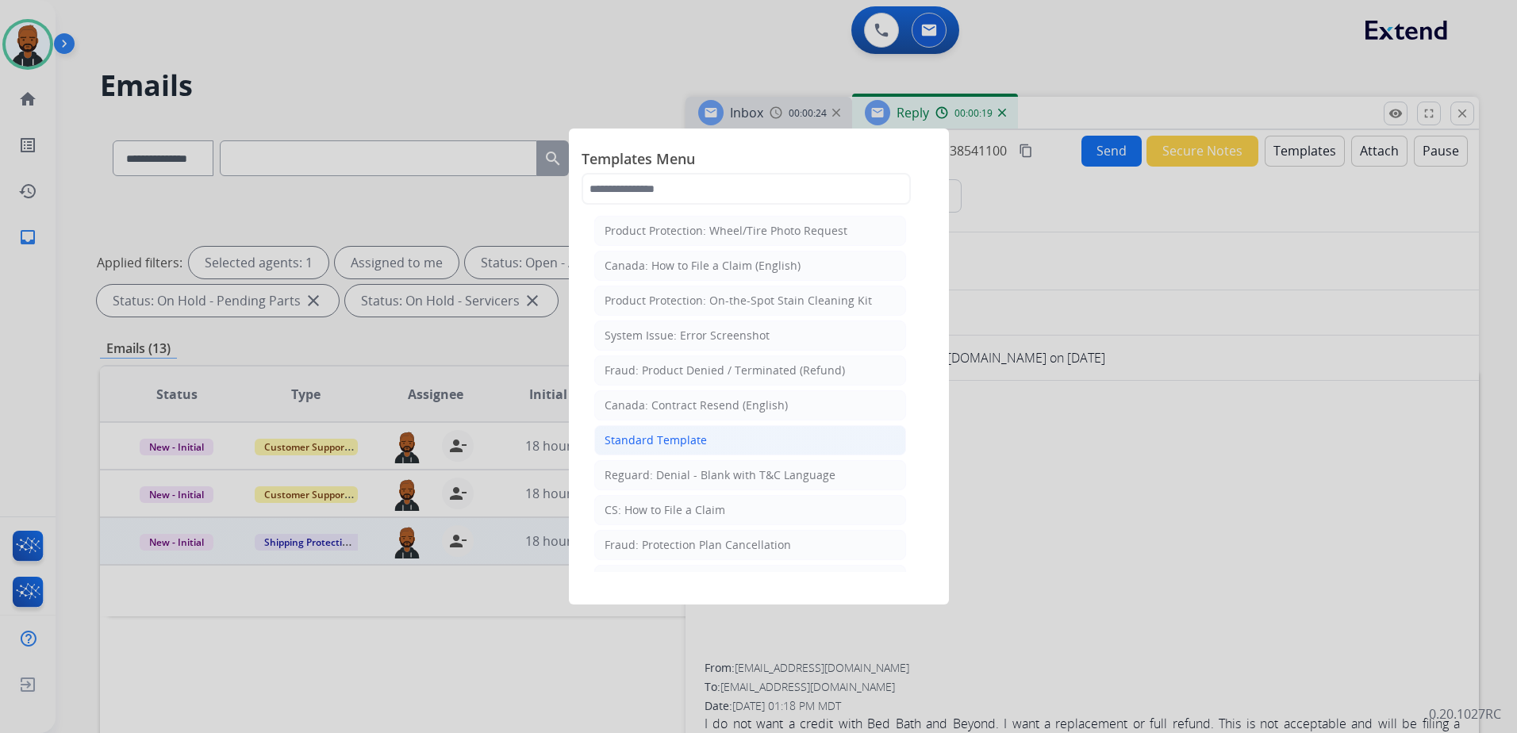
click at [716, 431] on li "Standard Template" at bounding box center [750, 440] width 312 height 30
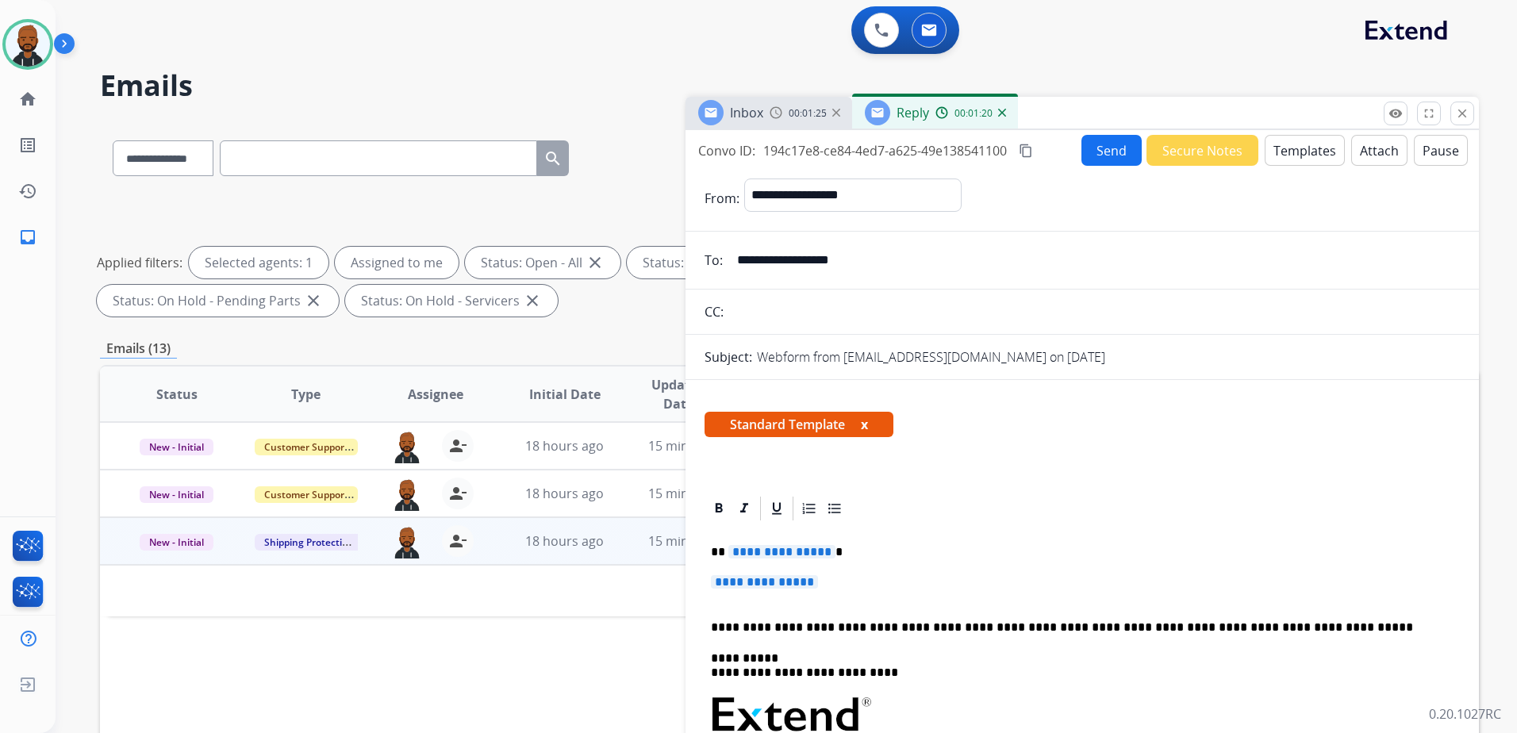
click at [804, 555] on span "**********" at bounding box center [781, 551] width 107 height 13
click at [779, 579] on span "**********" at bounding box center [764, 581] width 107 height 13
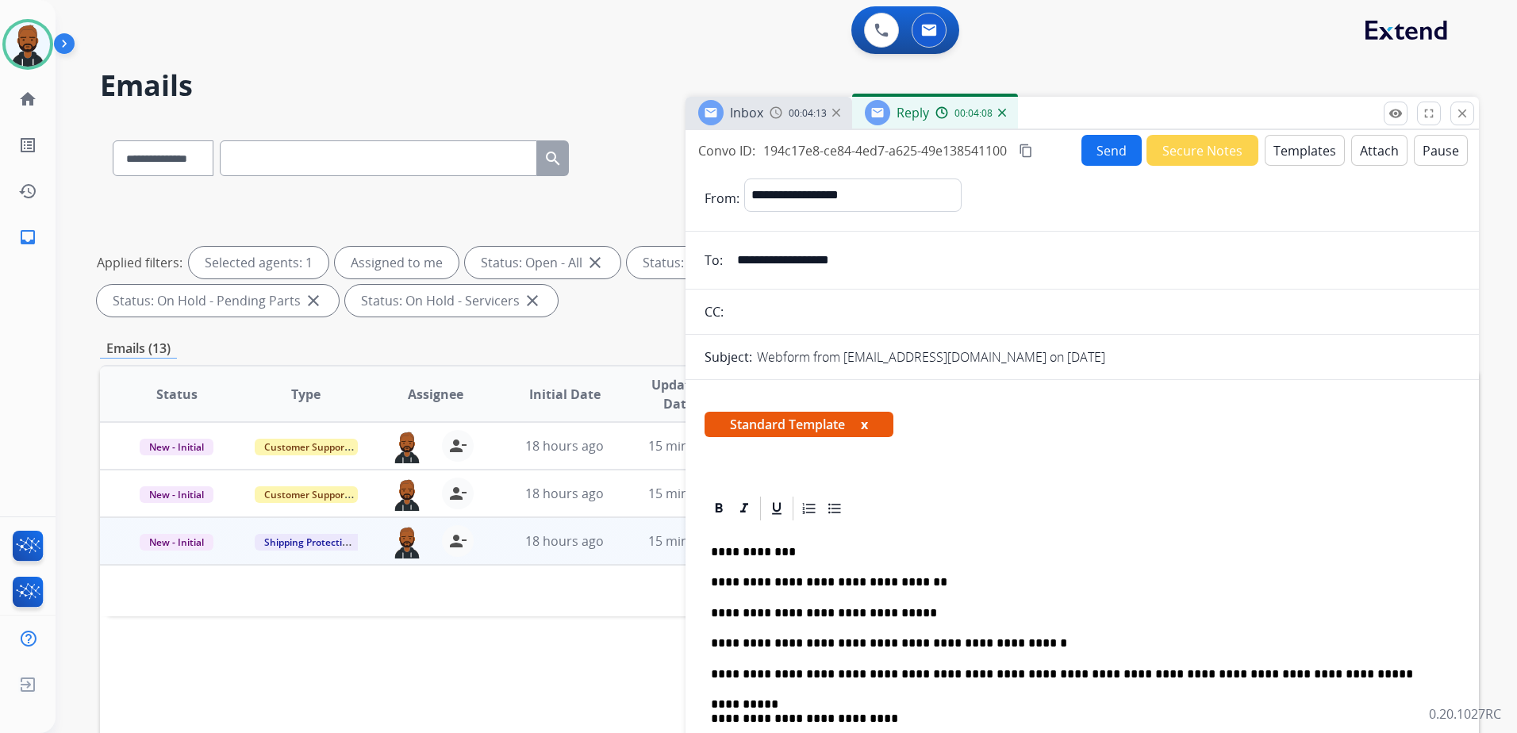
click at [919, 615] on p "**********" at bounding box center [1076, 613] width 730 height 14
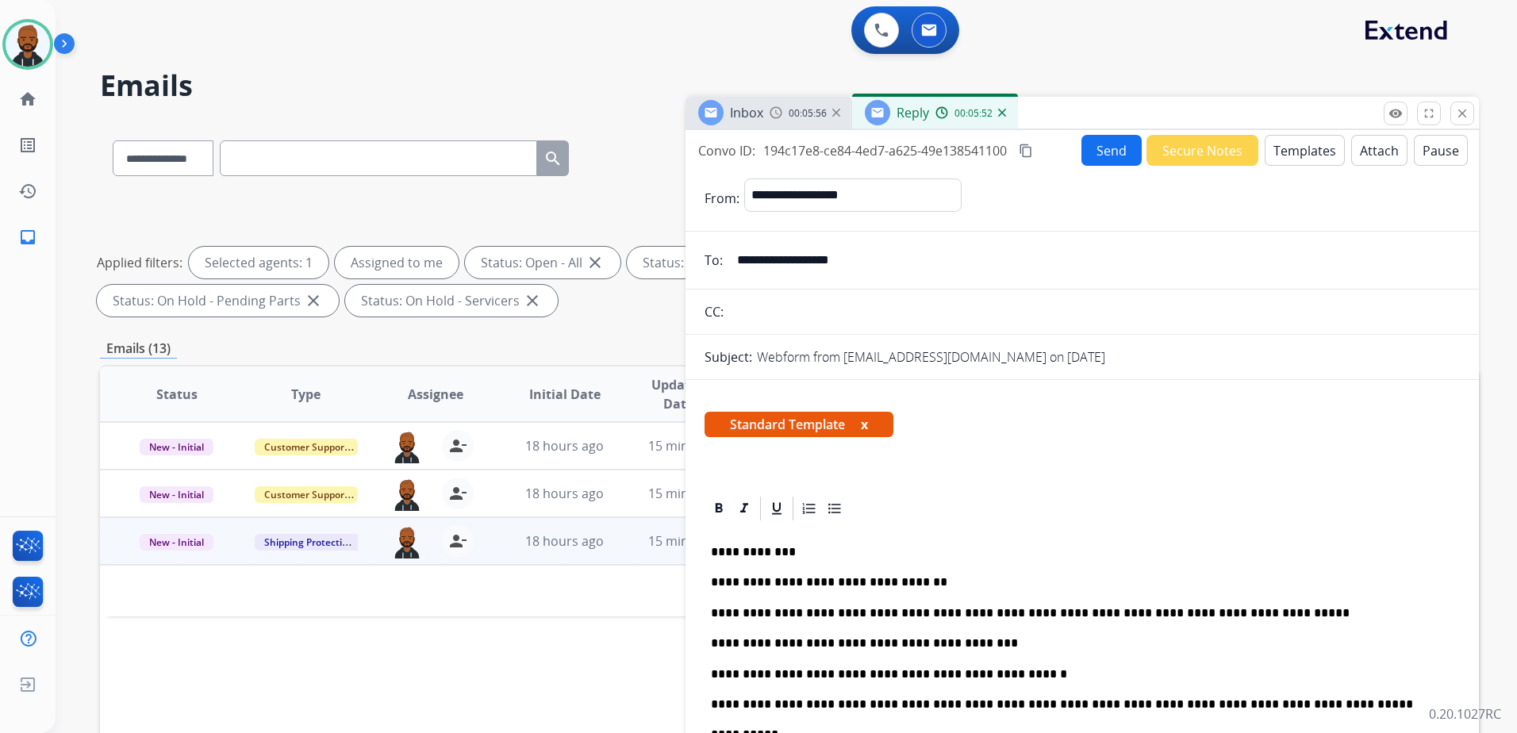
click at [1030, 156] on mat-icon "content_copy" at bounding box center [1025, 151] width 14 height 14
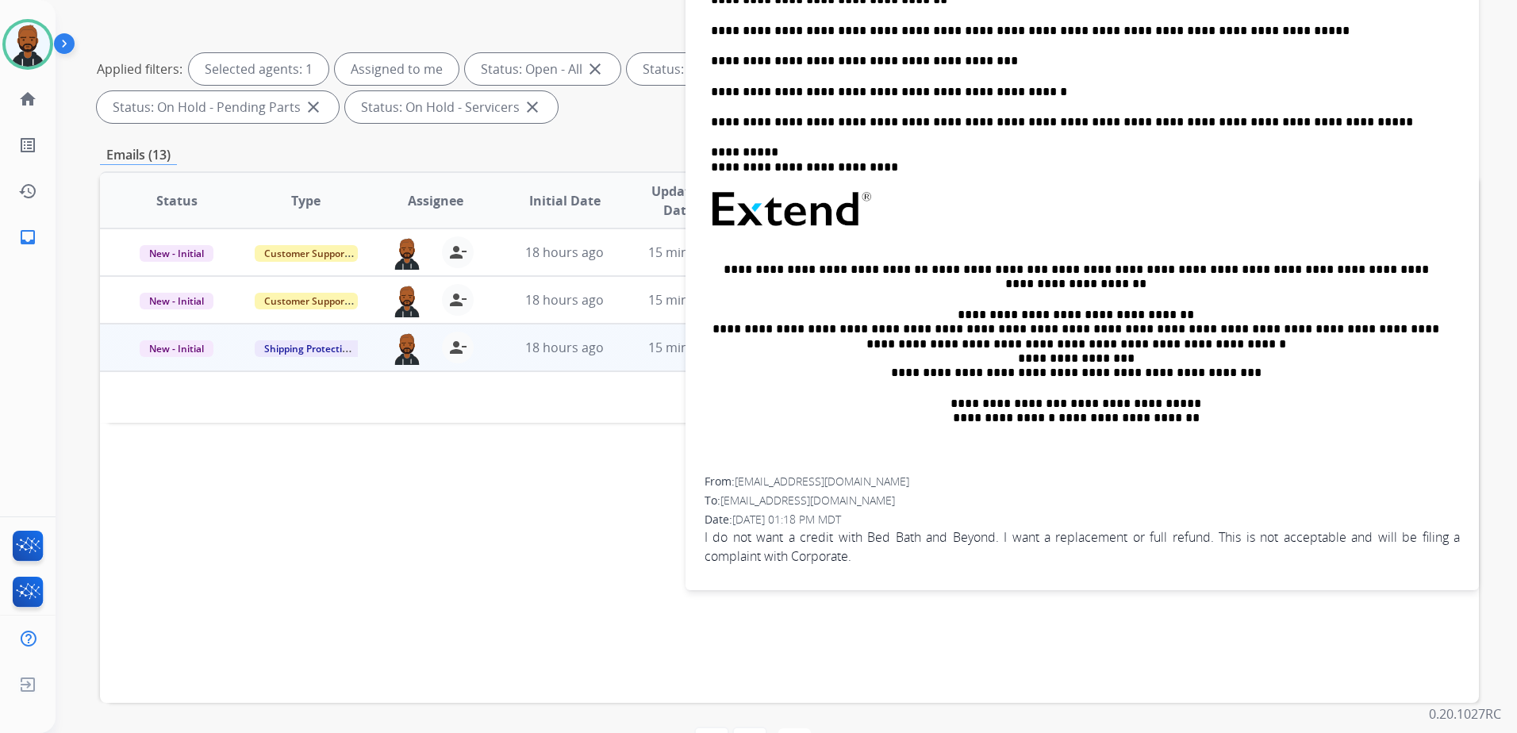
scroll to position [246, 0]
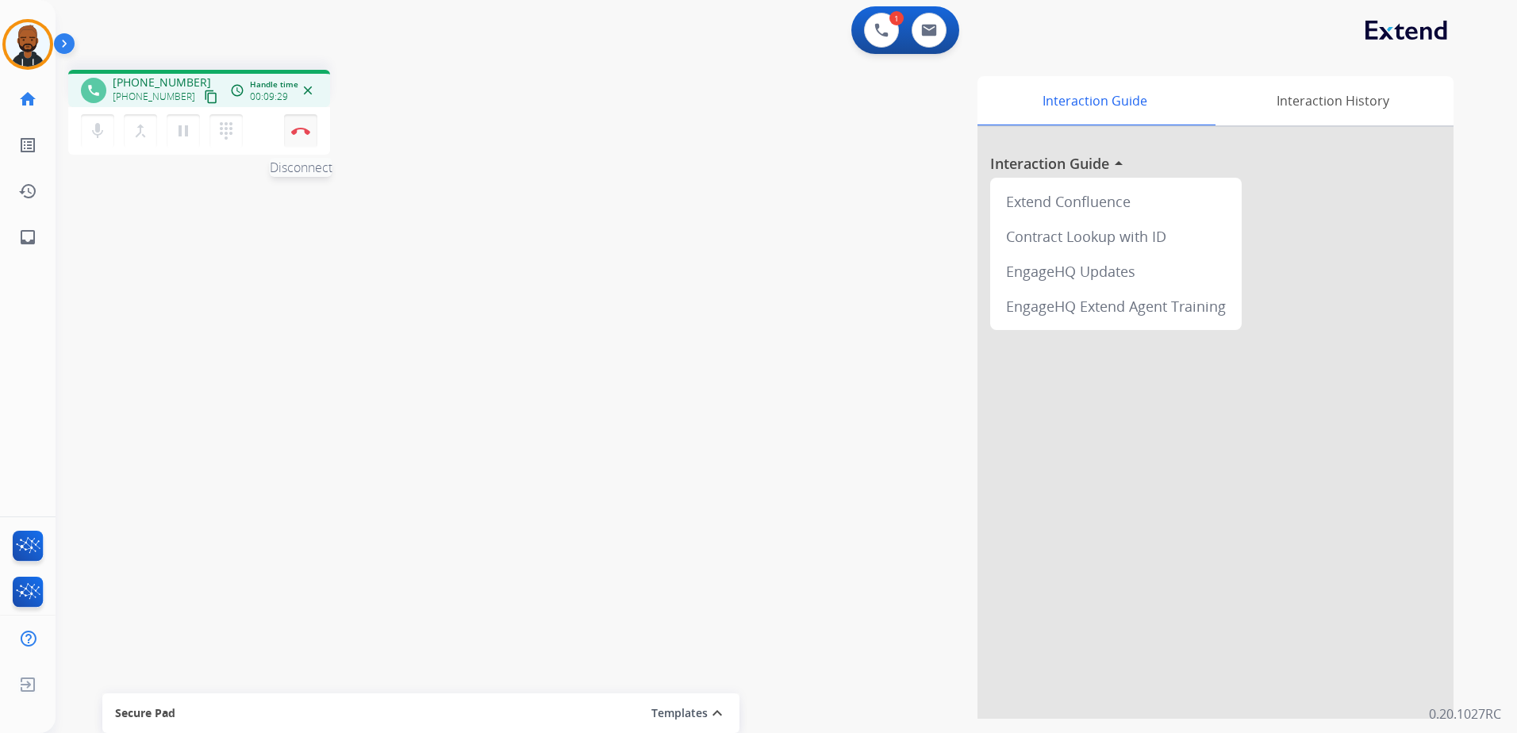
click at [301, 131] on img at bounding box center [300, 131] width 19 height 8
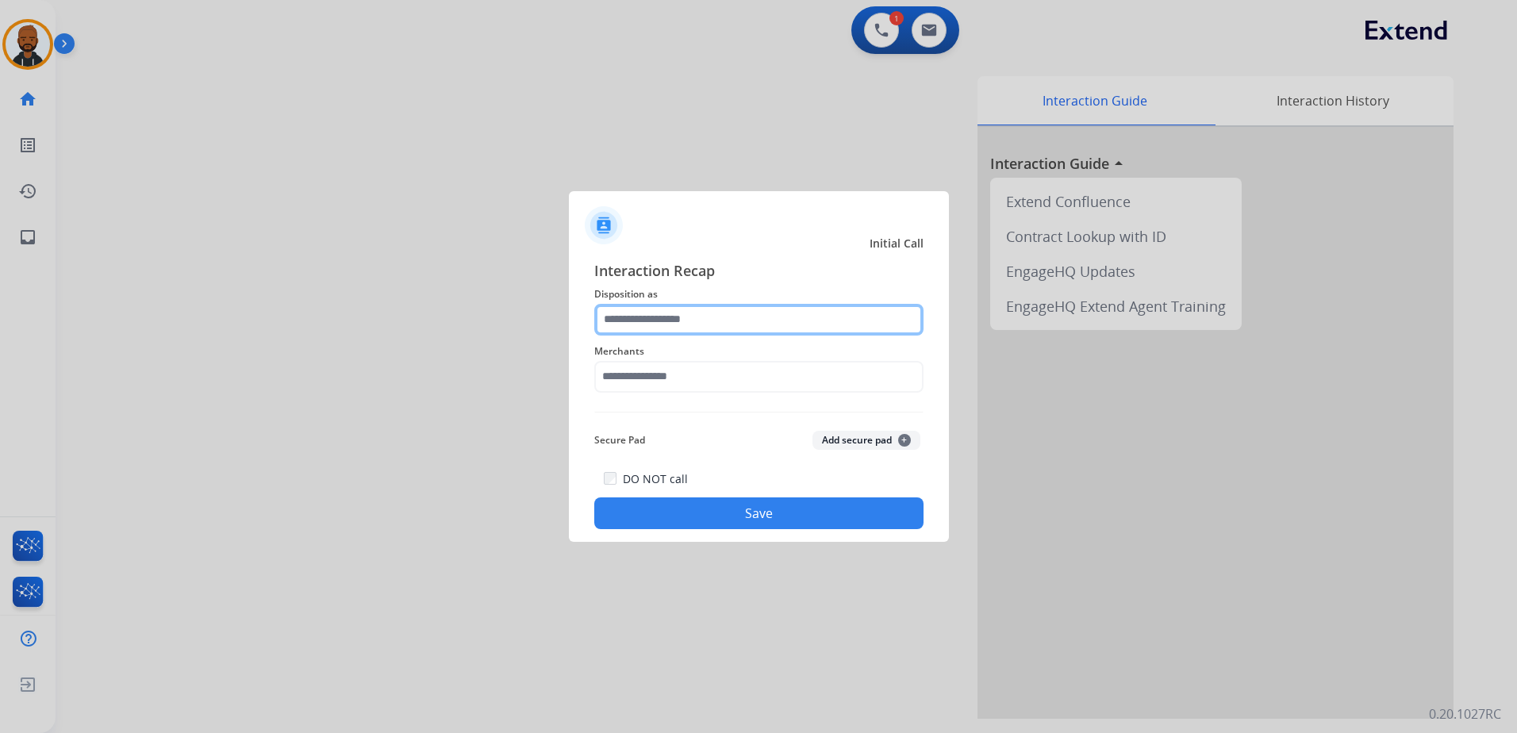
drag, startPoint x: 723, startPoint y: 334, endPoint x: 717, endPoint y: 324, distance: 11.4
click at [723, 332] on input "text" at bounding box center [758, 320] width 329 height 32
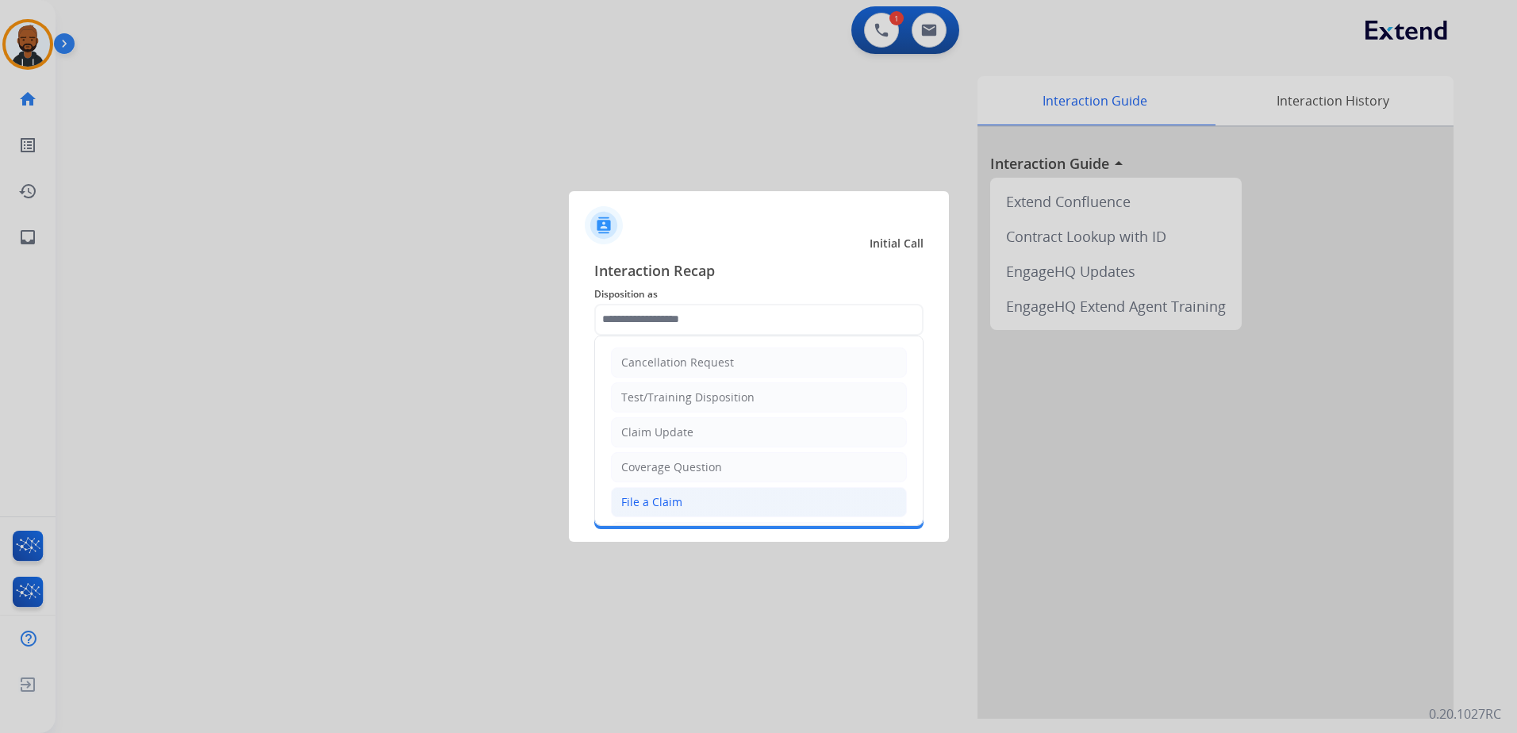
click at [669, 497] on div "File a Claim" at bounding box center [651, 502] width 61 height 16
type input "**********"
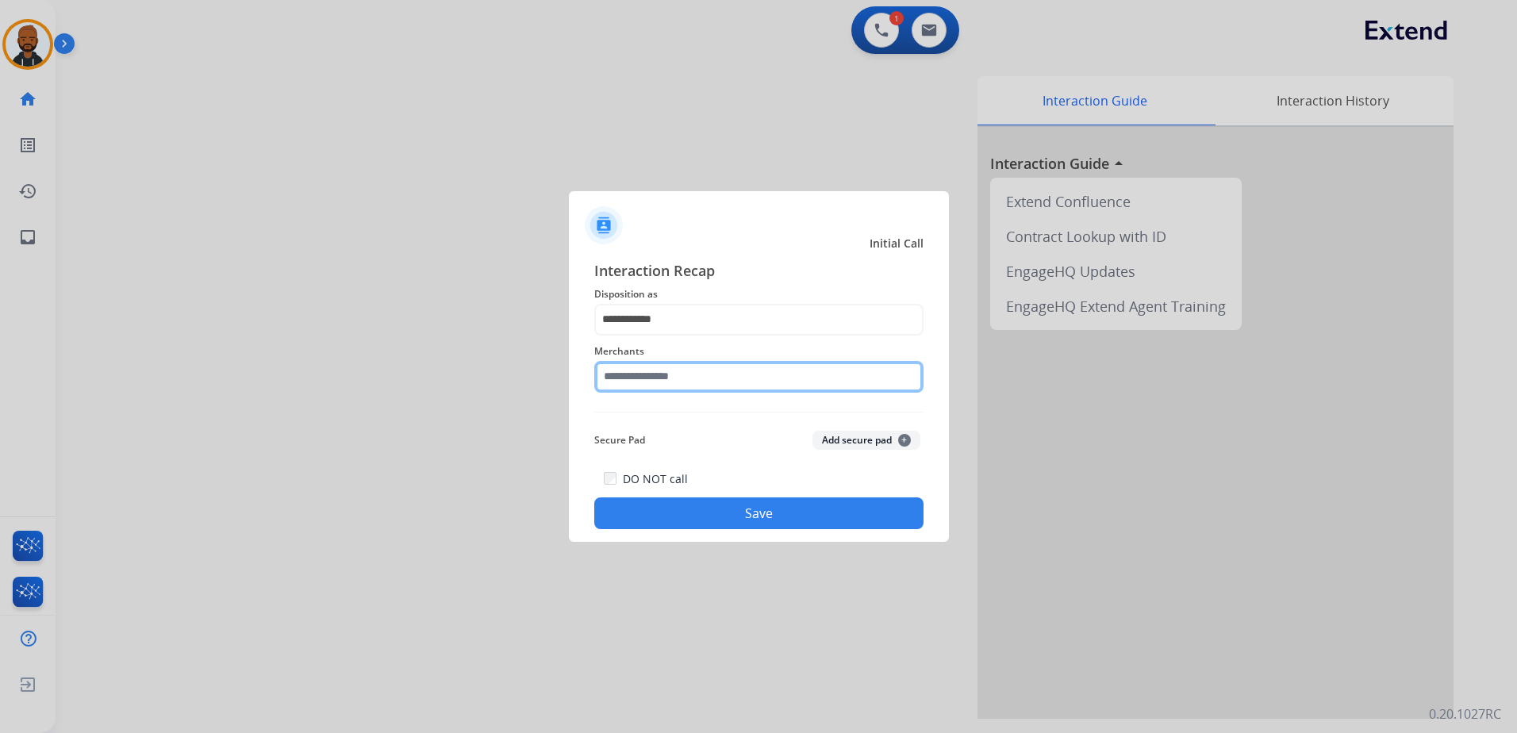
click at [685, 380] on input "text" at bounding box center [758, 377] width 329 height 32
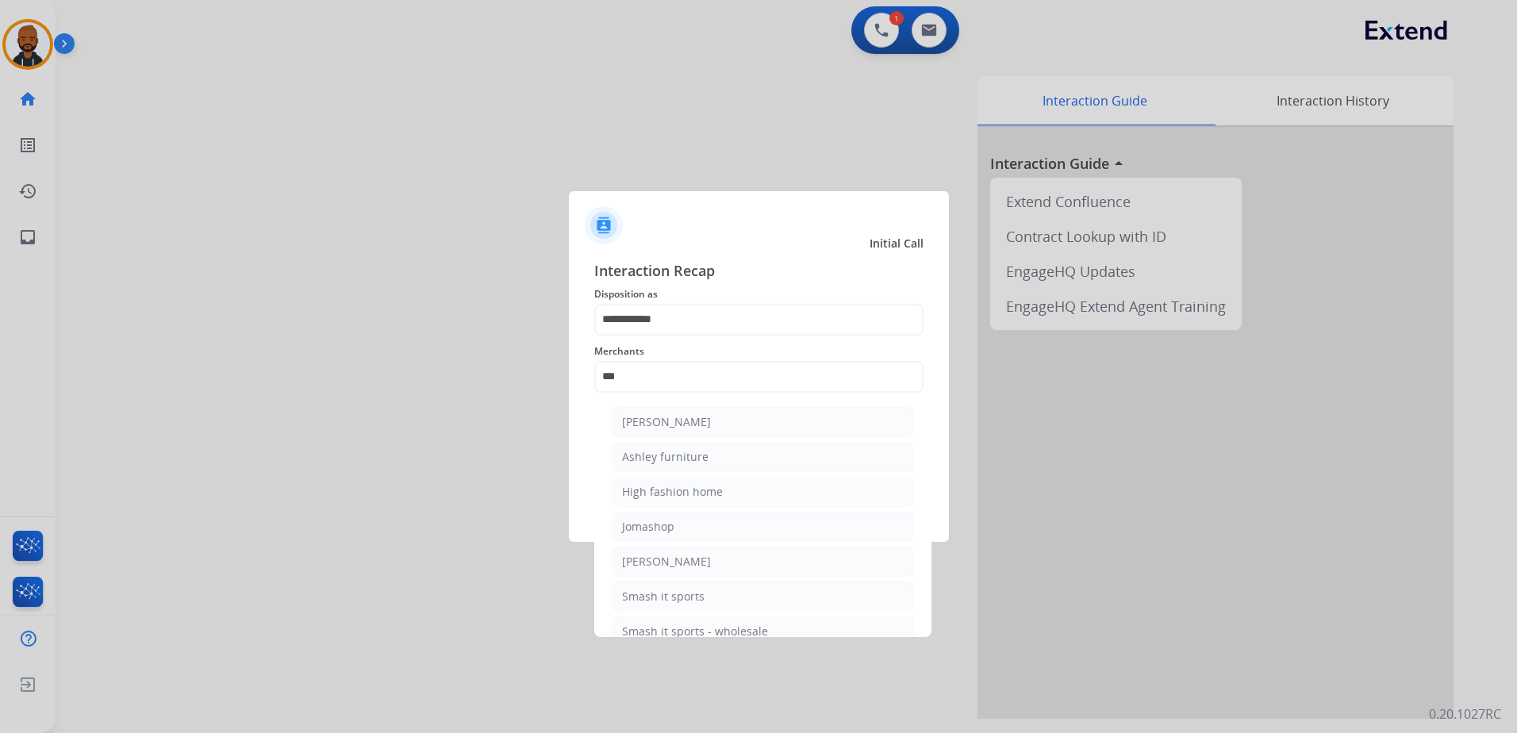
click at [712, 455] on li "Ashley furniture" at bounding box center [763, 457] width 302 height 30
type input "**********"
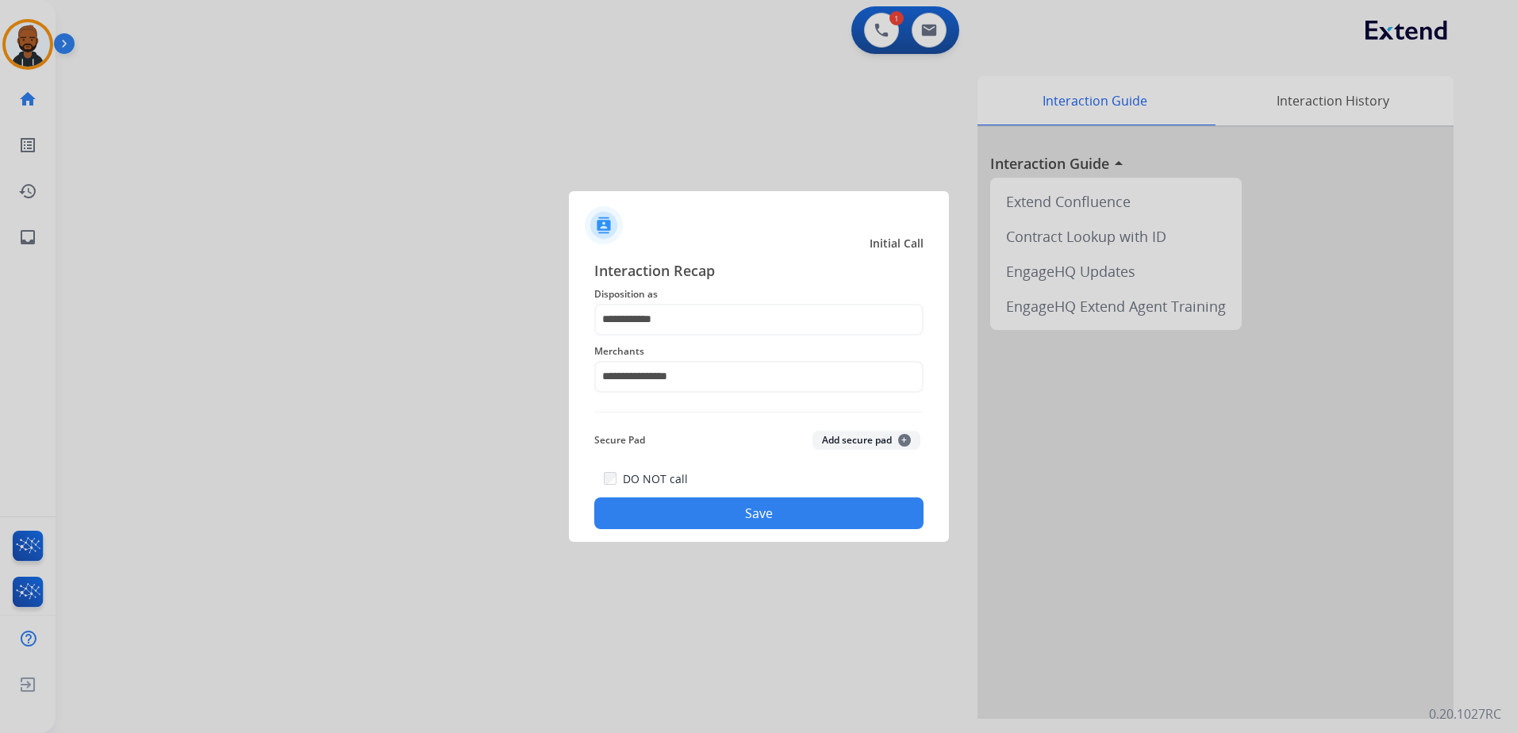
click at [780, 508] on button "Save" at bounding box center [758, 513] width 329 height 32
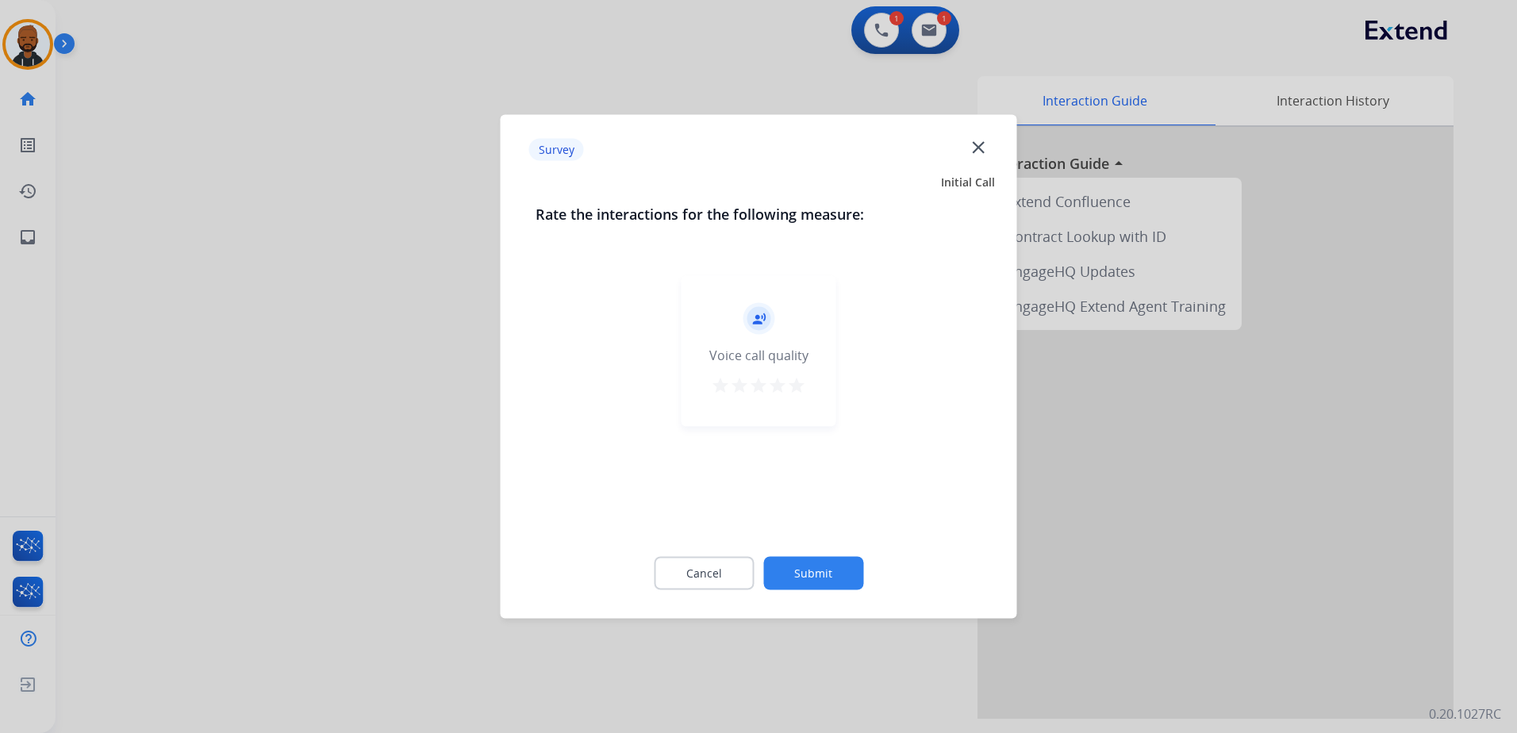
click at [798, 395] on button "star" at bounding box center [796, 388] width 19 height 24
click at [831, 564] on button "Submit" at bounding box center [813, 573] width 100 height 33
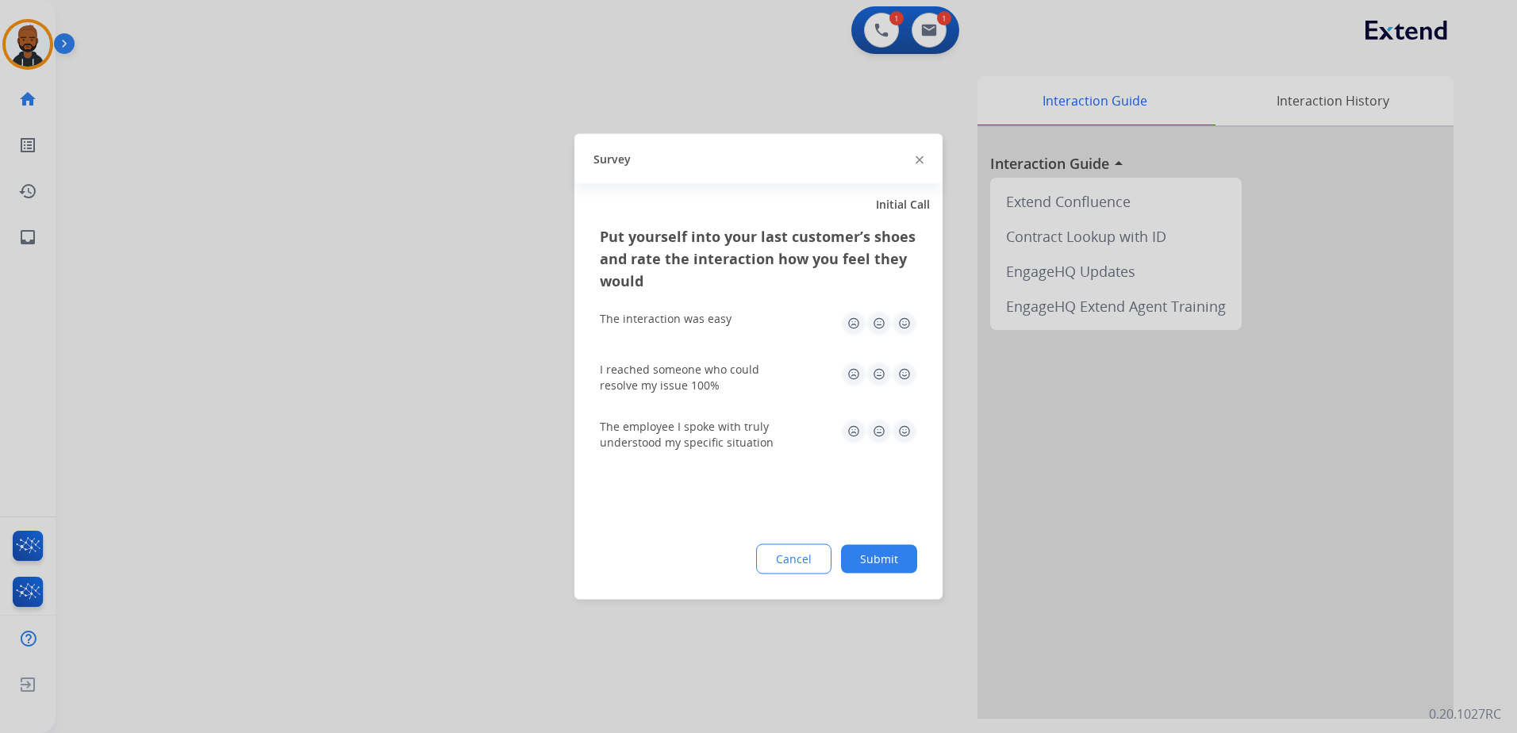
click at [899, 321] on img at bounding box center [904, 323] width 25 height 25
click at [893, 387] on div "I reached someone who could resolve my issue 100%" at bounding box center [758, 378] width 317 height 32
click at [901, 377] on img at bounding box center [904, 374] width 25 height 25
click at [898, 431] on img at bounding box center [904, 431] width 25 height 25
click at [896, 564] on button "Submit" at bounding box center [879, 559] width 76 height 29
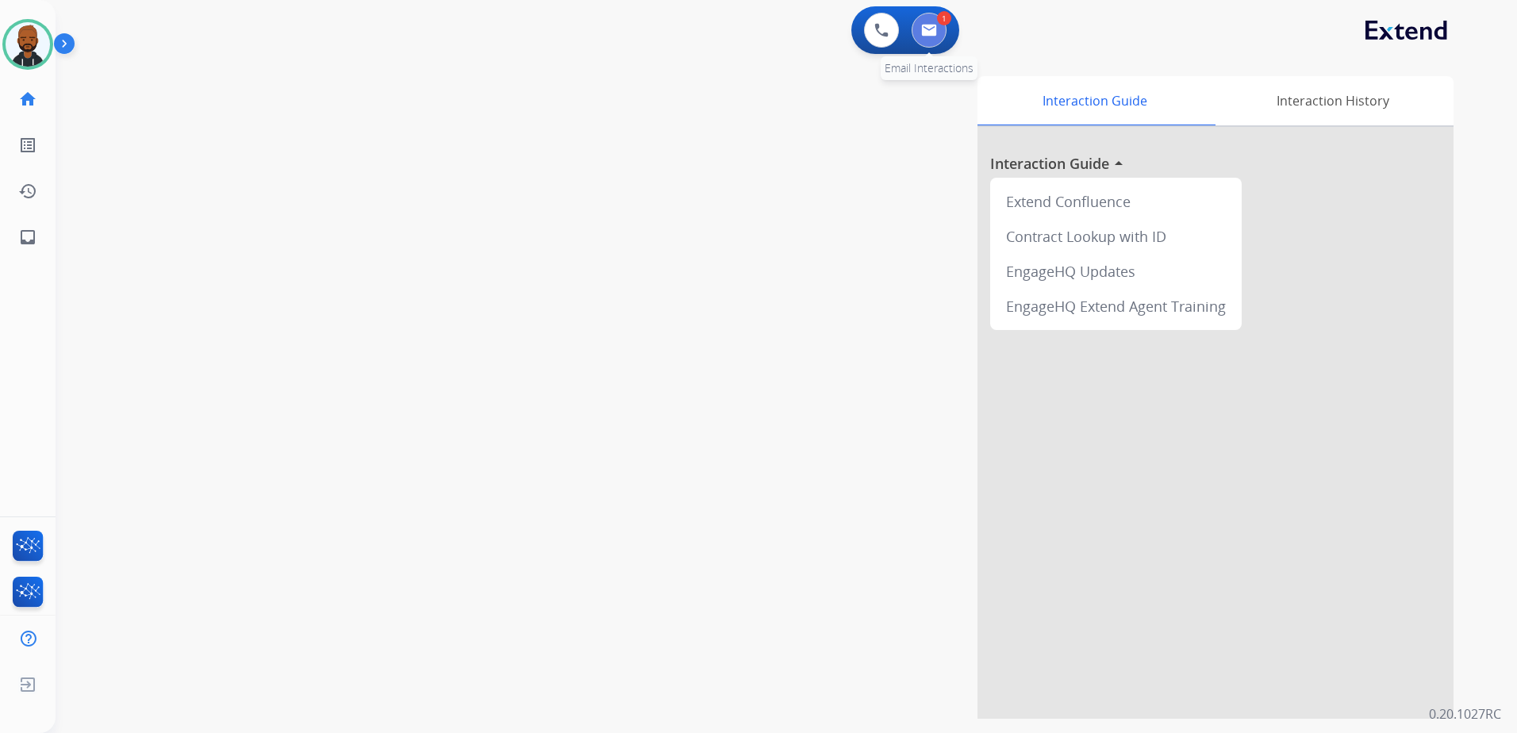
click at [914, 35] on button at bounding box center [928, 30] width 35 height 35
select select "**********"
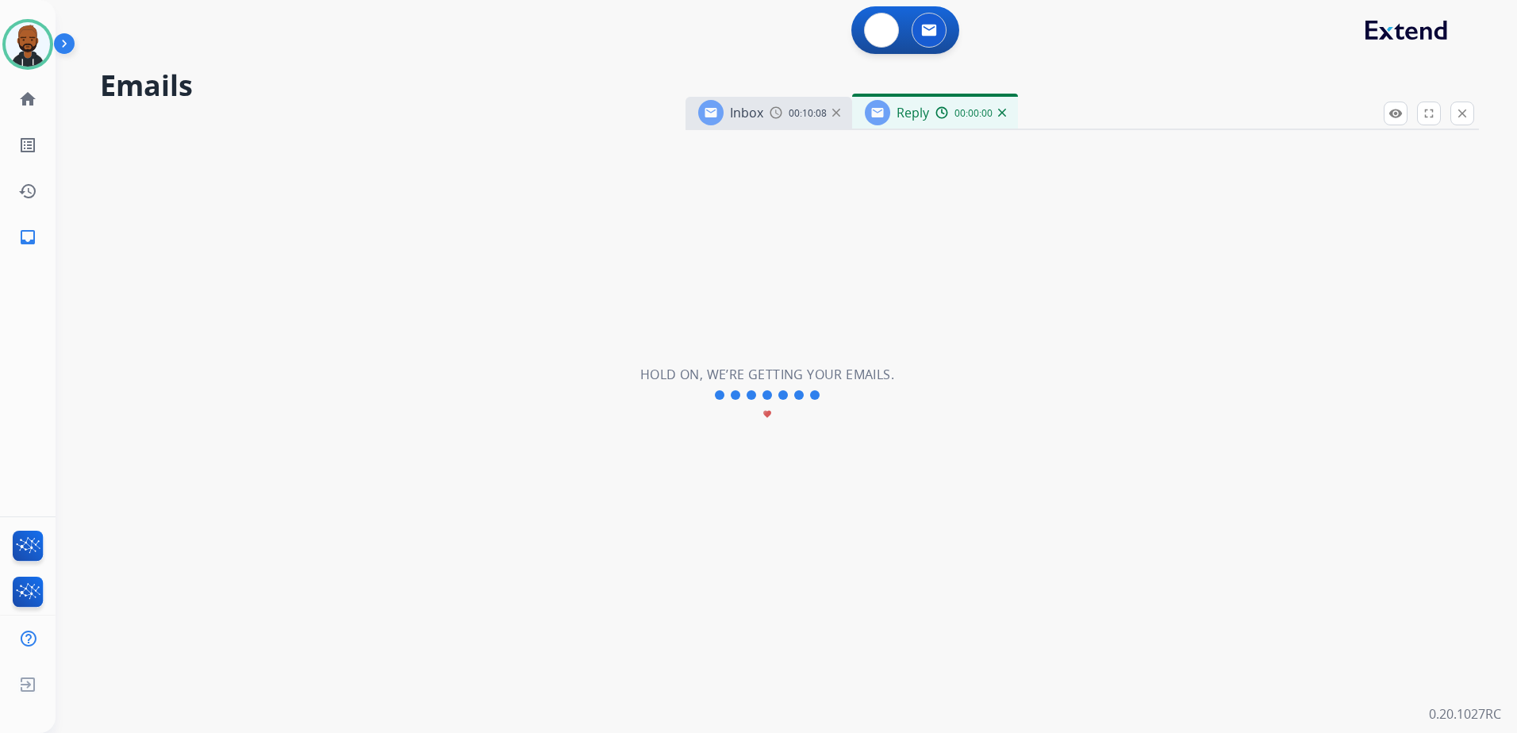
select select "**********"
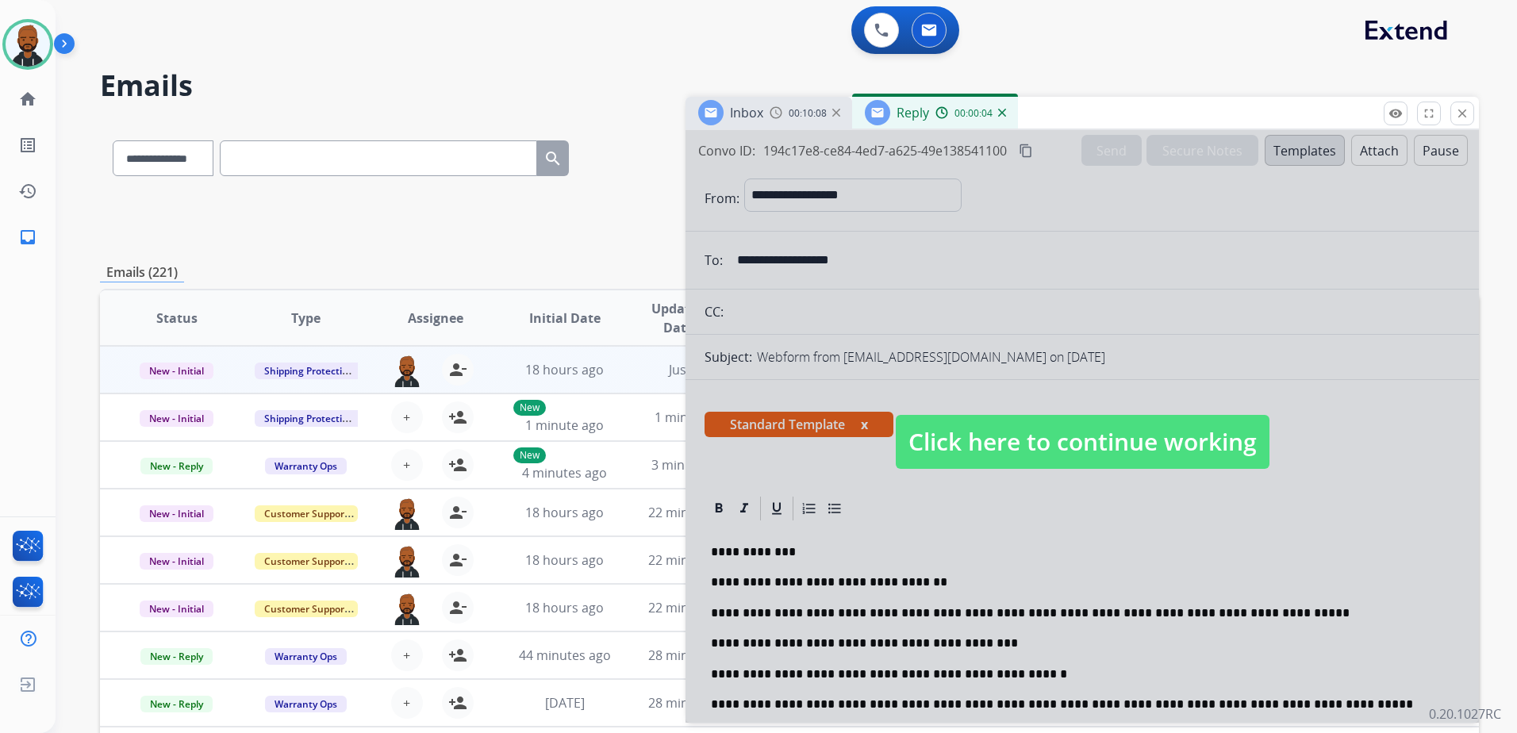
drag, startPoint x: 1459, startPoint y: 113, endPoint x: 1125, endPoint y: 293, distance: 379.4
click at [1241, 305] on div "**********" at bounding box center [1081, 410] width 793 height 626
click at [1079, 433] on span "Click here to continue working" at bounding box center [1083, 442] width 374 height 54
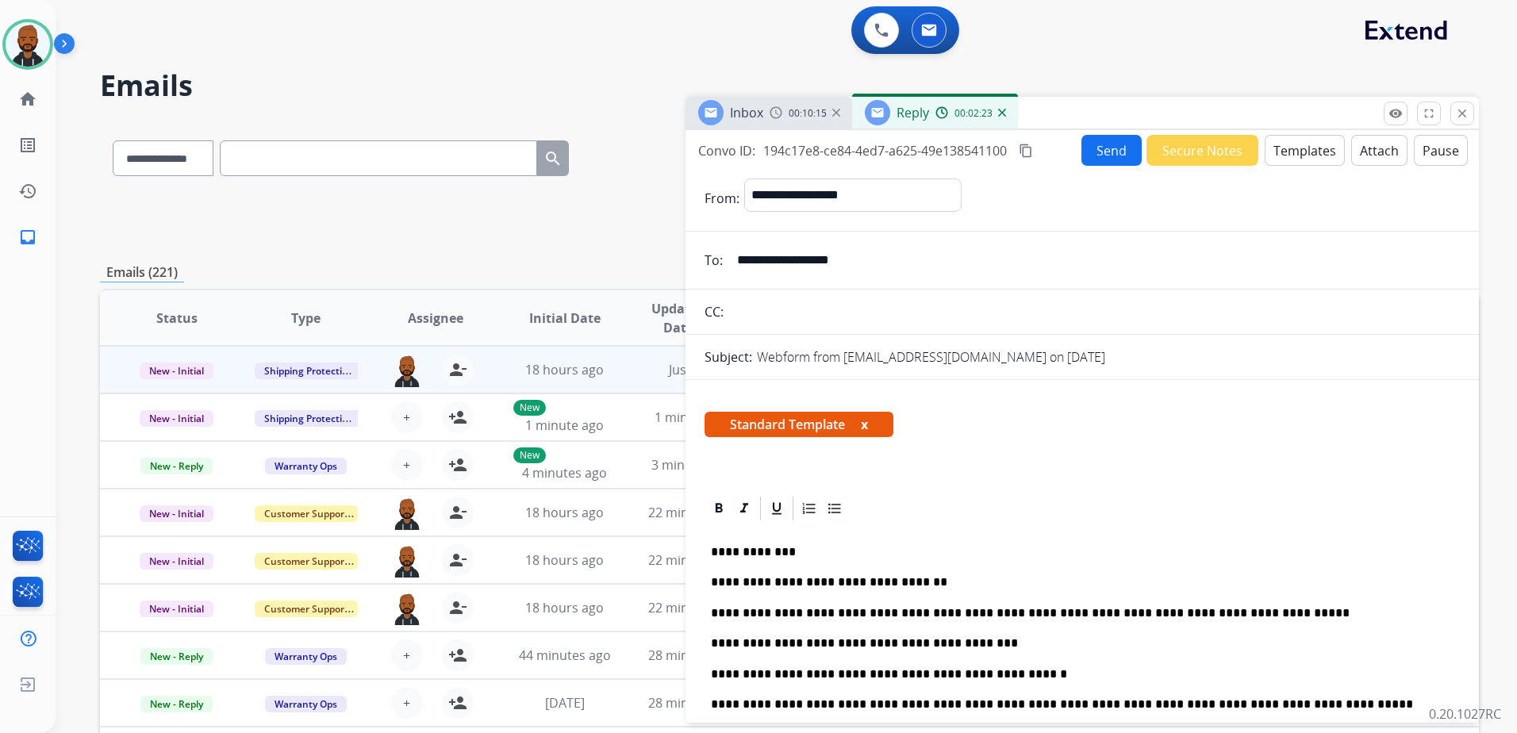
click at [1125, 150] on button "Send" at bounding box center [1111, 150] width 60 height 31
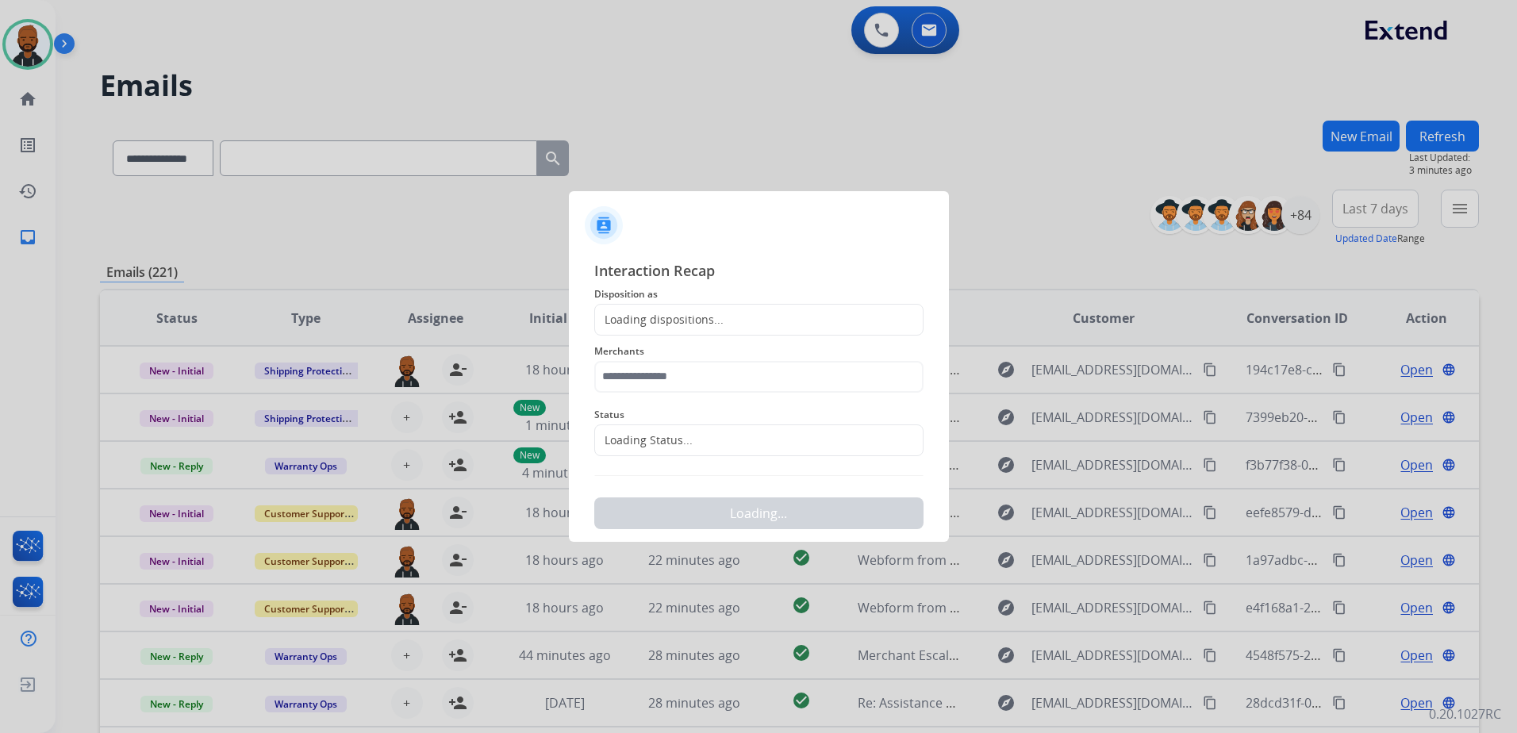
click at [745, 311] on div "Loading dispositions..." at bounding box center [758, 320] width 329 height 32
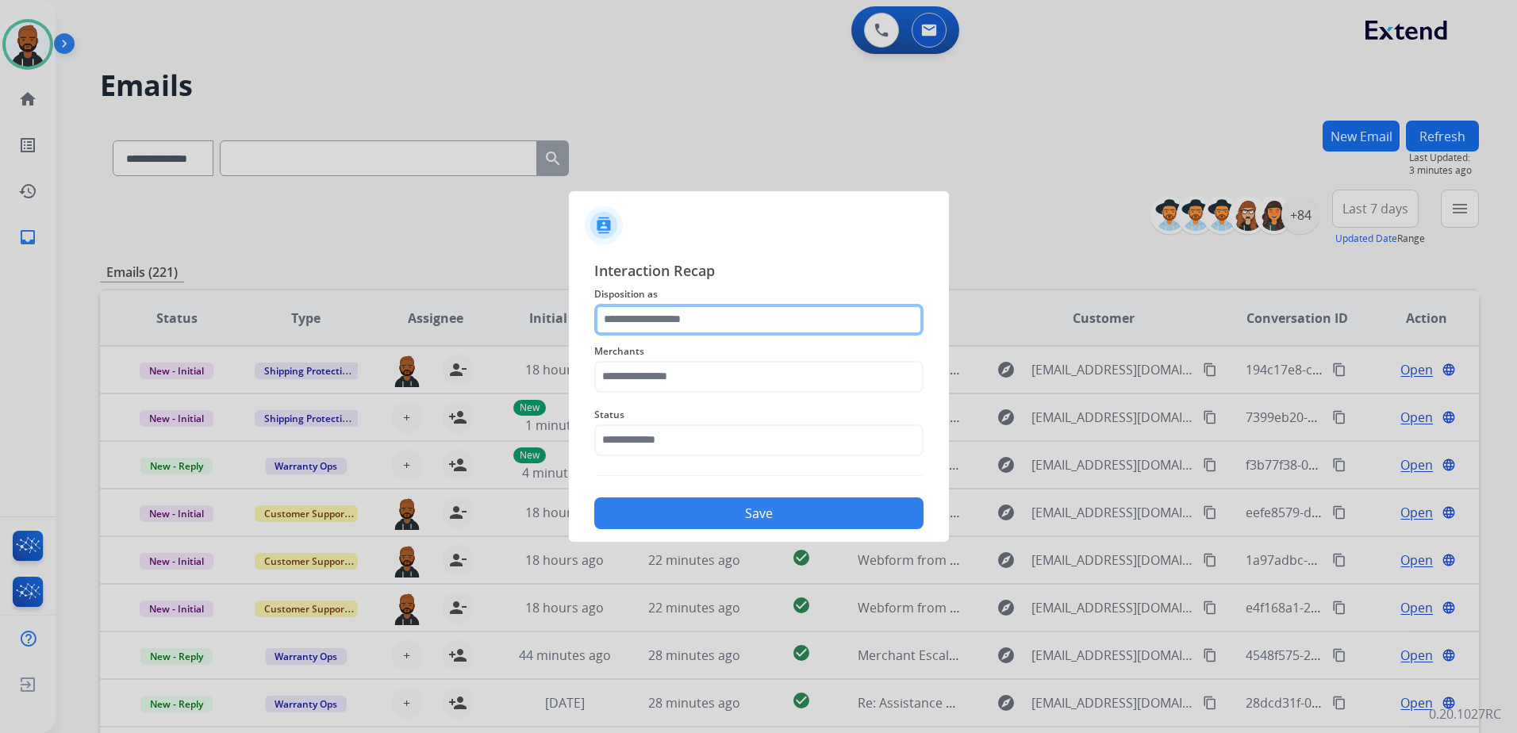
click at [746, 323] on input "text" at bounding box center [758, 320] width 329 height 32
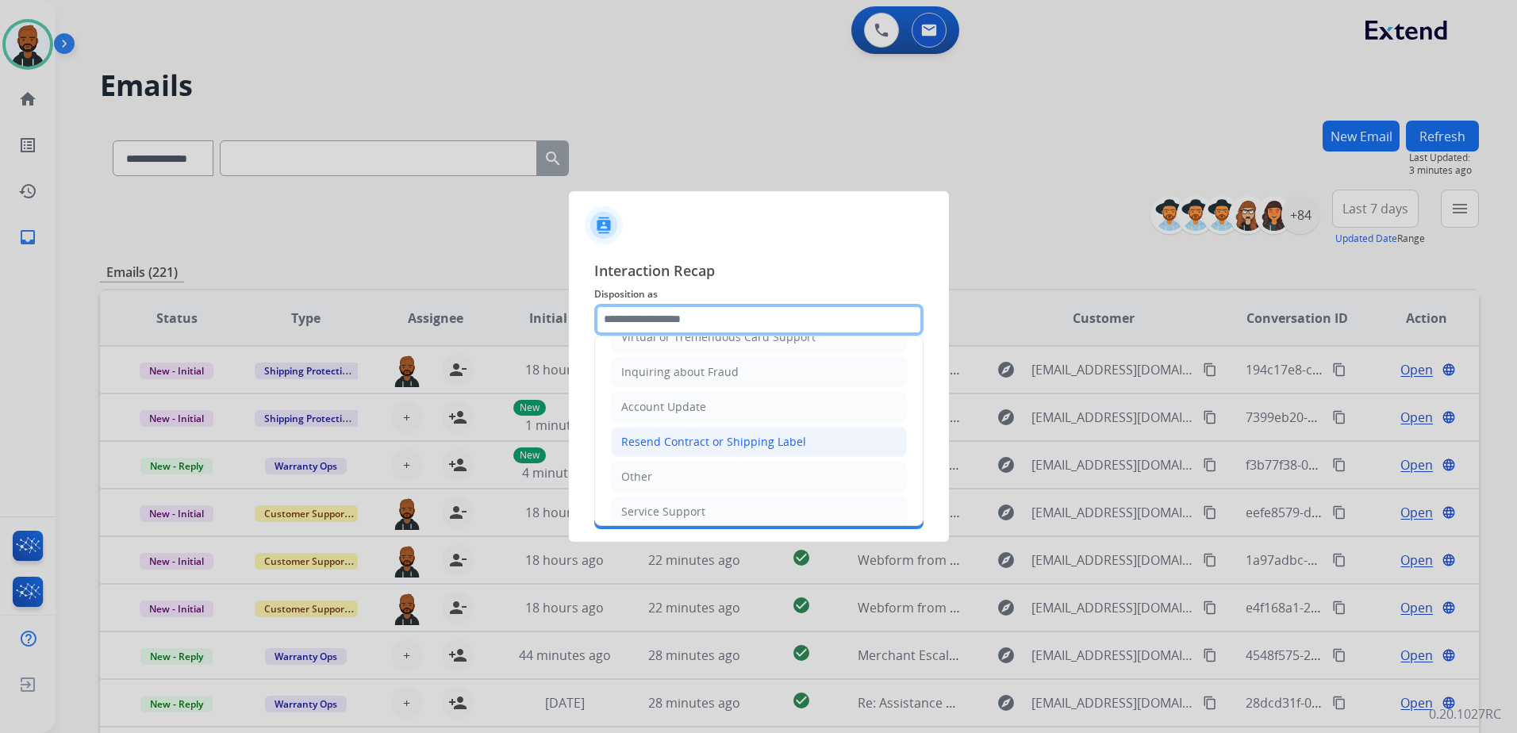
scroll to position [247, 0]
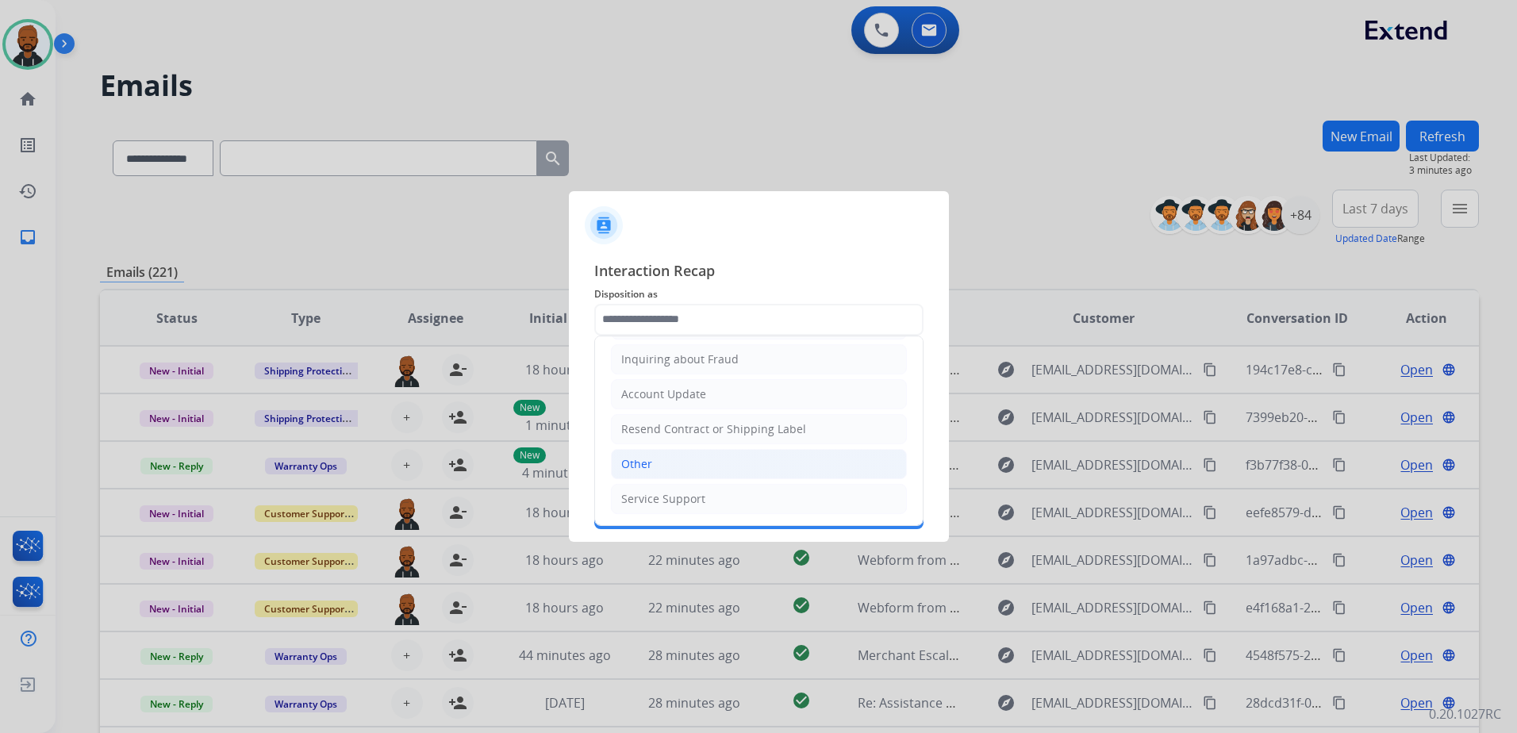
click at [696, 455] on li "Other" at bounding box center [759, 464] width 296 height 30
type input "*****"
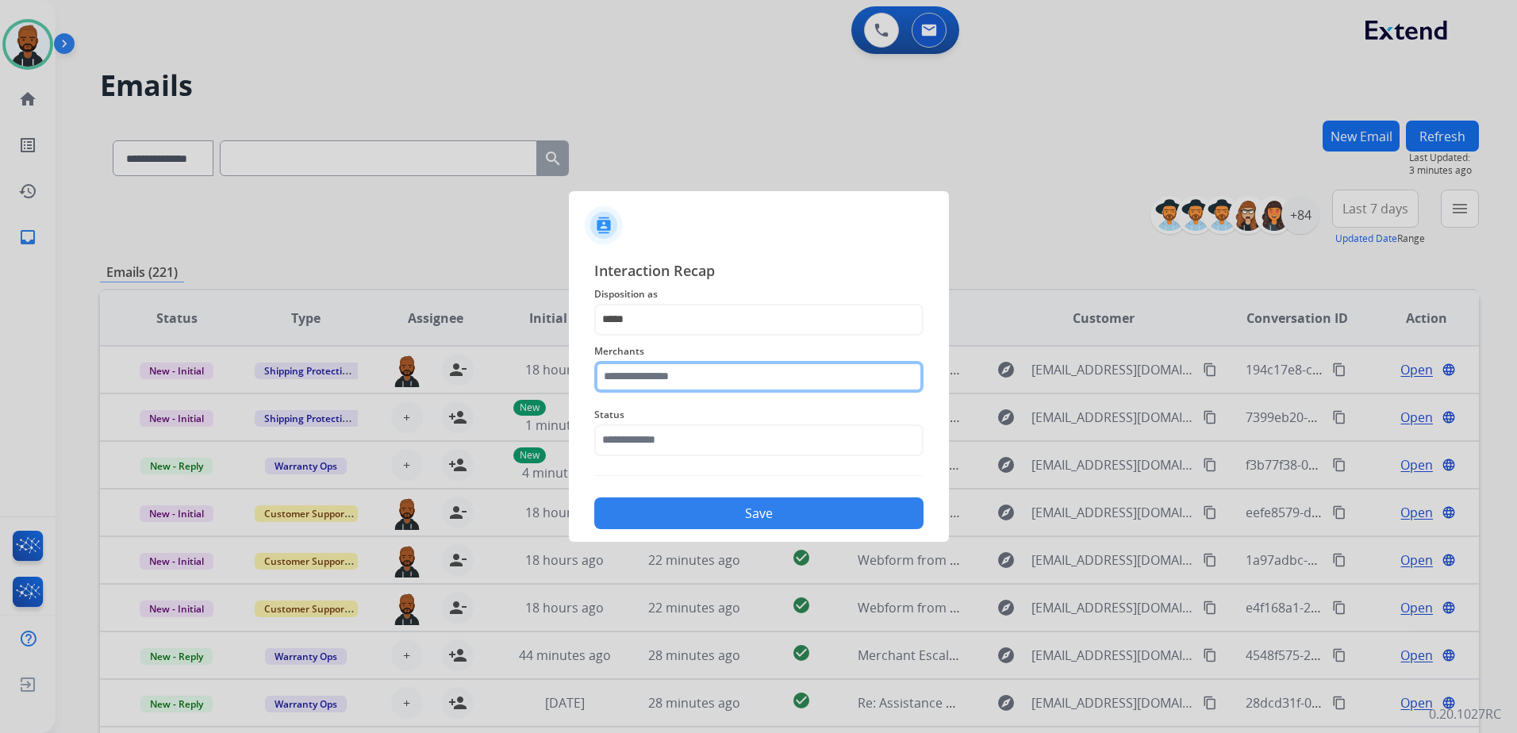
click at [703, 373] on input "text" at bounding box center [758, 377] width 329 height 32
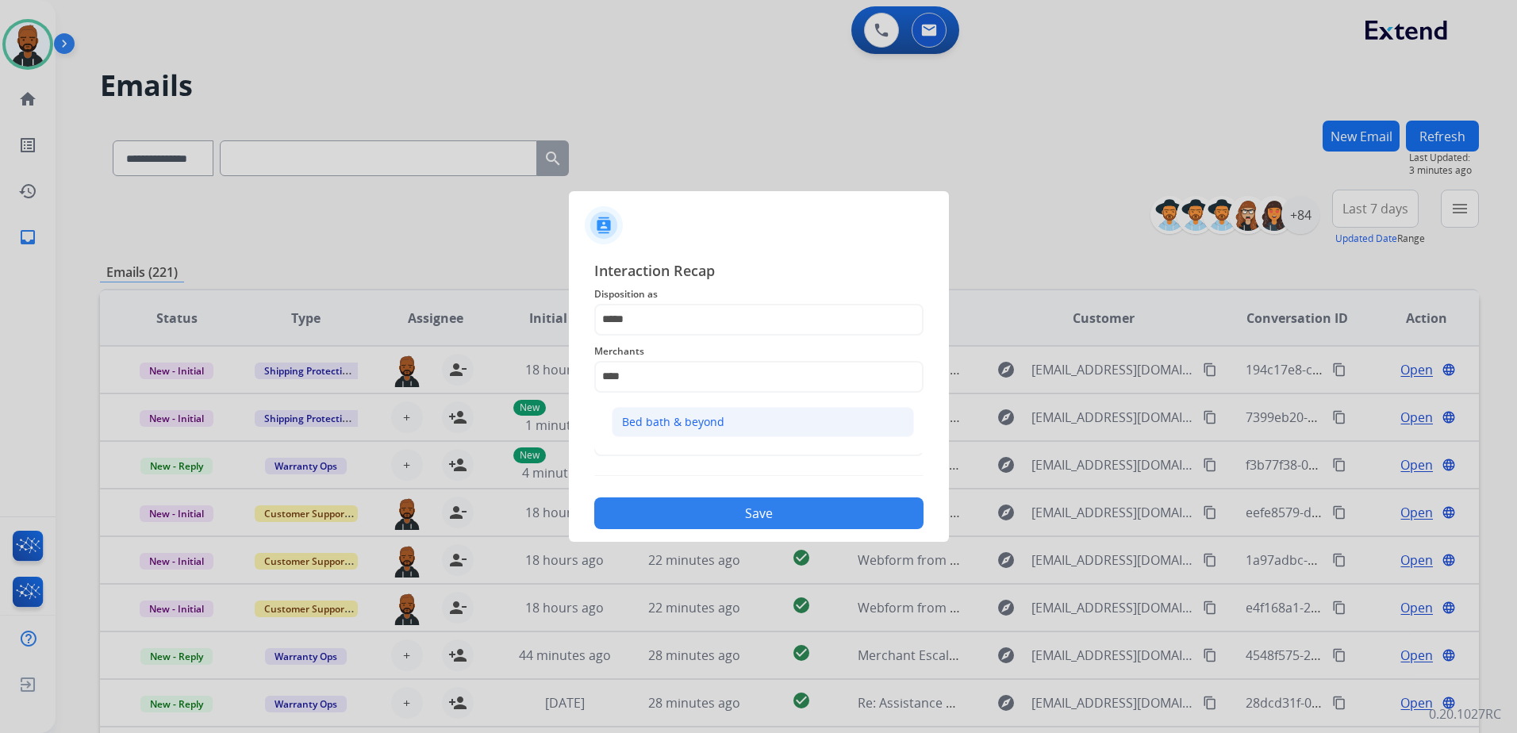
click at [720, 418] on div "Bed bath & beyond" at bounding box center [673, 422] width 102 height 16
type input "**********"
click at [718, 459] on div "Status" at bounding box center [758, 430] width 329 height 63
click at [711, 447] on input "text" at bounding box center [758, 440] width 329 height 32
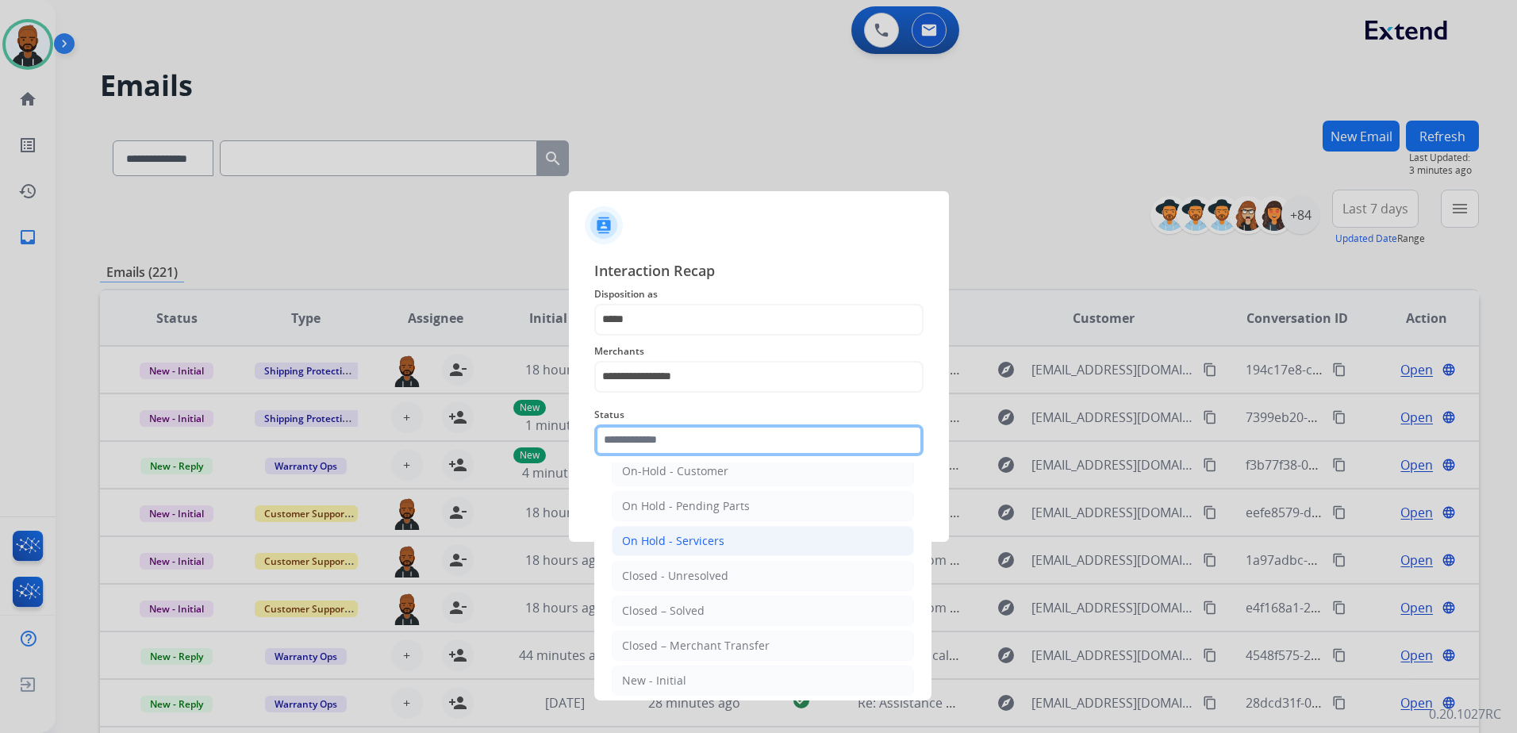
scroll to position [95, 0]
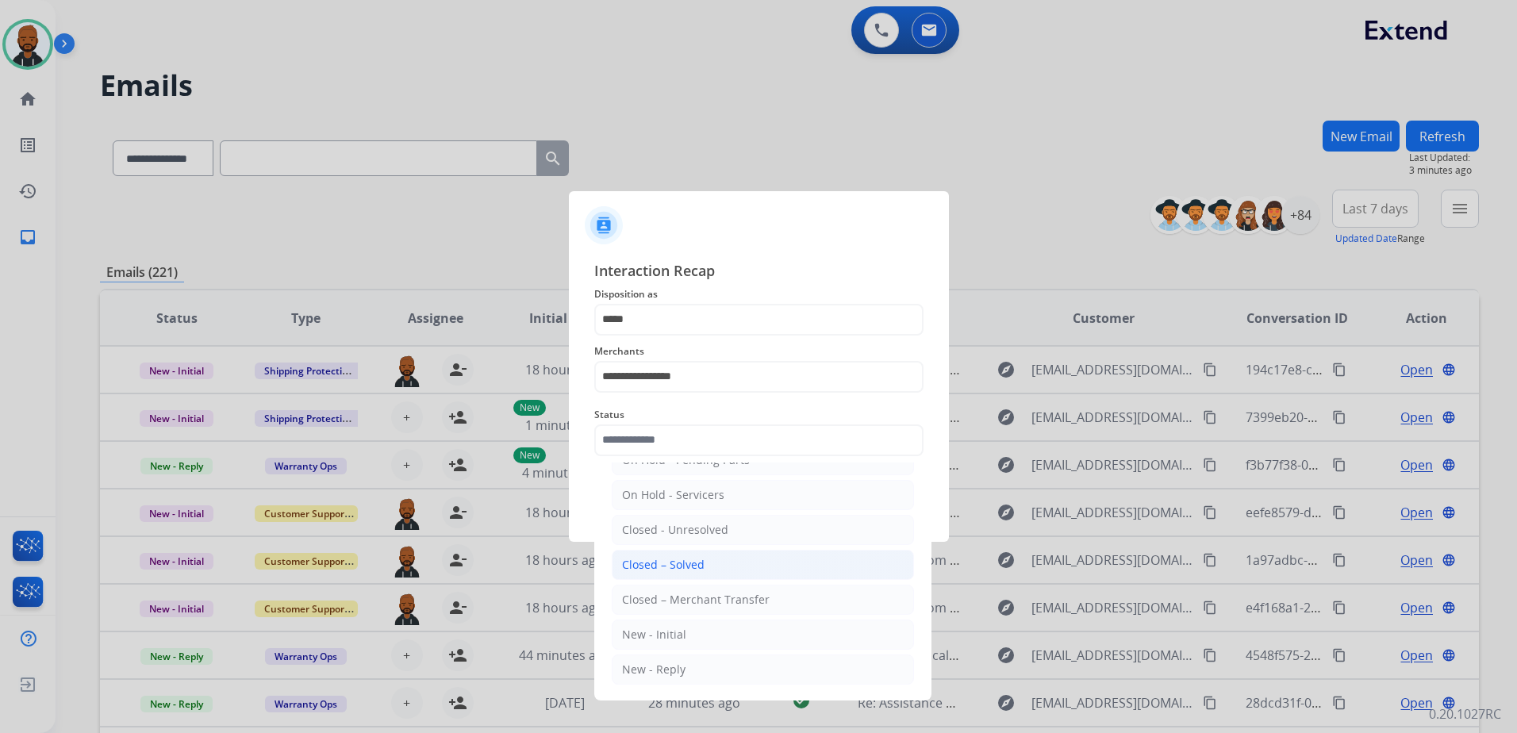
click at [697, 561] on div "Closed – Solved" at bounding box center [663, 565] width 82 height 16
type input "**********"
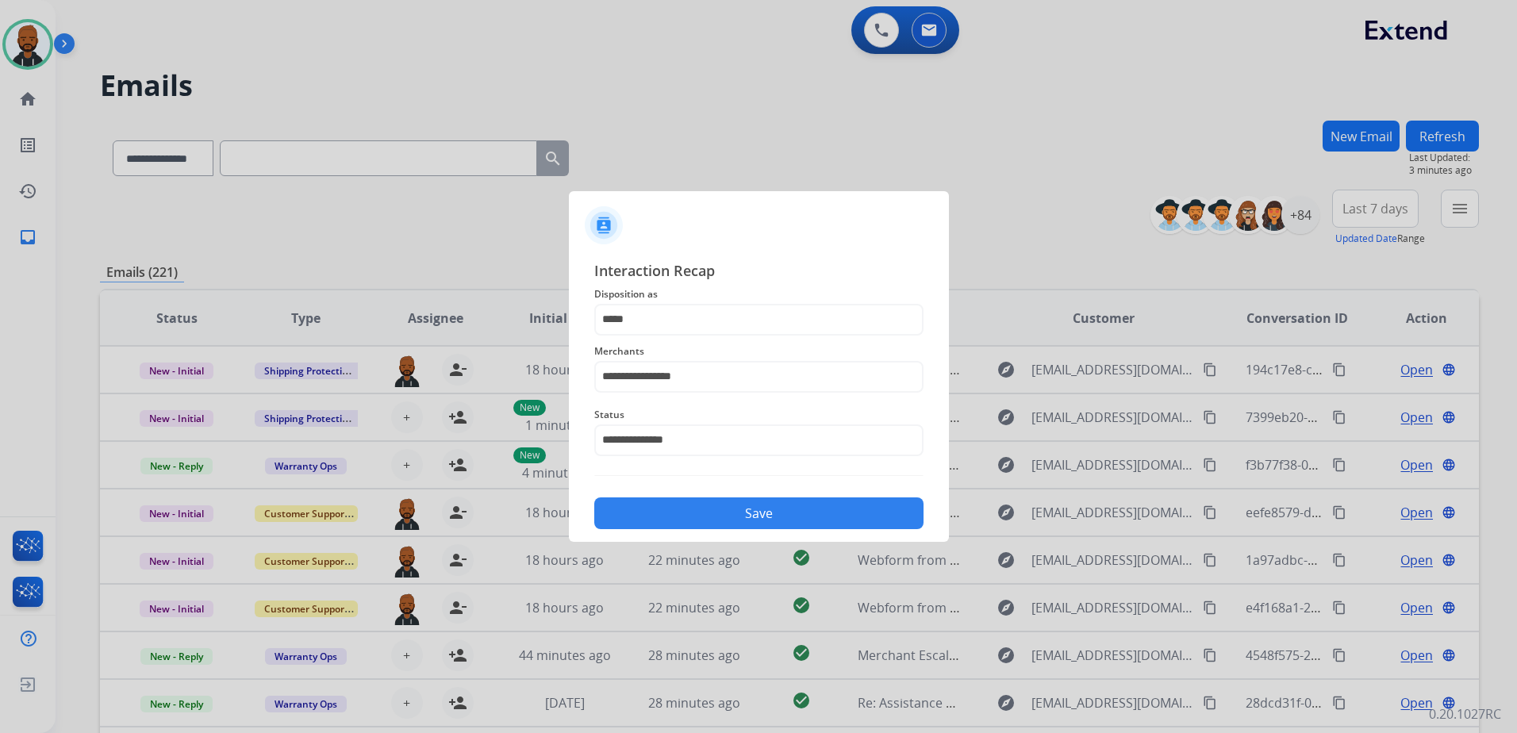
drag, startPoint x: 696, startPoint y: 502, endPoint x: 707, endPoint y: 512, distance: 14.6
click at [705, 511] on button "Save" at bounding box center [758, 513] width 329 height 32
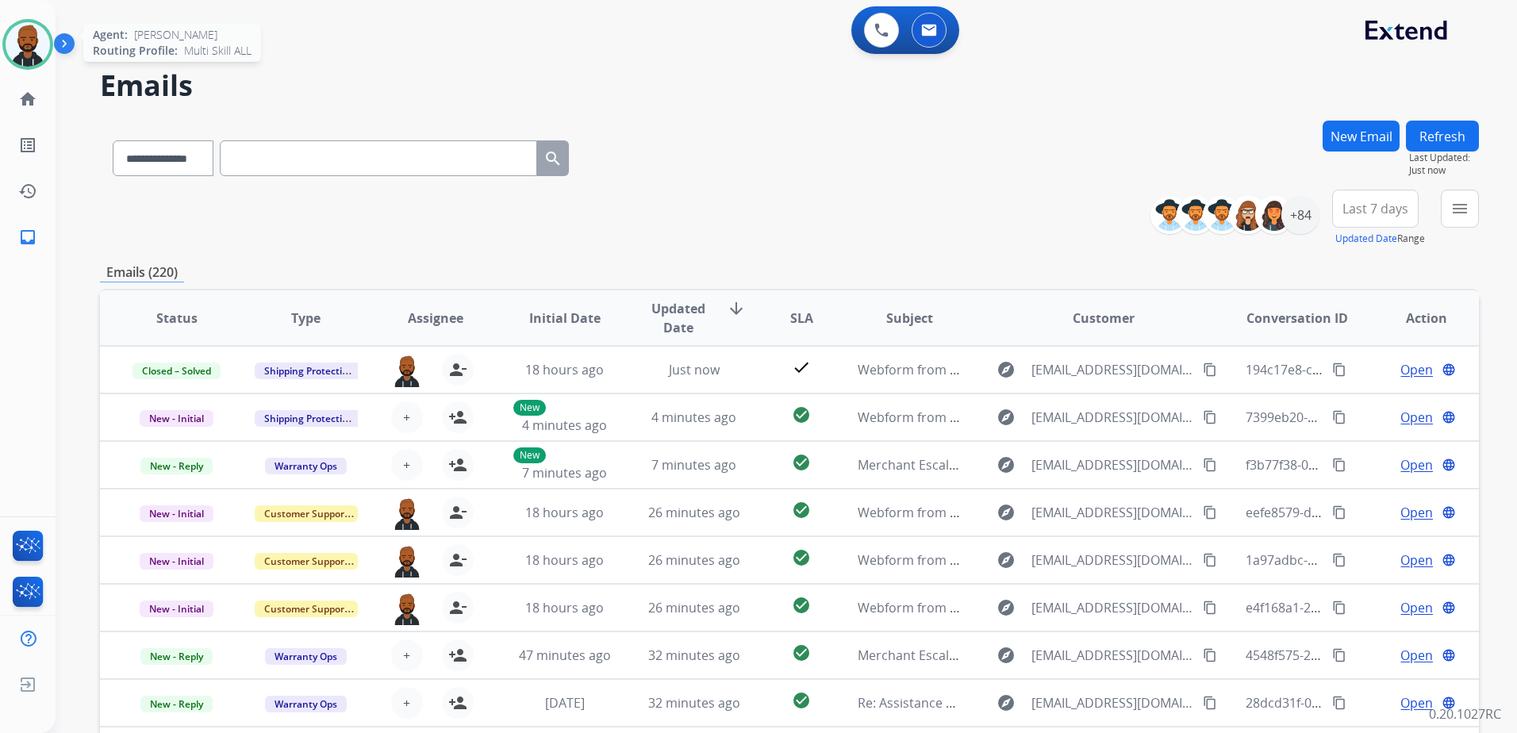
click at [26, 48] on img at bounding box center [28, 44] width 44 height 44
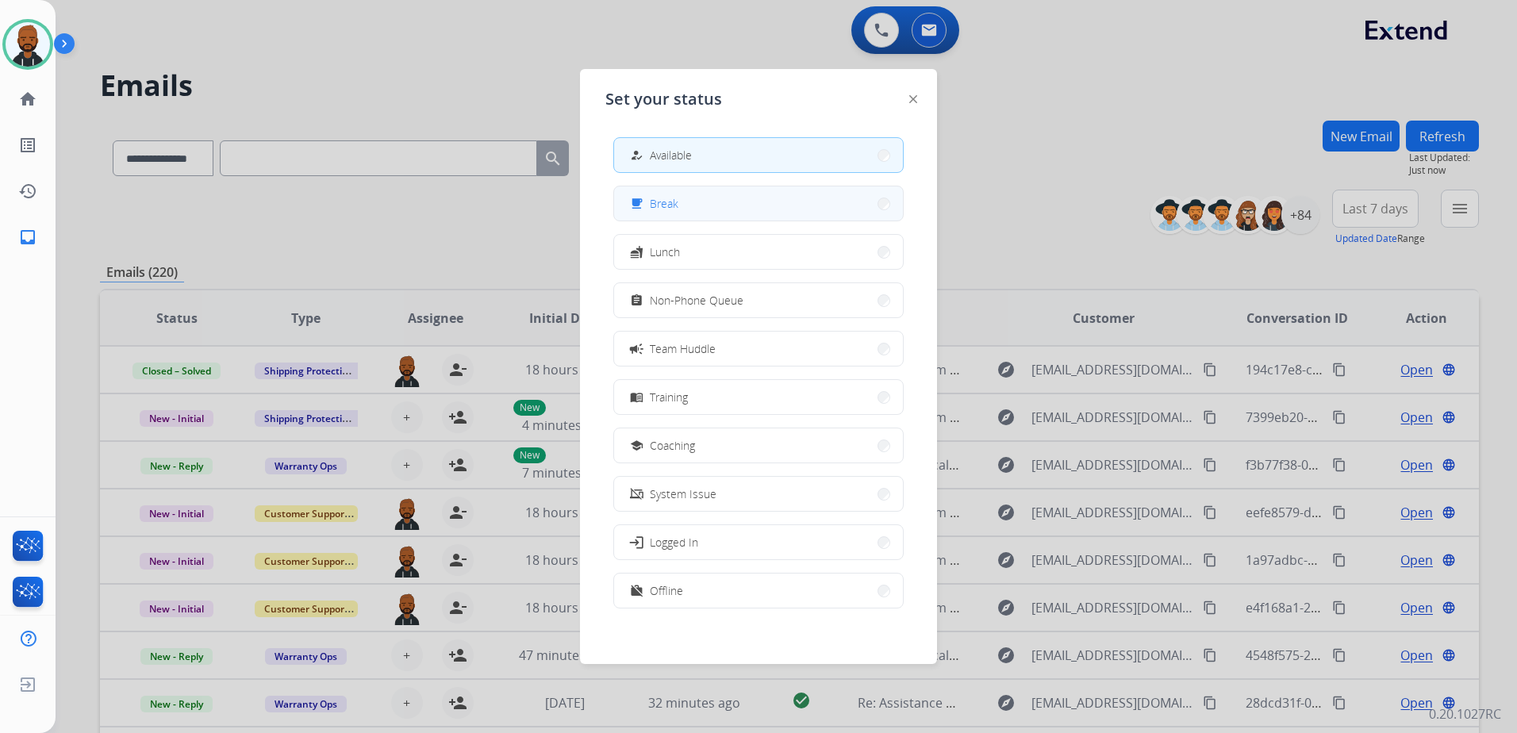
click at [777, 190] on button "free_breakfast Break" at bounding box center [758, 203] width 289 height 34
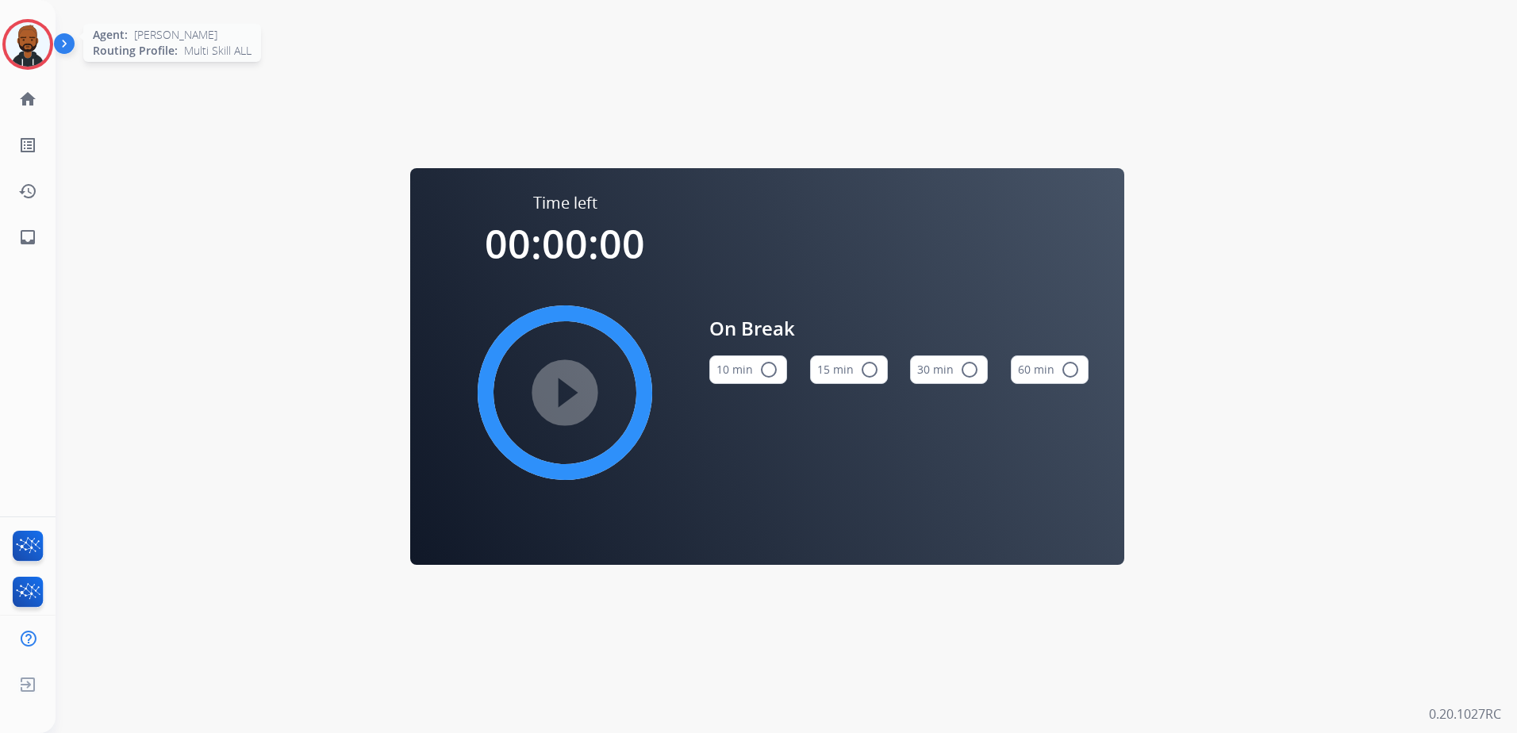
click at [15, 52] on img at bounding box center [28, 44] width 44 height 44
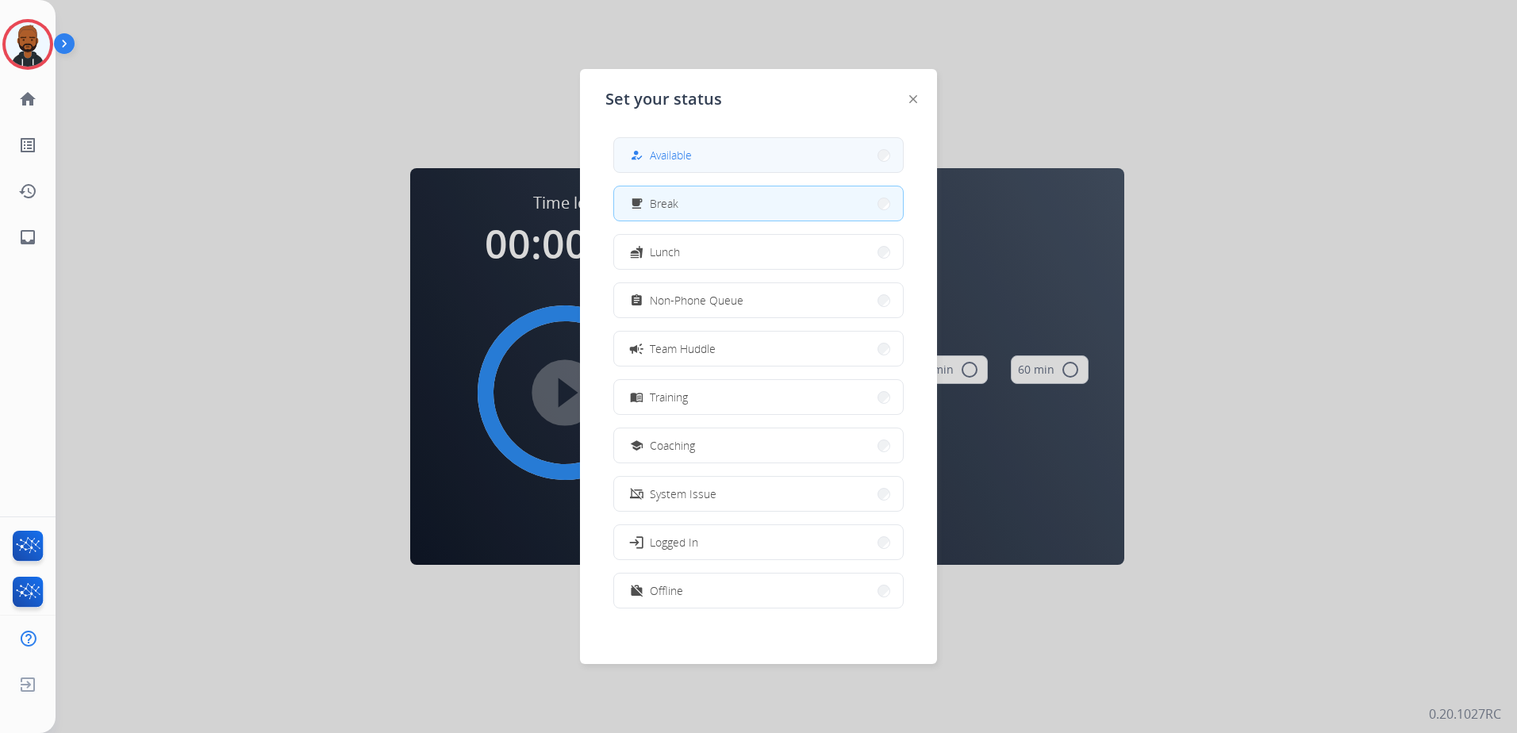
click at [642, 144] on button "how_to_reg Available" at bounding box center [758, 155] width 289 height 34
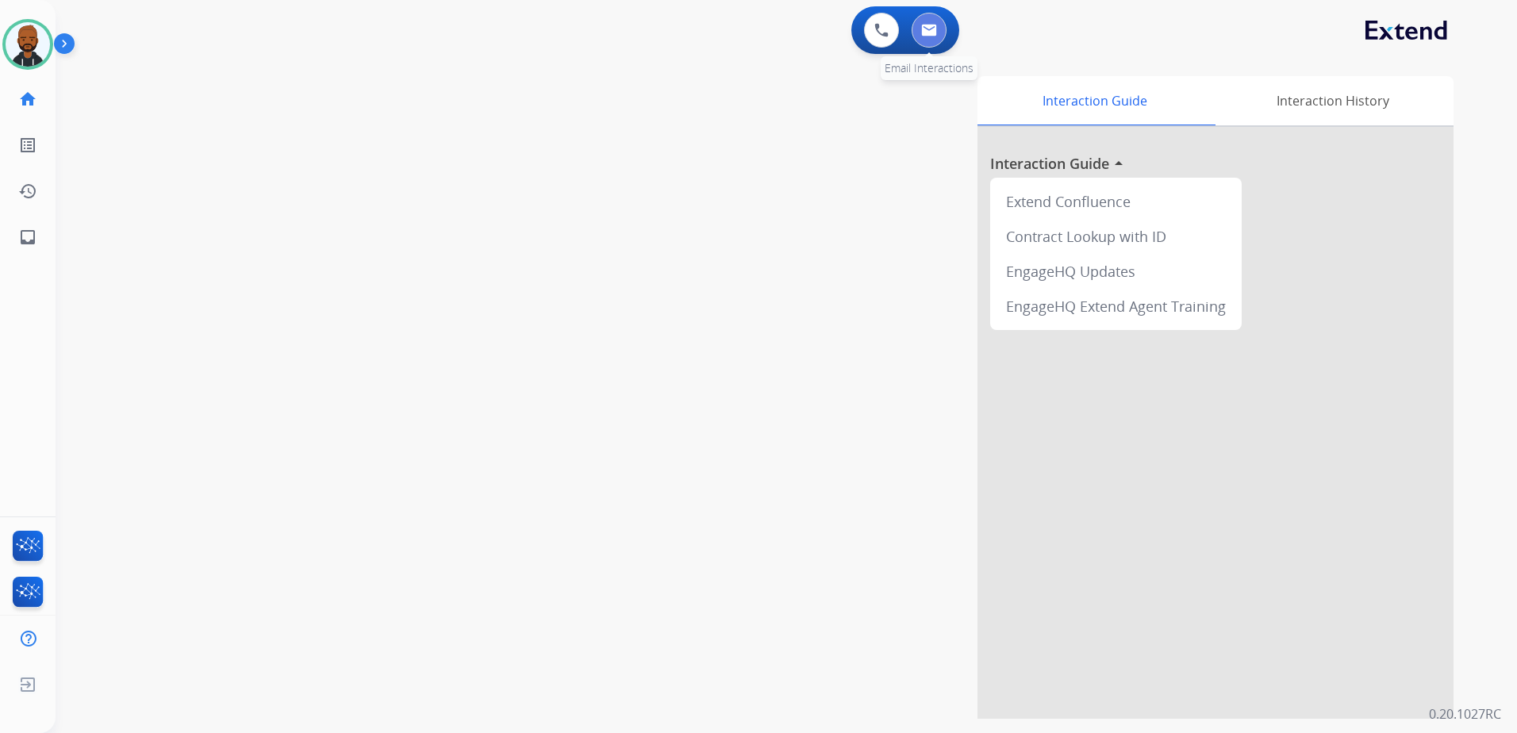
click at [926, 17] on button at bounding box center [928, 30] width 35 height 35
select select "**********"
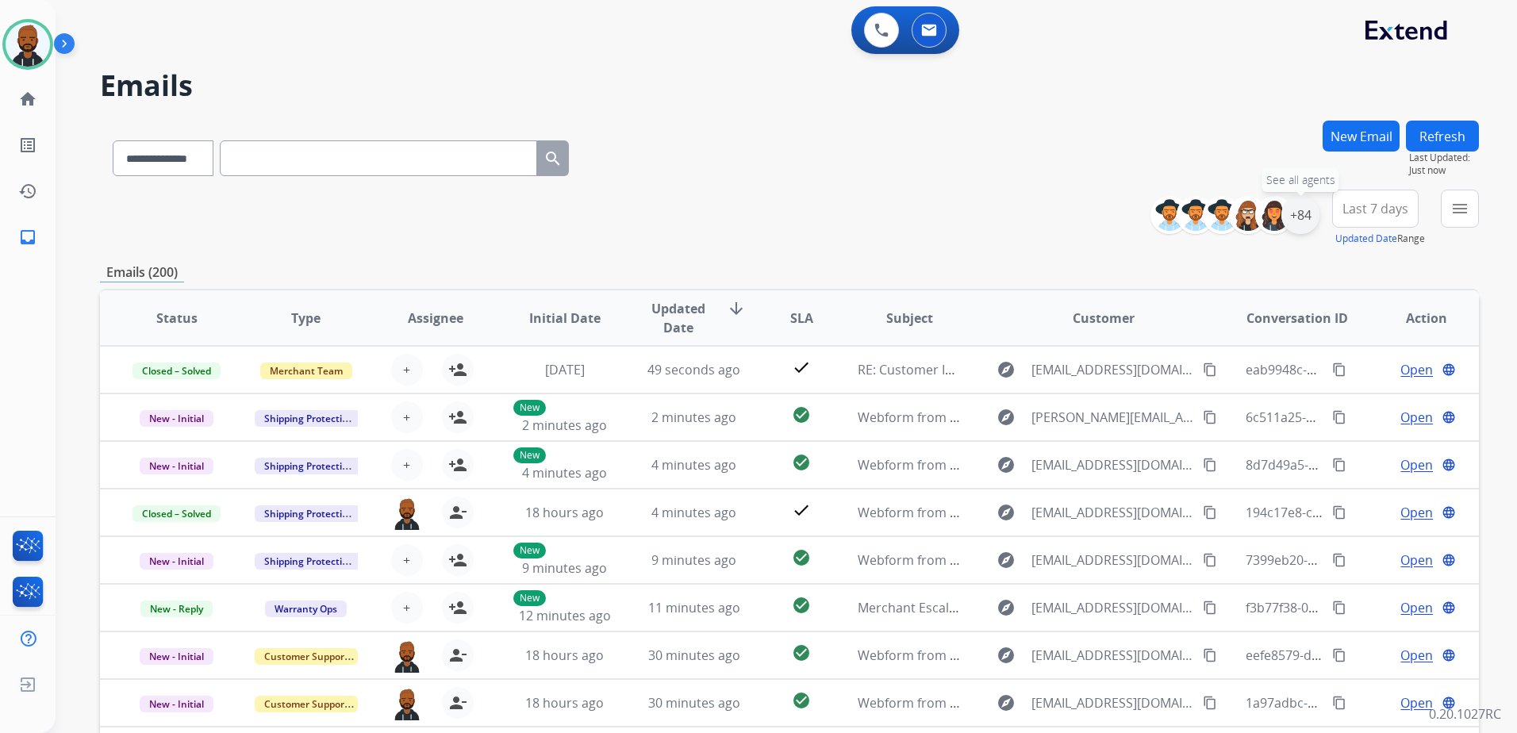
click at [1298, 212] on div "+84" at bounding box center [1300, 215] width 38 height 38
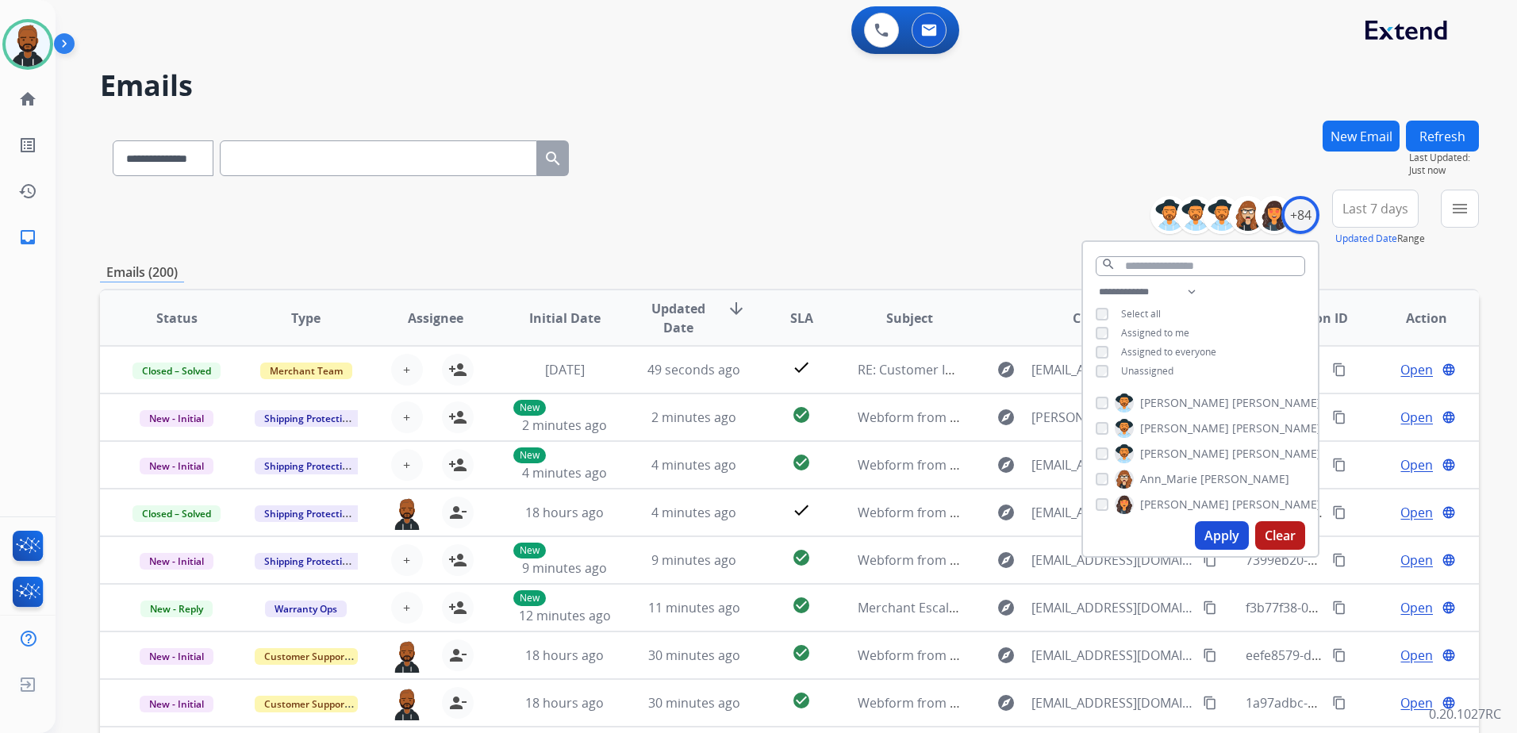
click at [1222, 529] on button "Apply" at bounding box center [1222, 535] width 54 height 29
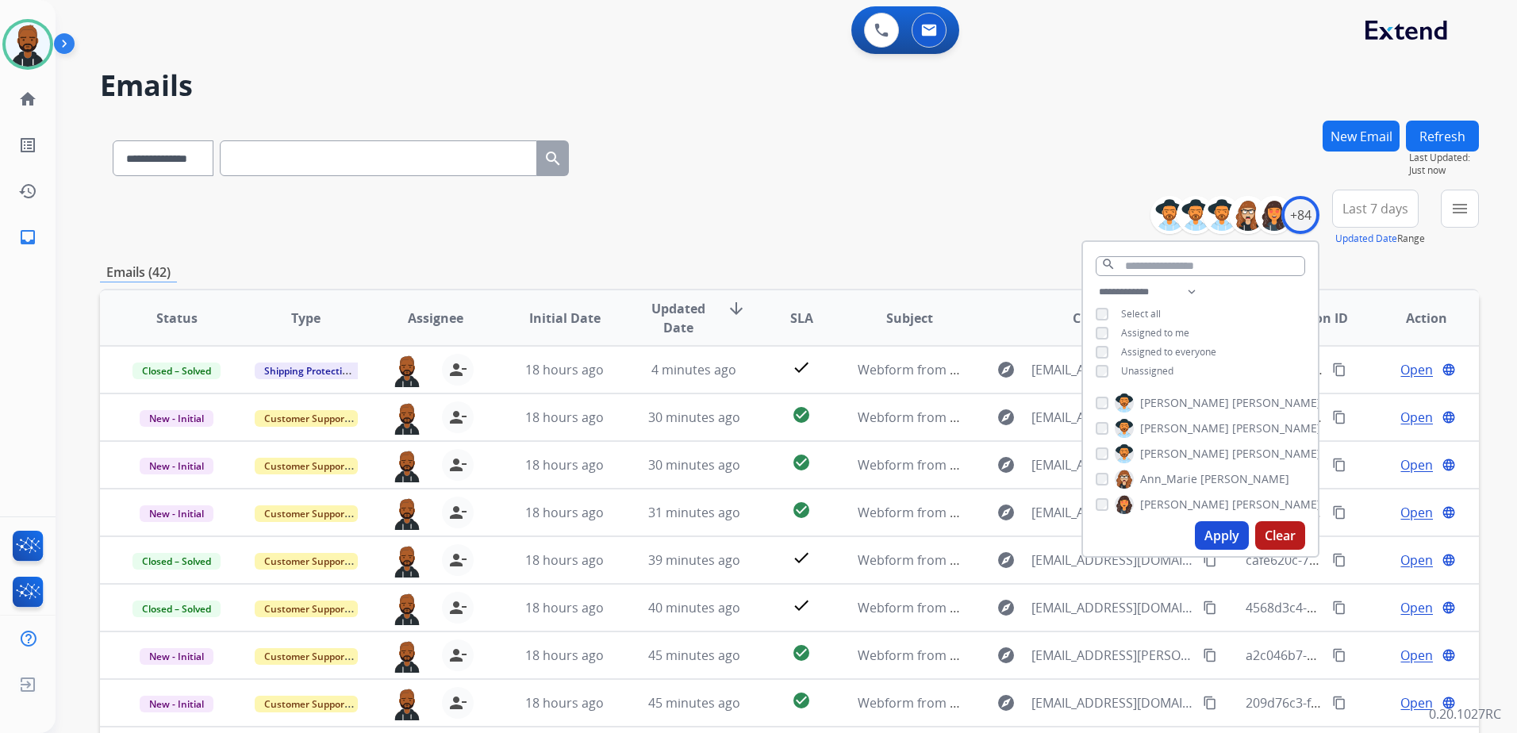
click at [964, 202] on div "**********" at bounding box center [789, 218] width 1379 height 57
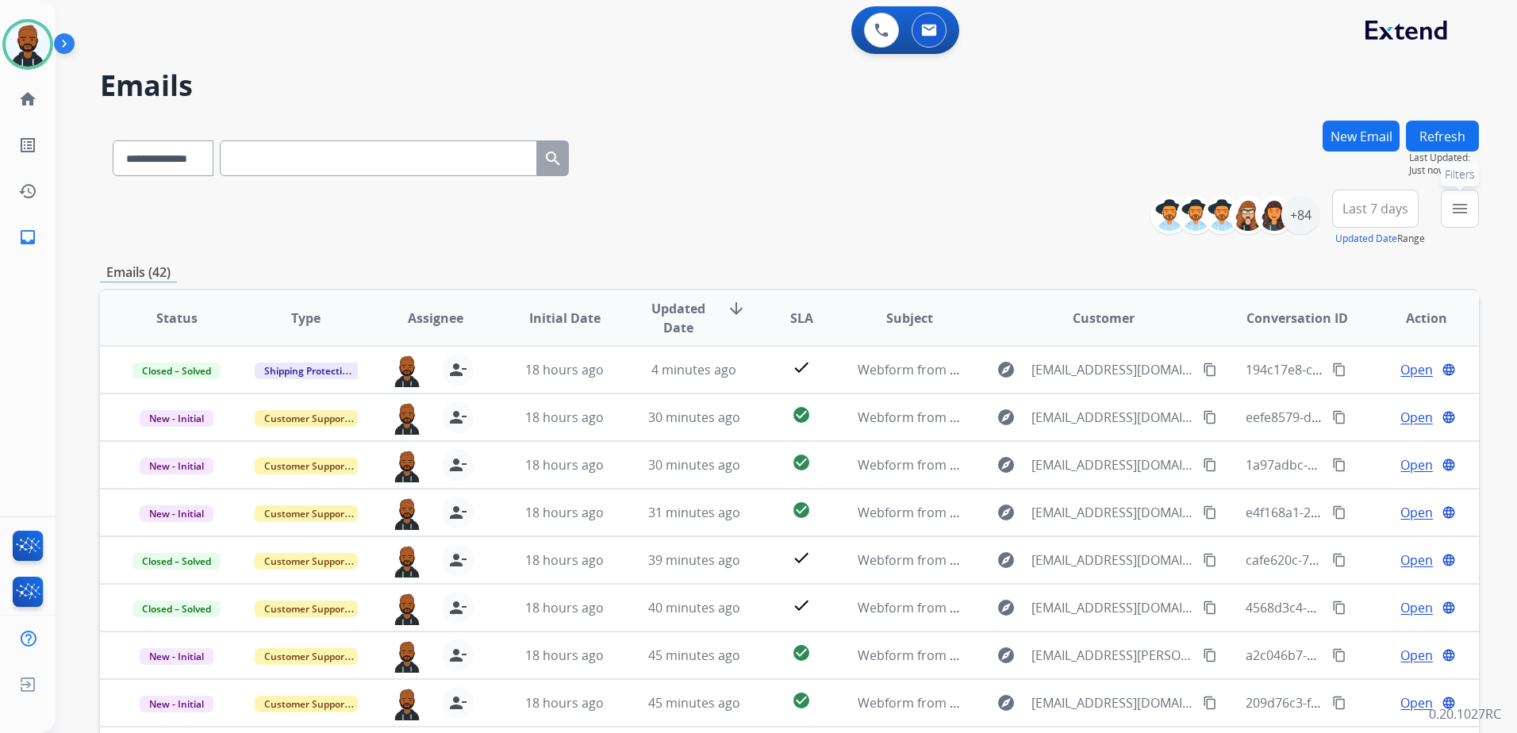
click at [1459, 224] on button "menu Filters" at bounding box center [1459, 209] width 38 height 38
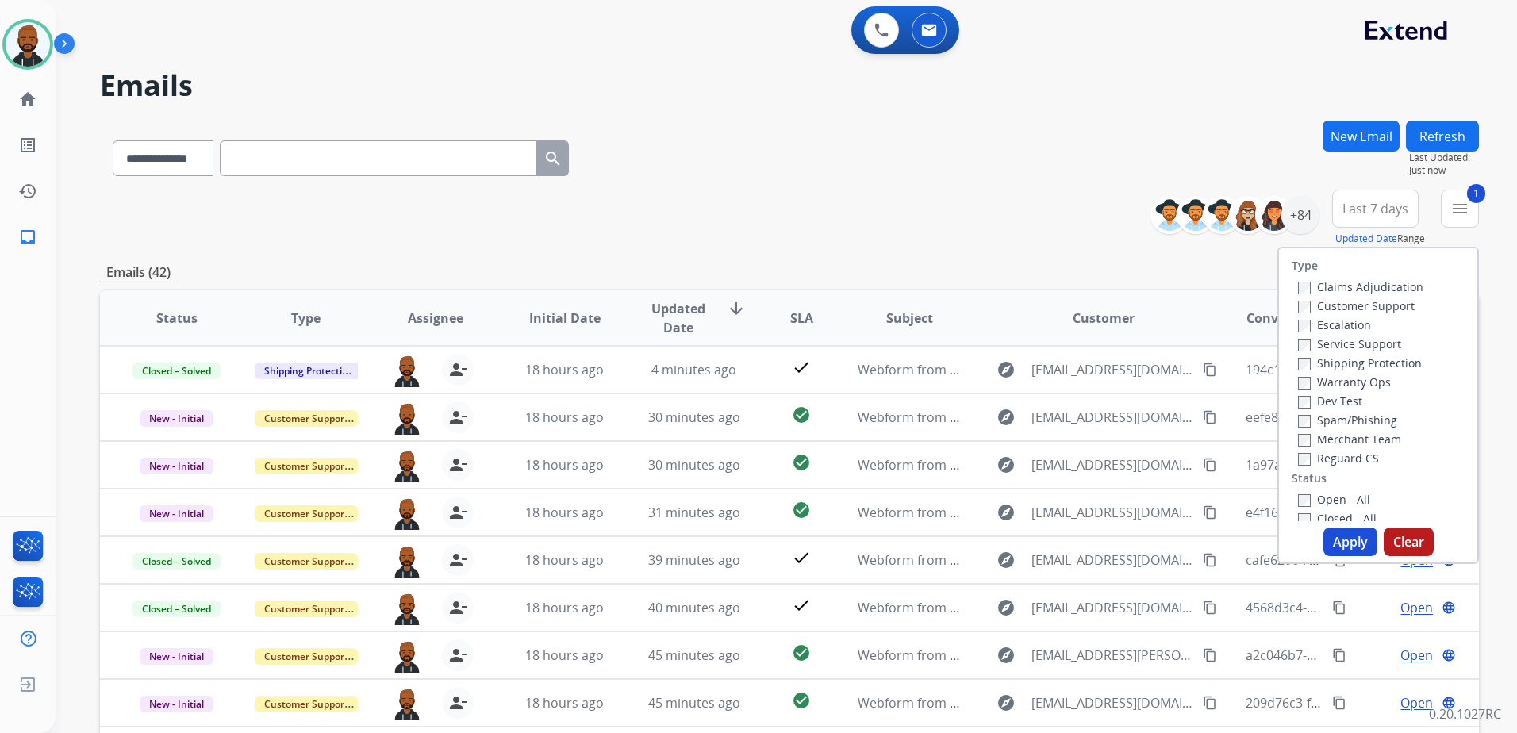
click at [1340, 535] on button "Apply" at bounding box center [1350, 541] width 54 height 29
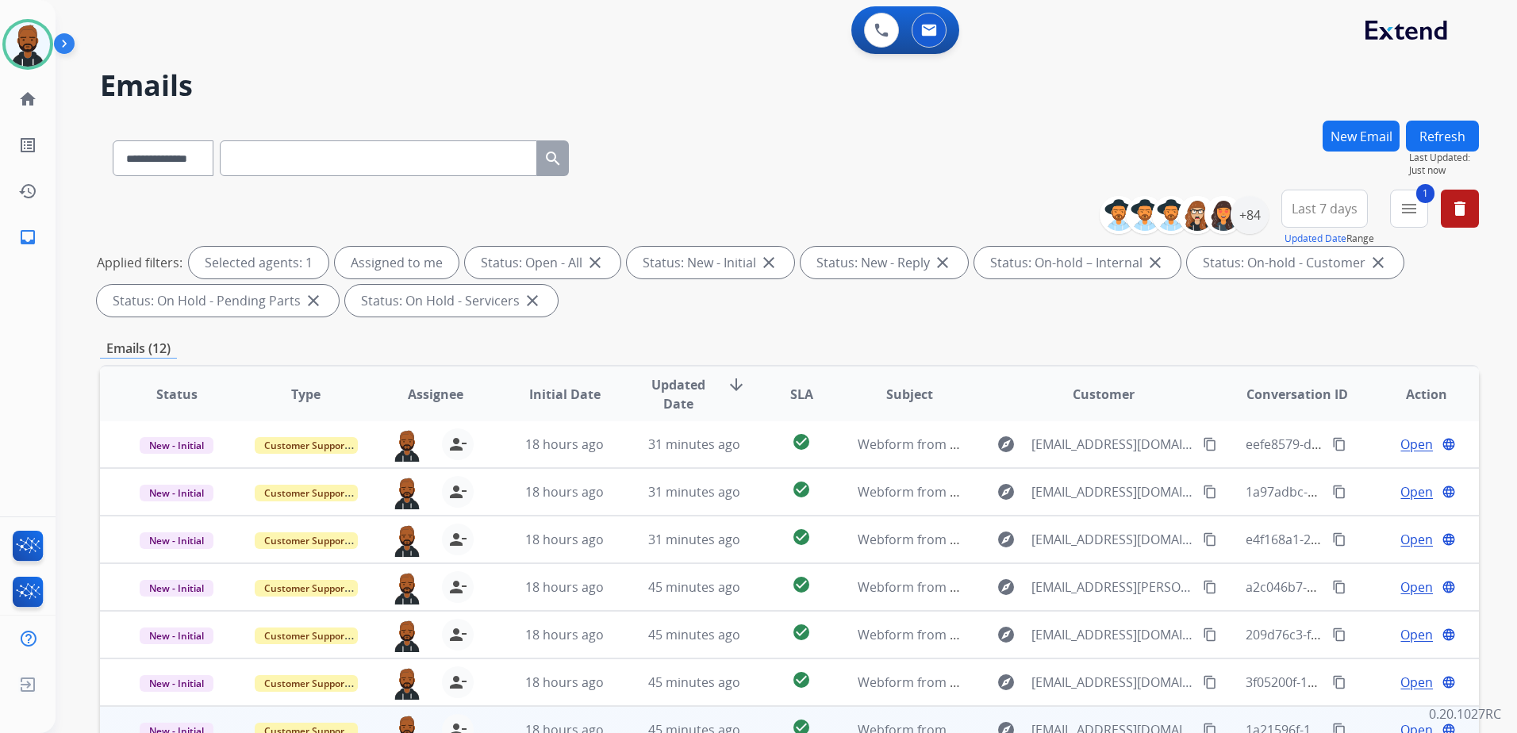
scroll to position [246, 0]
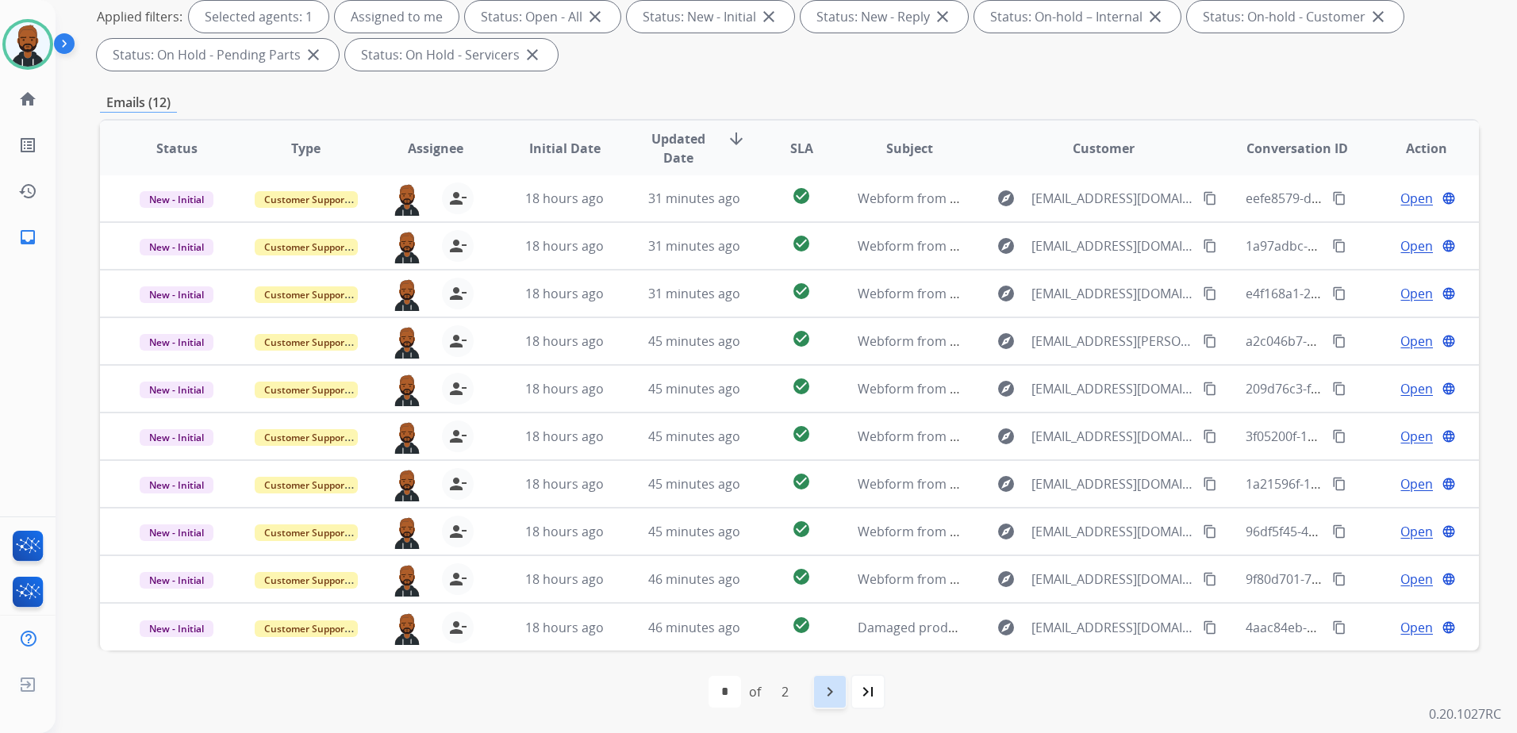
click at [835, 693] on mat-icon "navigate_next" at bounding box center [829, 691] width 19 height 19
select select "*"
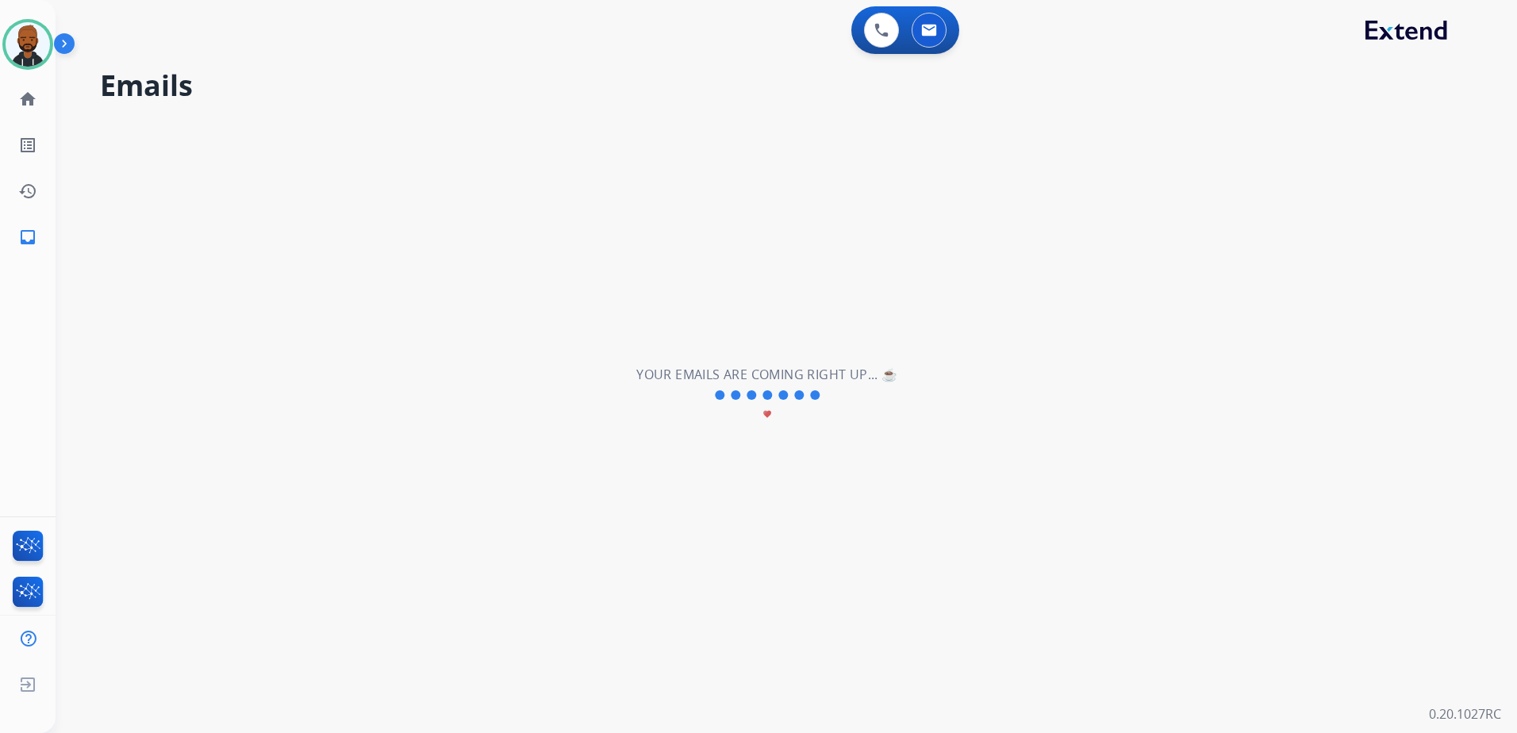
scroll to position [0, 0]
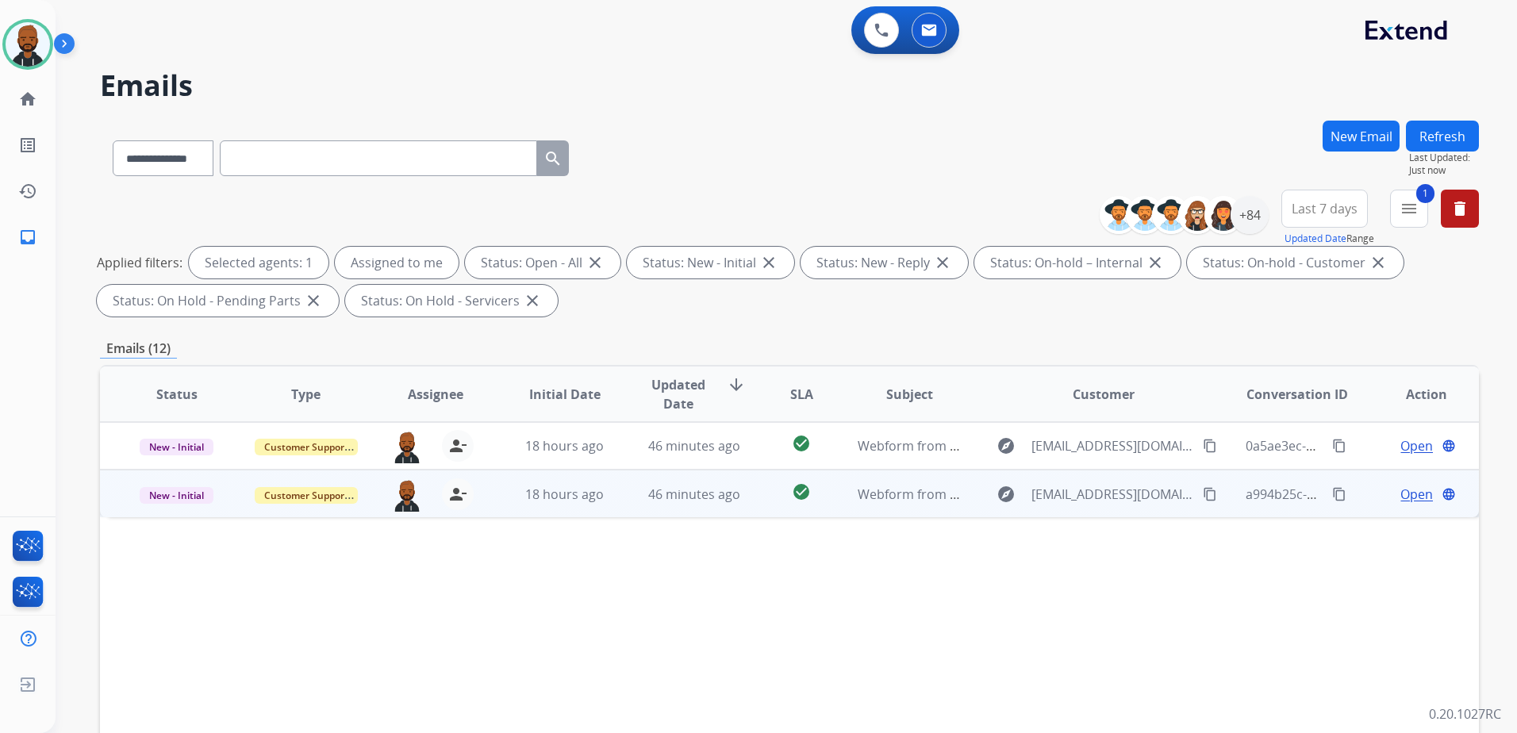
click at [1400, 495] on span "Open" at bounding box center [1416, 494] width 33 height 19
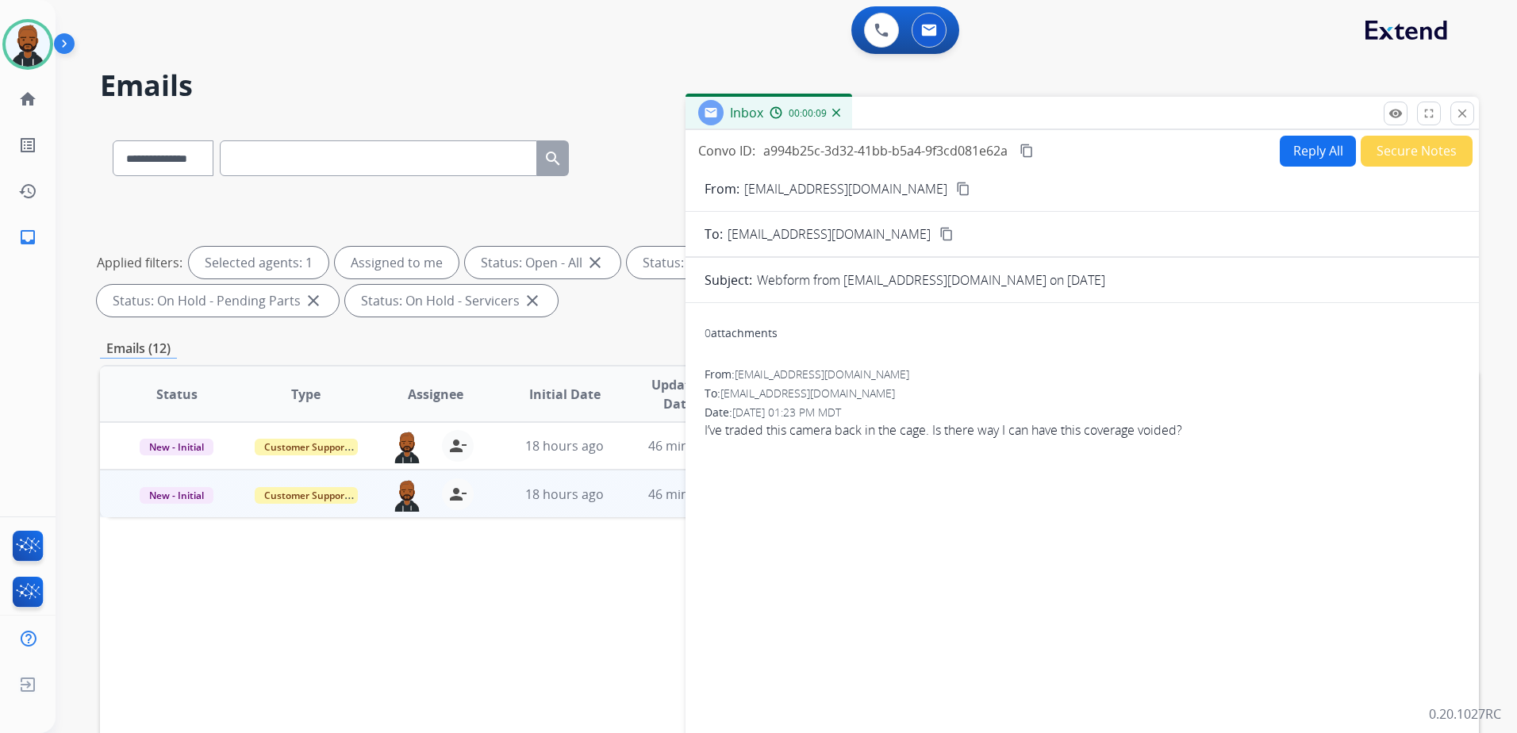
click at [907, 189] on div "From: [EMAIL_ADDRESS][DOMAIN_NAME] content_copy" at bounding box center [1081, 188] width 793 height 19
click at [956, 187] on mat-icon "content_copy" at bounding box center [963, 189] width 14 height 14
drag, startPoint x: 15, startPoint y: 40, endPoint x: 73, endPoint y: 47, distance: 58.3
click at [15, 40] on img at bounding box center [28, 44] width 44 height 44
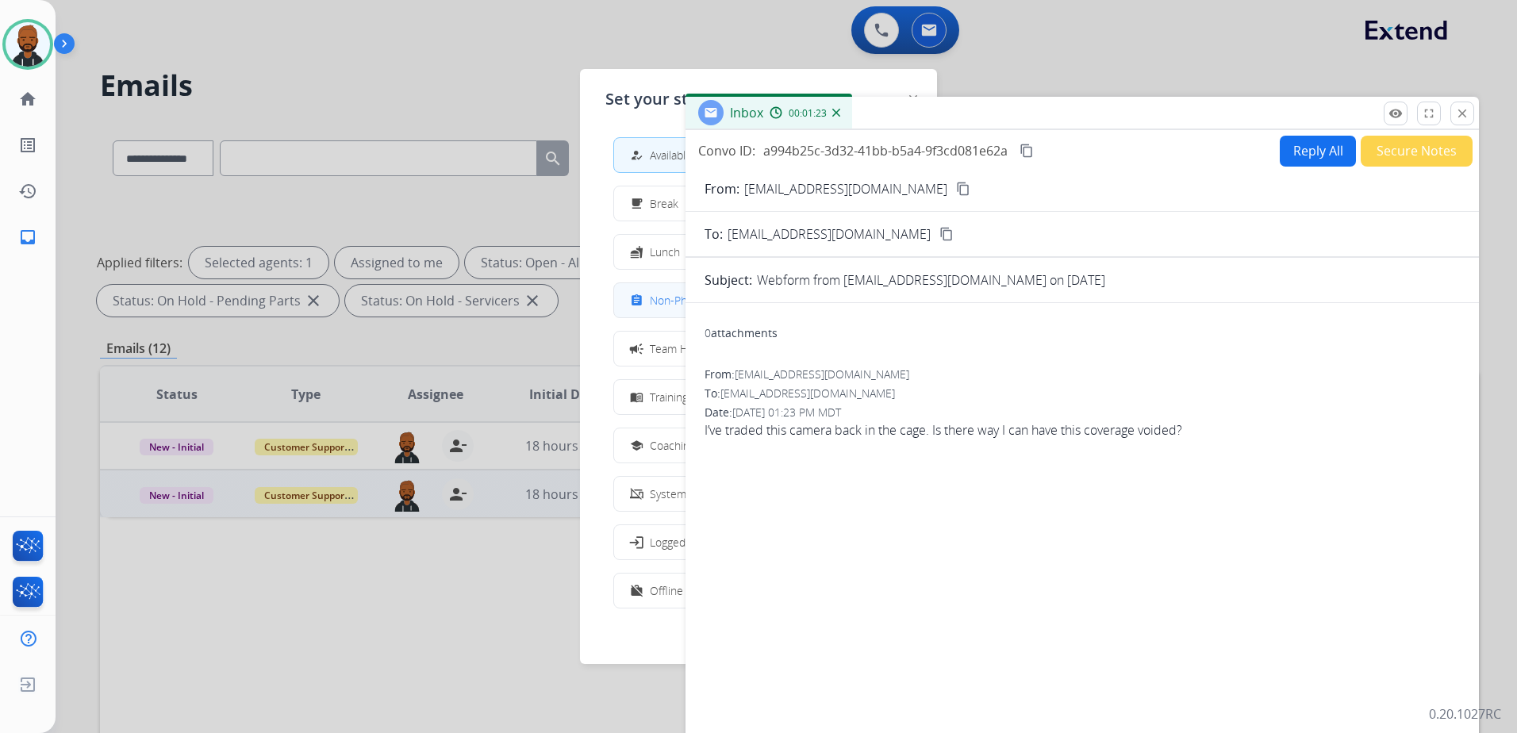
click at [665, 300] on span "Non-Phone Queue" at bounding box center [697, 300] width 94 height 17
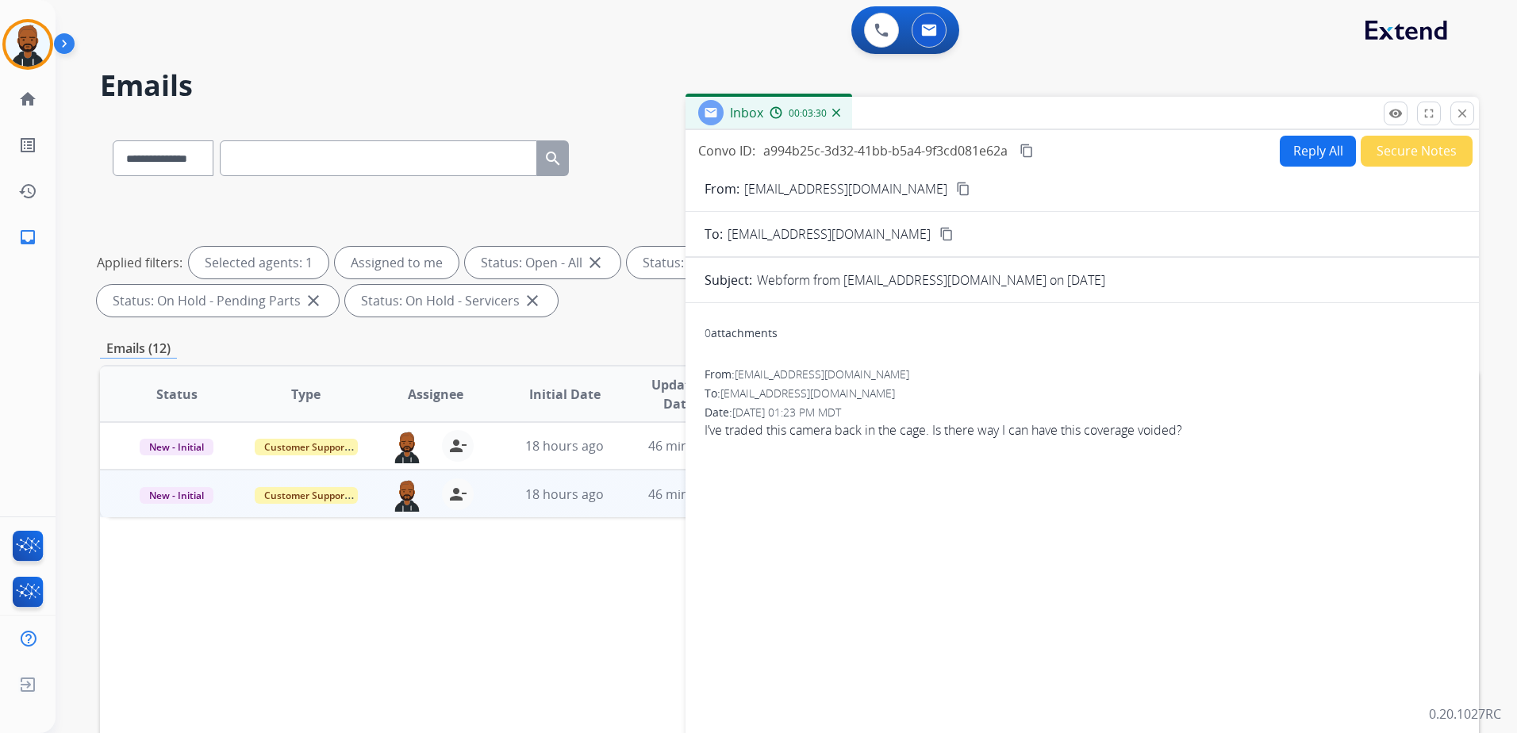
click at [1313, 159] on button "Reply All" at bounding box center [1317, 151] width 76 height 31
select select "**********"
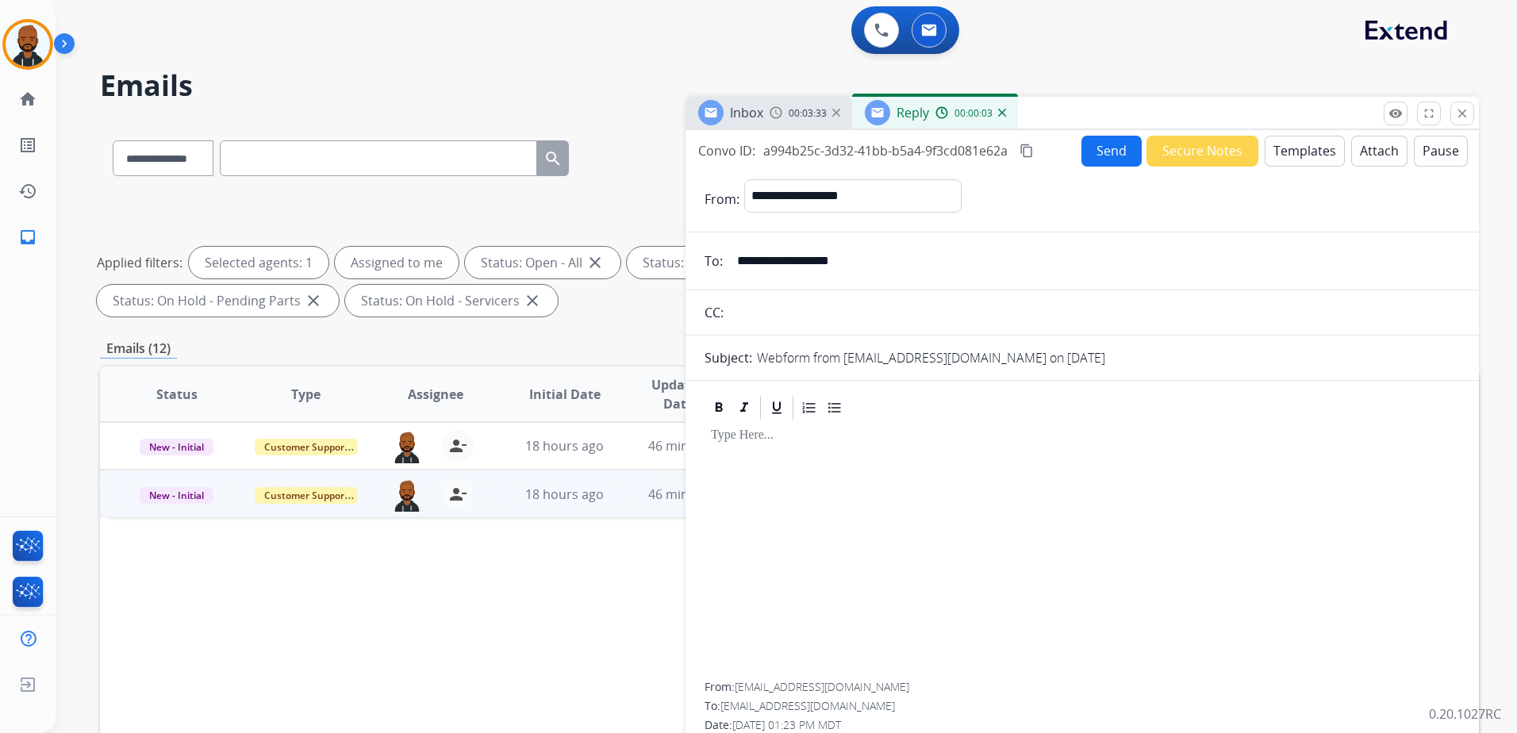
click at [1307, 153] on button "Templates" at bounding box center [1304, 151] width 80 height 31
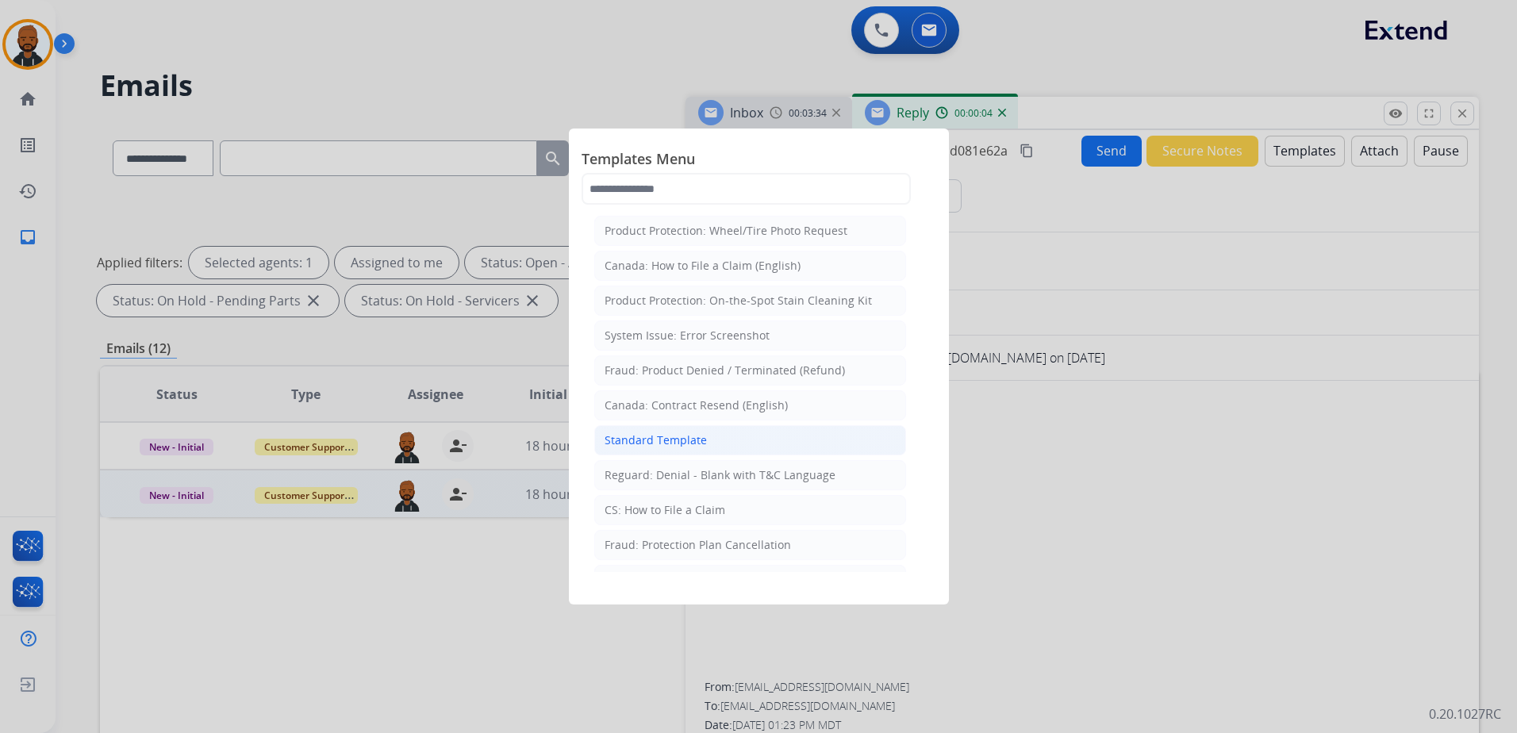
click at [746, 447] on li "Standard Template" at bounding box center [750, 440] width 312 height 30
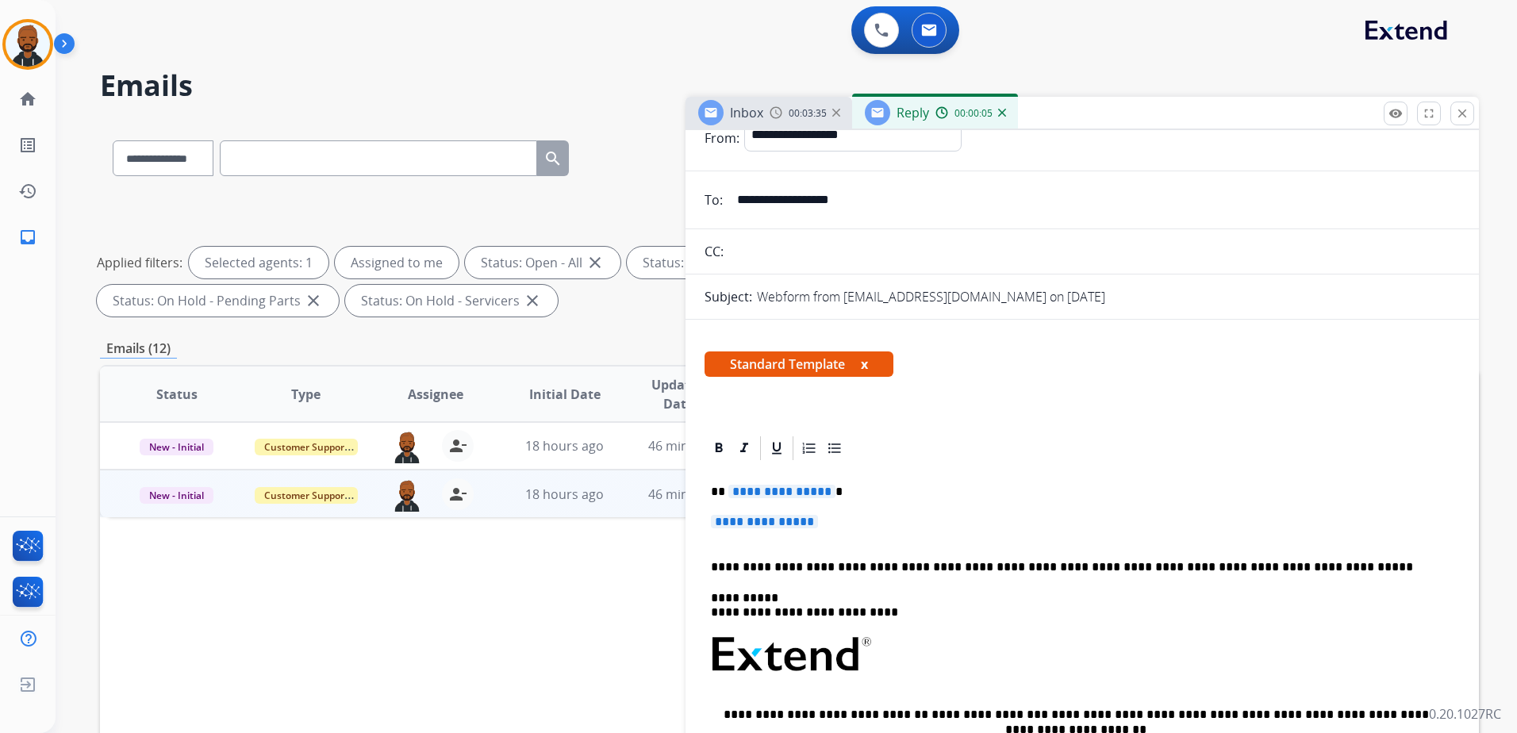
scroll to position [293, 0]
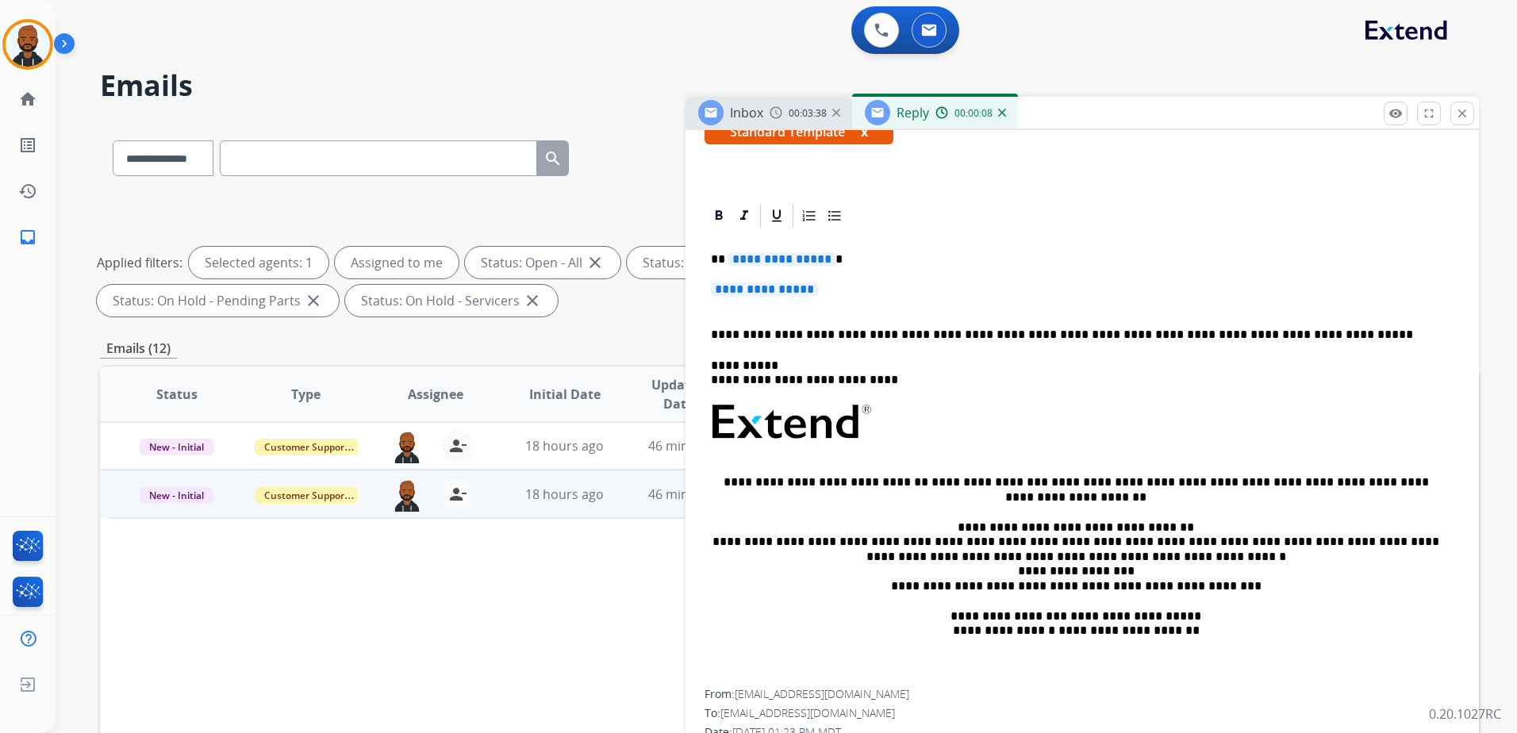
click at [815, 263] on span "**********" at bounding box center [781, 258] width 107 height 13
click at [801, 289] on span "**********" at bounding box center [764, 288] width 107 height 13
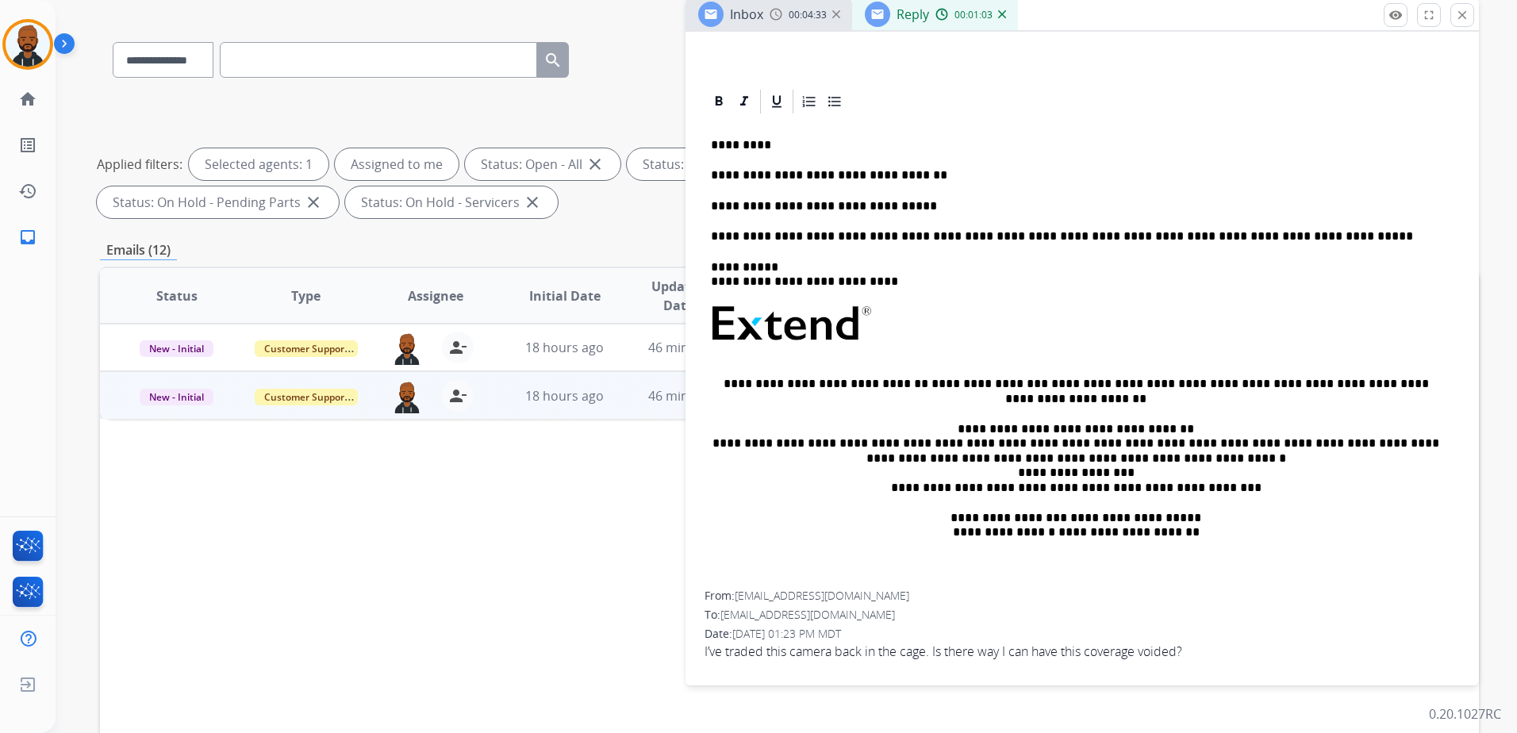
scroll to position [159, 0]
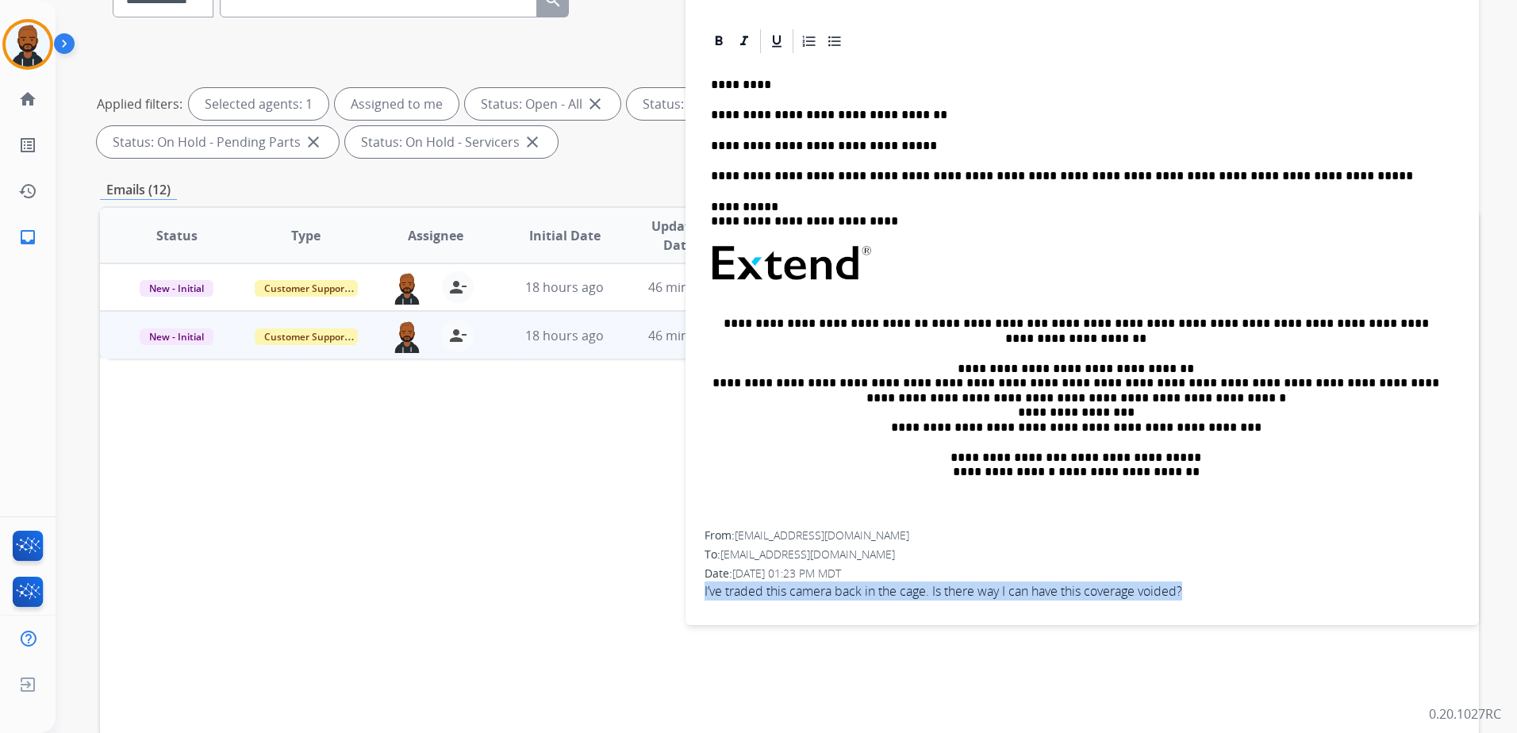
drag, startPoint x: 706, startPoint y: 593, endPoint x: 1191, endPoint y: 588, distance: 484.7
click at [1191, 588] on span "I’ve traded this camera back in the cage. Is there way I can have this coverage…" at bounding box center [1081, 590] width 755 height 19
drag, startPoint x: 1191, startPoint y: 588, endPoint x: 1165, endPoint y: 594, distance: 26.2
copy span "I’ve traded this camera back in the cage. Is there way I can have this coverage…"
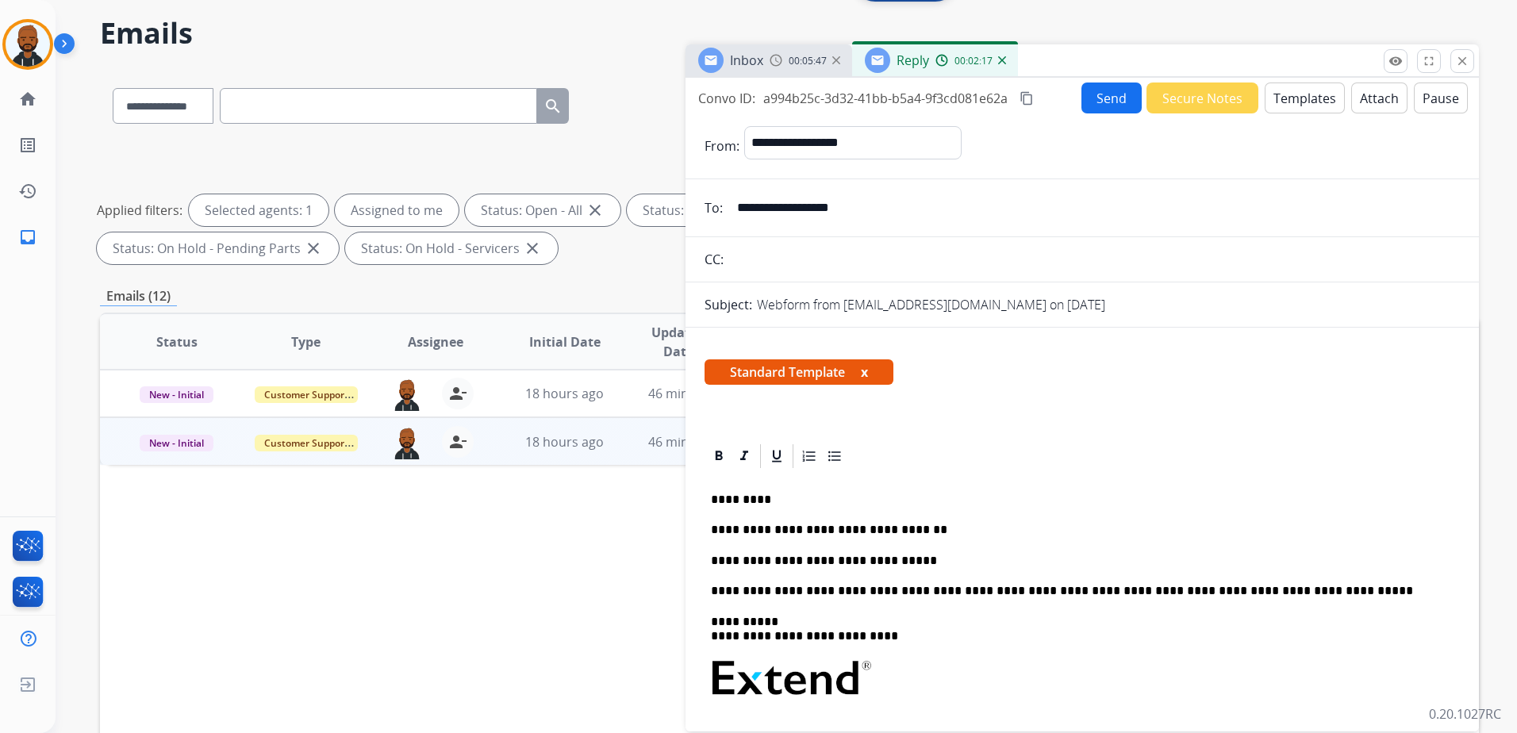
scroll to position [0, 0]
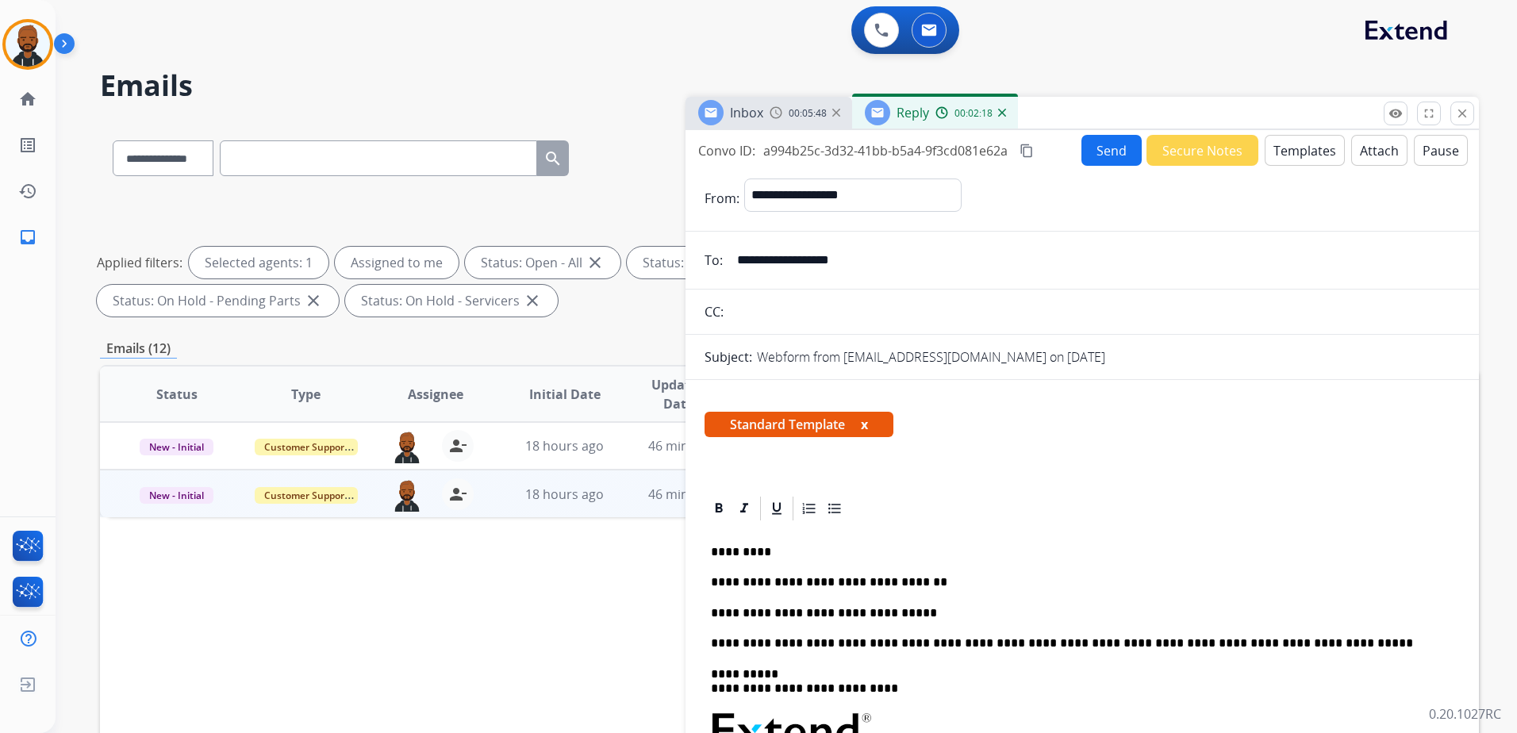
click at [1028, 159] on button "content_copy" at bounding box center [1026, 150] width 19 height 19
click at [33, 59] on img at bounding box center [28, 44] width 44 height 44
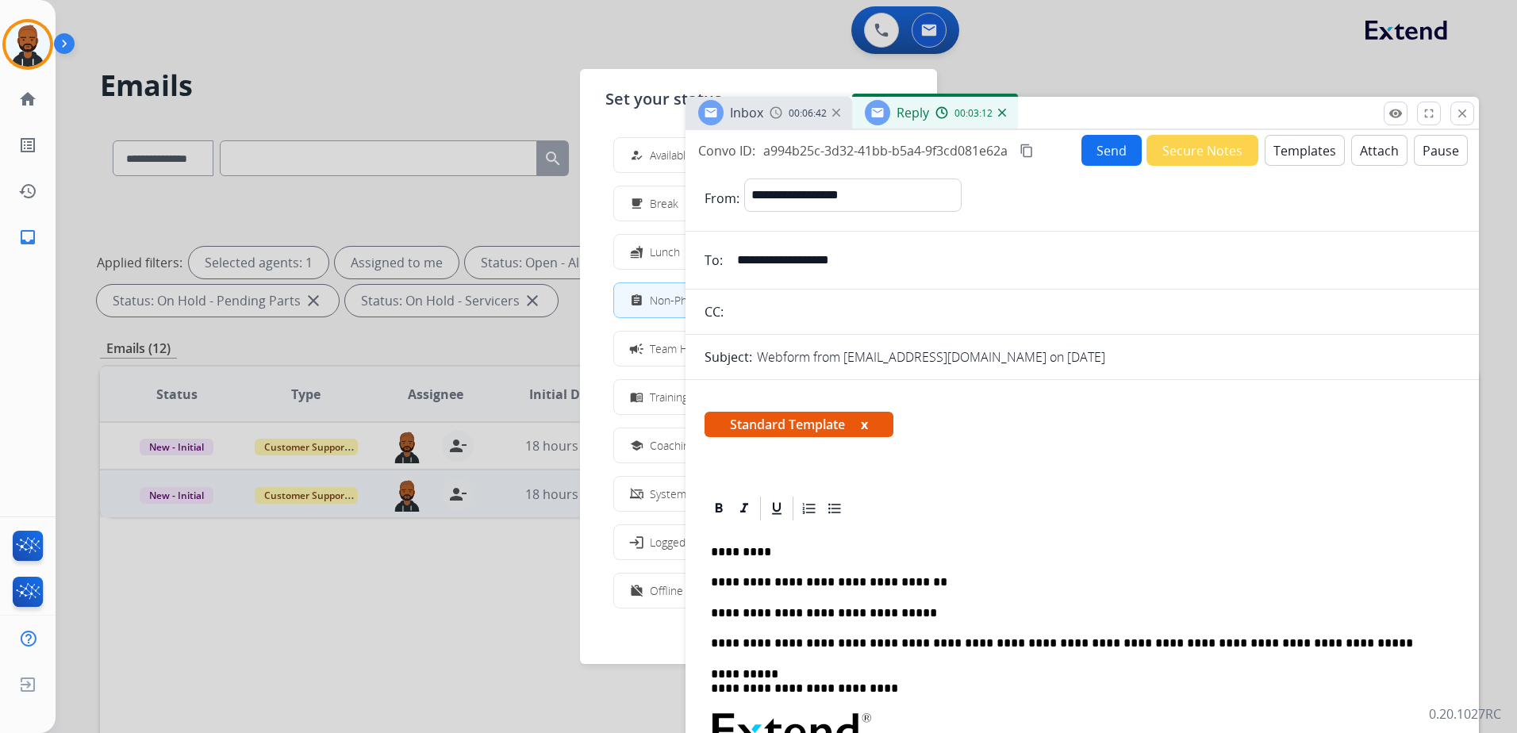
click at [968, 612] on p "**********" at bounding box center [1076, 613] width 730 height 14
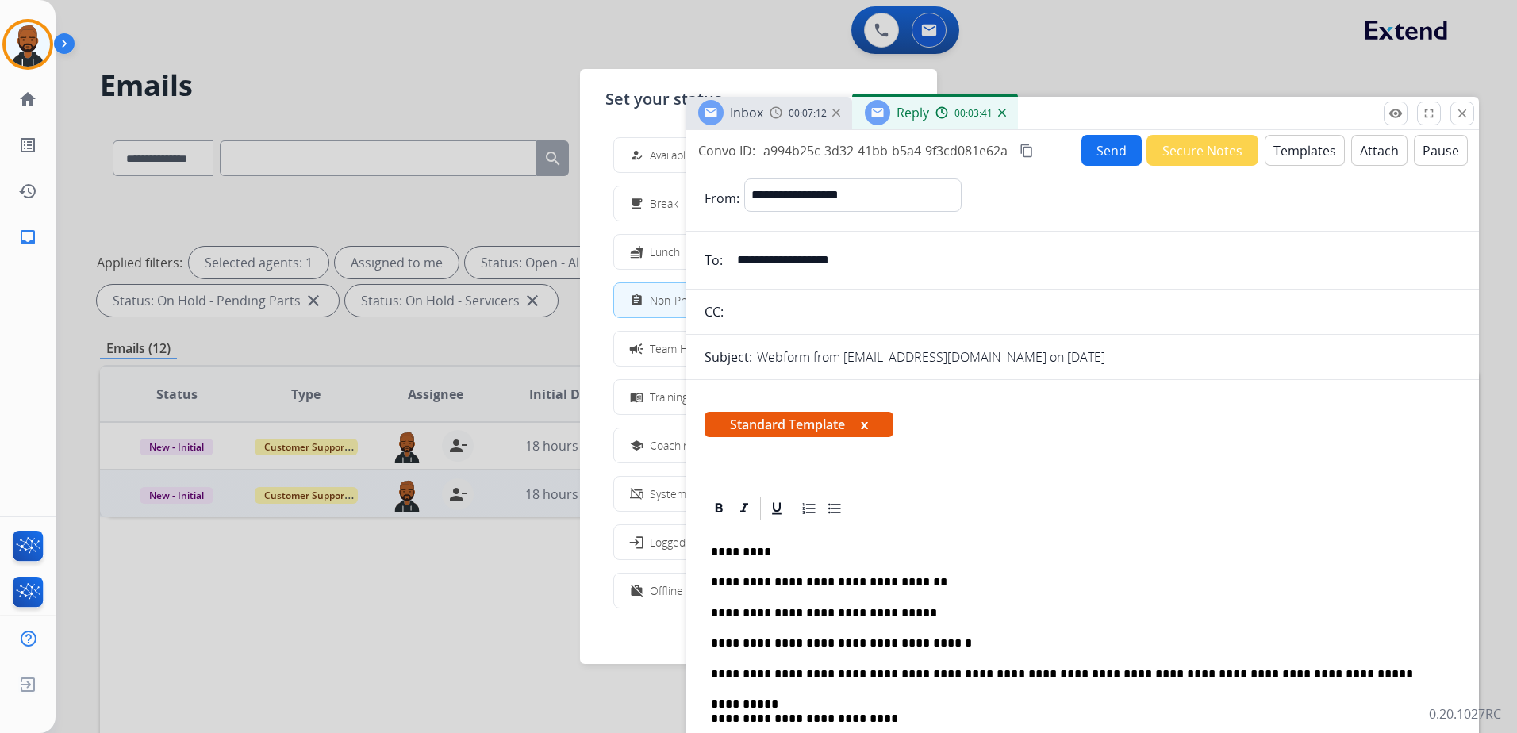
click at [1083, 155] on button "Send" at bounding box center [1111, 150] width 60 height 31
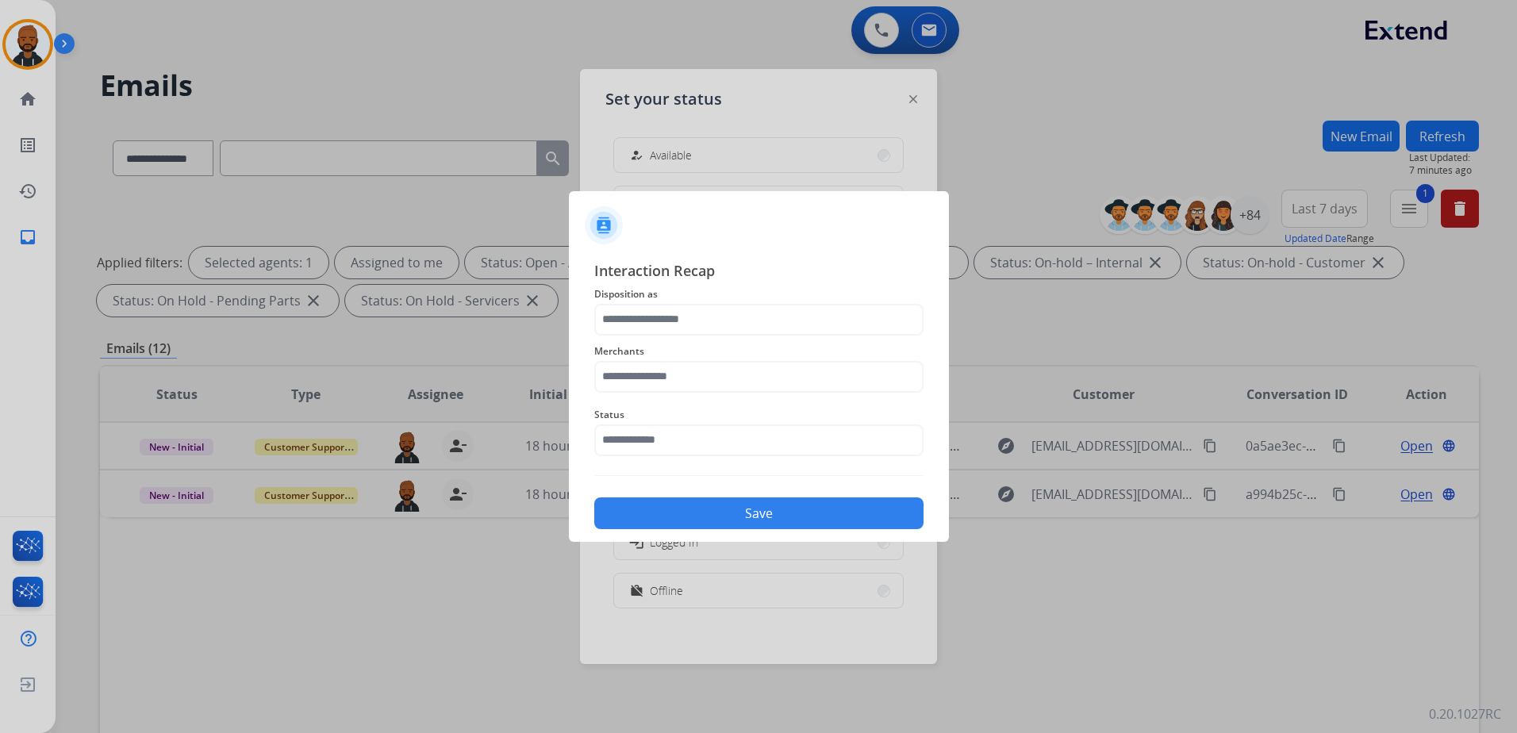
drag, startPoint x: 686, startPoint y: 301, endPoint x: 689, endPoint y: 312, distance: 11.5
click at [687, 306] on div "Interaction Recap Disposition as Merchants Status Save" at bounding box center [758, 394] width 329 height 270
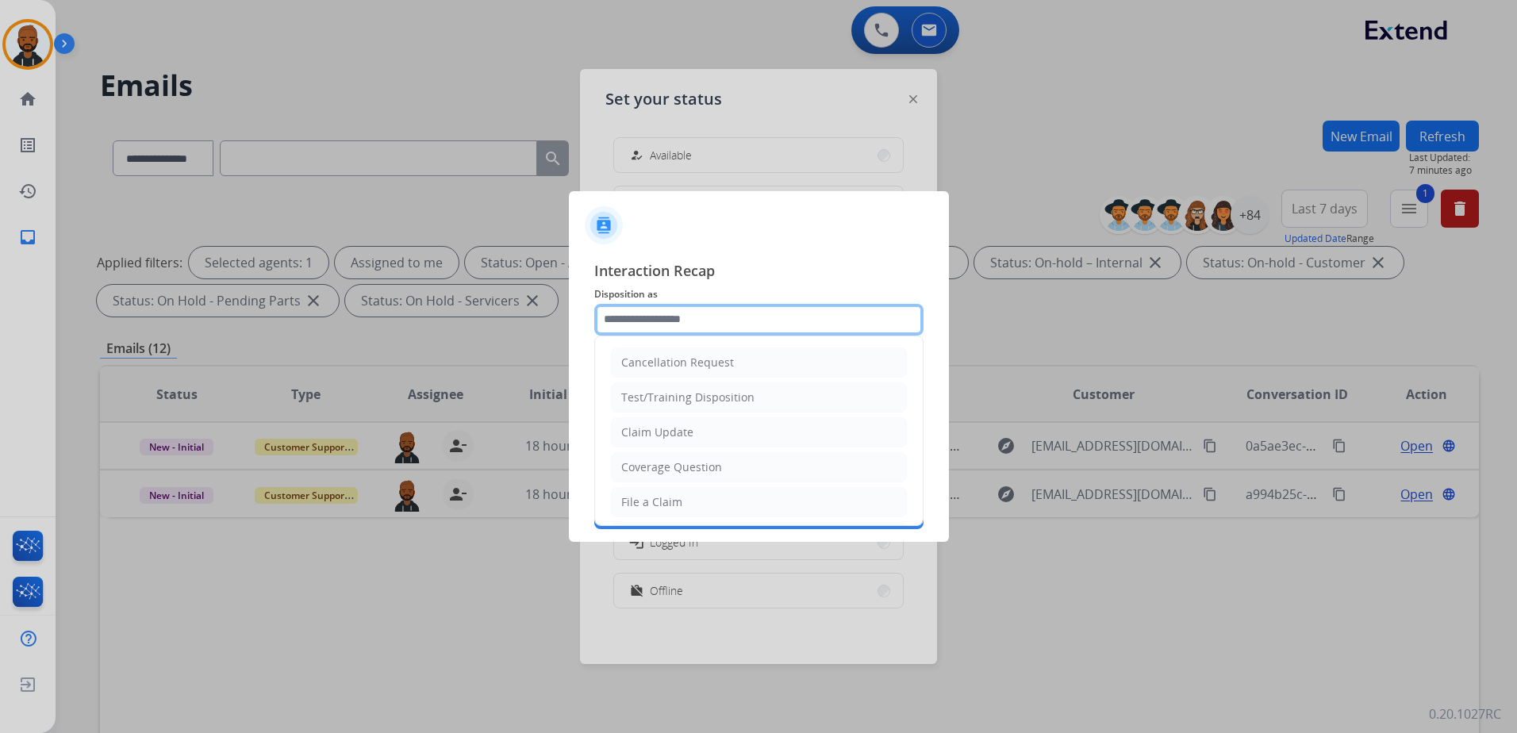
click at [684, 321] on input "text" at bounding box center [758, 320] width 329 height 32
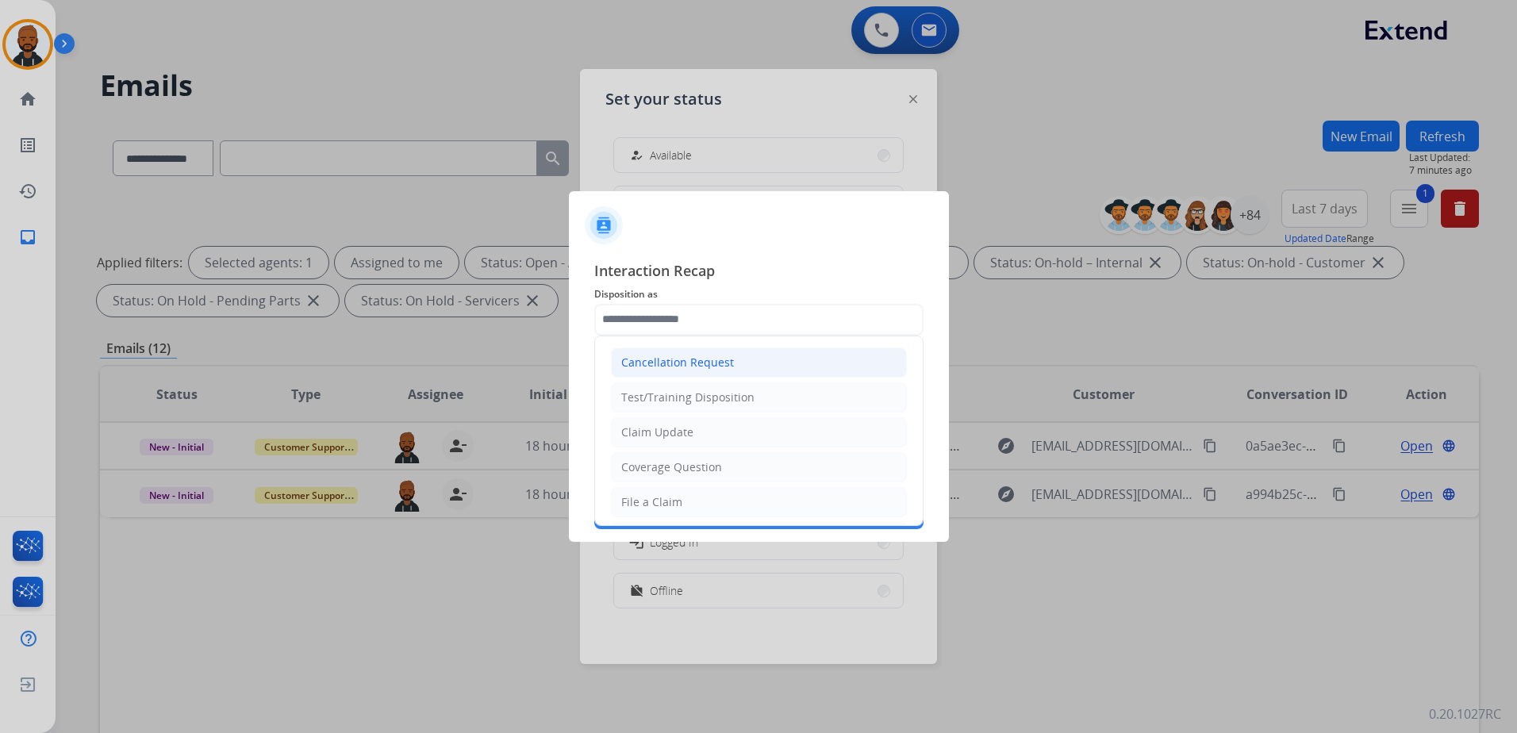
click at [700, 356] on div "Cancellation Request" at bounding box center [677, 363] width 113 height 16
type input "**********"
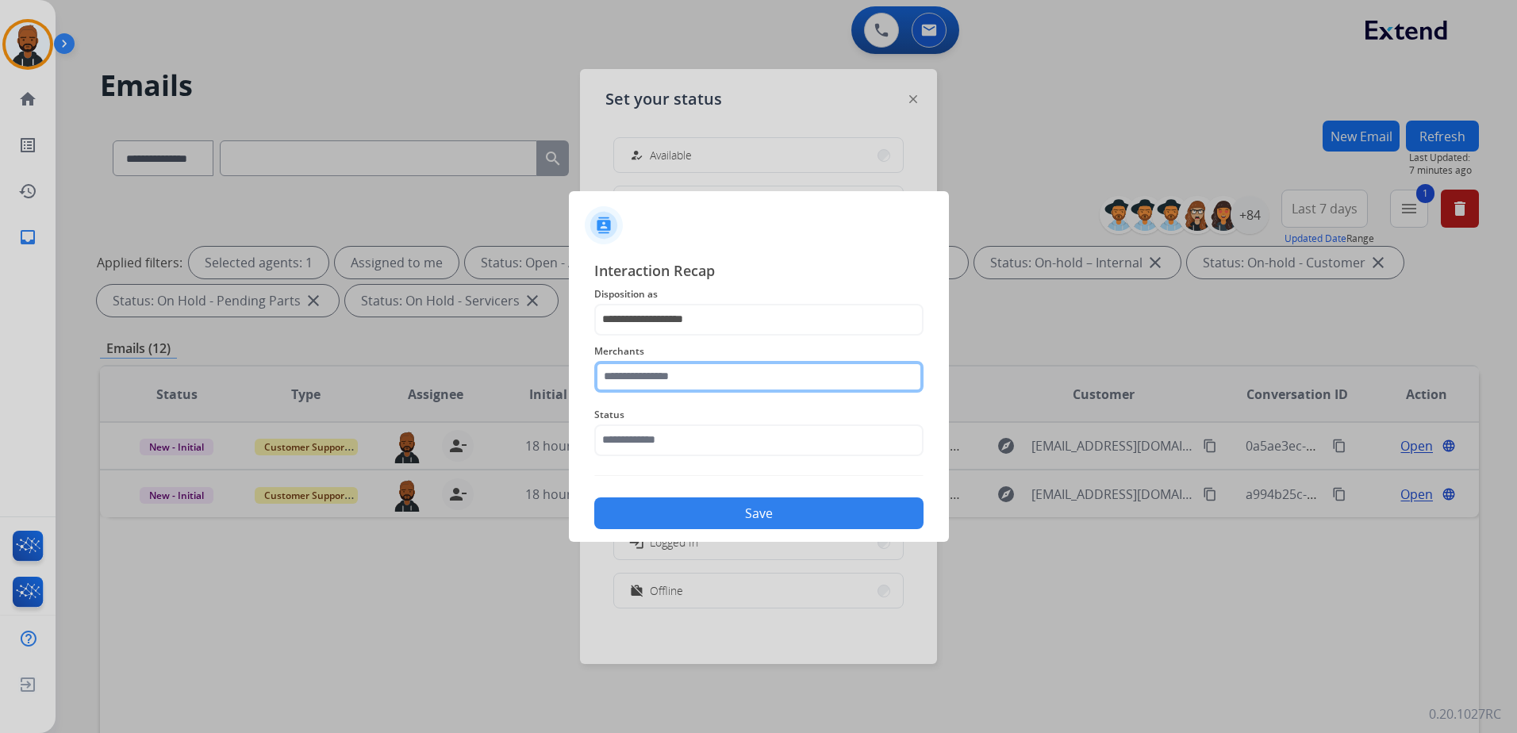
click at [698, 378] on input "text" at bounding box center [758, 377] width 329 height 32
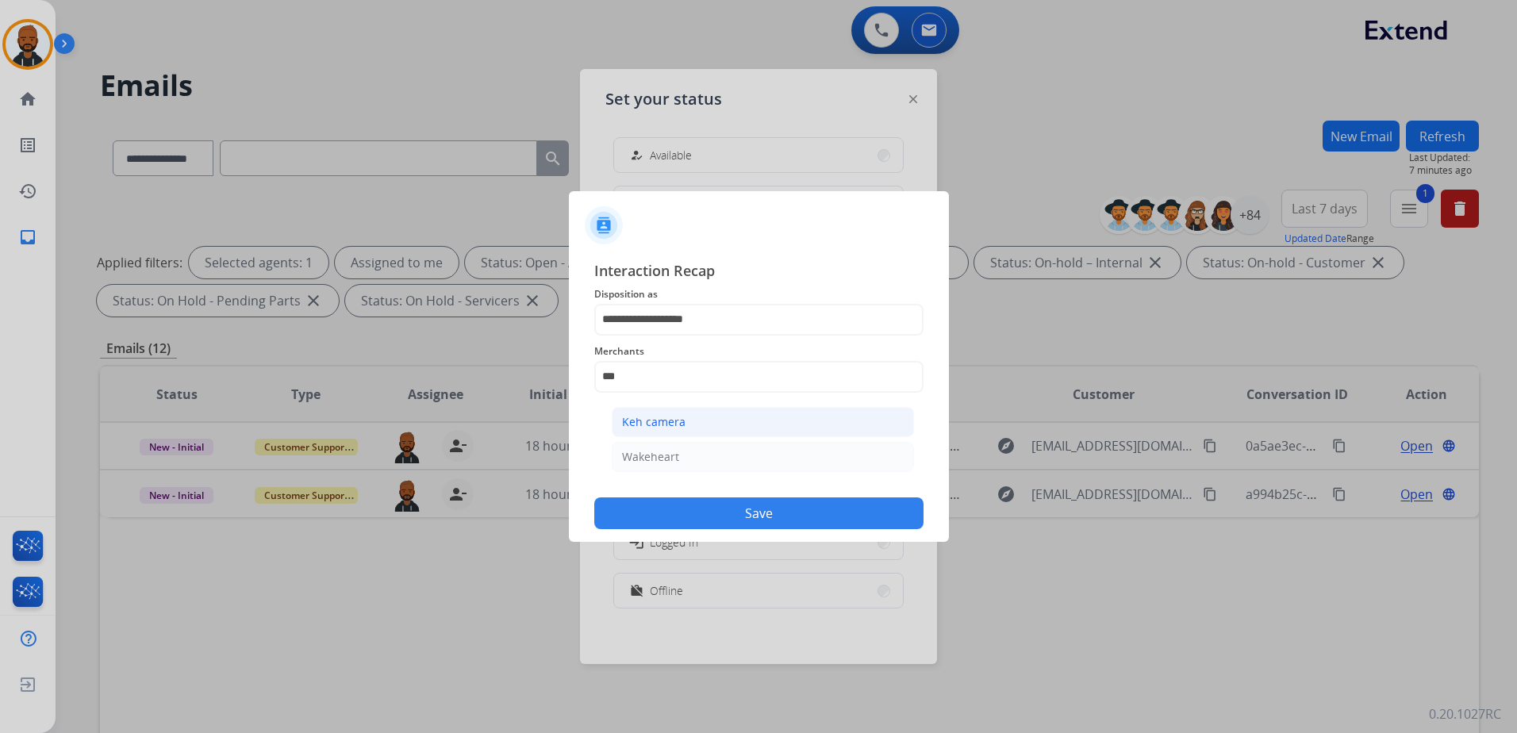
click at [662, 421] on div "Keh camera" at bounding box center [653, 422] width 63 height 16
type input "**********"
click at [669, 439] on input "text" at bounding box center [758, 440] width 329 height 32
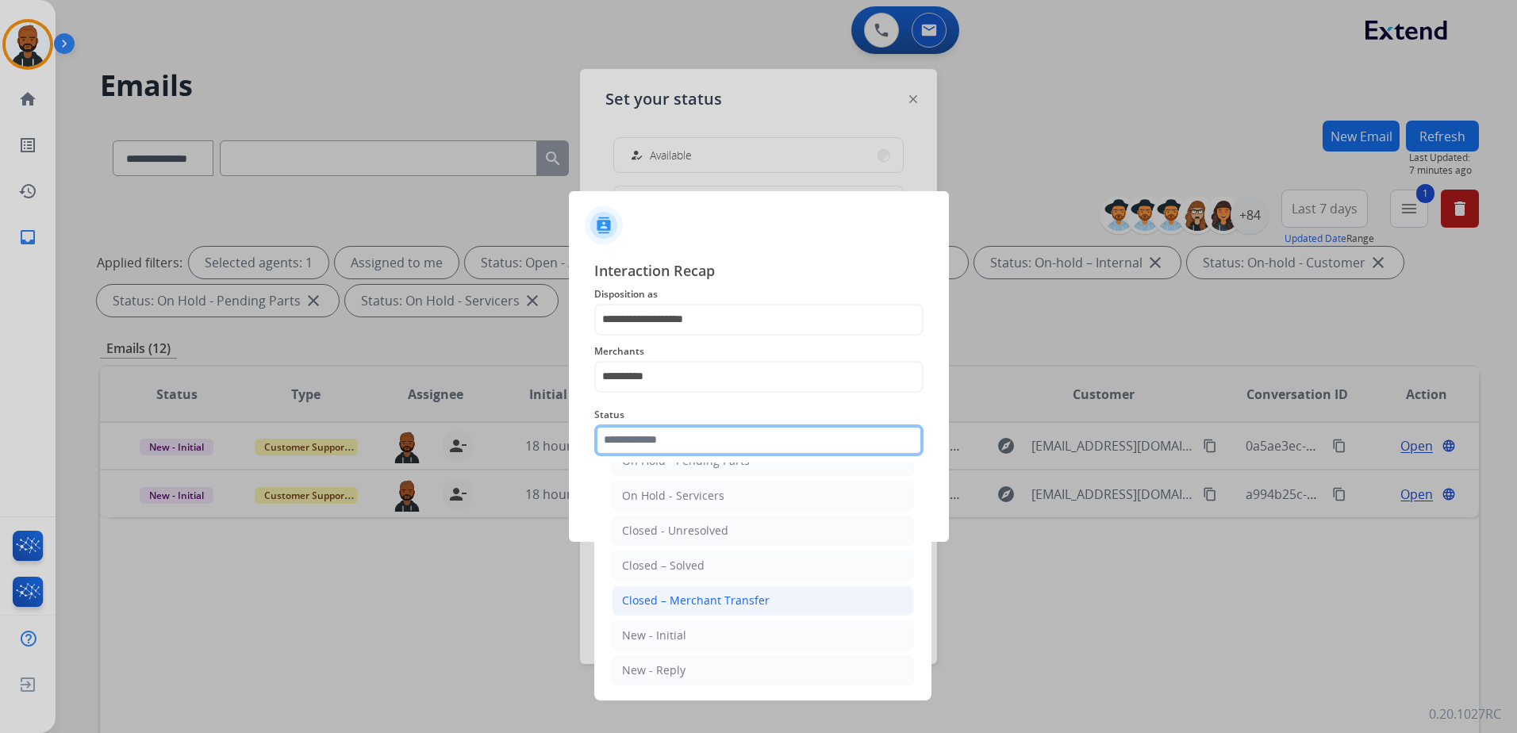
scroll to position [95, 0]
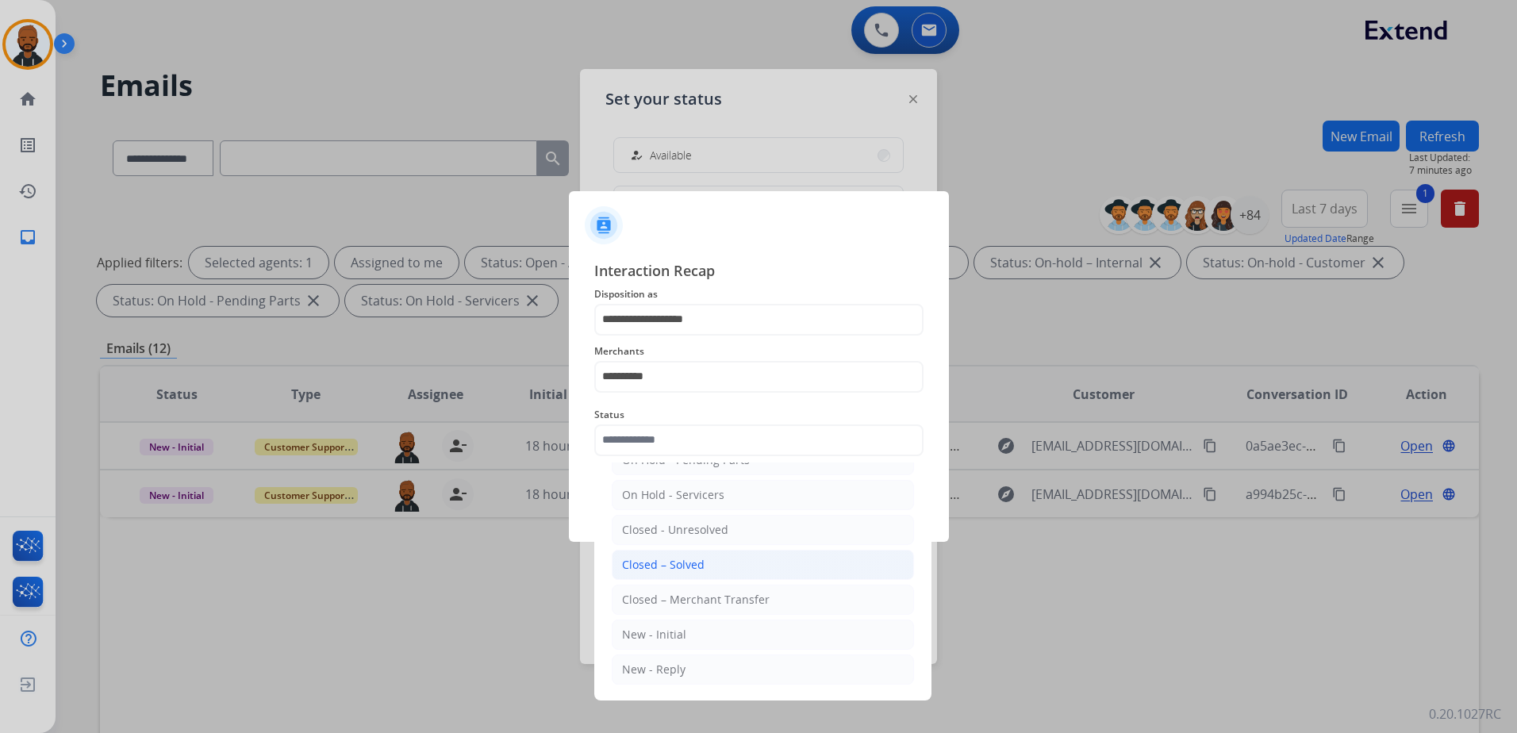
click at [702, 562] on li "Closed – Solved" at bounding box center [763, 565] width 302 height 30
type input "**********"
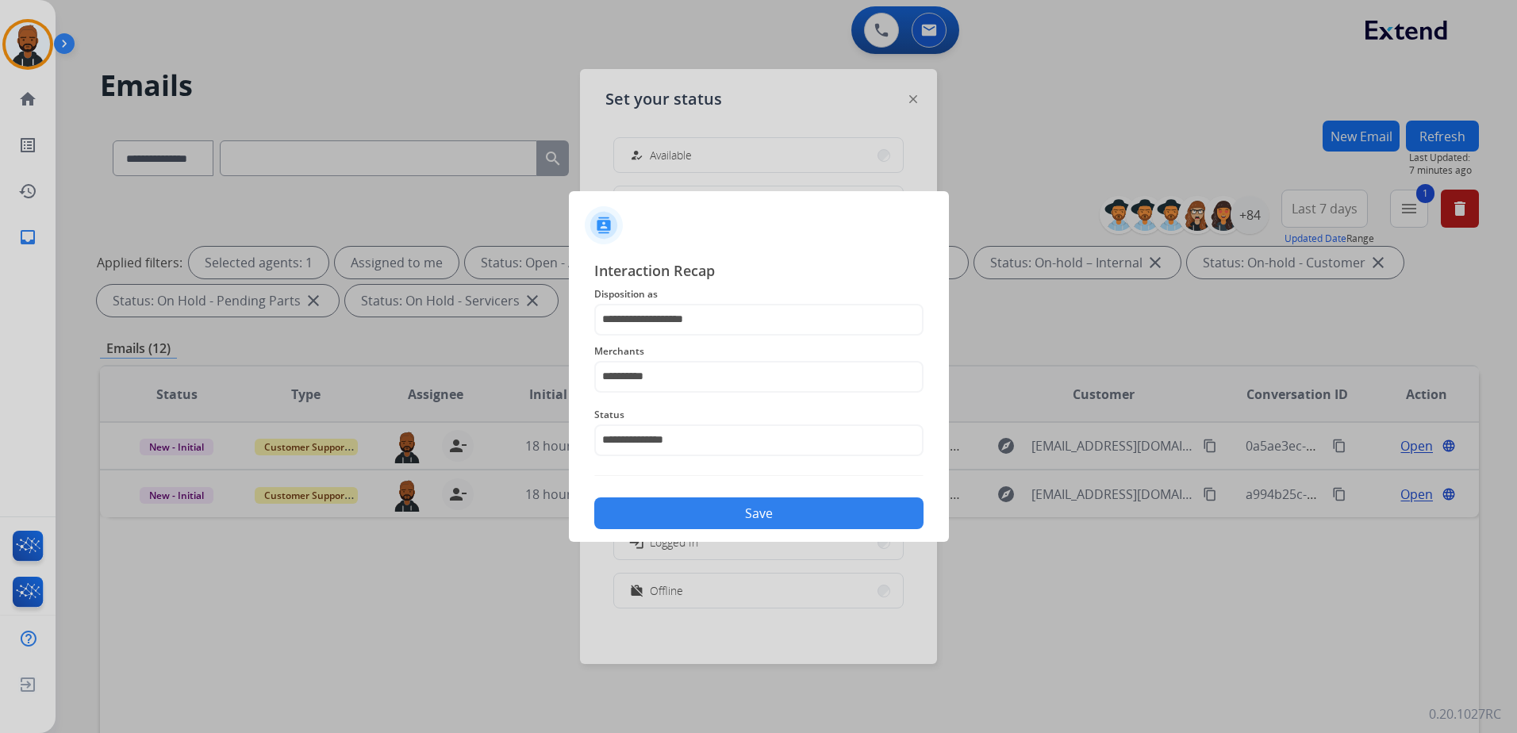
click at [745, 508] on button "Save" at bounding box center [758, 513] width 329 height 32
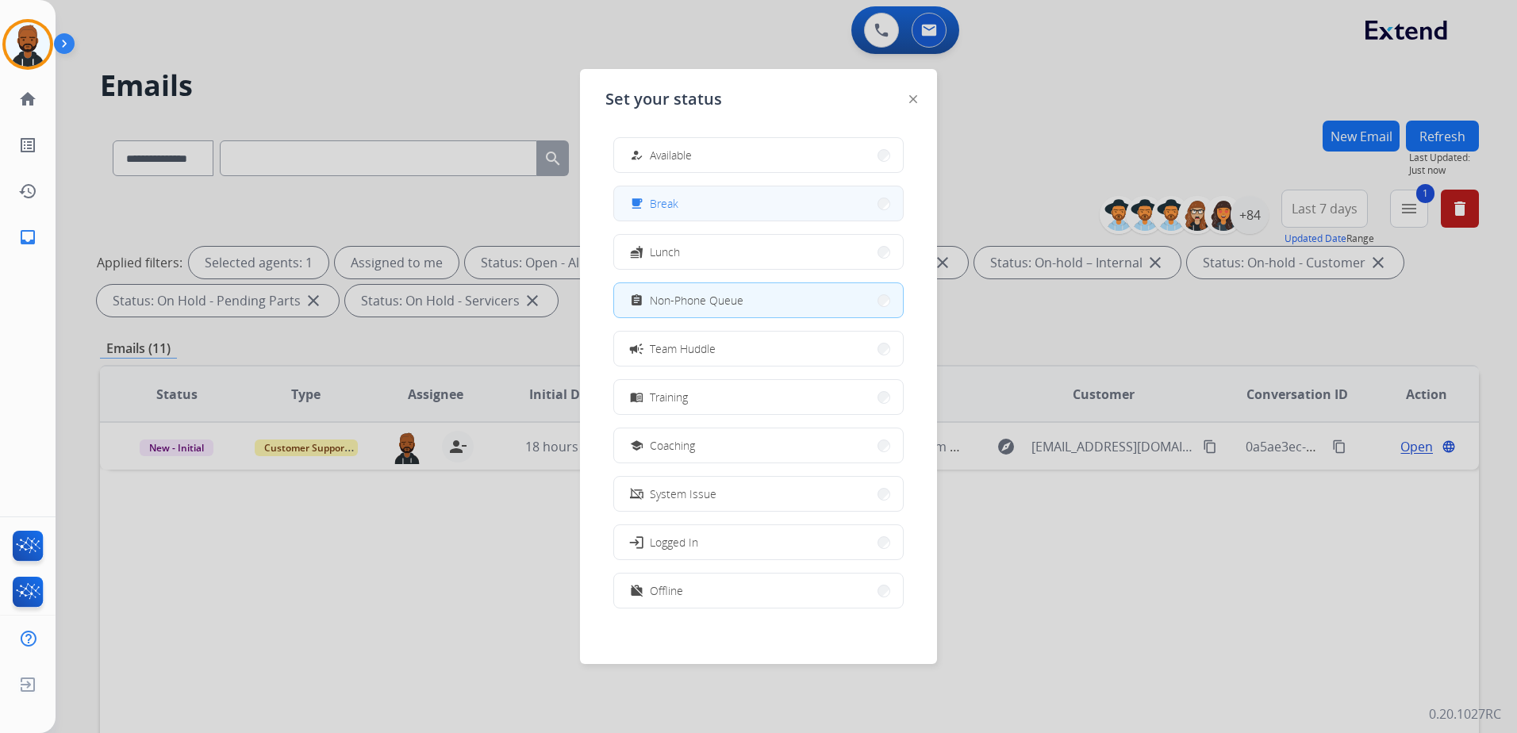
click at [765, 194] on button "free_breakfast Break" at bounding box center [758, 203] width 289 height 34
